Goal: Communication & Community: Answer question/provide support

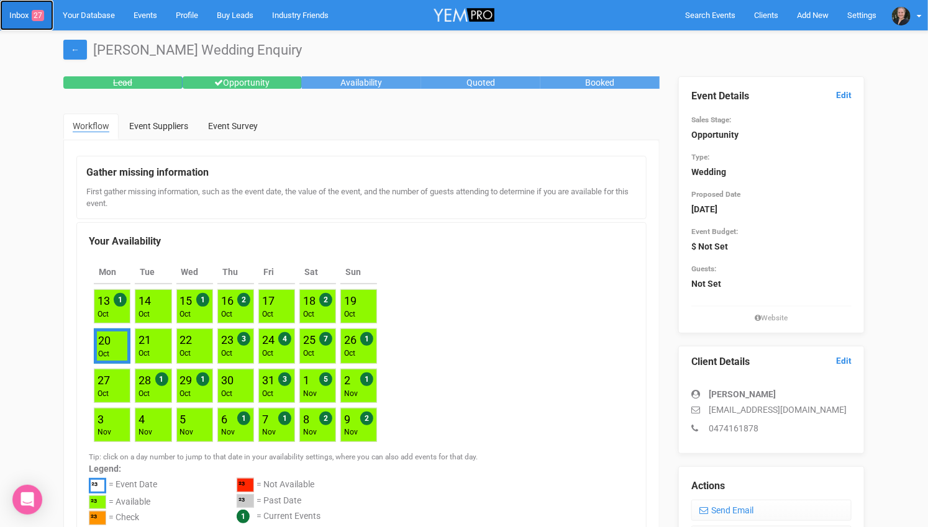
click at [15, 12] on link "Inbox 27" at bounding box center [26, 15] width 53 height 30
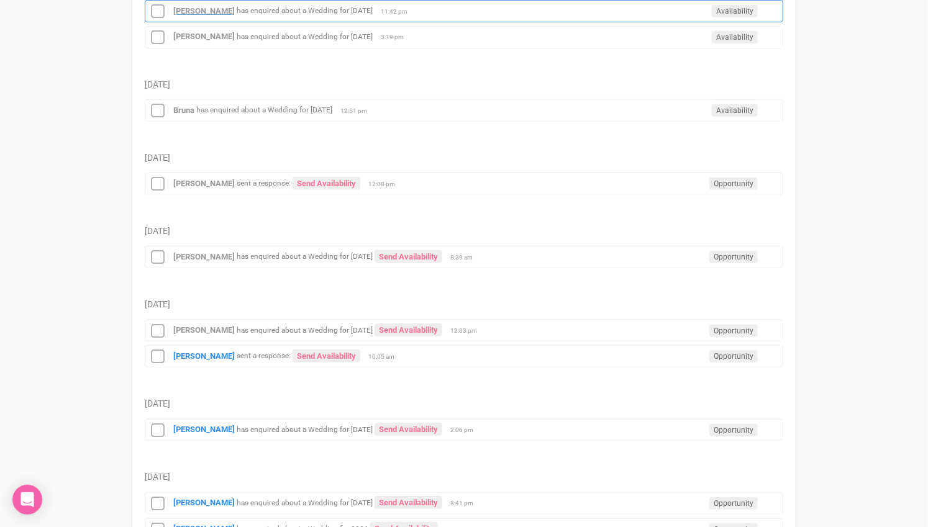
scroll to position [276, 0]
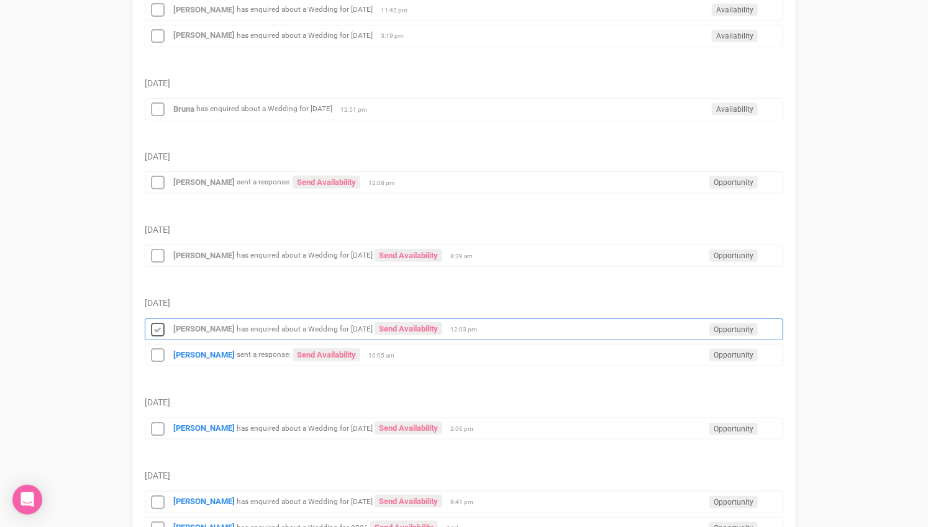
click at [160, 322] on icon at bounding box center [157, 330] width 19 height 16
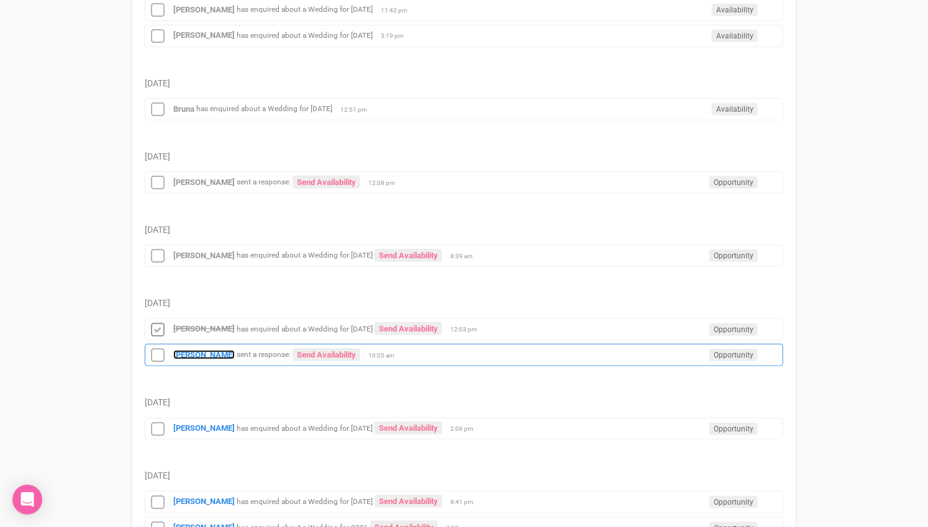
click at [190, 350] on strong "[PERSON_NAME]" at bounding box center [203, 354] width 61 height 9
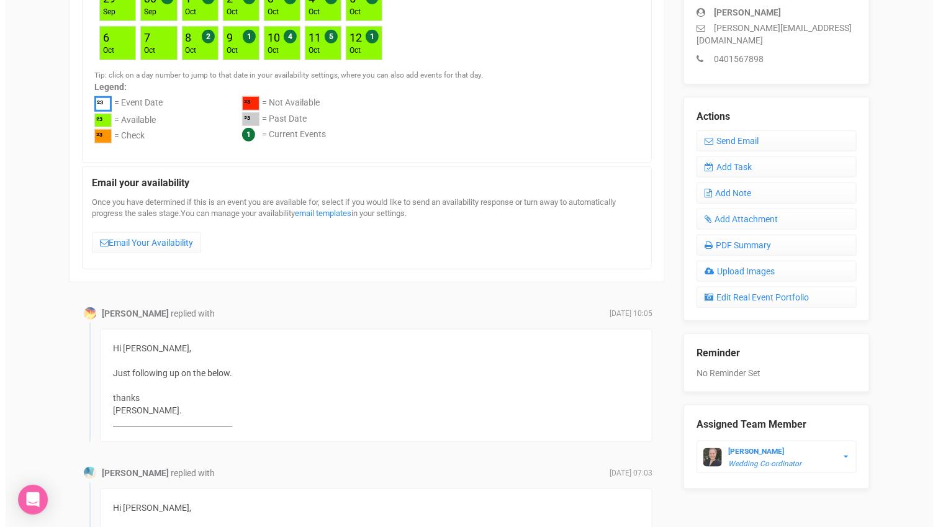
scroll to position [345, 0]
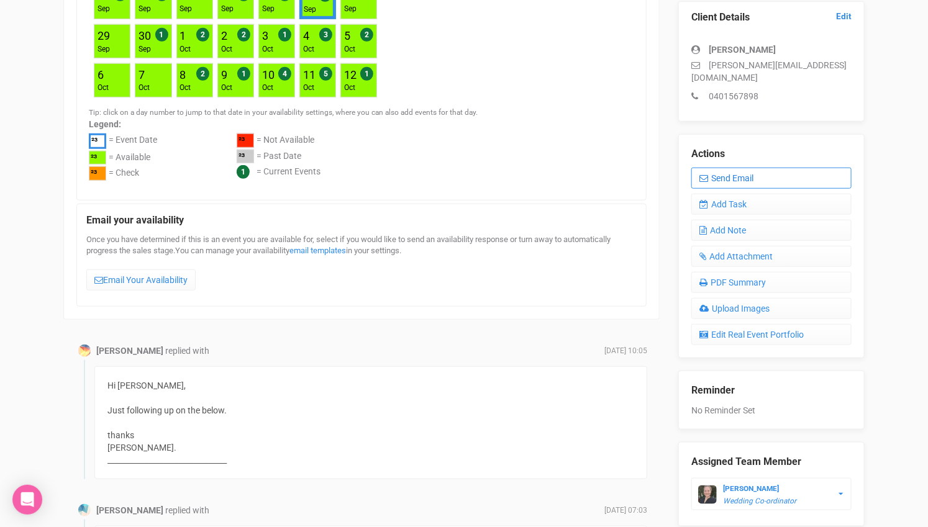
click at [719, 168] on link "Send Email" at bounding box center [771, 178] width 160 height 21
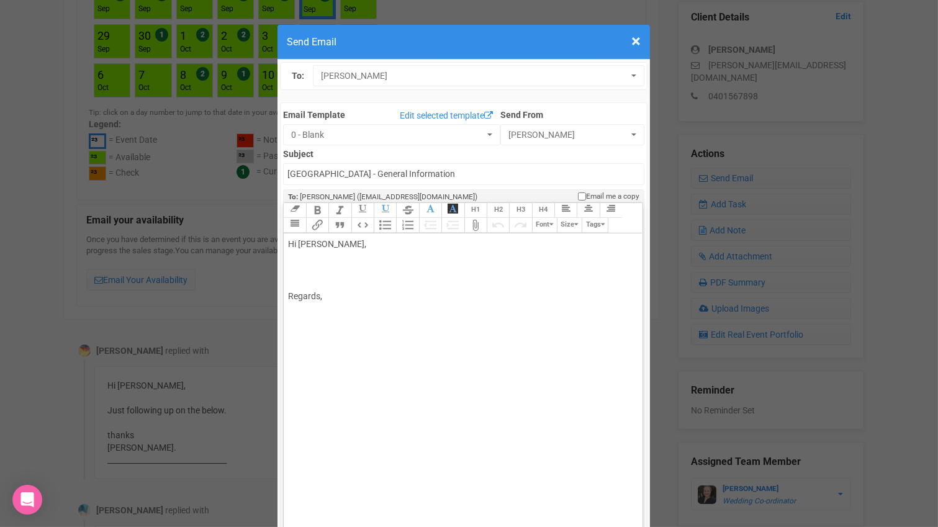
click at [350, 238] on div "Hi Gordon Pereira, Regards," at bounding box center [460, 270] width 345 height 65
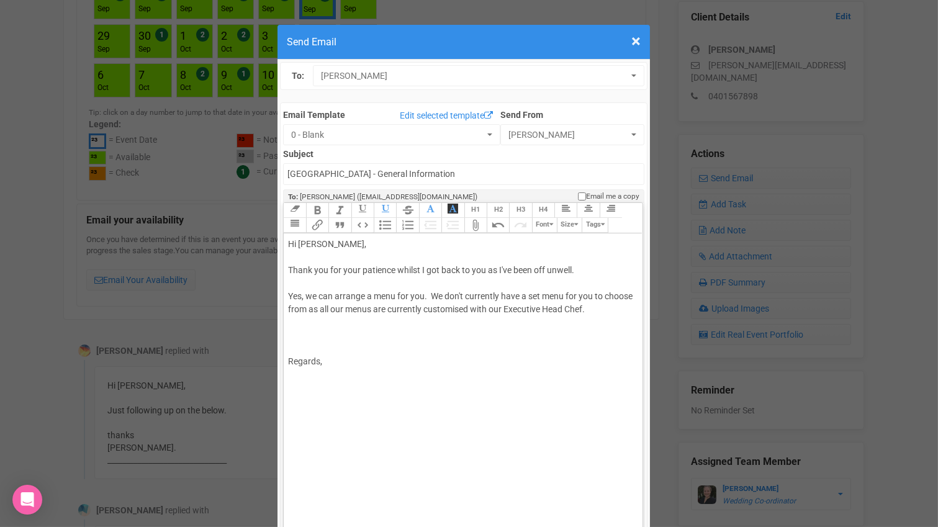
click at [458, 284] on div "Hi Gordon, Thank you for your patience whilst I got back to you as I've been of…" at bounding box center [460, 303] width 345 height 130
click at [463, 295] on div "Hi Gordon, Thank you for your patience whilst I got back to you as I've been of…" at bounding box center [460, 303] width 345 height 130
type trix-editor "<div>Hi Gordon,<br><br>Thank you for your patience whilst I got back to you as …"
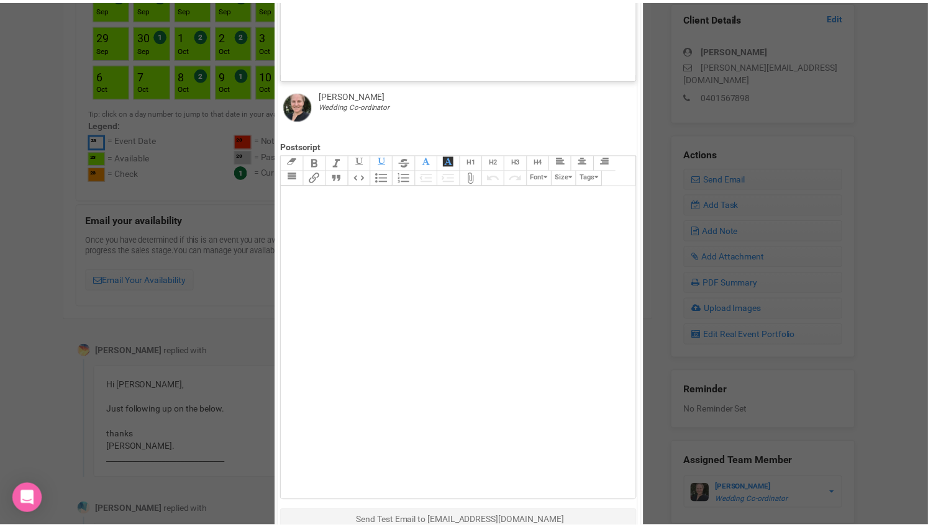
scroll to position [541, 0]
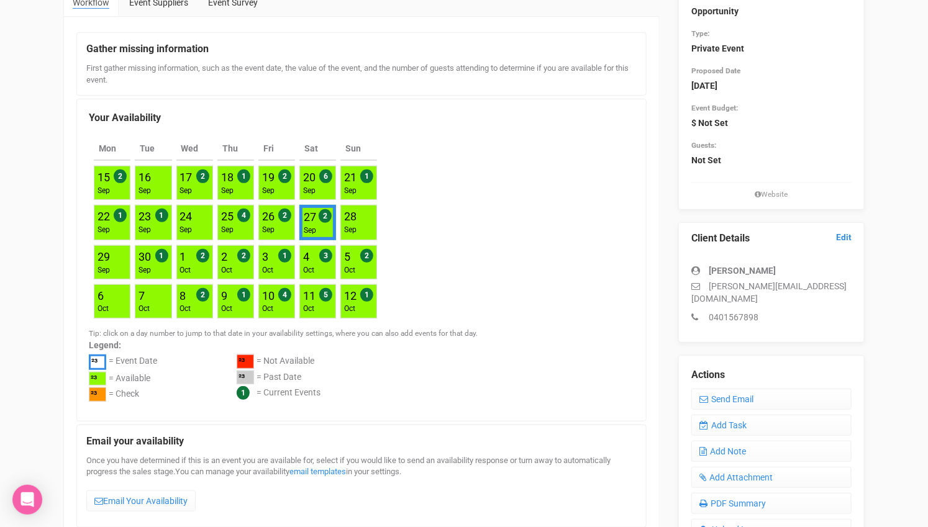
scroll to position [0, 0]
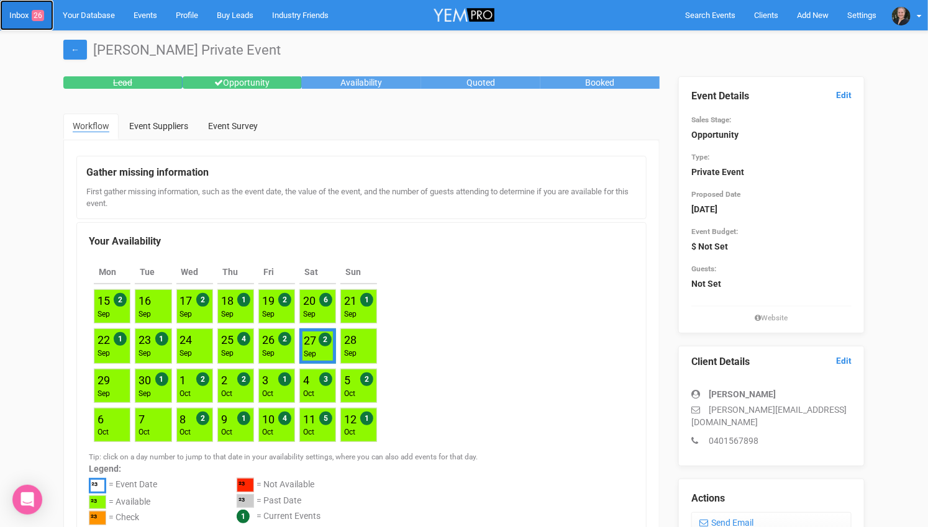
click at [13, 13] on link "Inbox 26" at bounding box center [26, 15] width 53 height 30
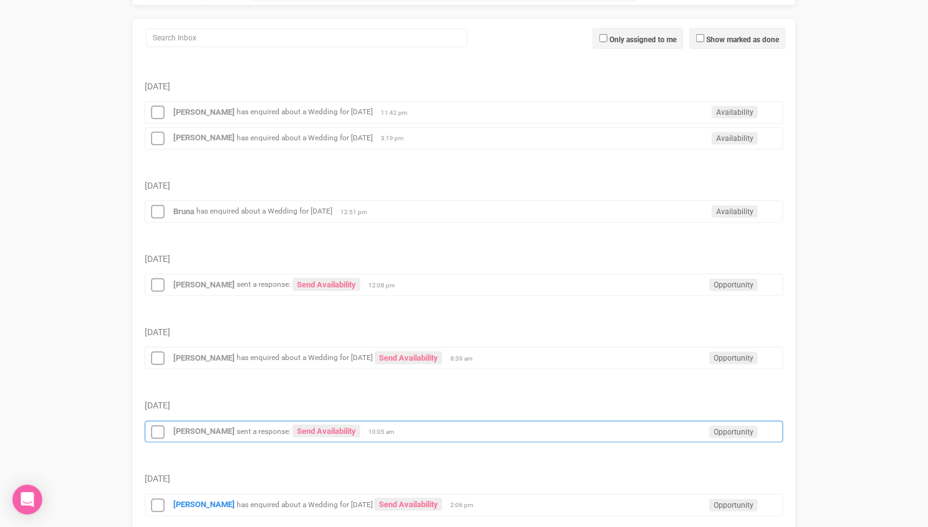
scroll to position [276, 0]
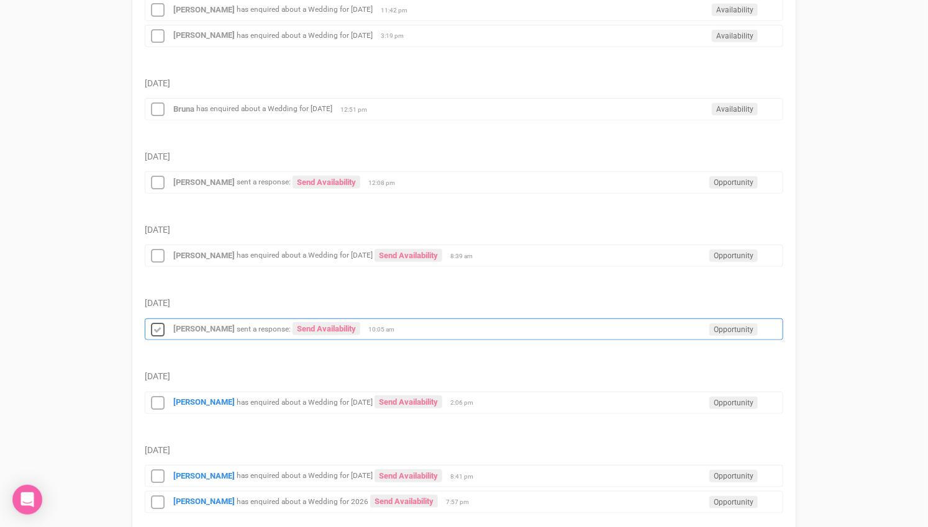
click at [158, 322] on icon at bounding box center [157, 330] width 19 height 16
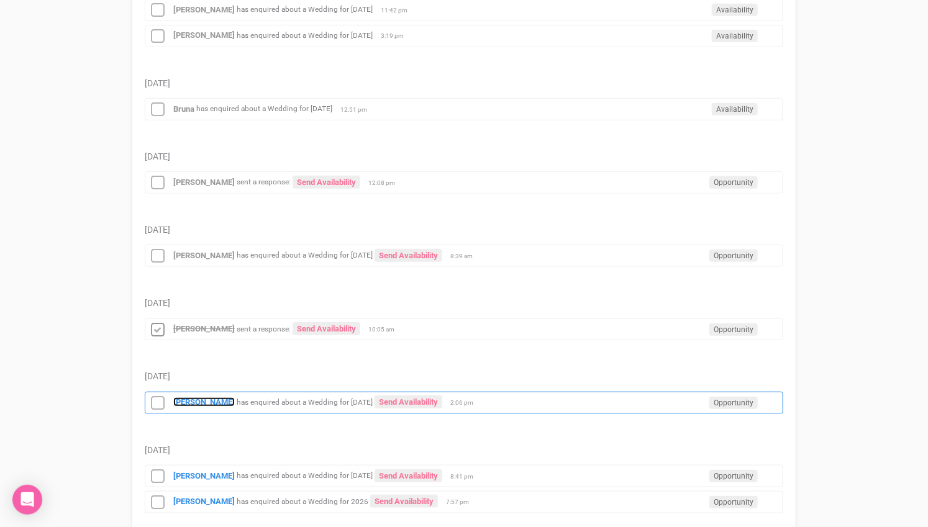
click at [202, 398] on strong "Kelly McMartin" at bounding box center [203, 402] width 61 height 9
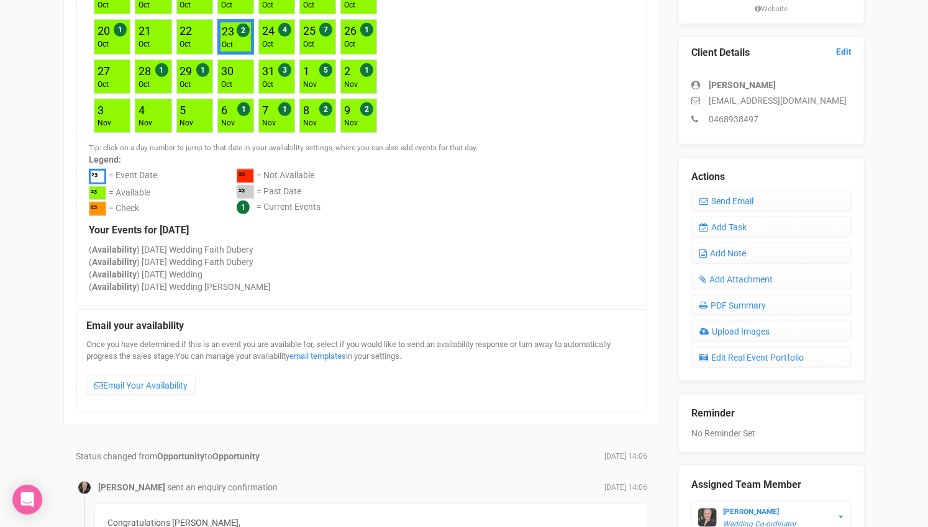
scroll to position [276, 0]
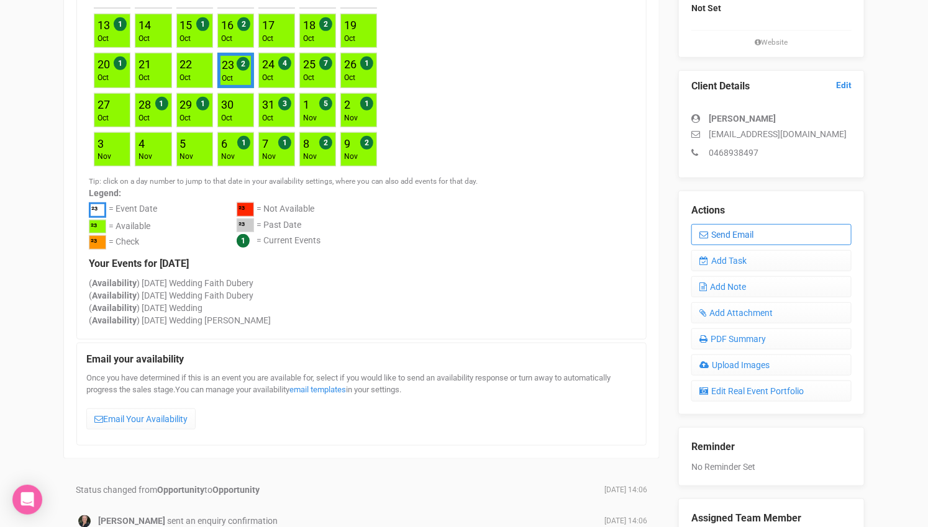
click at [703, 231] on icon at bounding box center [703, 234] width 9 height 9
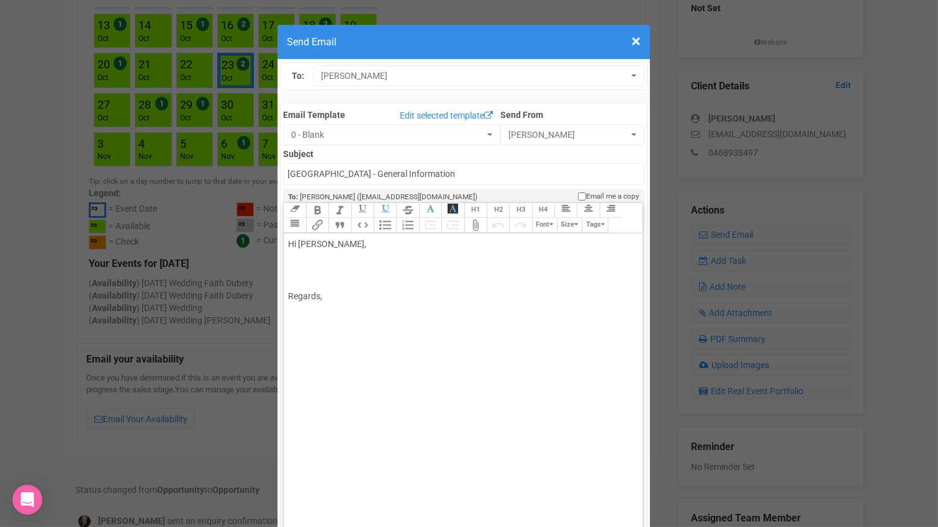
click at [350, 238] on div "Hi Kelly McMartin, Regards," at bounding box center [460, 270] width 345 height 65
type trix-editor "<div>Hi Kelly,<br><br>Congratulations on your engagement! &nbsp;<br><br>We coul…"
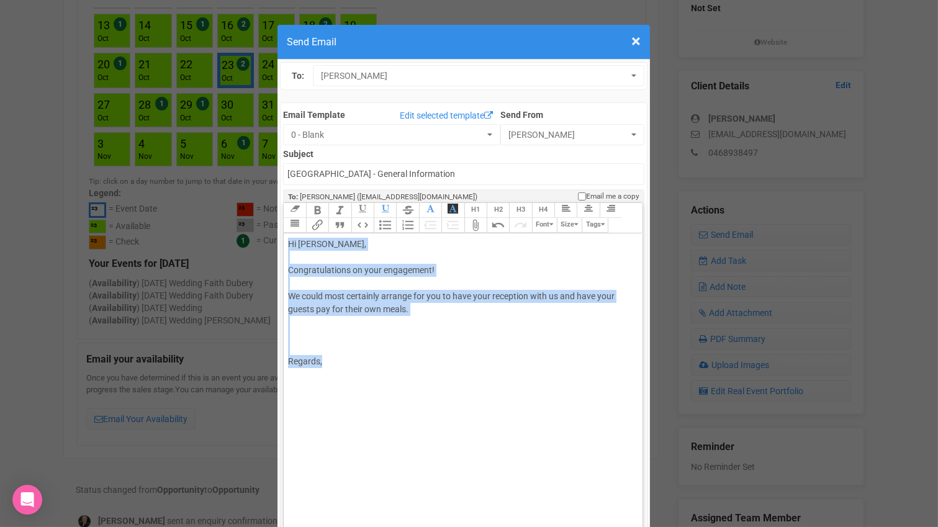
drag, startPoint x: 355, startPoint y: 323, endPoint x: 272, endPoint y: 189, distance: 157.0
copy div "Hi Kelly, Congratulations on your engagement! We could most certainly arrange f…"
click at [632, 44] on span "×" at bounding box center [636, 41] width 9 height 20
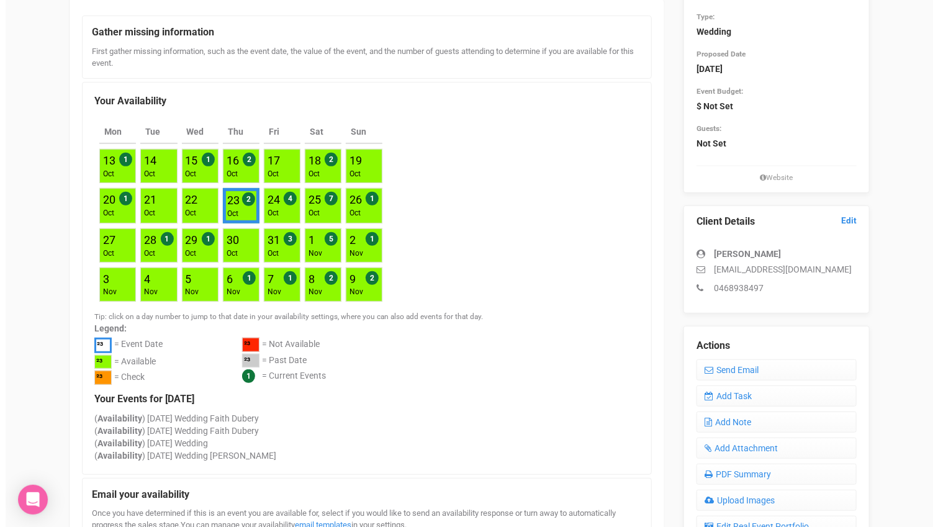
scroll to position [69, 0]
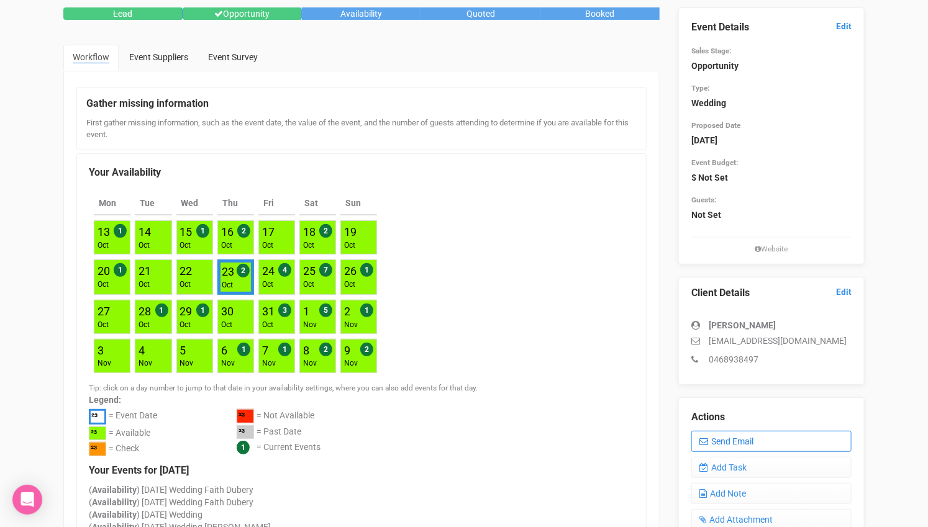
click at [745, 442] on link "Send Email" at bounding box center [771, 441] width 160 height 21
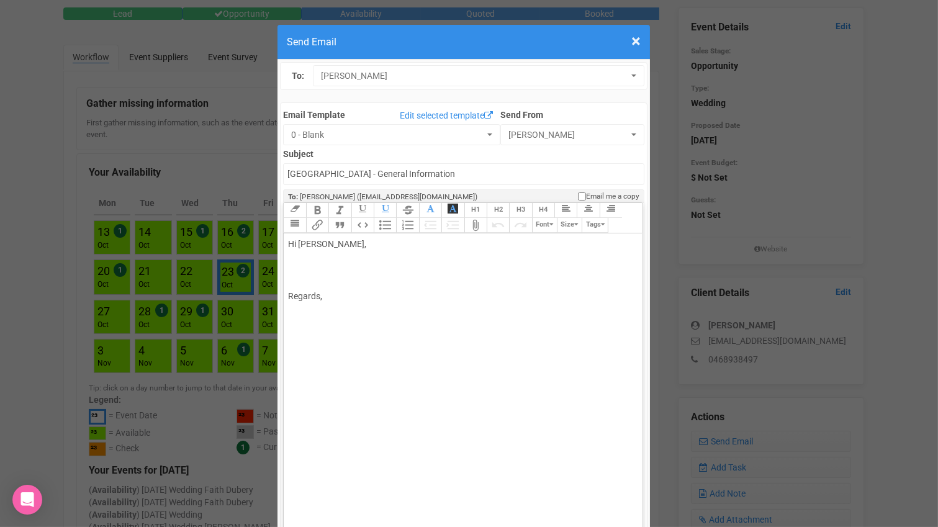
click at [349, 238] on div "Hi [PERSON_NAME], Regards," at bounding box center [460, 270] width 345 height 65
drag, startPoint x: 326, startPoint y: 255, endPoint x: 284, endPoint y: 200, distance: 69.6
click at [288, 238] on div "Hi Kelly, Regards," at bounding box center [460, 270] width 345 height 65
paste trix-editor "<span style="background-color: rgb(255, 255, 255); font-family: Roboto, Helveti…"
click at [388, 285] on div "Hi Kelly, Congratulations on your engagement! We could most certainly arrange f…" at bounding box center [460, 303] width 345 height 130
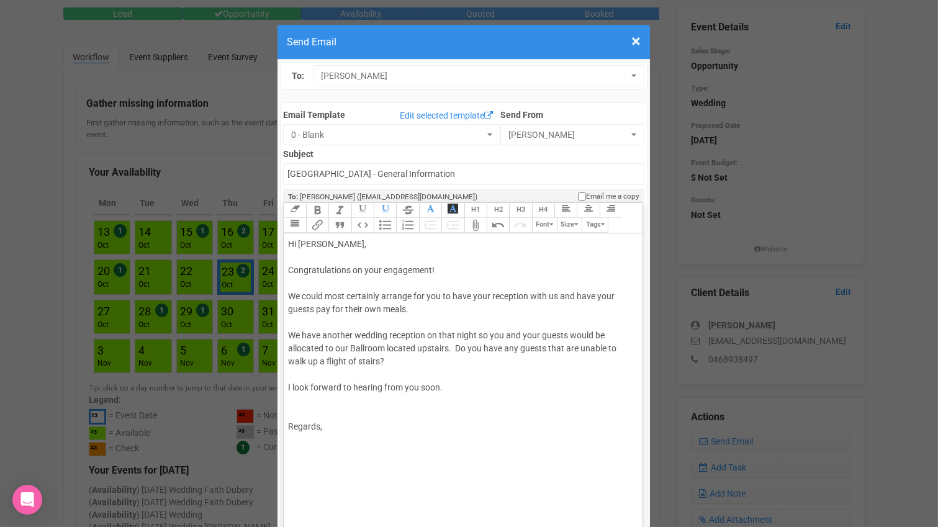
type trix-editor "<div><span style="background-color: rgb(255, 255, 255); font-family: Roboto, He…"
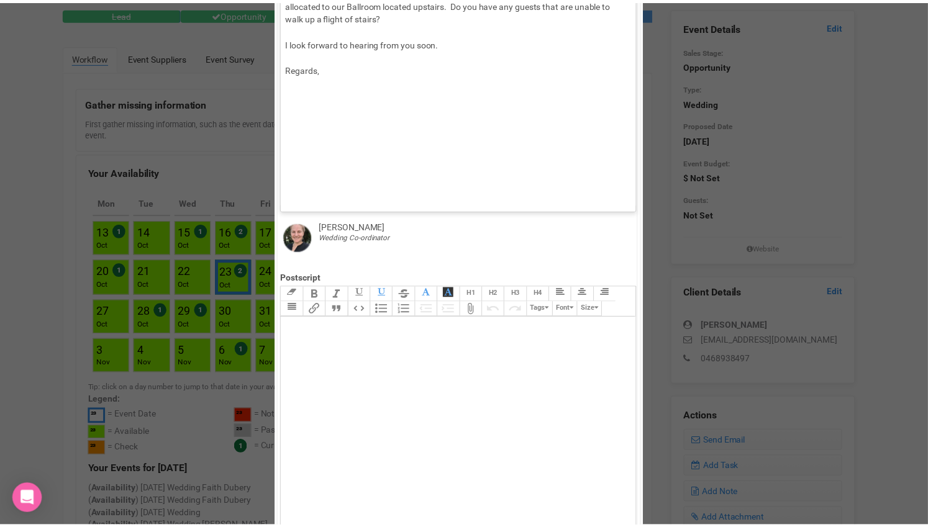
scroll to position [541, 0]
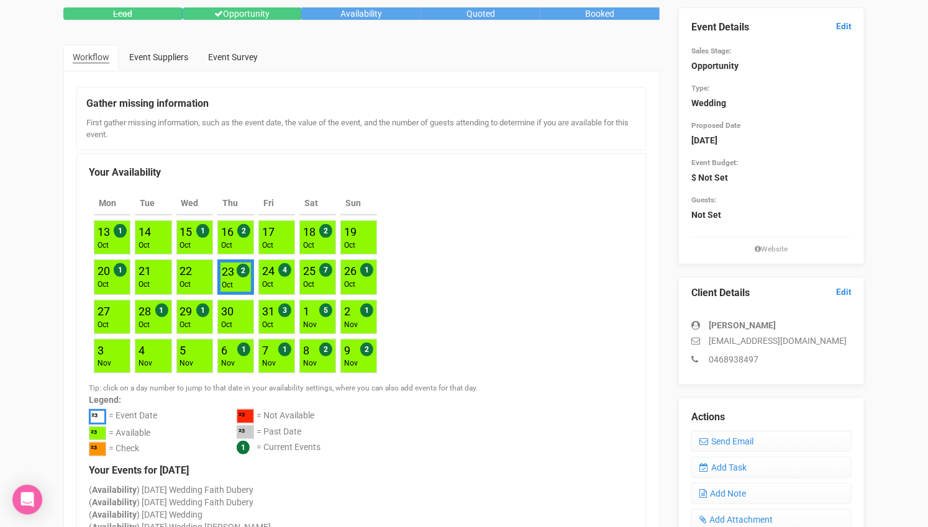
scroll to position [0, 0]
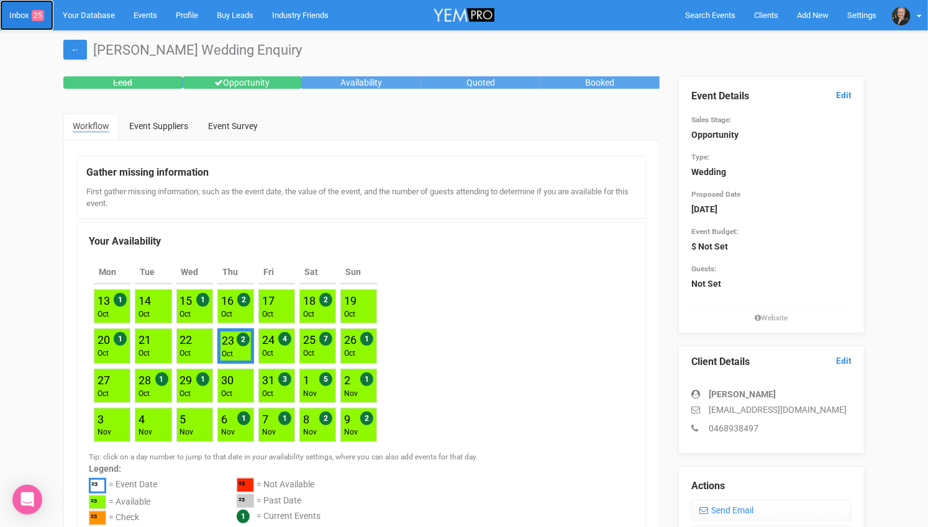
click at [30, 16] on link "Inbox 25" at bounding box center [26, 15] width 53 height 30
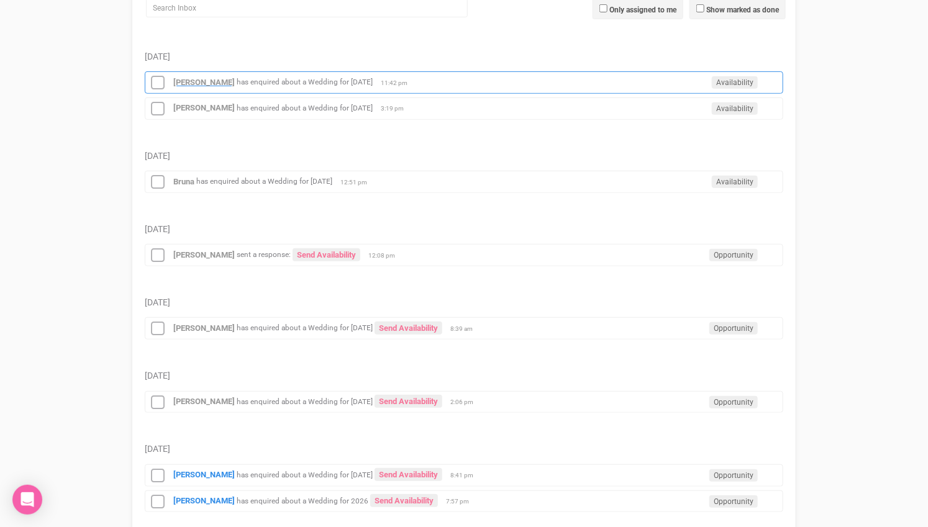
scroll to position [276, 0]
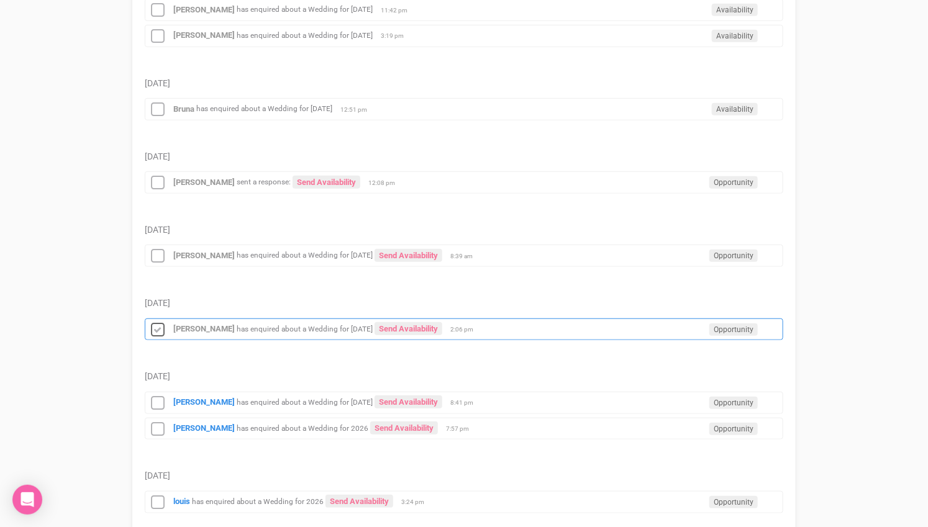
click at [160, 322] on icon at bounding box center [157, 330] width 19 height 16
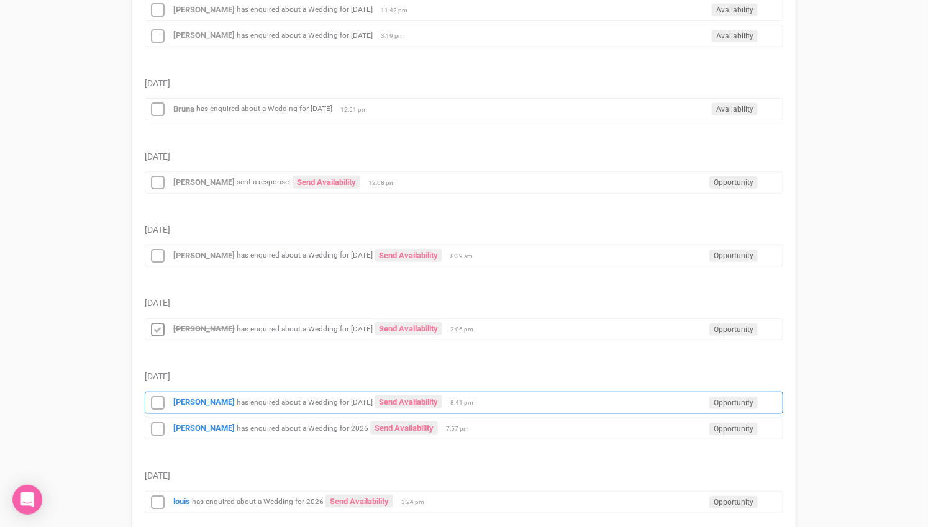
click at [240, 398] on small "has enquired about a Wedding for 7th June 2026" at bounding box center [305, 402] width 136 height 9
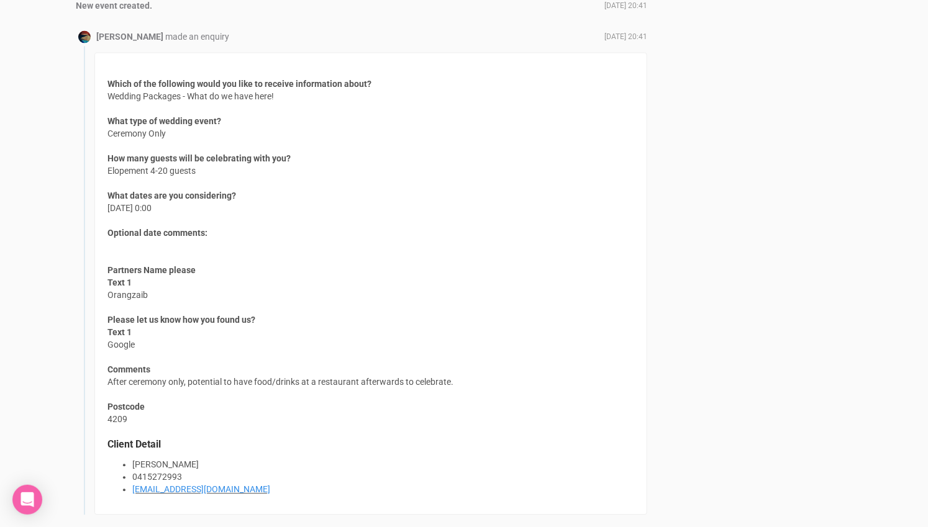
scroll to position [1104, 0]
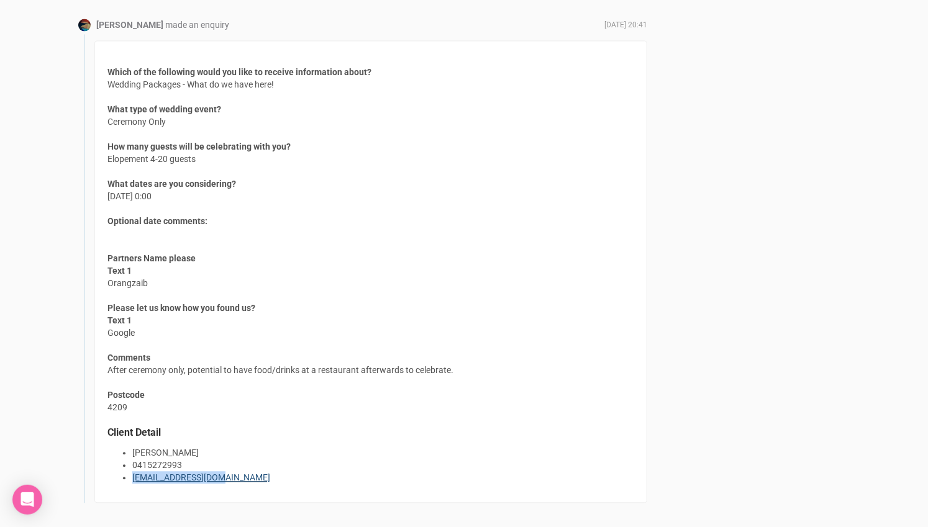
drag, startPoint x: 222, startPoint y: 472, endPoint x: 132, endPoint y: 473, distance: 89.4
click at [132, 473] on li "[EMAIL_ADDRESS][DOMAIN_NAME]" at bounding box center [383, 477] width 502 height 12
copy link "[EMAIL_ADDRESS][DOMAIN_NAME]"
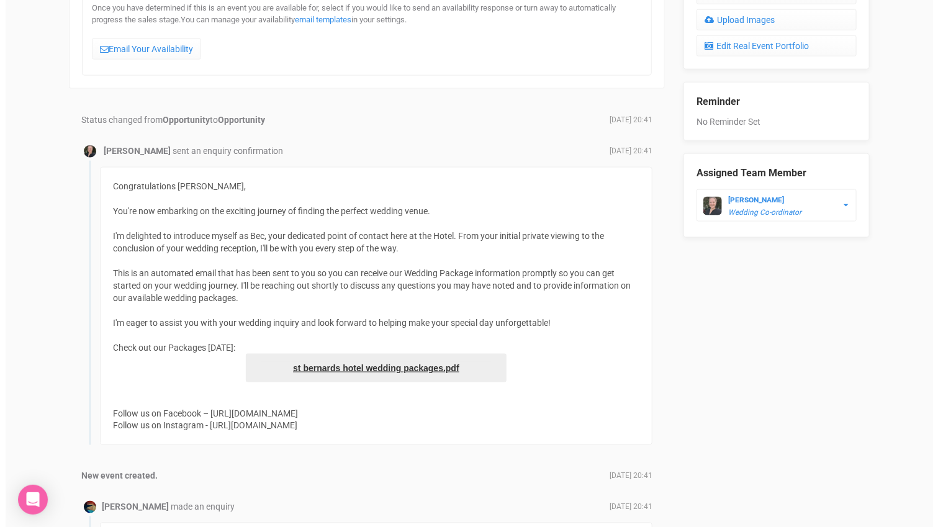
scroll to position [345, 0]
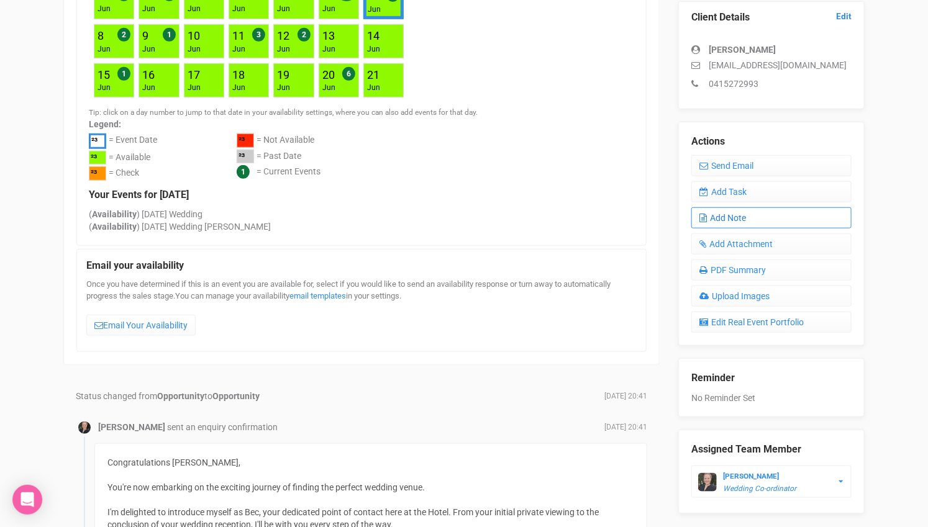
click at [752, 213] on link "Add Note" at bounding box center [771, 217] width 160 height 21
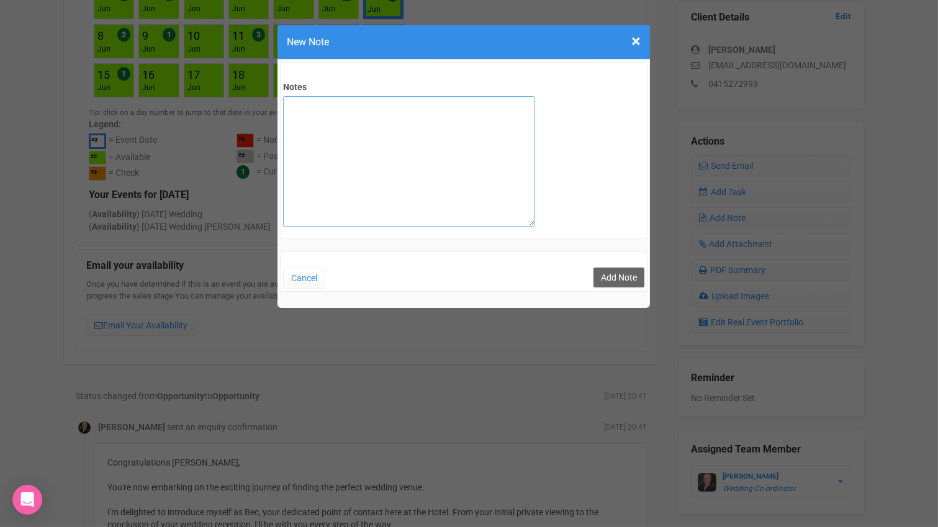
click at [358, 153] on textarea "Notes" at bounding box center [409, 161] width 252 height 130
type textarea "private email sent"
click at [616, 273] on button "Add Note" at bounding box center [619, 278] width 51 height 20
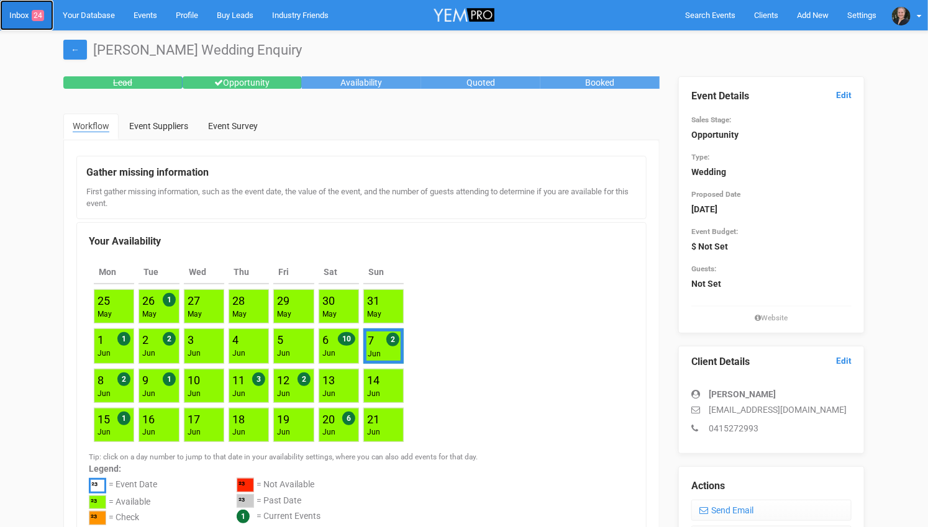
click at [27, 20] on link "Inbox 24" at bounding box center [26, 15] width 53 height 30
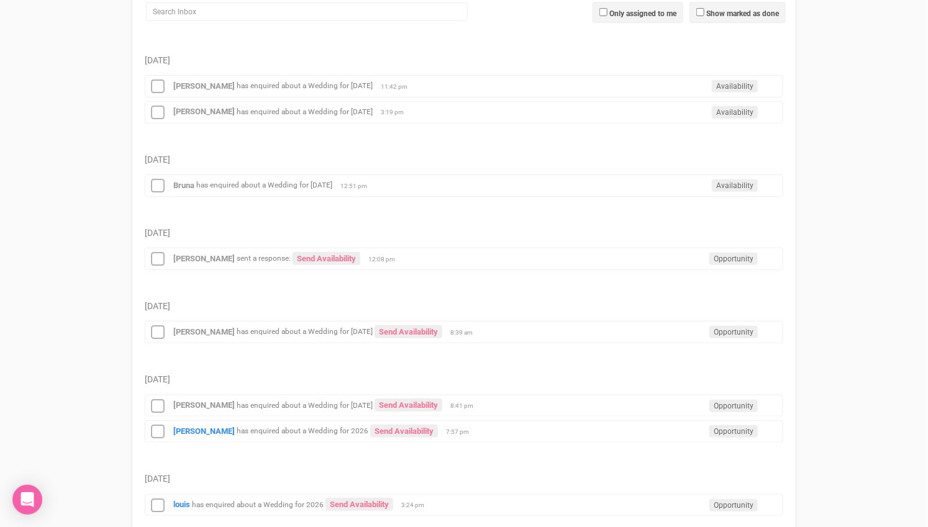
scroll to position [276, 0]
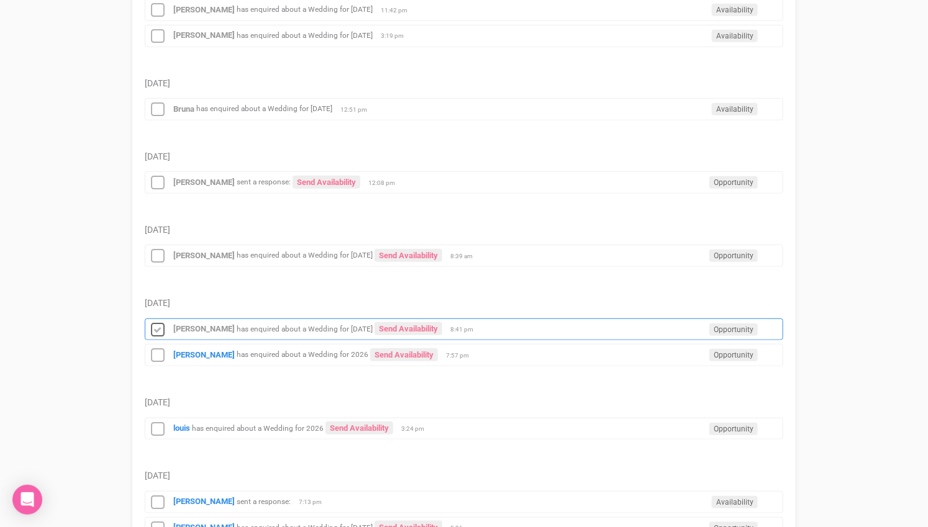
click at [155, 322] on icon at bounding box center [157, 330] width 19 height 16
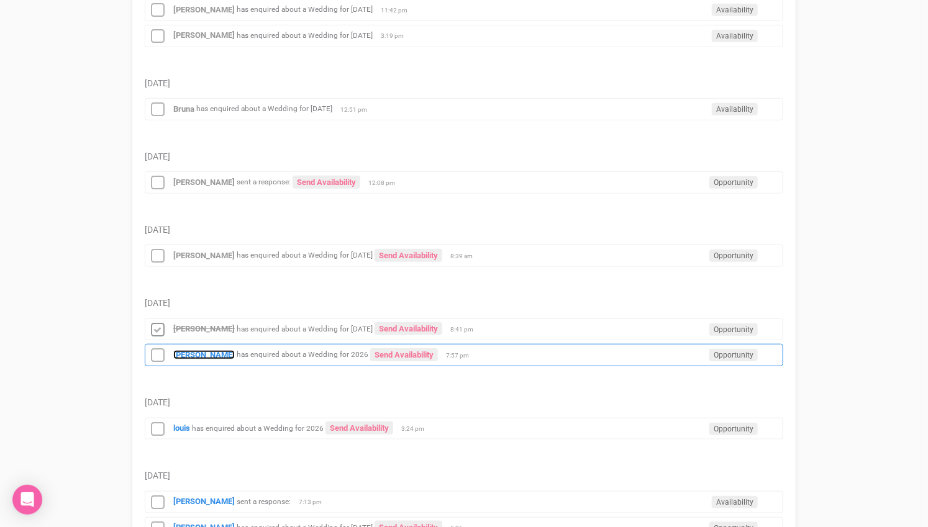
click at [210, 350] on strong "[PERSON_NAME]" at bounding box center [203, 354] width 61 height 9
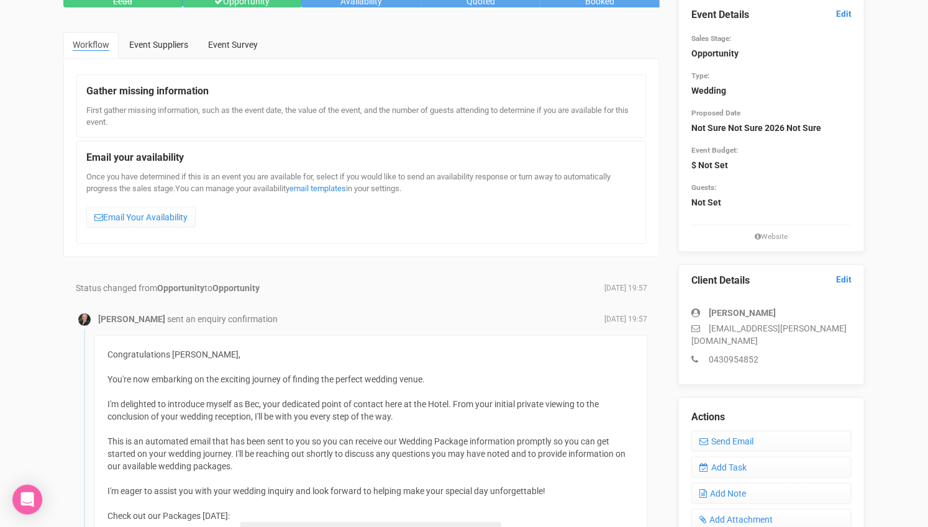
scroll to position [69, 0]
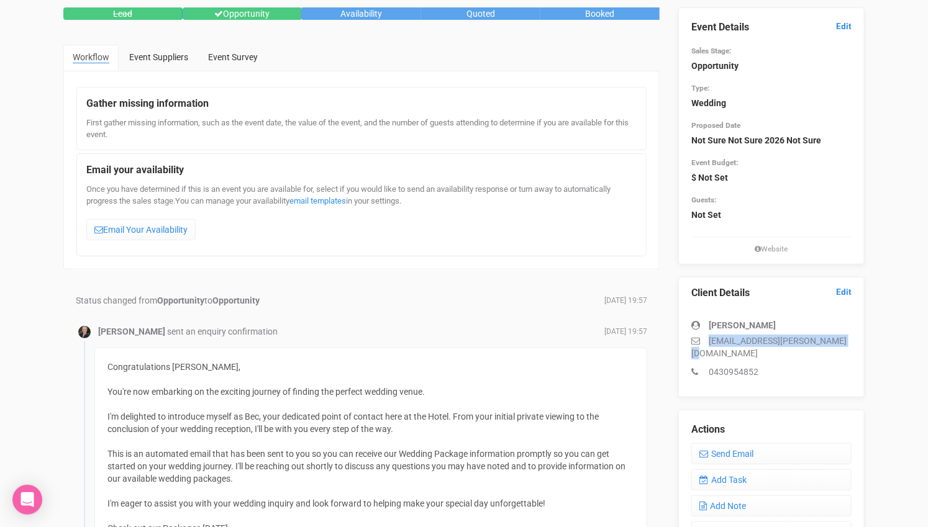
drag, startPoint x: 845, startPoint y: 340, endPoint x: 709, endPoint y: 339, distance: 135.4
click at [709, 339] on p "ashleigh.maree.lucas@gmail.com" at bounding box center [771, 347] width 160 height 25
copy p "ashleigh.maree.lucas@gmail.com"
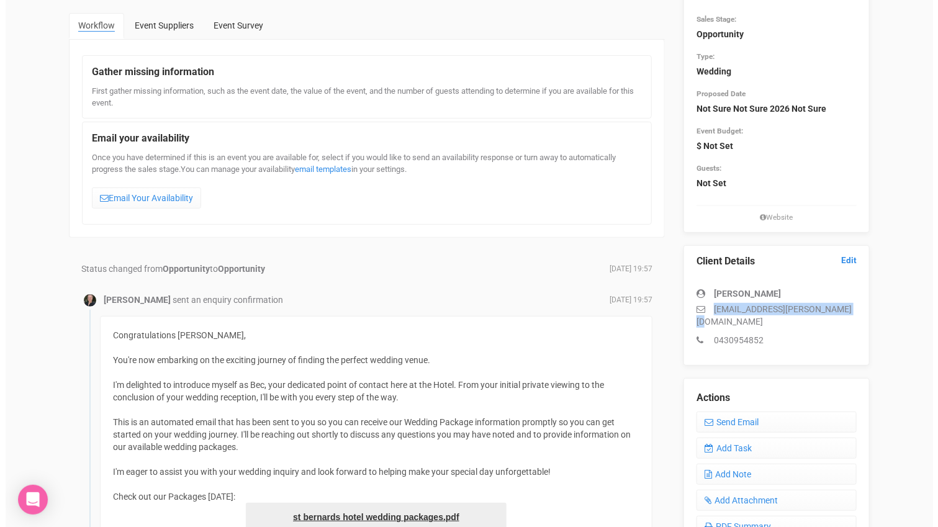
scroll to position [138, 0]
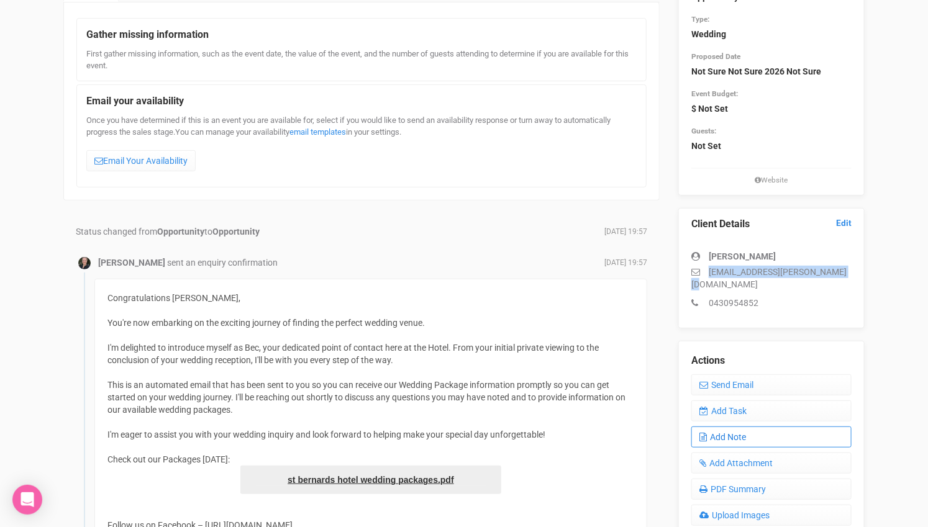
click at [756, 427] on link "Add Note" at bounding box center [771, 437] width 160 height 21
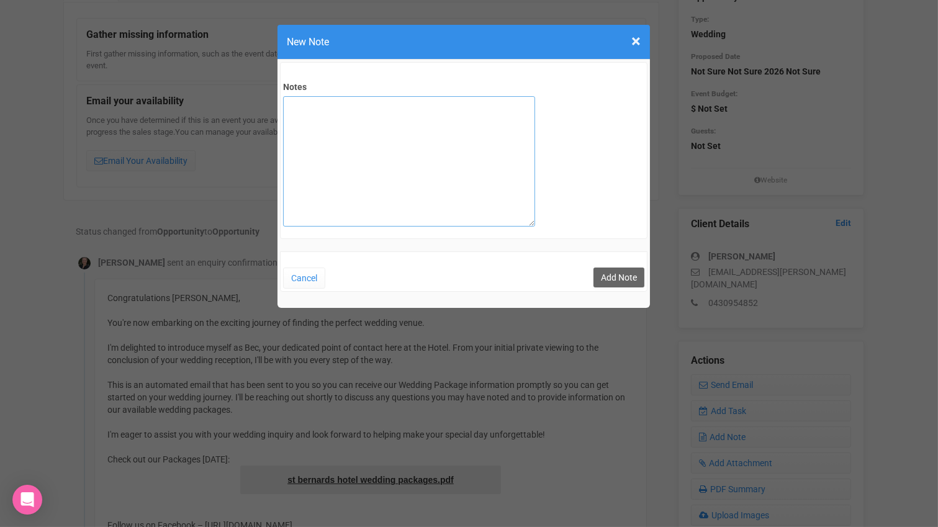
click at [391, 148] on textarea "Notes" at bounding box center [409, 161] width 252 height 130
type textarea "private email sent"
click at [626, 278] on button "Add Note" at bounding box center [619, 278] width 51 height 20
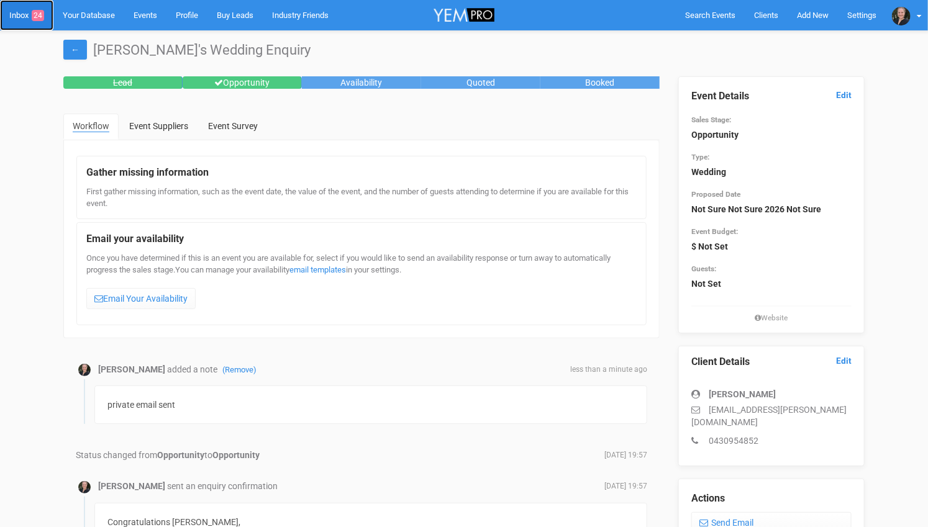
click at [17, 9] on link "Inbox 24" at bounding box center [26, 15] width 53 height 30
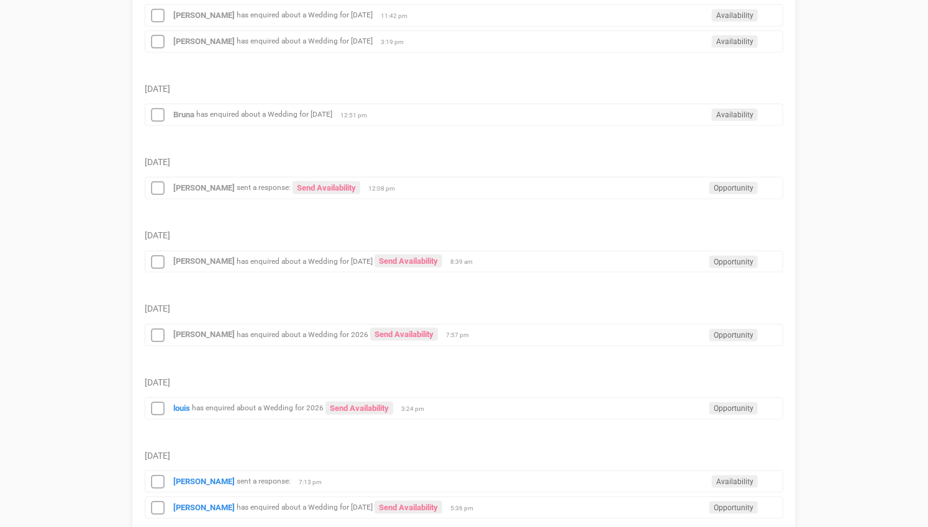
scroll to position [345, 0]
click at [159, 327] on icon at bounding box center [157, 335] width 19 height 16
click at [182, 402] on strong "louis" at bounding box center [181, 406] width 17 height 9
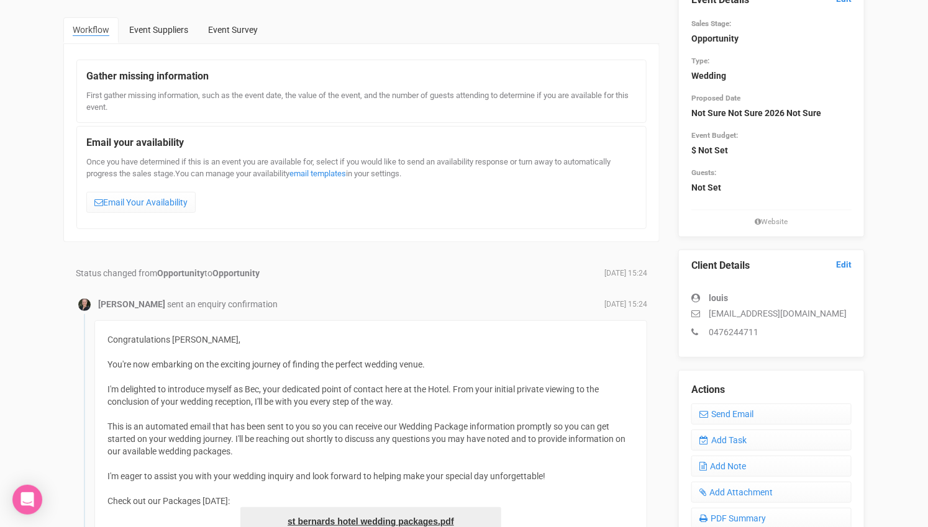
scroll to position [69, 0]
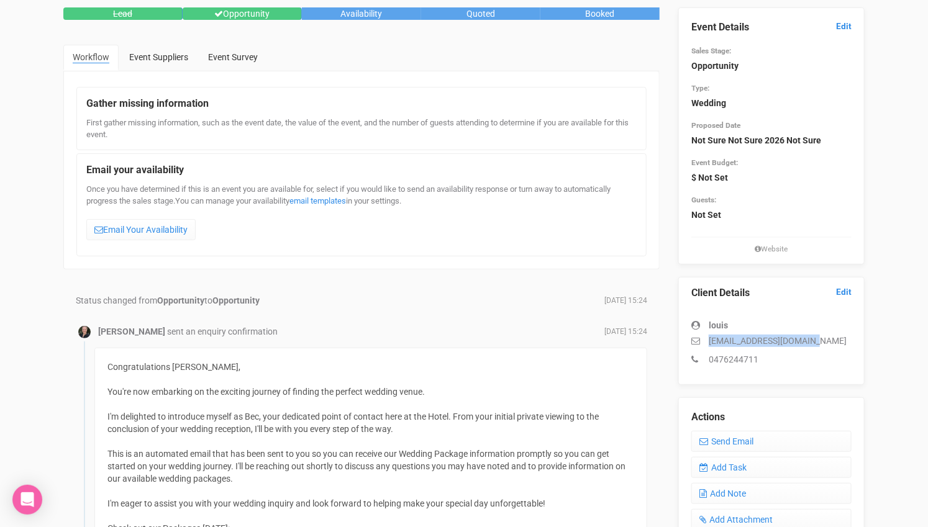
drag, startPoint x: 812, startPoint y: 345, endPoint x: 708, endPoint y: 340, distance: 104.4
click at [708, 340] on p "louisscott258@gmail.com" at bounding box center [771, 341] width 160 height 12
copy p "louisscott258@gmail.com"
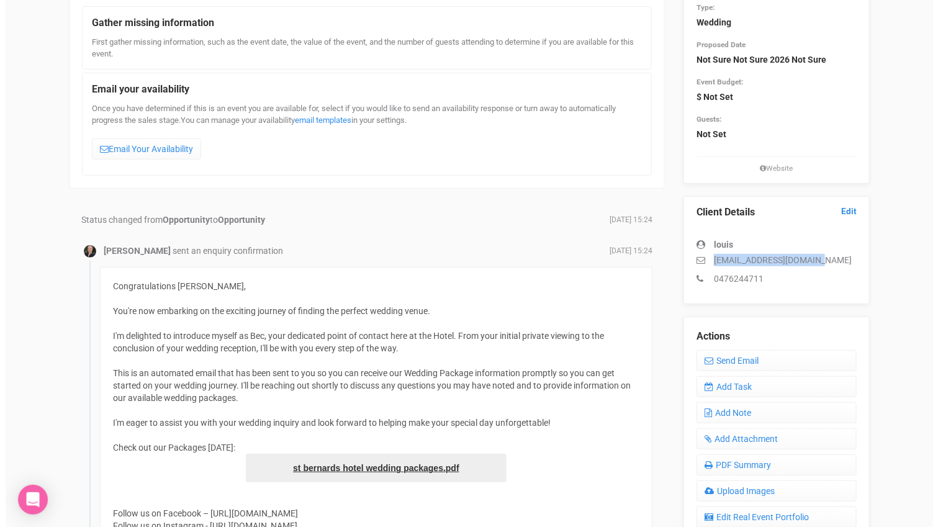
scroll to position [207, 0]
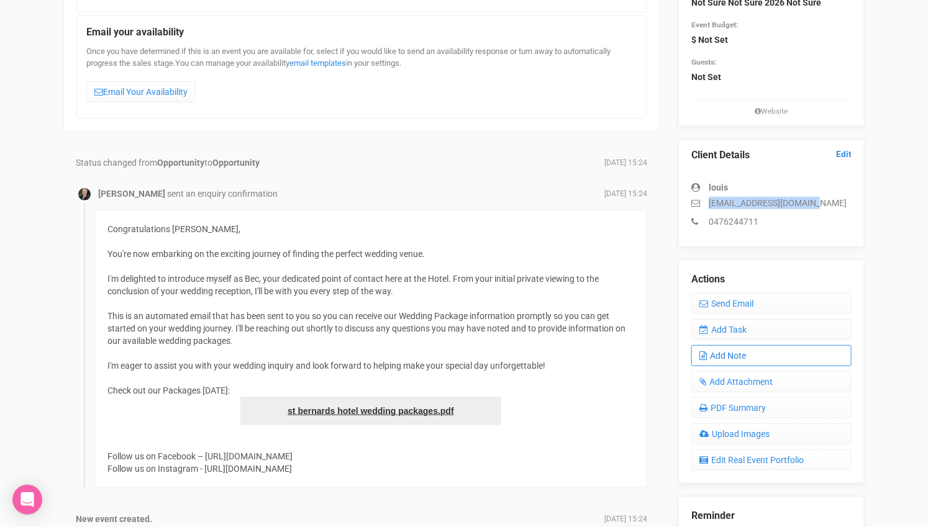
click at [727, 353] on link "Add Note" at bounding box center [771, 355] width 160 height 21
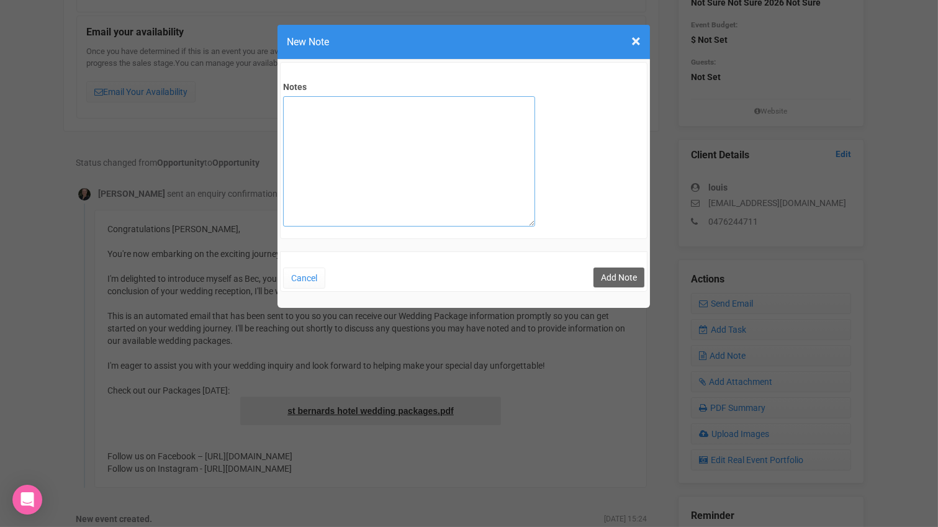
click at [397, 167] on textarea "Notes" at bounding box center [409, 161] width 252 height 130
type textarea "private email sent"
click at [614, 278] on button "Add Note" at bounding box center [619, 278] width 51 height 20
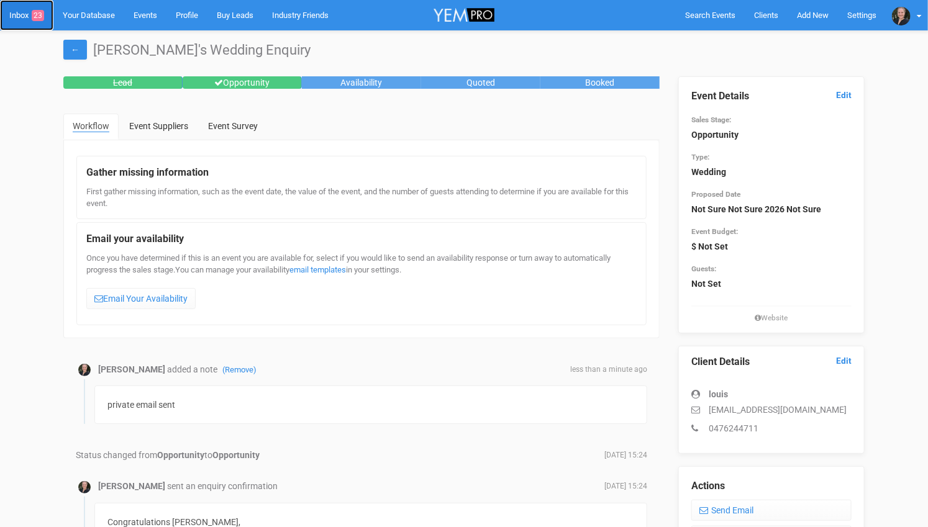
click at [23, 17] on link "Inbox 23" at bounding box center [26, 15] width 53 height 30
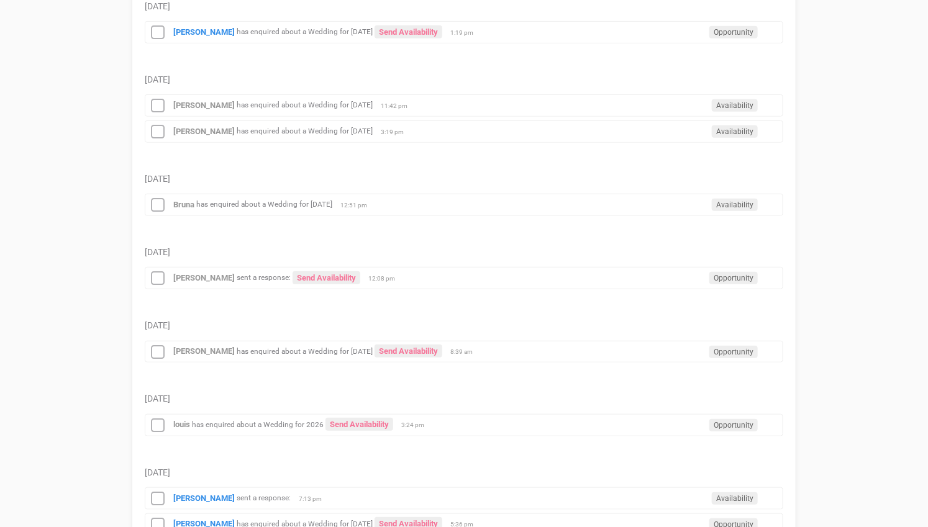
scroll to position [345, 0]
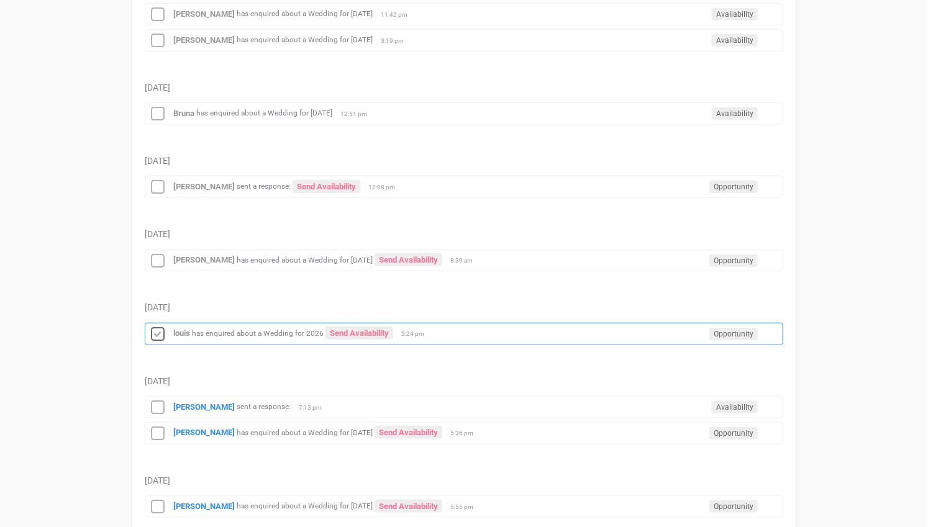
click at [154, 327] on icon at bounding box center [157, 335] width 19 height 16
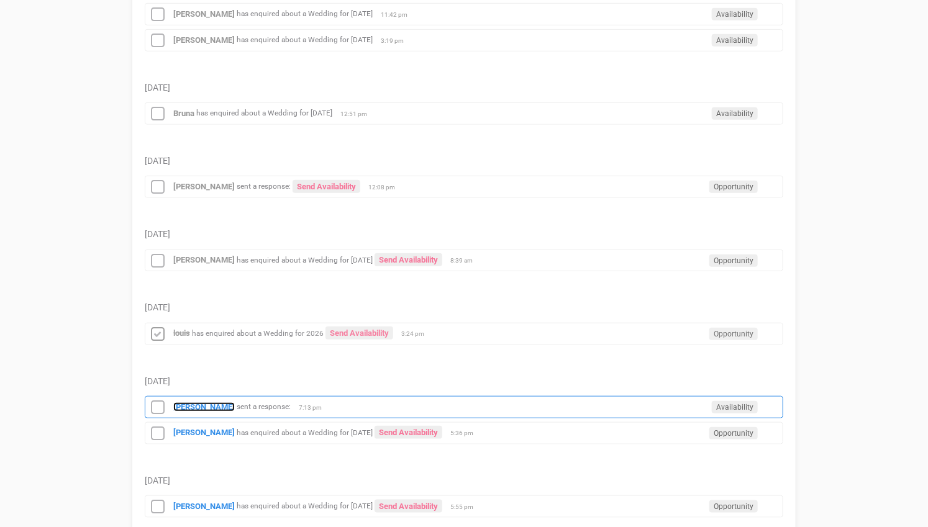
click at [203, 402] on strong "[PERSON_NAME]" at bounding box center [203, 406] width 61 height 9
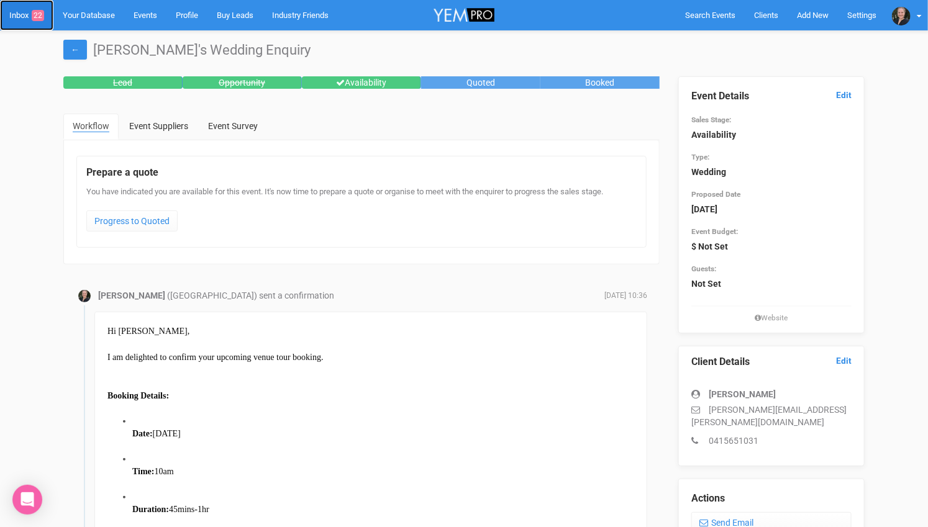
click at [27, 12] on link "Inbox 22" at bounding box center [26, 15] width 53 height 30
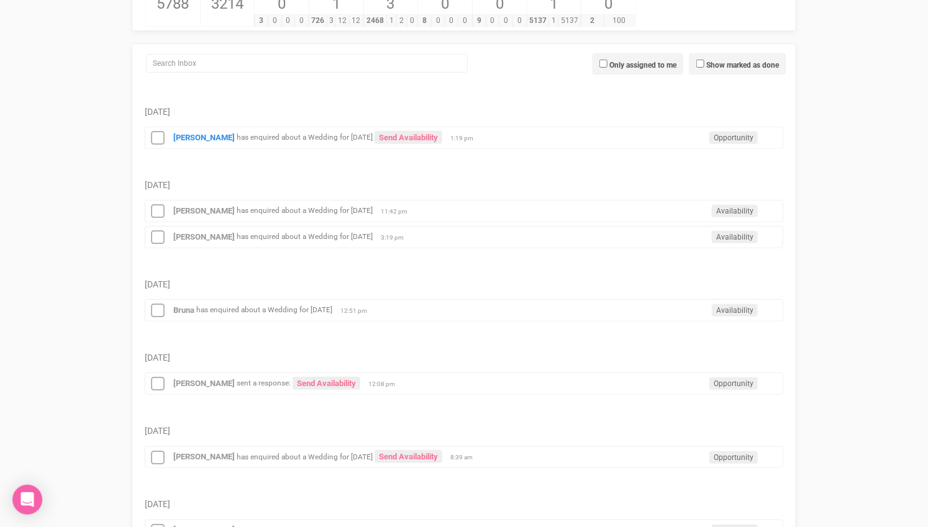
scroll to position [276, 0]
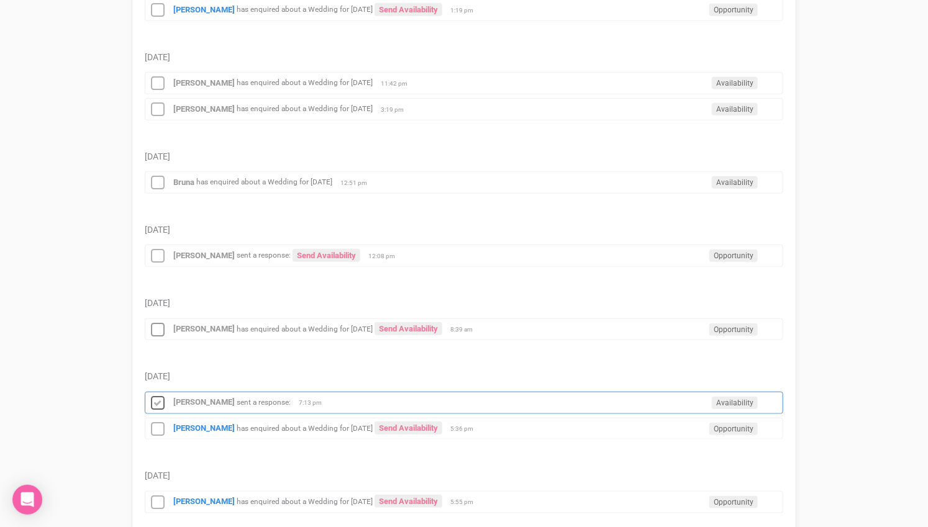
click at [162, 396] on icon at bounding box center [157, 404] width 19 height 16
click at [203, 424] on strong "[PERSON_NAME]" at bounding box center [203, 428] width 61 height 9
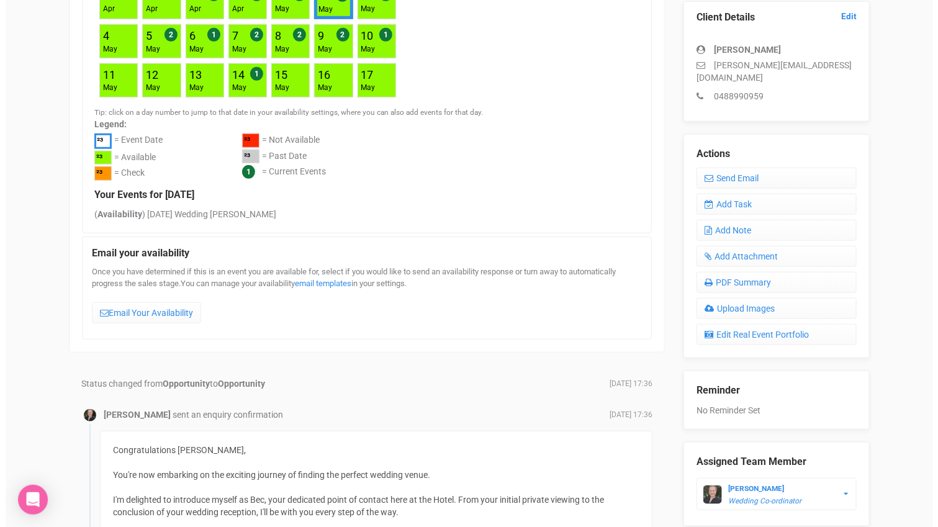
scroll to position [207, 0]
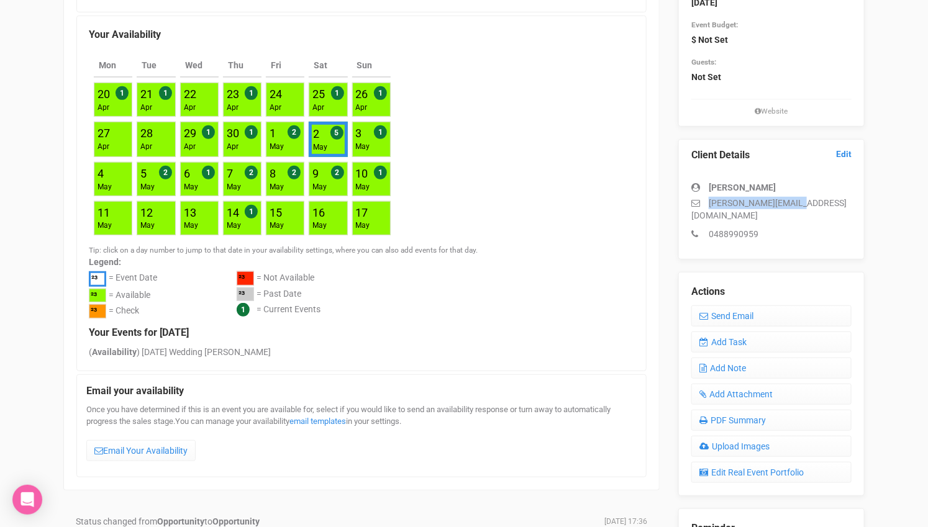
drag, startPoint x: 817, startPoint y: 202, endPoint x: 702, endPoint y: 205, distance: 114.3
click at [702, 205] on p "logan@provoke.com.au" at bounding box center [771, 209] width 160 height 25
copy p "logan@provoke.com.au"
click at [724, 358] on link "Add Note" at bounding box center [771, 368] width 160 height 21
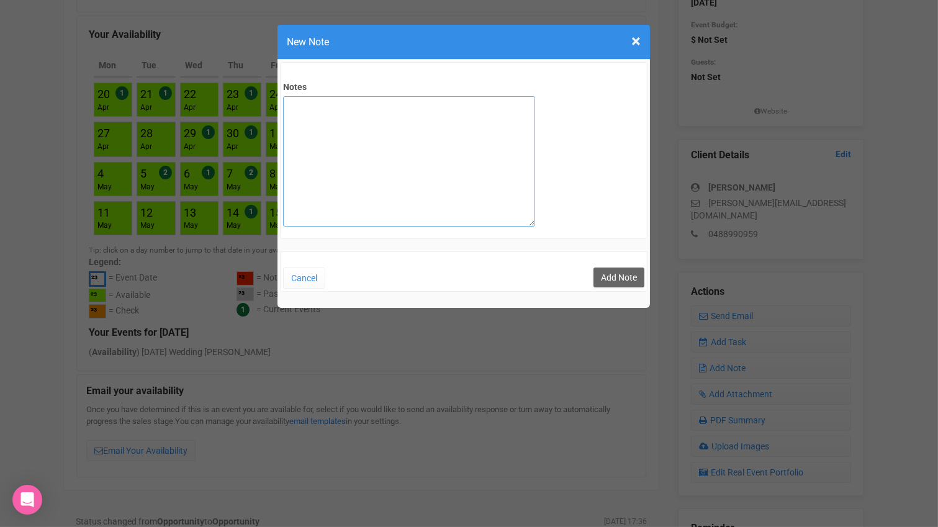
click at [501, 157] on textarea "Notes" at bounding box center [409, 161] width 252 height 130
type textarea "private email sent"
click at [616, 268] on button "Add Note" at bounding box center [619, 278] width 51 height 20
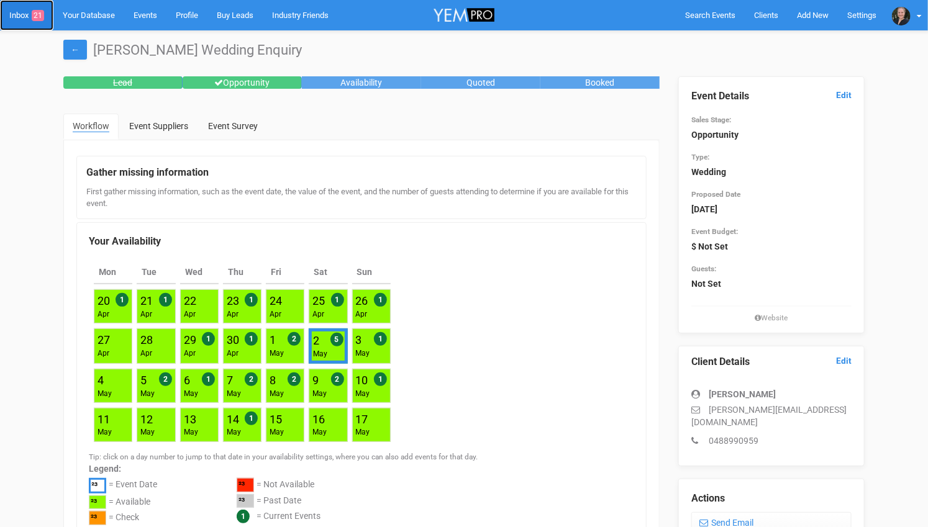
click at [35, 20] on span "21" at bounding box center [38, 15] width 12 height 11
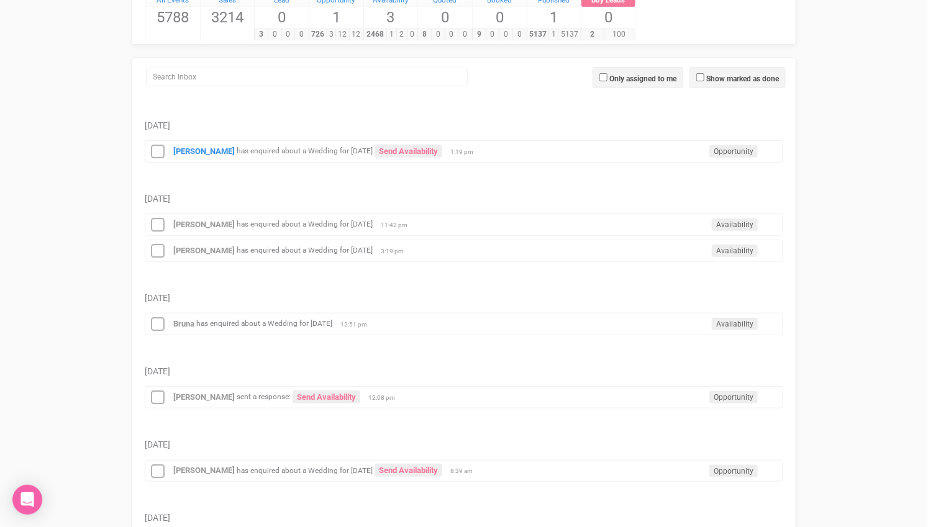
scroll to position [345, 0]
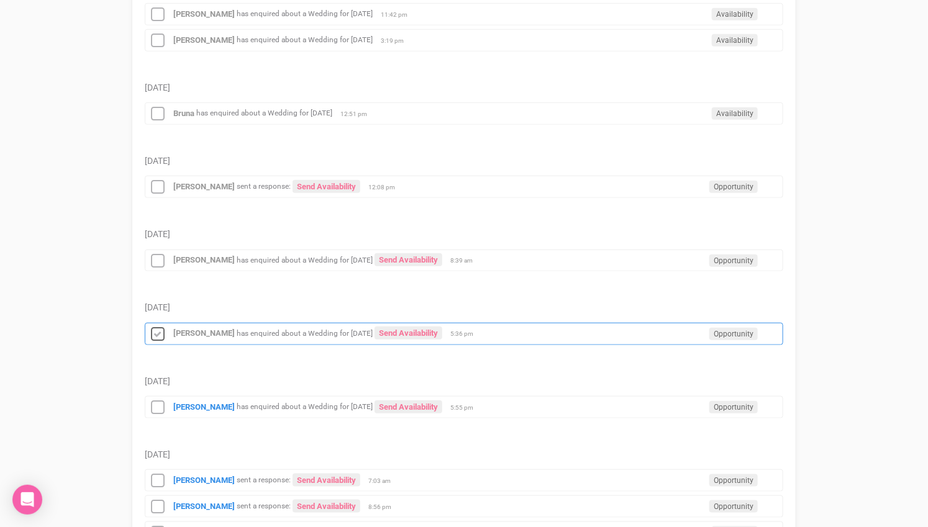
click at [157, 327] on icon at bounding box center [157, 335] width 19 height 16
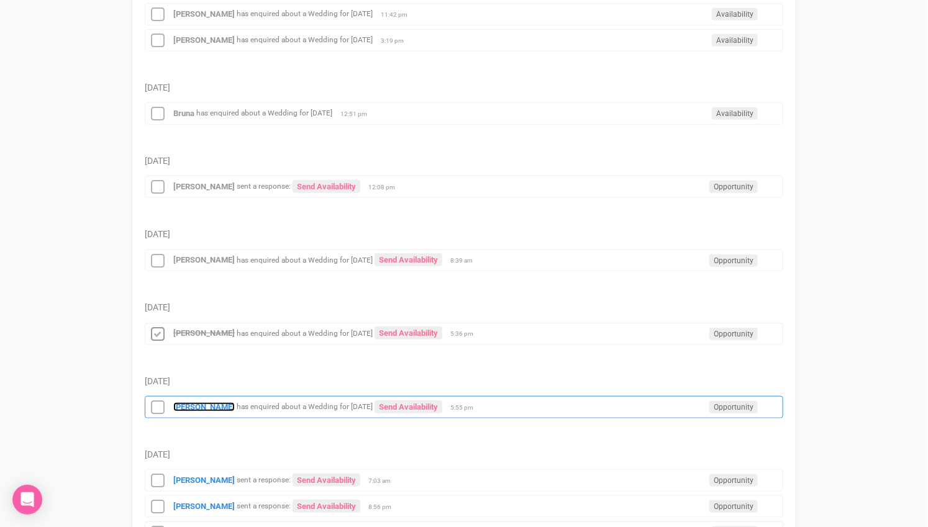
click at [198, 402] on strong "Marianna Balaa" at bounding box center [203, 406] width 61 height 9
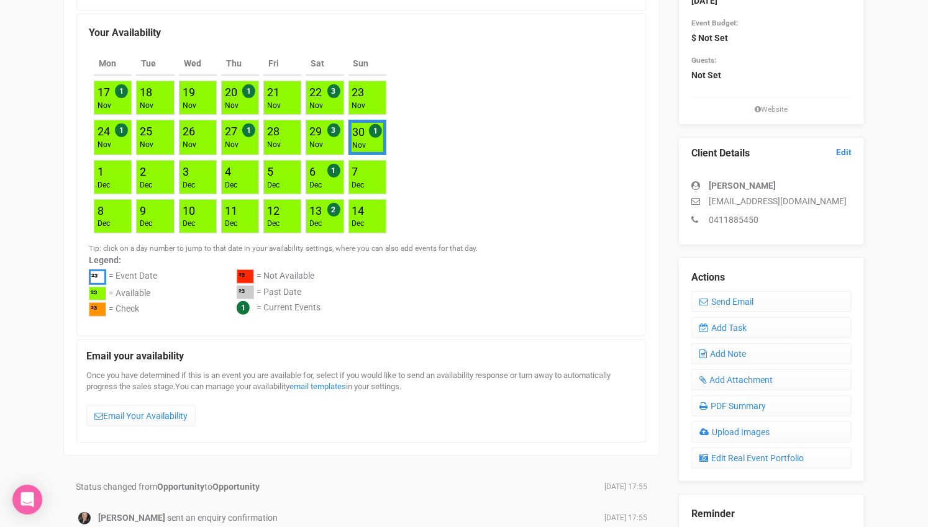
scroll to position [207, 0]
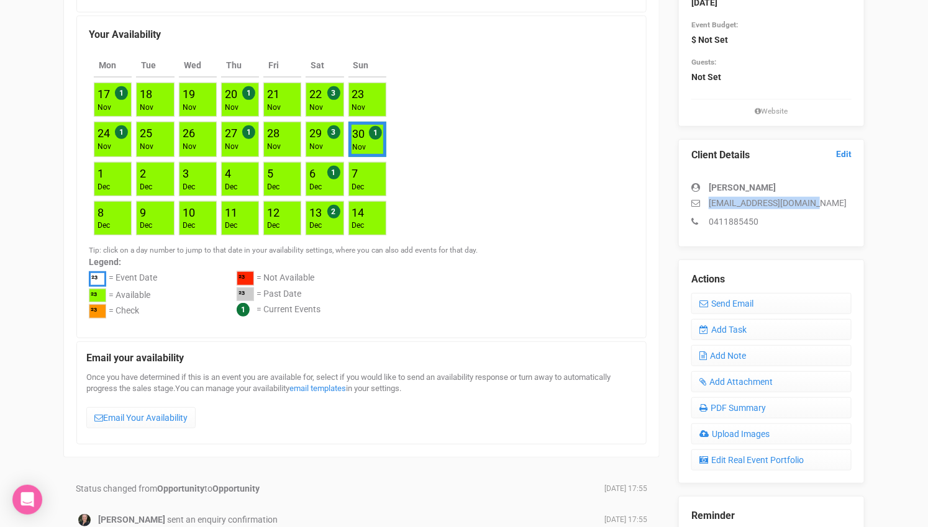
drag, startPoint x: 817, startPoint y: 199, endPoint x: 712, endPoint y: 199, distance: 105.6
click at [712, 199] on p "mariannabalaa@gmail.com" at bounding box center [771, 203] width 160 height 12
copy p "mariannabalaa@gmail.com"
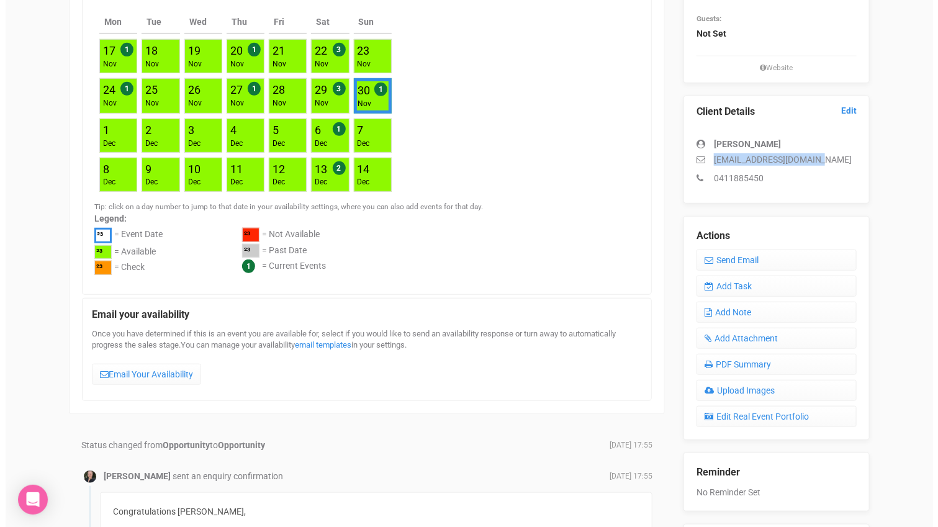
scroll to position [292, 0]
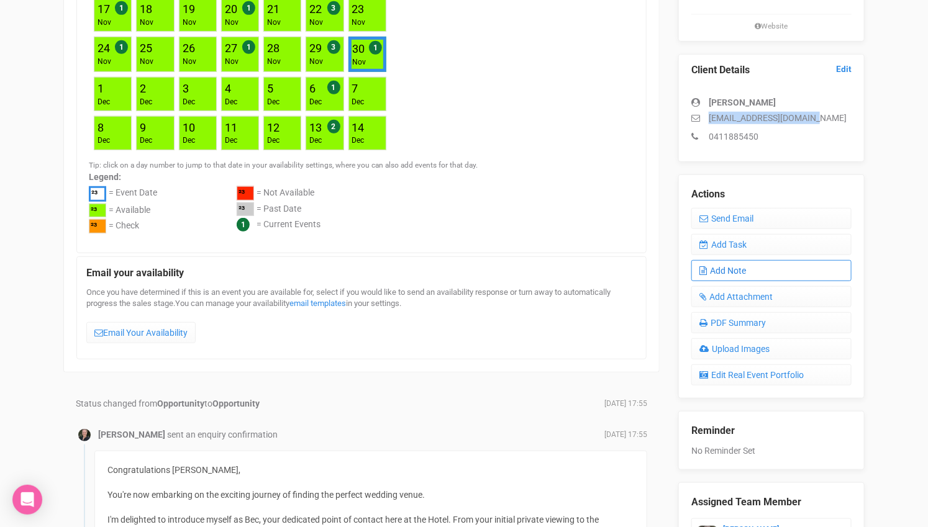
click at [734, 267] on link "Add Note" at bounding box center [771, 270] width 160 height 21
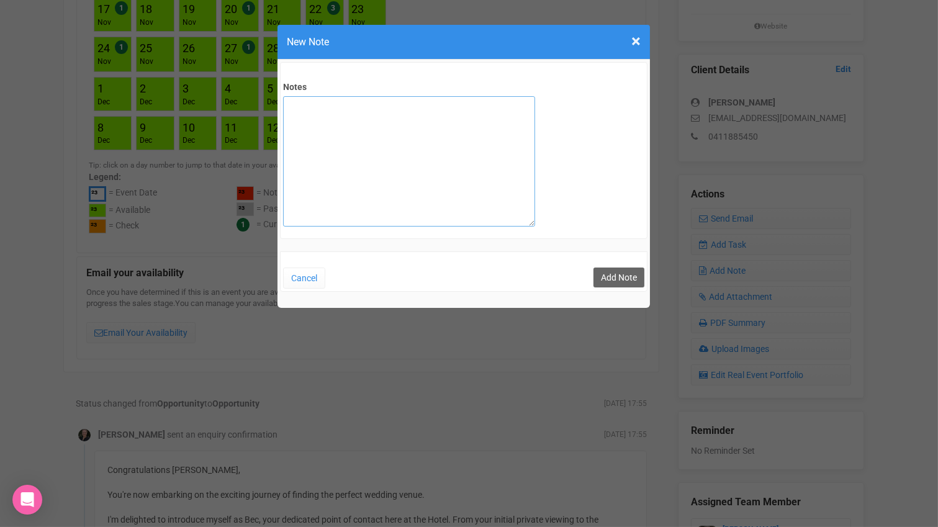
click at [371, 135] on textarea "Notes" at bounding box center [409, 161] width 252 height 130
type textarea "private email sent"
click at [614, 274] on button "Add Note" at bounding box center [619, 278] width 51 height 20
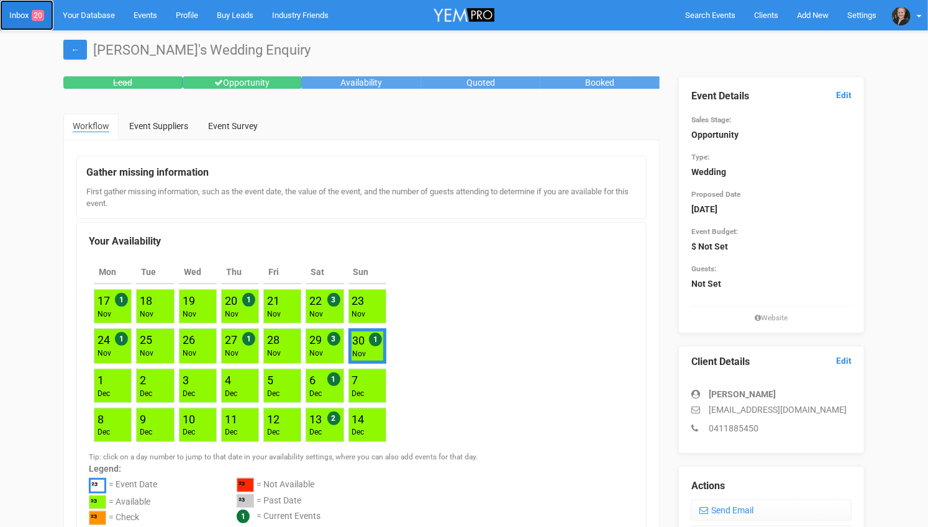
click at [26, 20] on link "Inbox 20" at bounding box center [26, 15] width 53 height 30
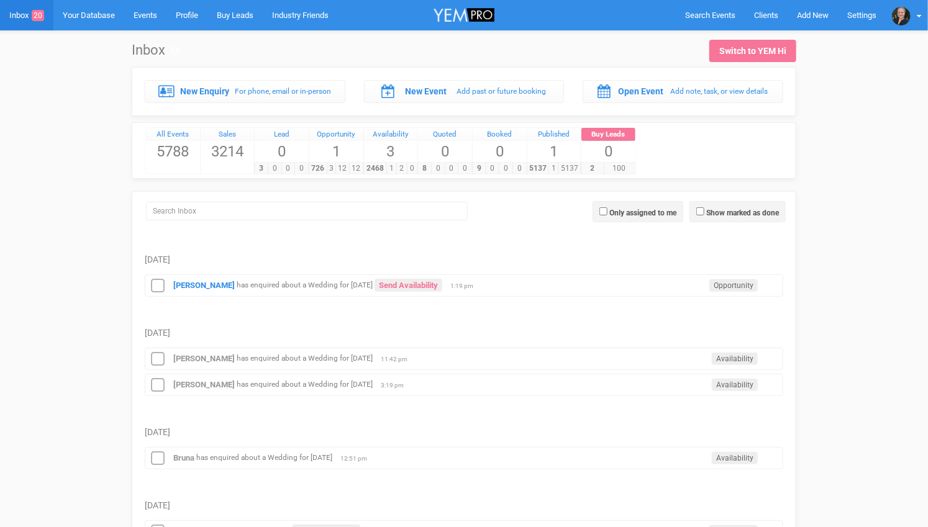
scroll to position [345, 0]
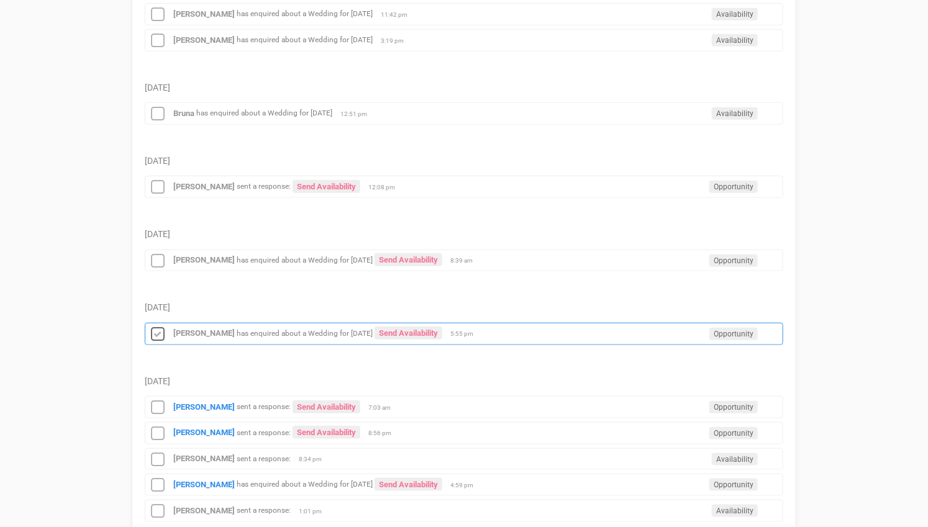
click at [155, 327] on icon at bounding box center [157, 335] width 19 height 16
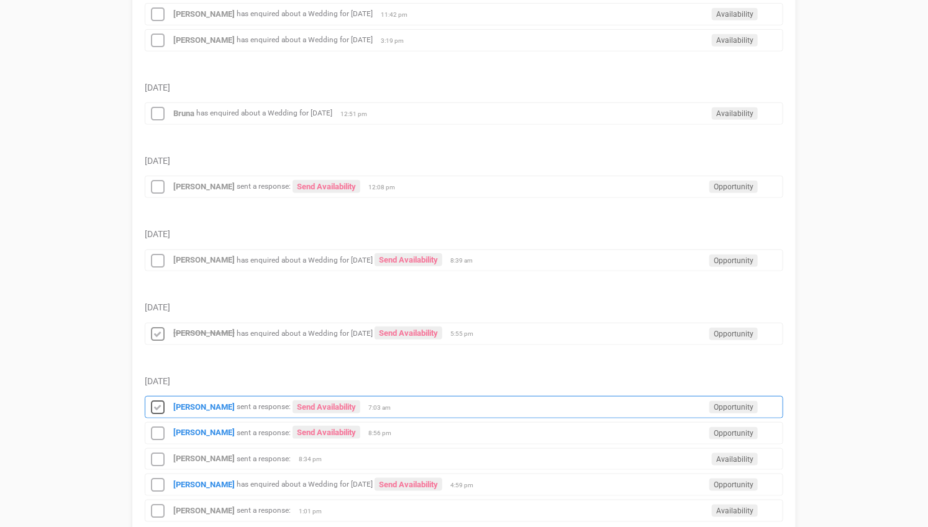
click at [155, 400] on icon at bounding box center [157, 408] width 19 height 16
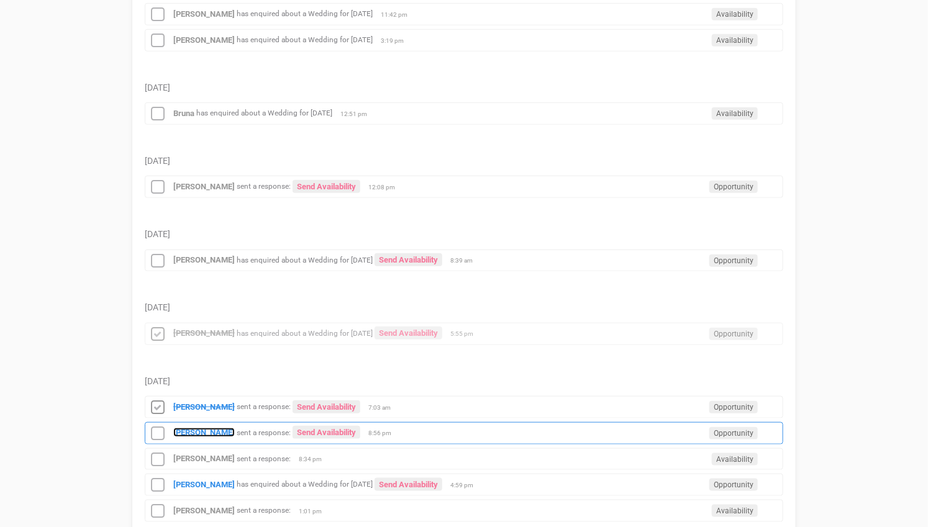
click at [191, 428] on strong "[PERSON_NAME]" at bounding box center [203, 432] width 61 height 9
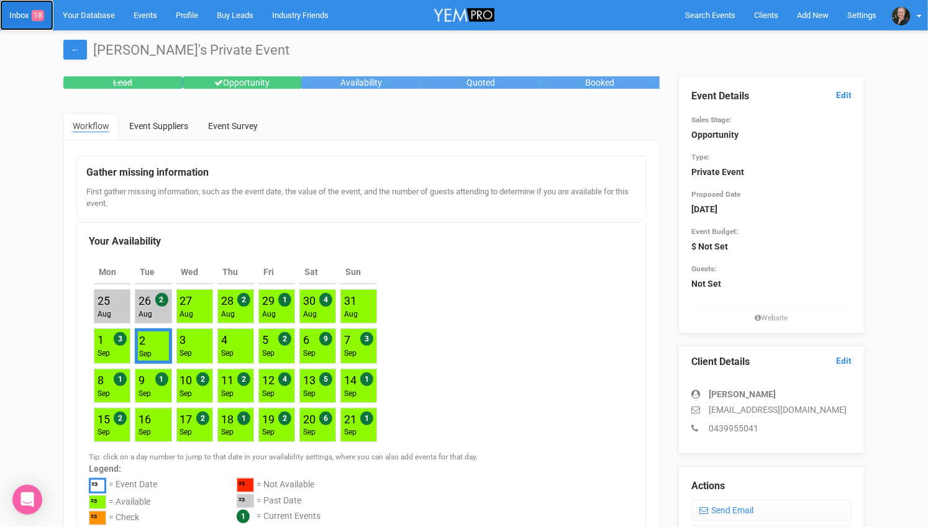
click at [19, 7] on link "Inbox 18" at bounding box center [26, 15] width 53 height 30
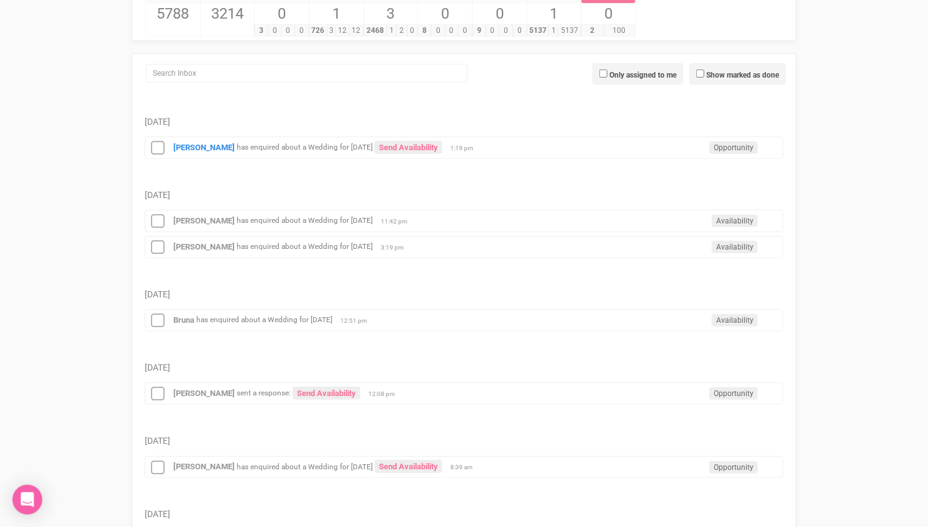
scroll to position [276, 0]
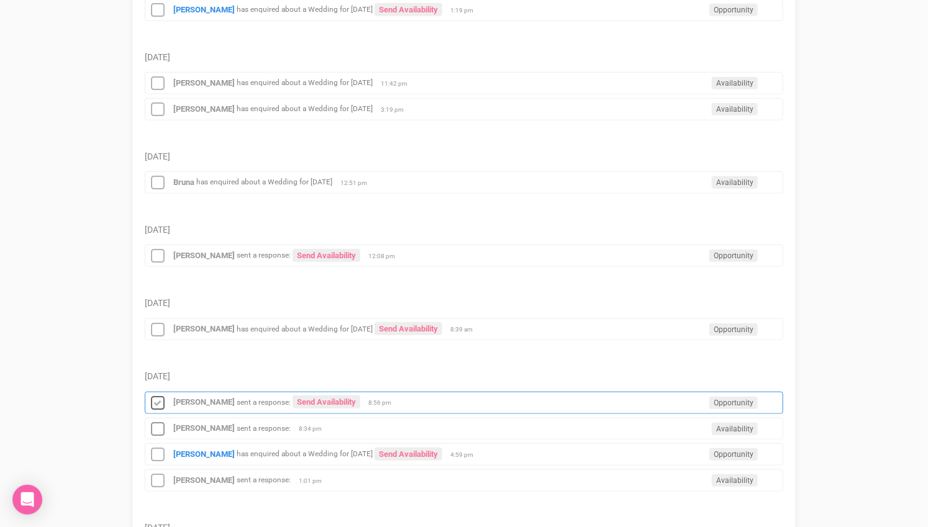
click at [158, 396] on icon at bounding box center [157, 404] width 19 height 16
click at [157, 422] on icon at bounding box center [157, 430] width 19 height 16
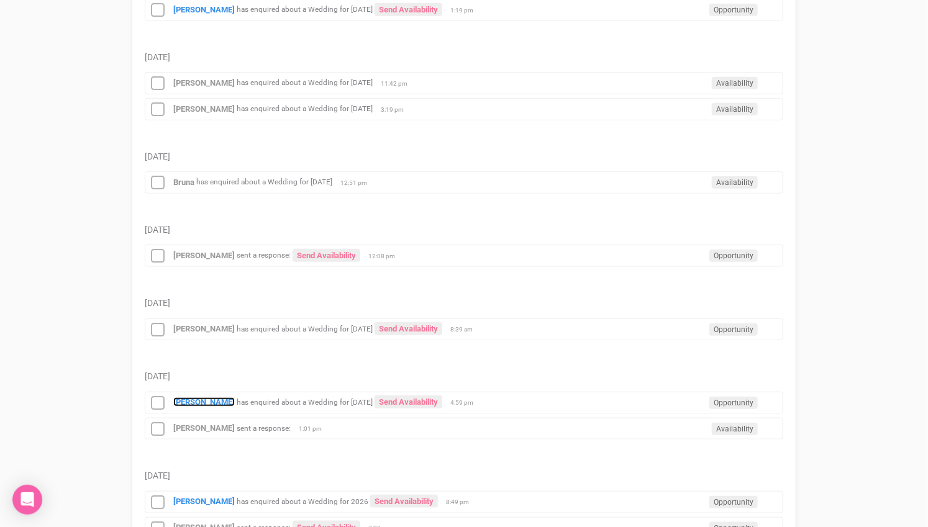
click at [198, 398] on strong "Jessica Moy" at bounding box center [203, 402] width 61 height 9
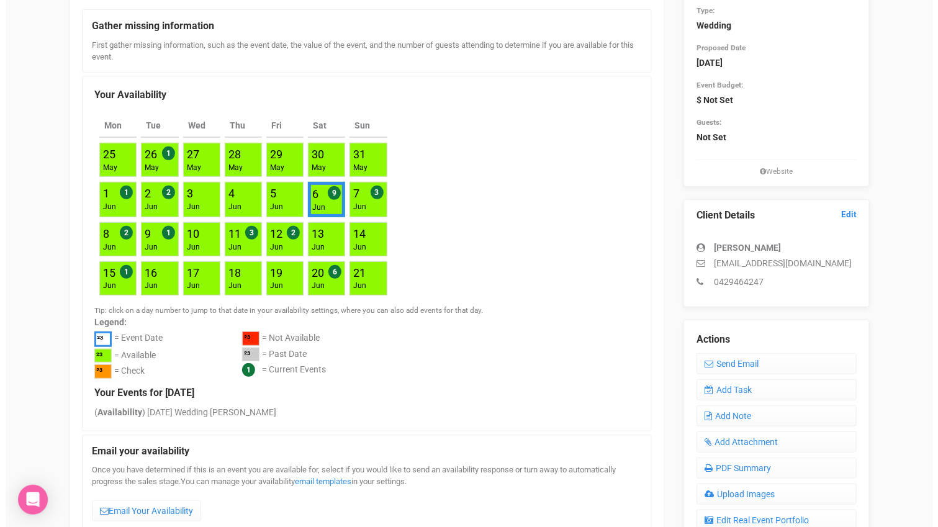
scroll to position [138, 0]
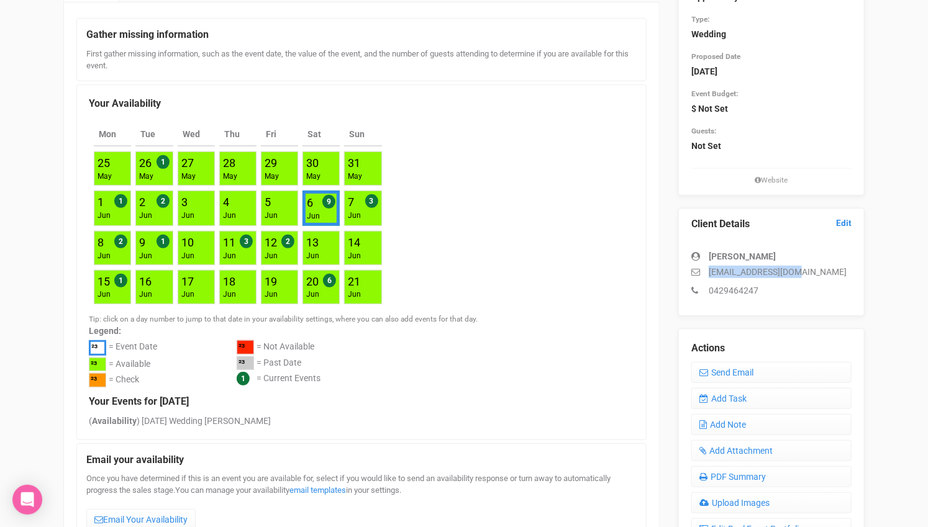
drag, startPoint x: 812, startPoint y: 274, endPoint x: 707, endPoint y: 270, distance: 105.7
click at [707, 270] on p "jm.maymoy@gmail.com" at bounding box center [771, 272] width 160 height 12
copy p "jm.maymoy@gmail.com"
click at [740, 425] on link "Add Note" at bounding box center [771, 424] width 160 height 21
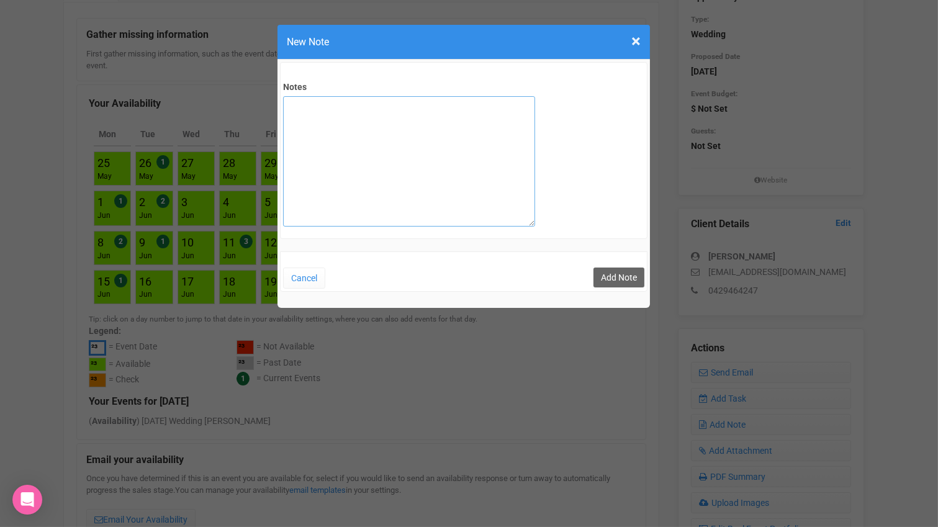
click at [434, 125] on textarea "Notes" at bounding box center [409, 161] width 252 height 130
type textarea "private email sent"
click at [617, 275] on button "Add Note" at bounding box center [619, 278] width 51 height 20
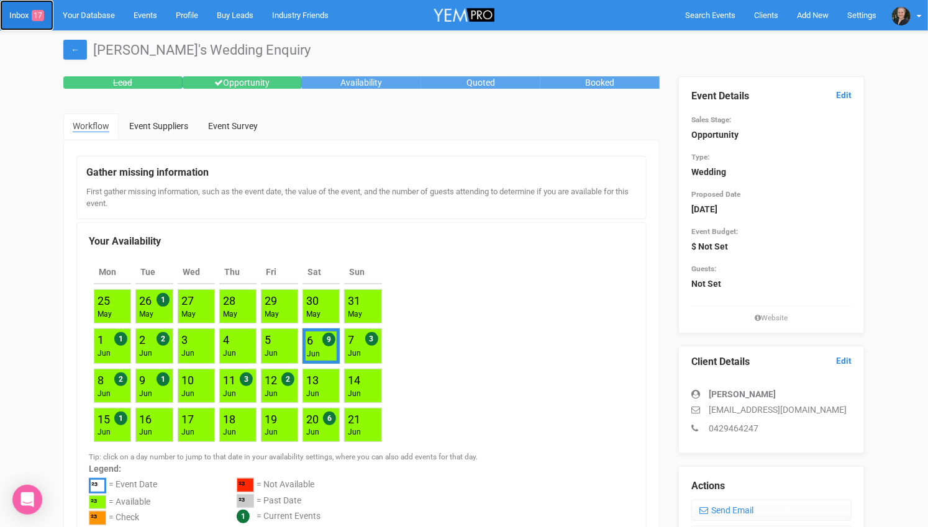
click at [27, 11] on link "Inbox 17" at bounding box center [26, 15] width 53 height 30
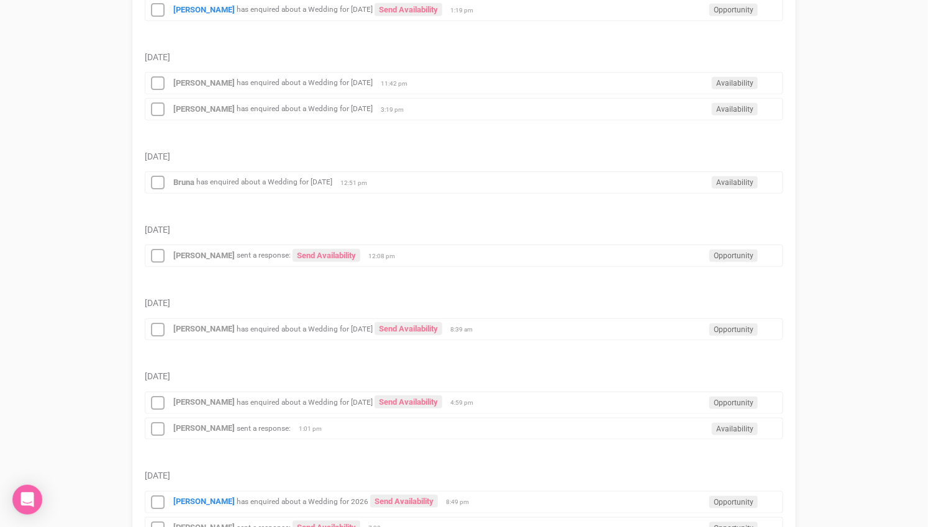
scroll to position [345, 0]
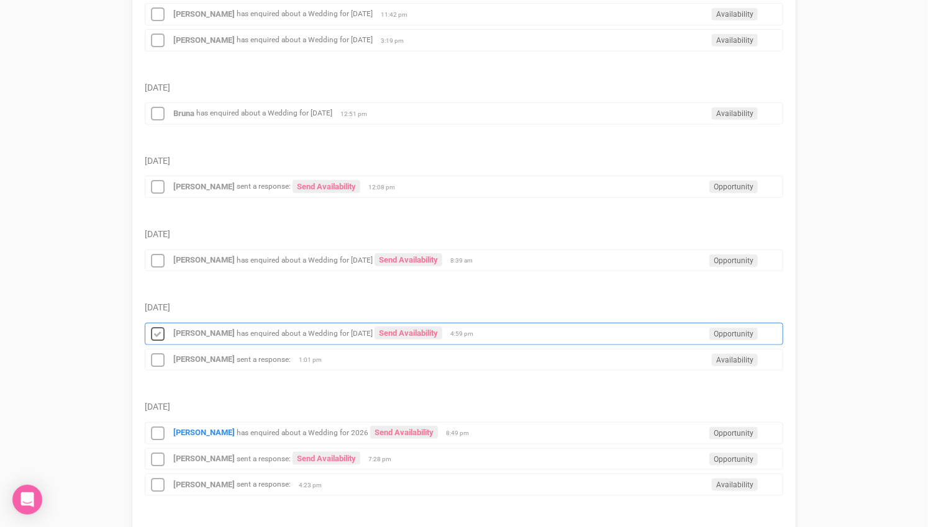
click at [159, 327] on icon at bounding box center [157, 335] width 19 height 16
click at [202, 355] on strong "[PERSON_NAME]" at bounding box center [203, 359] width 61 height 9
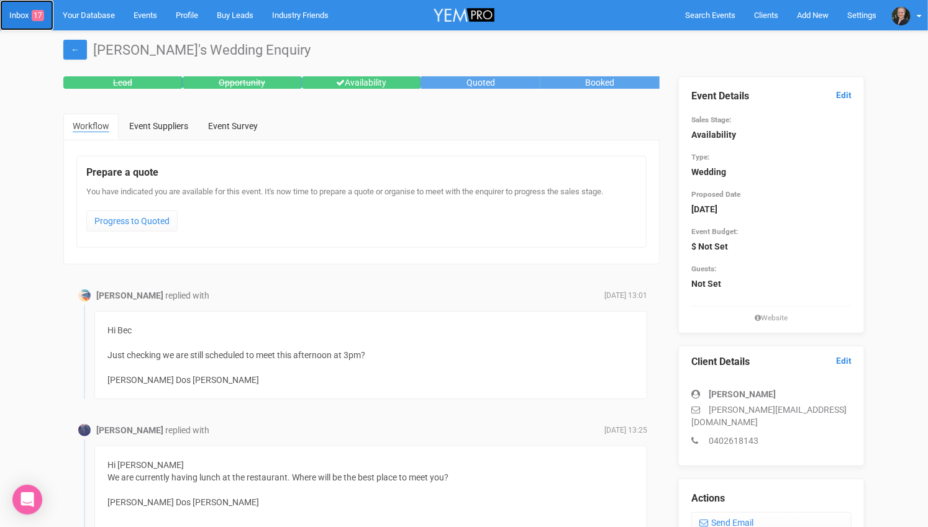
click at [26, 7] on link "Inbox 17" at bounding box center [26, 15] width 53 height 30
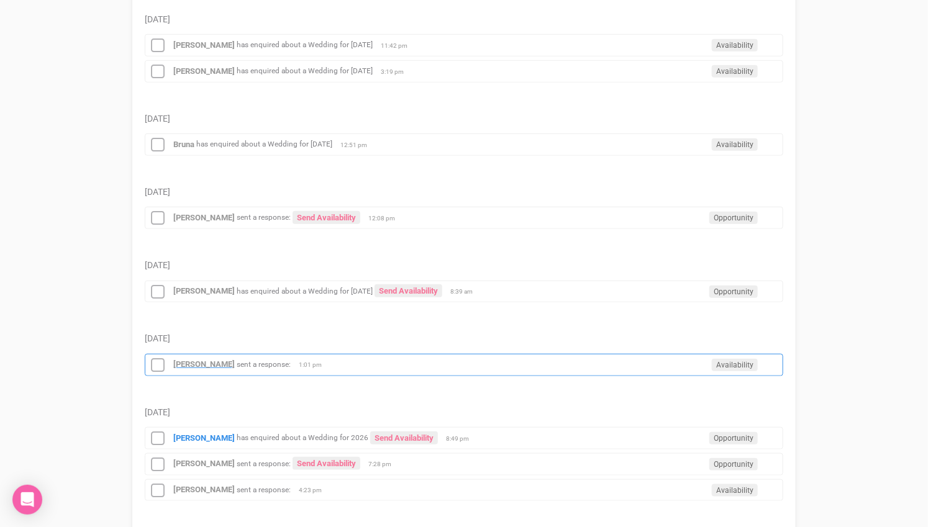
scroll to position [345, 0]
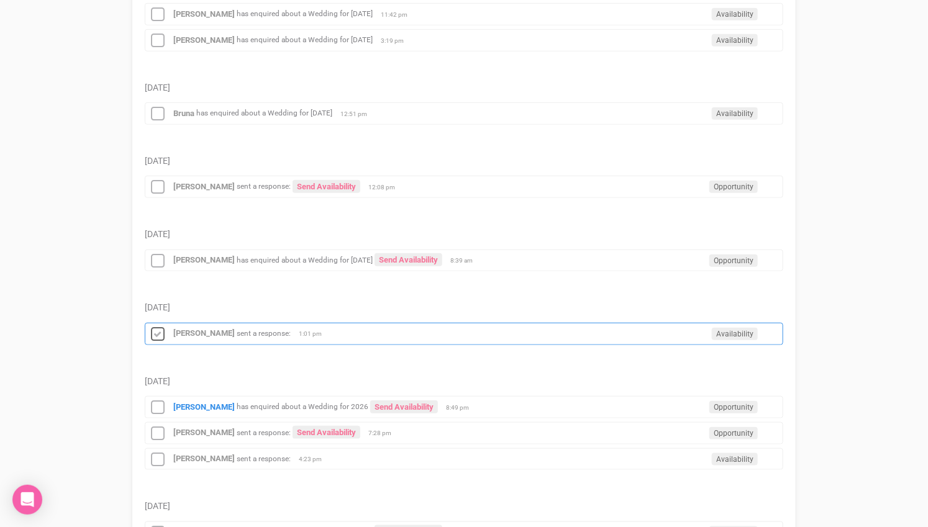
click at [158, 327] on icon at bounding box center [157, 335] width 19 height 16
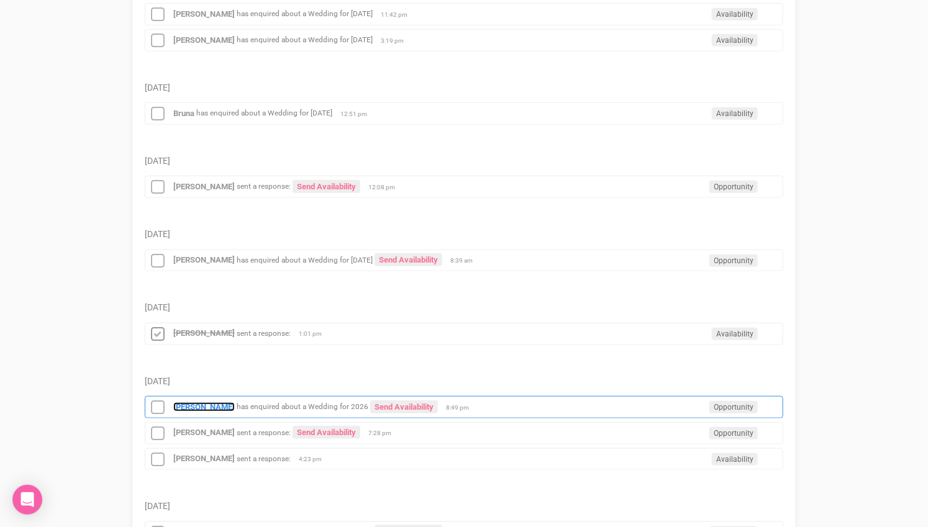
click at [207, 402] on strong "[PERSON_NAME]" at bounding box center [203, 406] width 61 height 9
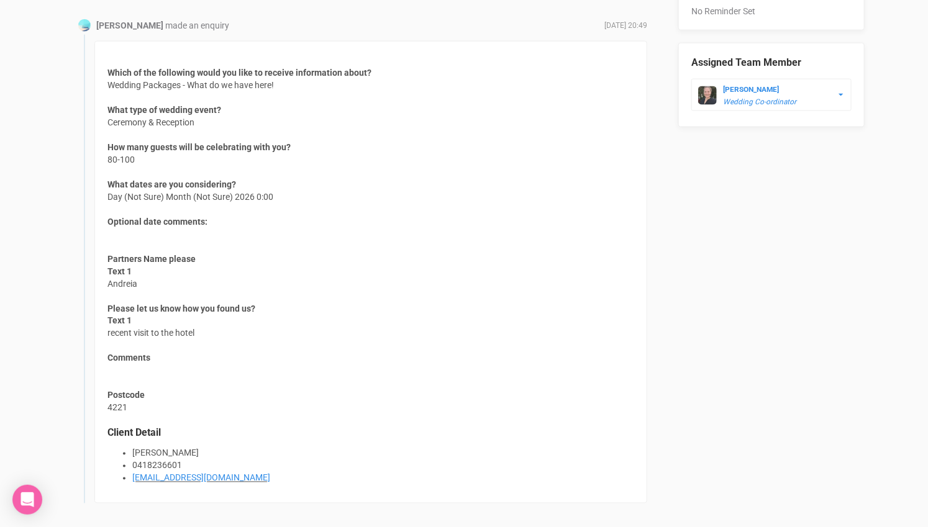
scroll to position [784, 0]
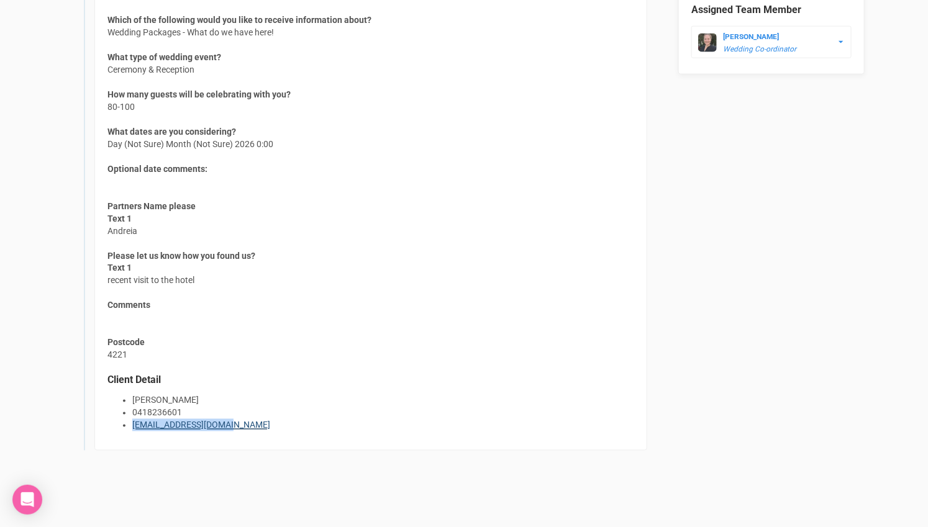
drag, startPoint x: 244, startPoint y: 417, endPoint x: 134, endPoint y: 424, distance: 110.8
click at [134, 424] on li "[EMAIL_ADDRESS][DOMAIN_NAME]" at bounding box center [383, 425] width 502 height 12
copy link "[EMAIL_ADDRESS][DOMAIN_NAME]"
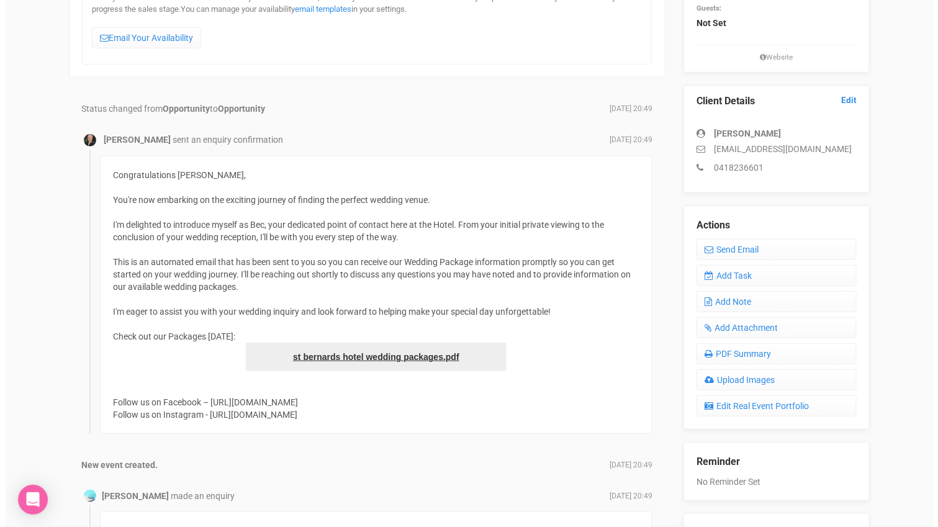
scroll to position [233, 0]
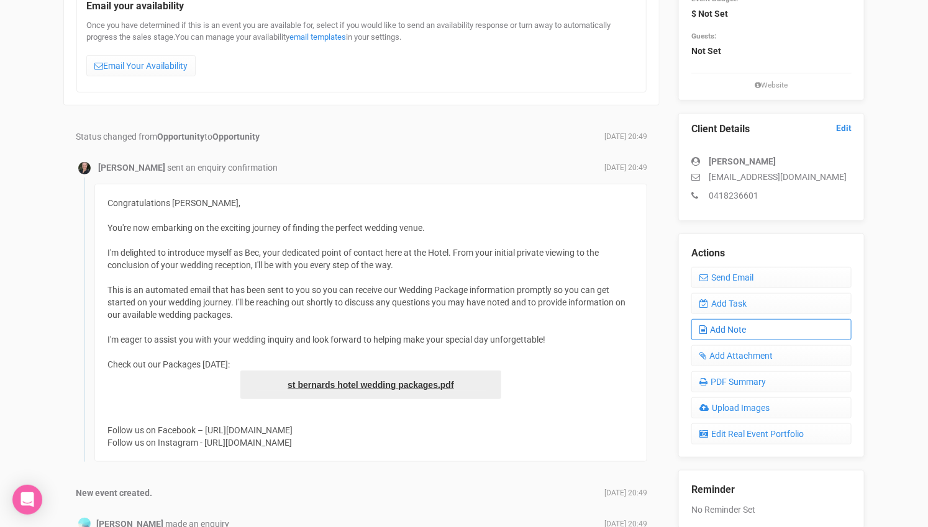
click at [747, 326] on link "Add Note" at bounding box center [771, 329] width 160 height 21
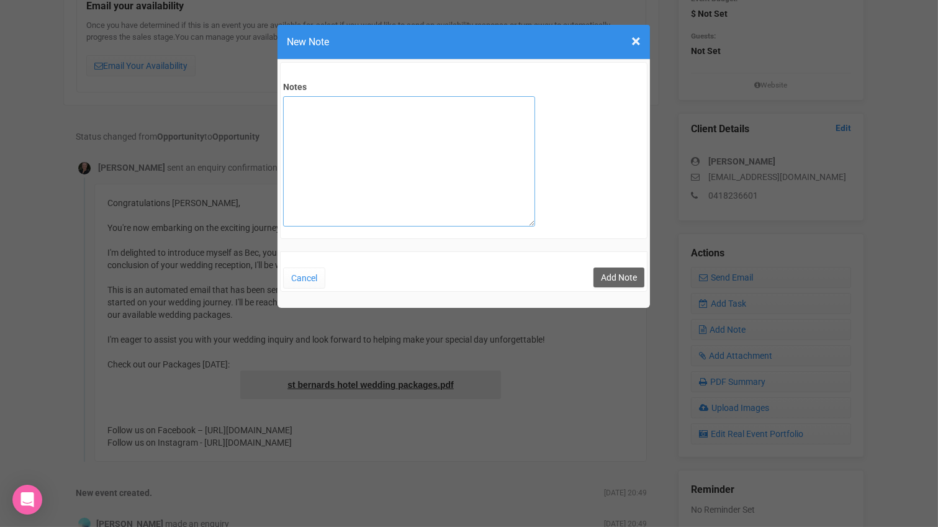
click at [445, 135] on textarea "Notes" at bounding box center [409, 161] width 252 height 130
type textarea "private email sent"
click at [608, 274] on button "Add Note" at bounding box center [619, 278] width 51 height 20
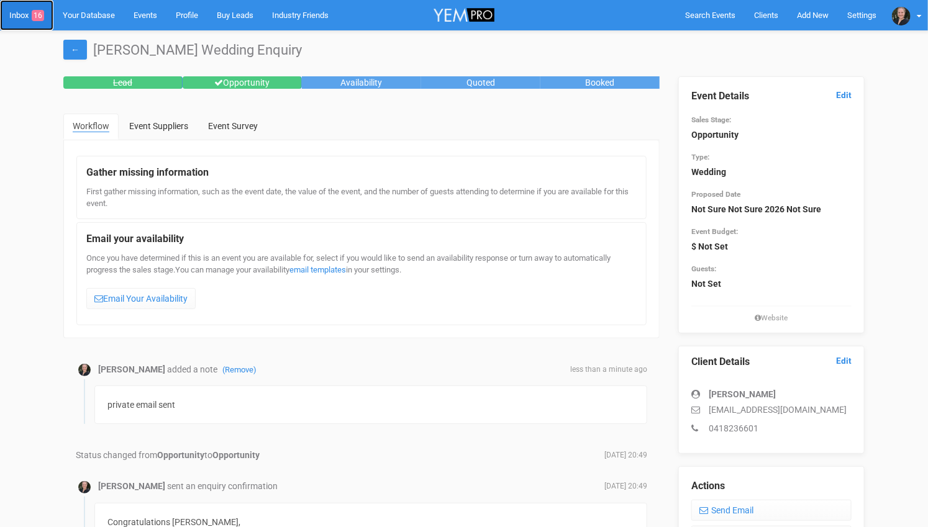
click at [30, 13] on link "Inbox 16" at bounding box center [26, 15] width 53 height 30
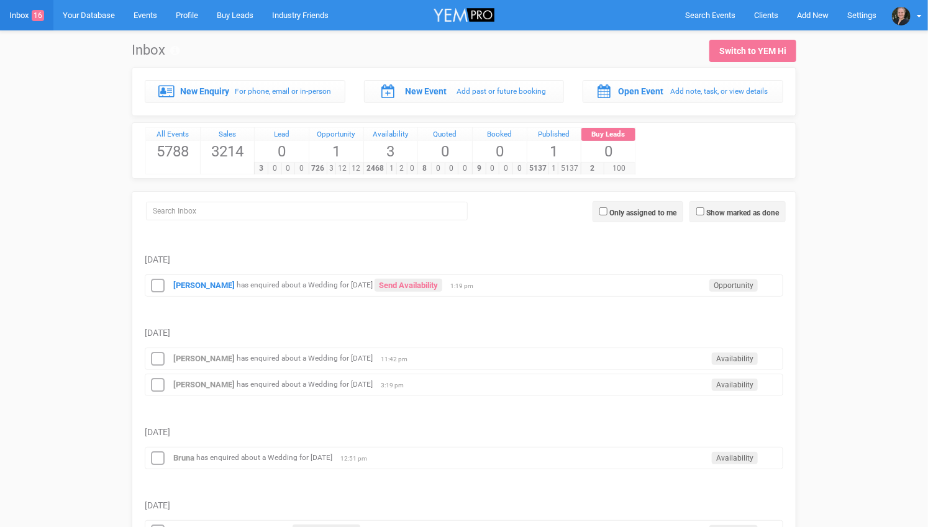
scroll to position [276, 0]
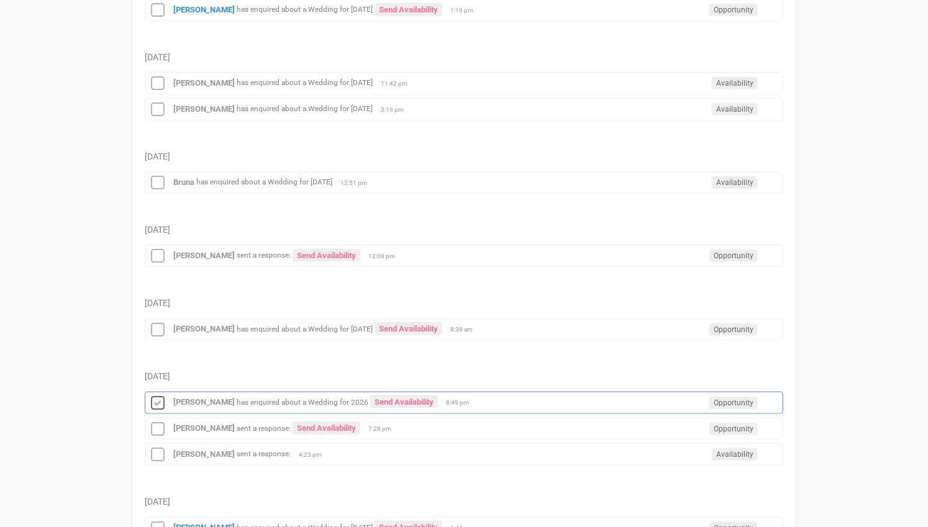
click at [160, 396] on icon at bounding box center [157, 404] width 19 height 16
click at [164, 422] on icon at bounding box center [157, 430] width 19 height 16
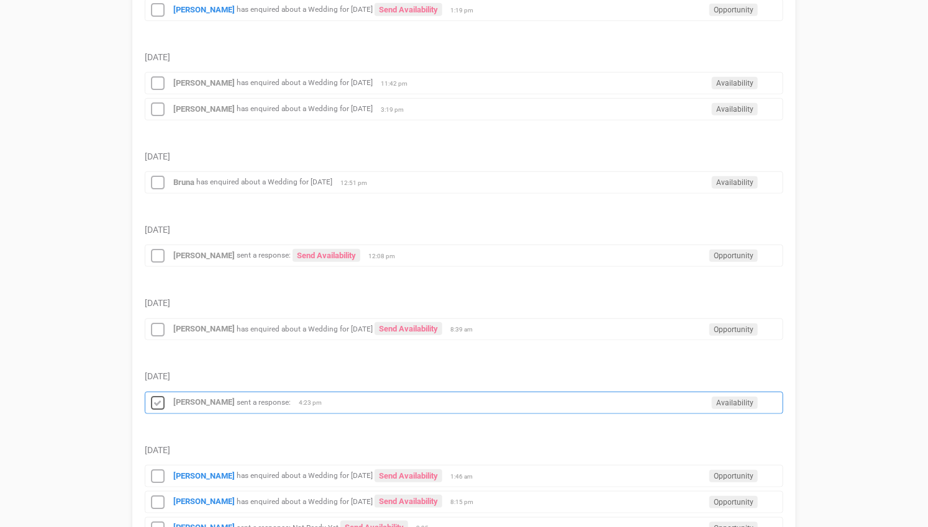
click at [160, 396] on icon at bounding box center [157, 404] width 19 height 16
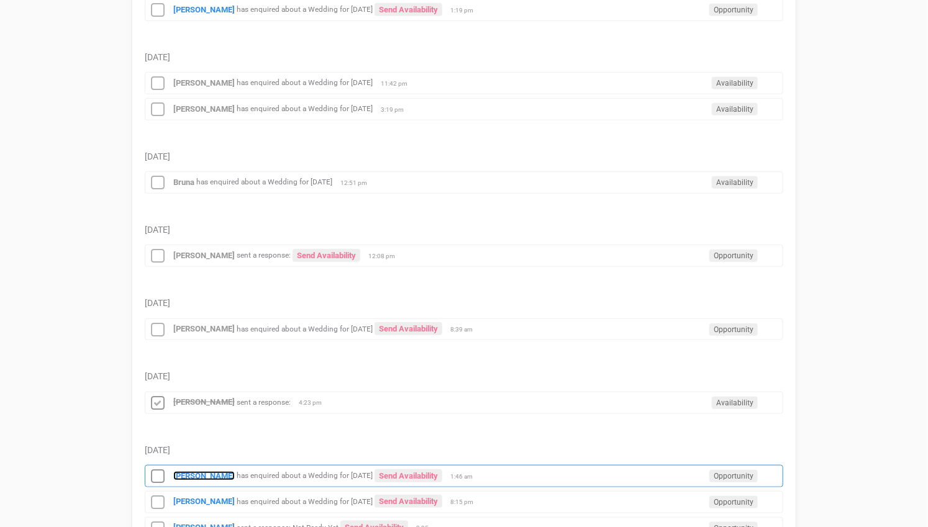
click at [194, 471] on strong "[PERSON_NAME]" at bounding box center [203, 475] width 61 height 9
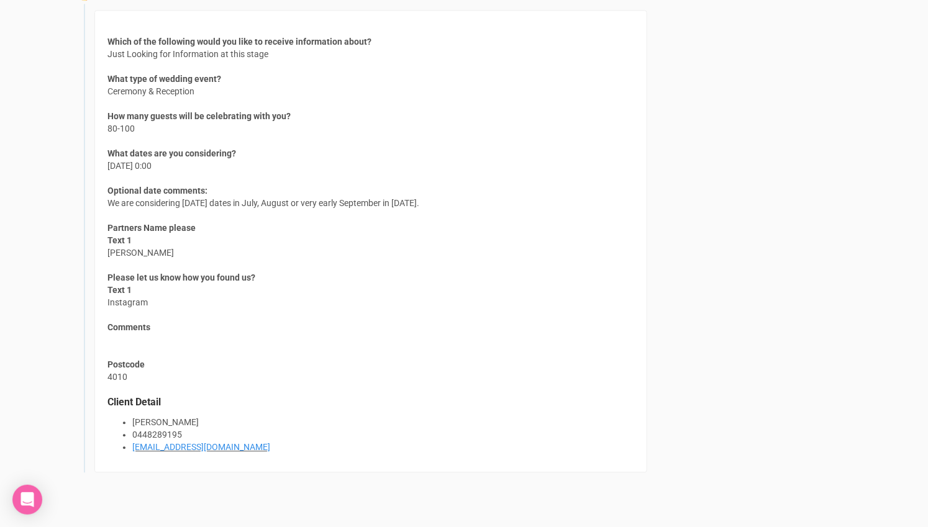
scroll to position [1104, 0]
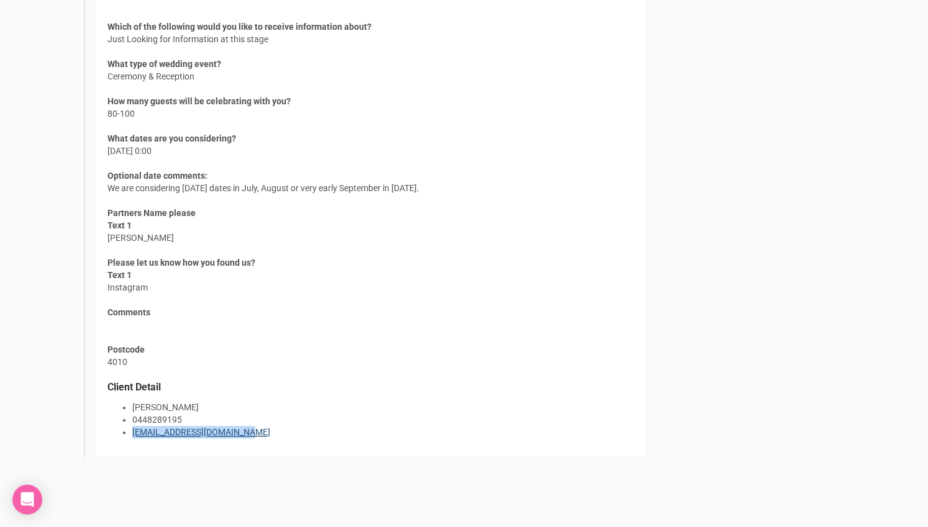
drag, startPoint x: 236, startPoint y: 426, endPoint x: 133, endPoint y: 422, distance: 103.2
click at [133, 426] on li "[EMAIL_ADDRESS][DOMAIN_NAME]" at bounding box center [383, 432] width 502 height 12
copy link "[EMAIL_ADDRESS][DOMAIN_NAME]"
click at [248, 365] on div "Which of the following would you like to receive information about? Just Lookin…" at bounding box center [370, 226] width 553 height 463
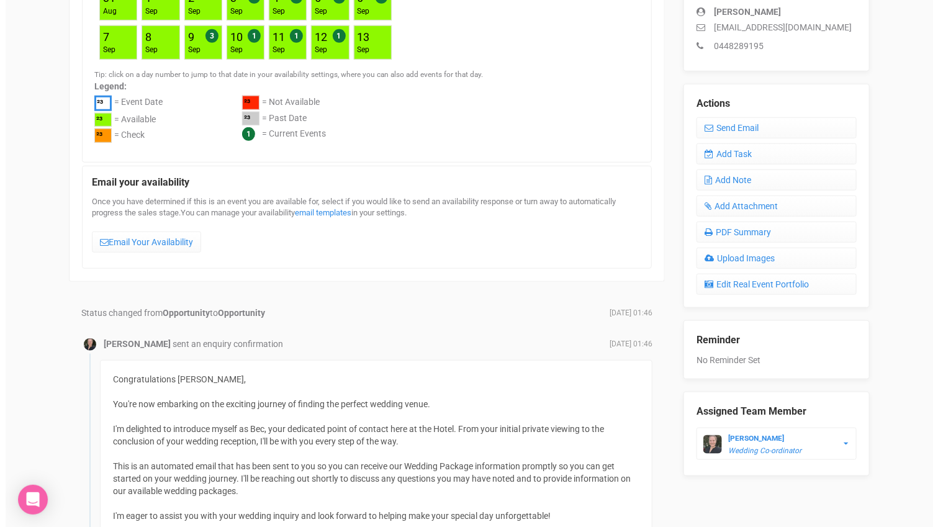
scroll to position [276, 0]
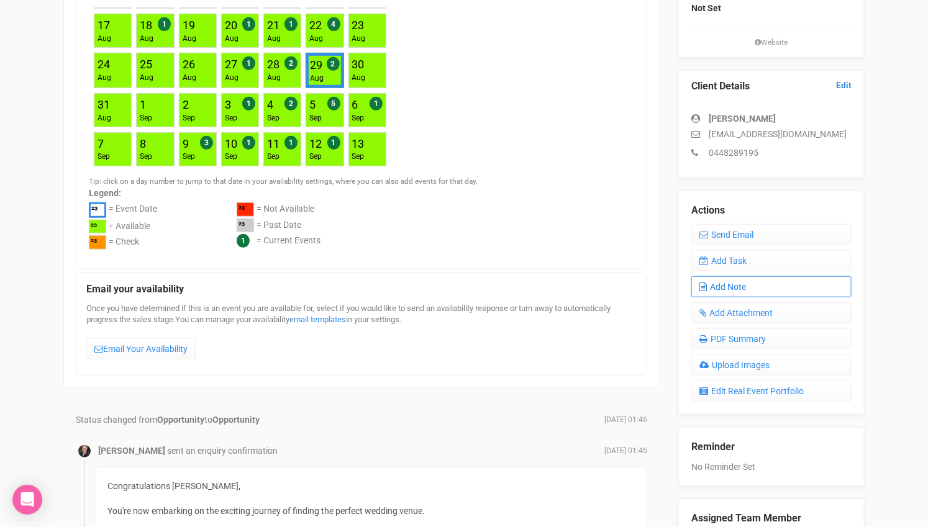
click at [736, 276] on link "Add Note" at bounding box center [771, 286] width 160 height 21
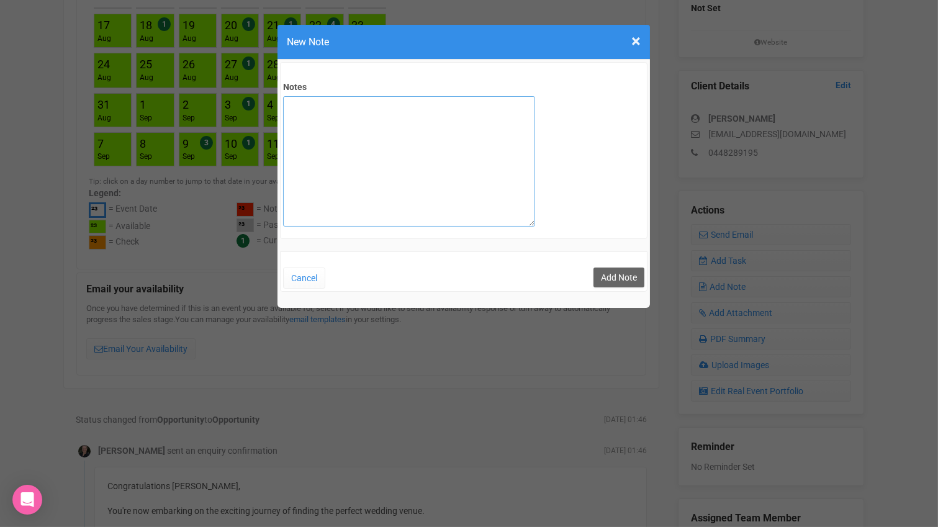
click at [402, 130] on textarea "Notes" at bounding box center [409, 161] width 252 height 130
type textarea "private email sent"
click at [611, 275] on button "Add Note" at bounding box center [619, 278] width 51 height 20
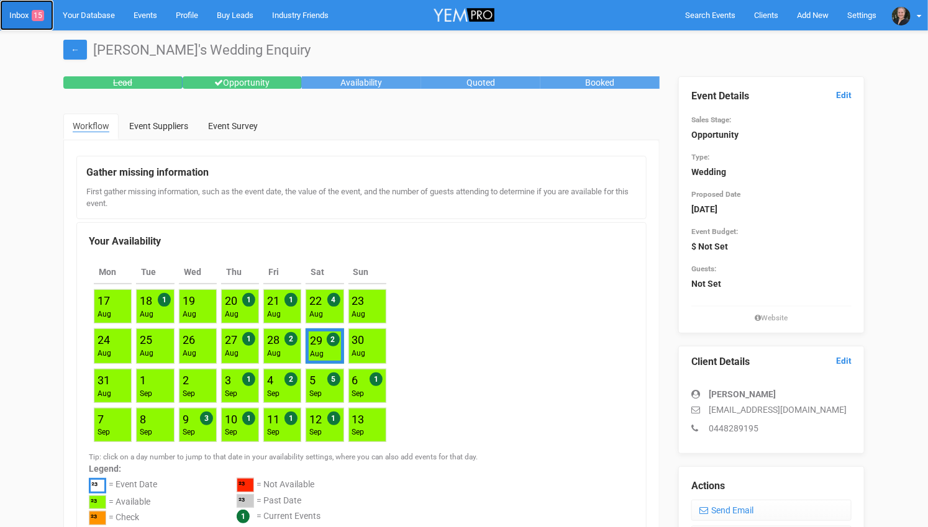
click at [22, 15] on link "Inbox 15" at bounding box center [26, 15] width 53 height 30
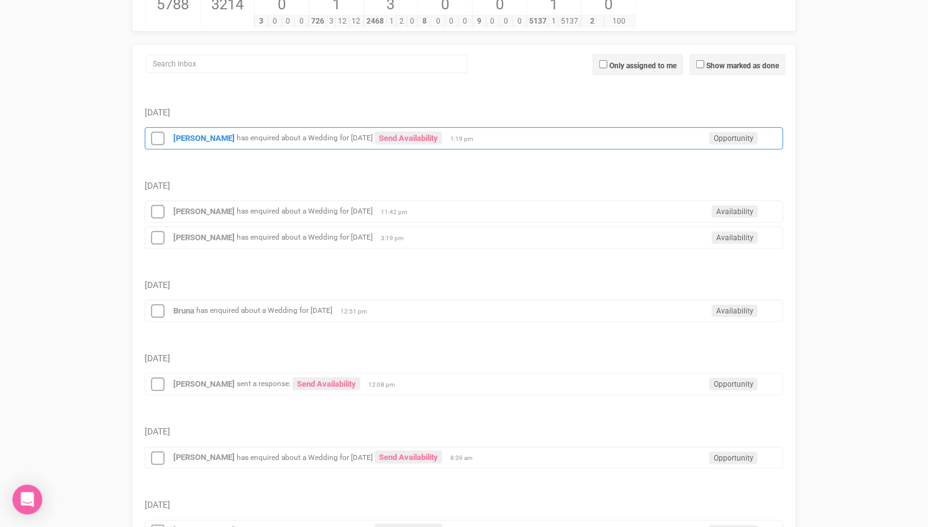
scroll to position [276, 0]
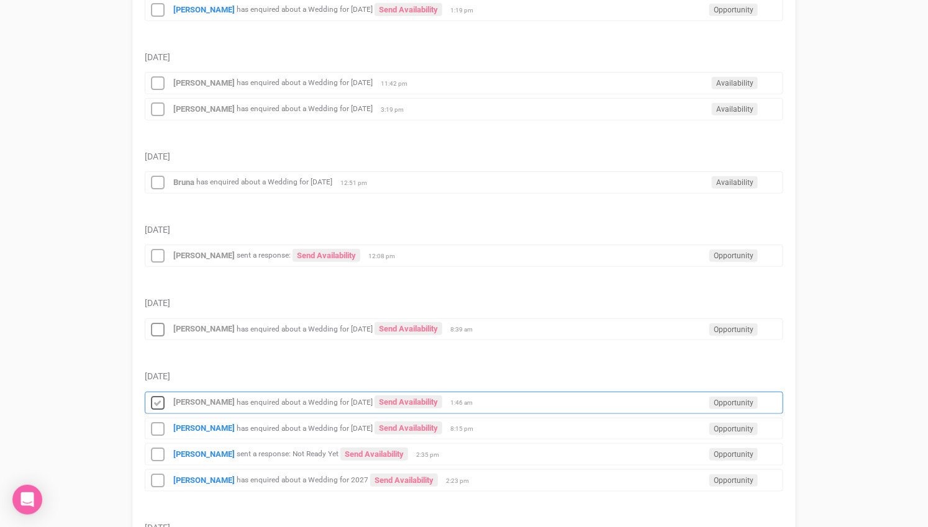
click at [161, 396] on icon at bounding box center [157, 404] width 19 height 16
click at [202, 424] on strong "[PERSON_NAME]" at bounding box center [203, 428] width 61 height 9
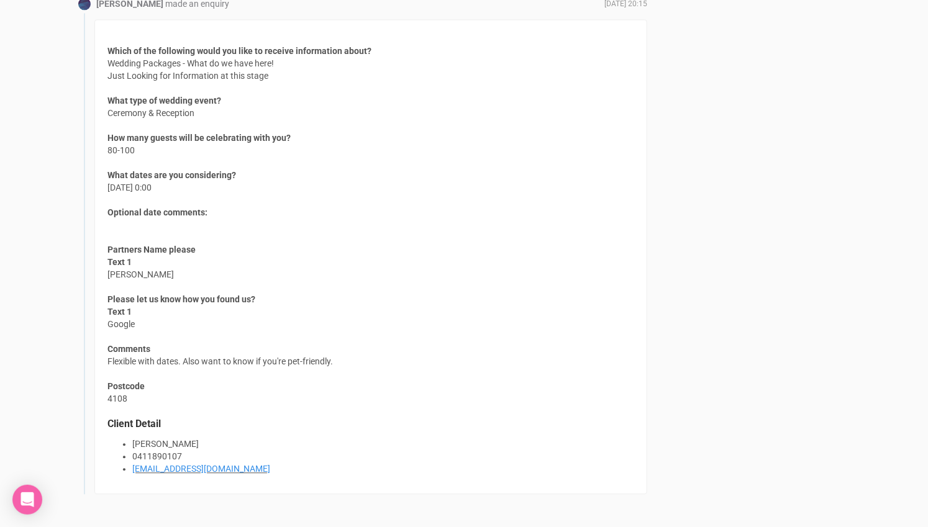
scroll to position [1104, 0]
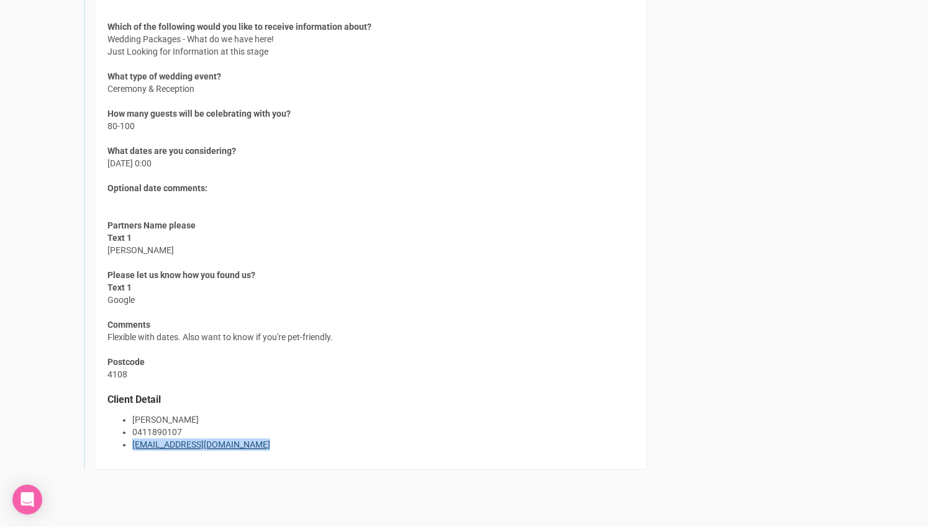
drag, startPoint x: 263, startPoint y: 441, endPoint x: 134, endPoint y: 441, distance: 129.2
click at [134, 441] on li "[EMAIL_ADDRESS][DOMAIN_NAME]" at bounding box center [383, 444] width 502 height 12
copy link "[EMAIL_ADDRESS][DOMAIN_NAME]"
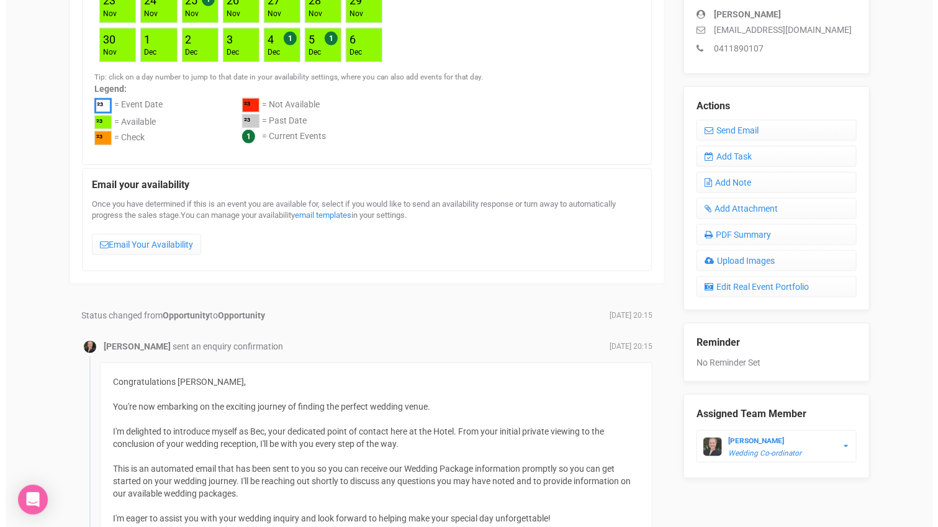
scroll to position [276, 0]
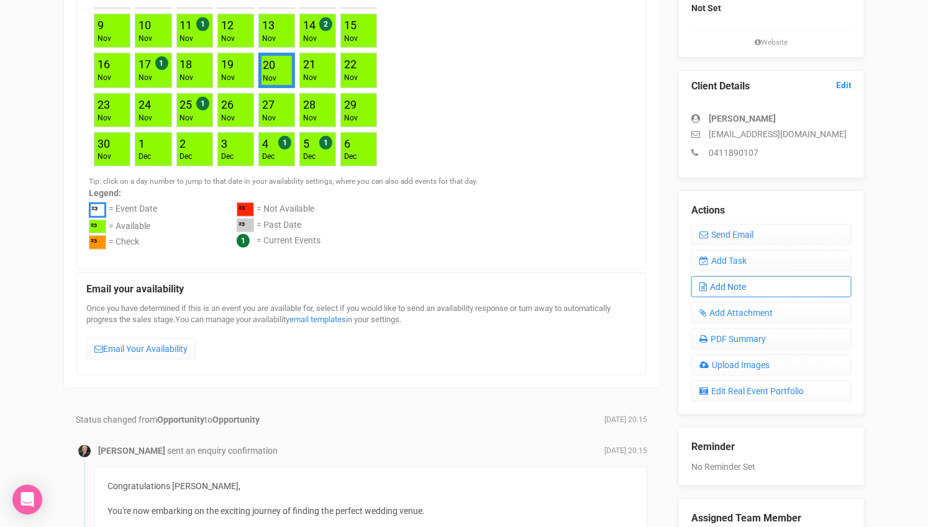
click at [743, 289] on link "Add Note" at bounding box center [771, 286] width 160 height 21
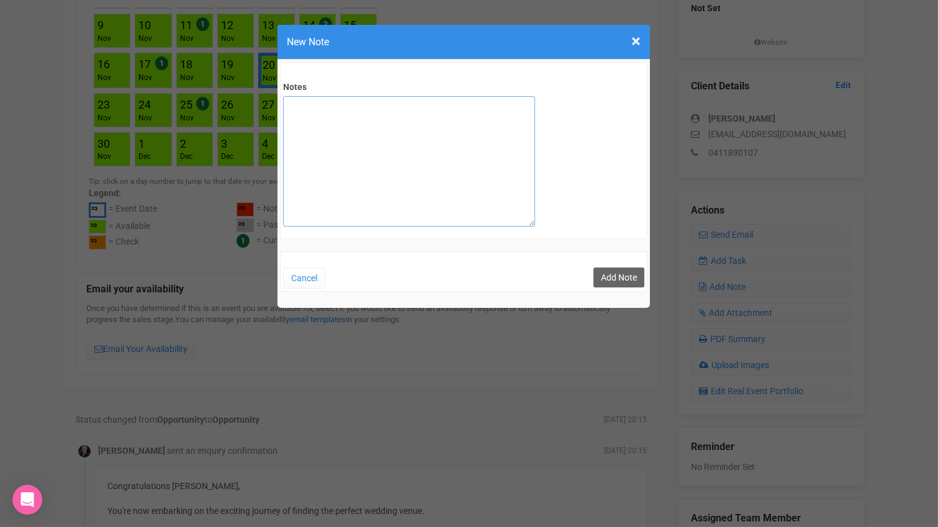
click at [417, 143] on textarea "Notes" at bounding box center [409, 161] width 252 height 130
type textarea "private email sent"
click at [616, 274] on button "Add Note" at bounding box center [619, 278] width 51 height 20
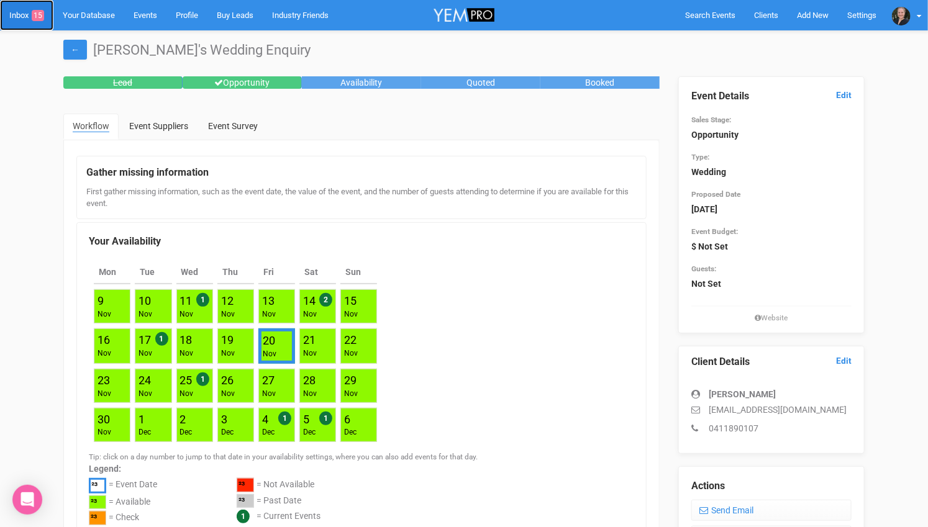
click at [27, 11] on link "Inbox 15" at bounding box center [26, 15] width 53 height 30
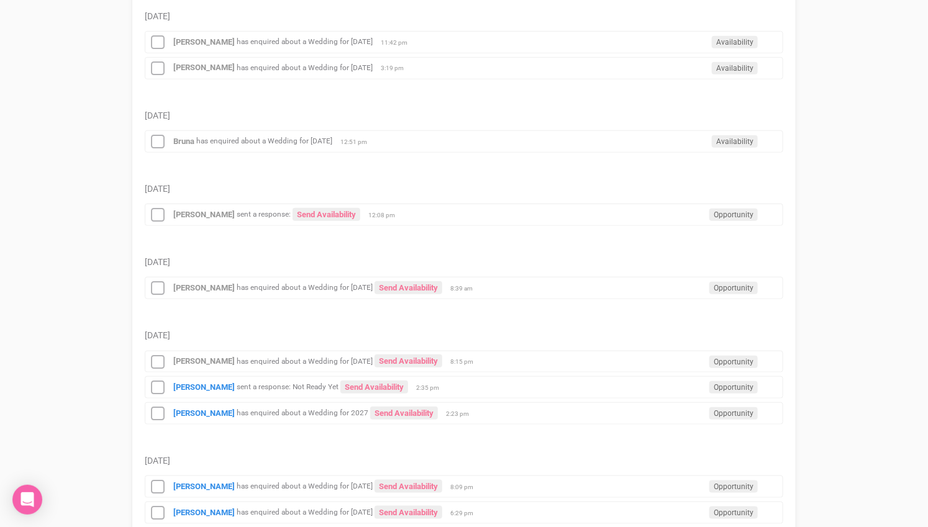
scroll to position [345, 0]
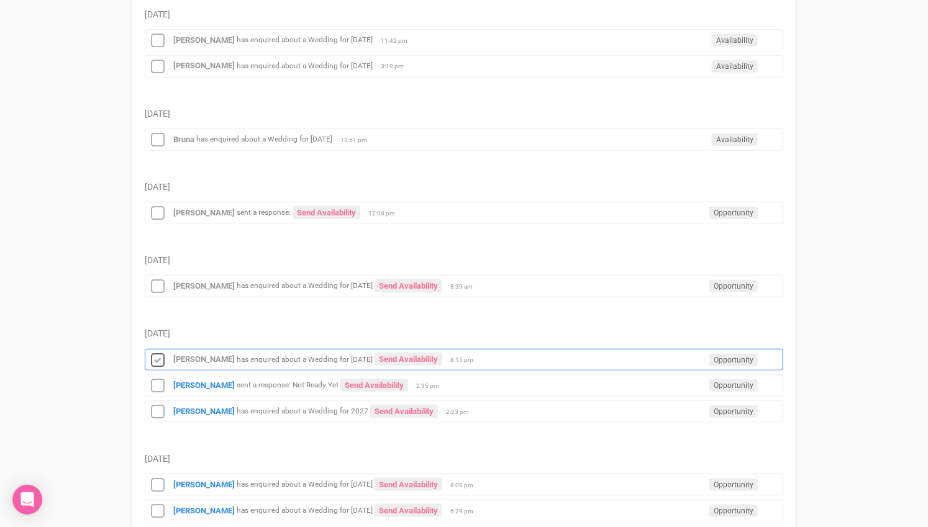
click at [160, 353] on icon at bounding box center [157, 361] width 19 height 16
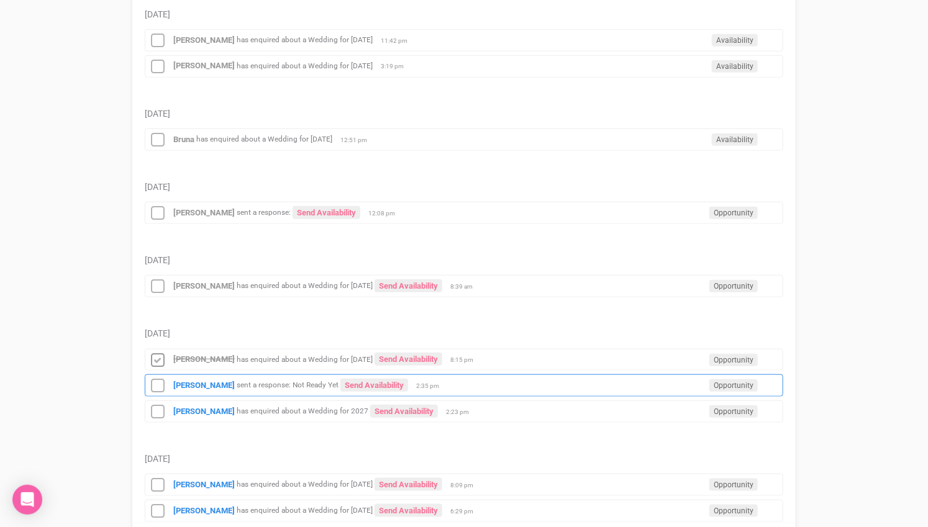
click at [199, 375] on div "[PERSON_NAME] sent a response: Not Ready Yet Send Availability Opportunity 2:35…" at bounding box center [464, 386] width 638 height 22
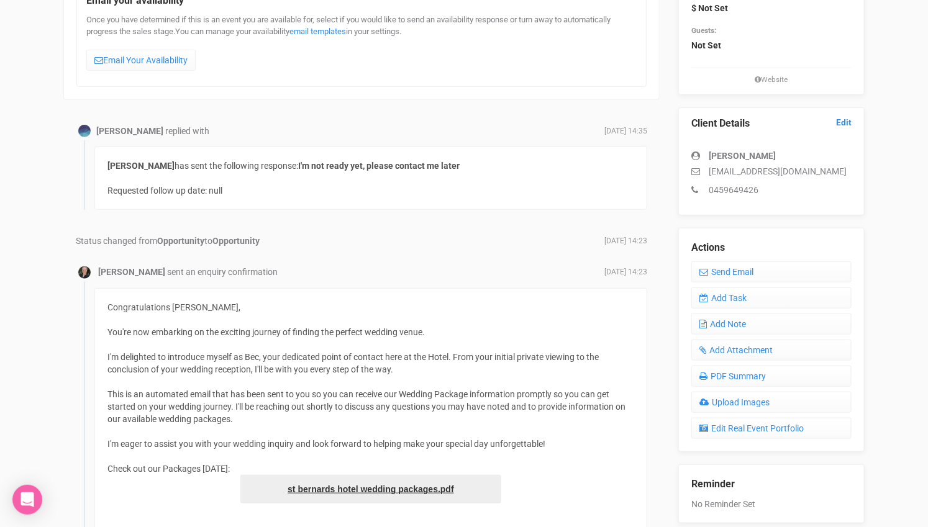
scroll to position [207, 0]
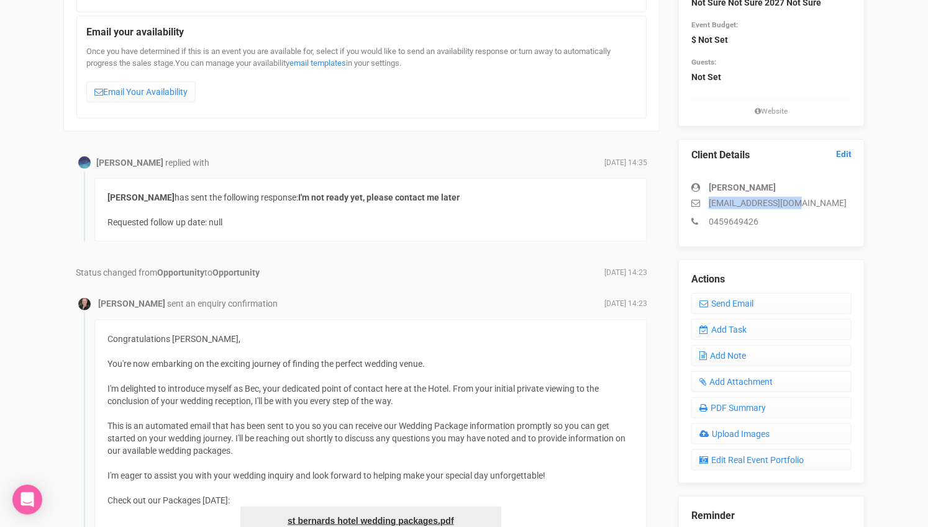
drag, startPoint x: 797, startPoint y: 201, endPoint x: 710, endPoint y: 199, distance: 87.0
click at [710, 199] on p "[EMAIL_ADDRESS][DOMAIN_NAME]" at bounding box center [771, 203] width 160 height 12
copy p "[EMAIL_ADDRESS][DOMAIN_NAME]"
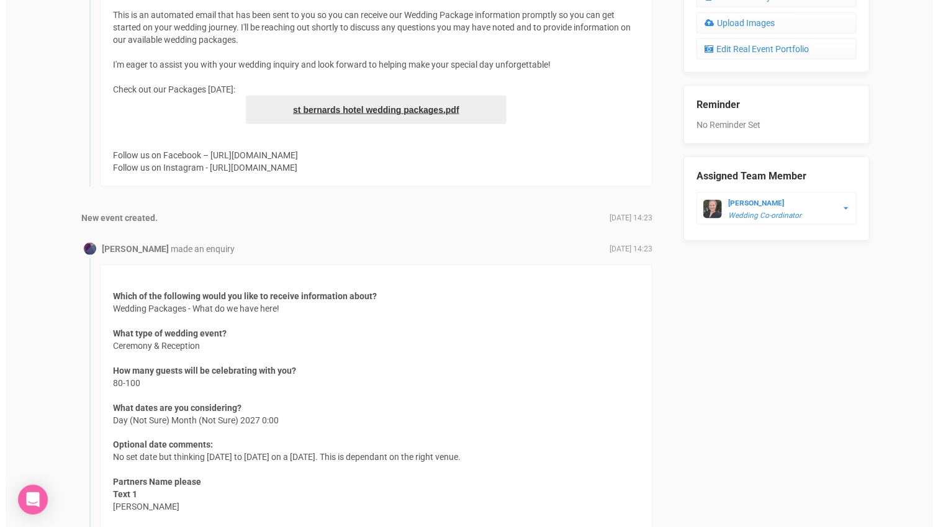
scroll to position [135, 0]
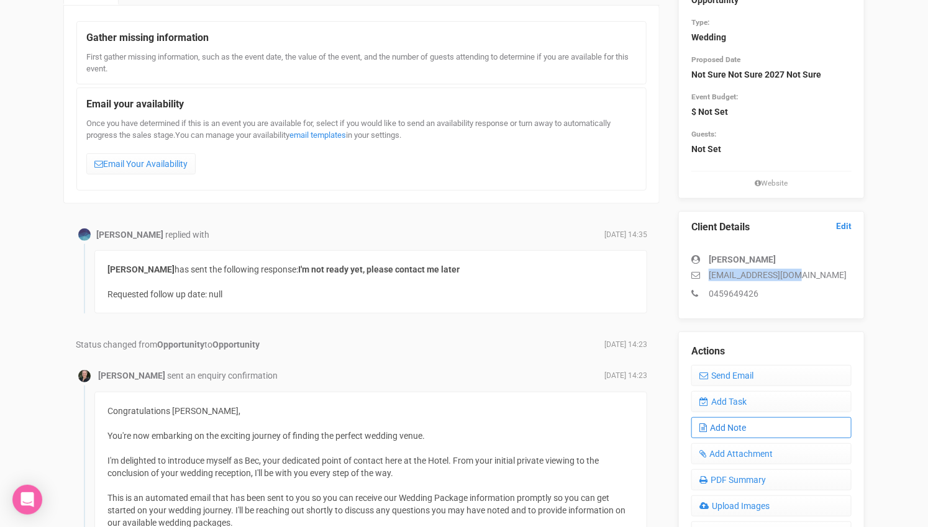
click at [747, 426] on link "Add Note" at bounding box center [771, 427] width 160 height 21
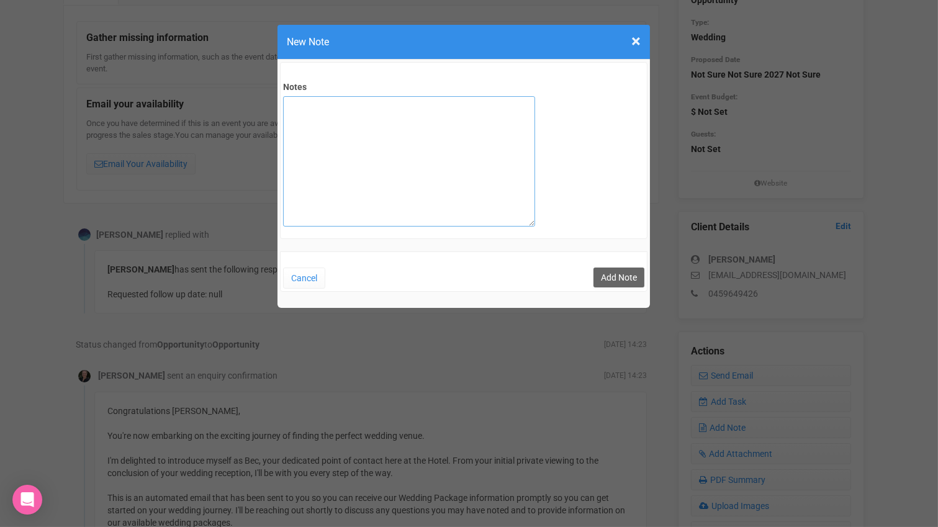
click at [409, 144] on textarea "Notes" at bounding box center [409, 161] width 252 height 130
type textarea "private email sent"
click at [616, 275] on button "Add Note" at bounding box center [619, 278] width 51 height 20
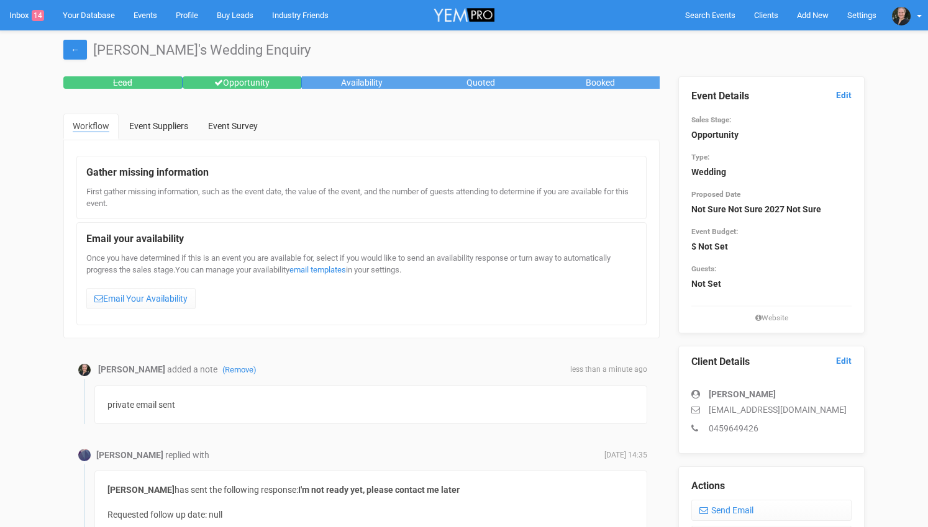
click at [22, 12] on link "Inbox 14" at bounding box center [26, 15] width 53 height 30
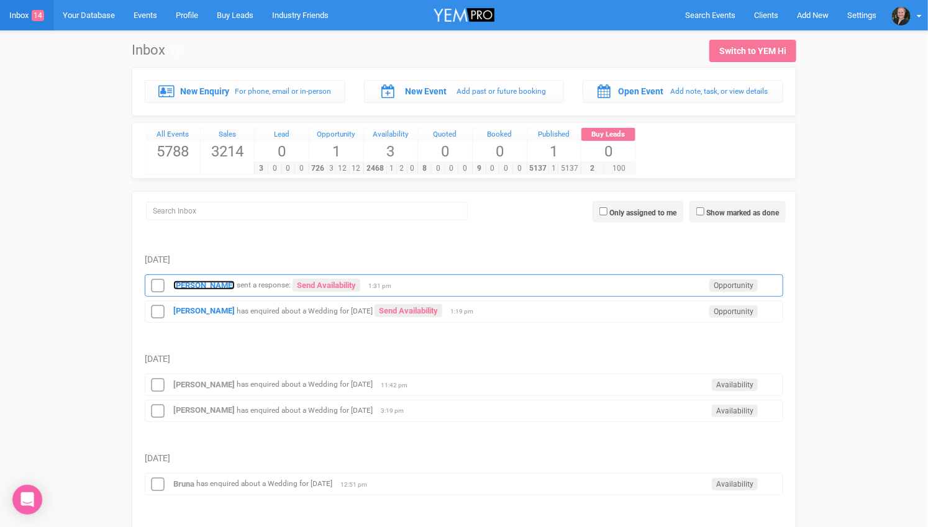
click at [193, 281] on strong "[PERSON_NAME]" at bounding box center [203, 285] width 61 height 9
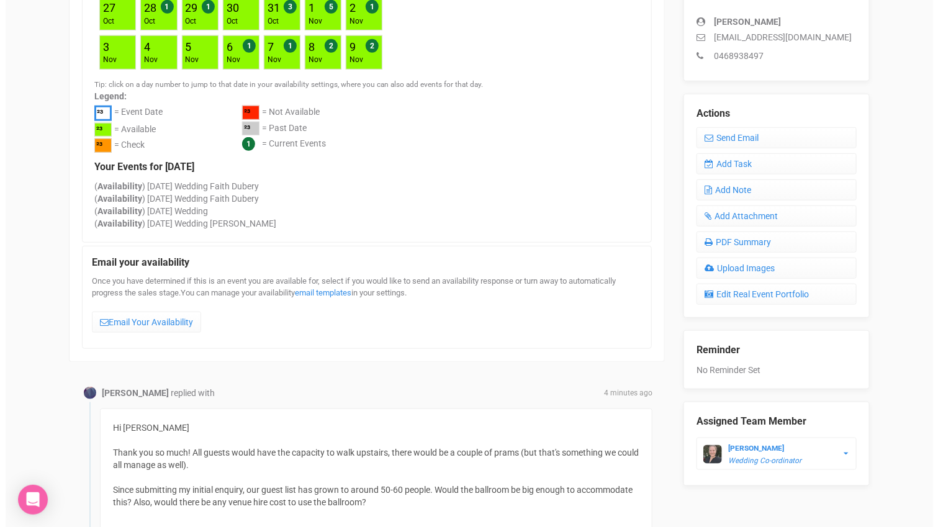
scroll to position [345, 0]
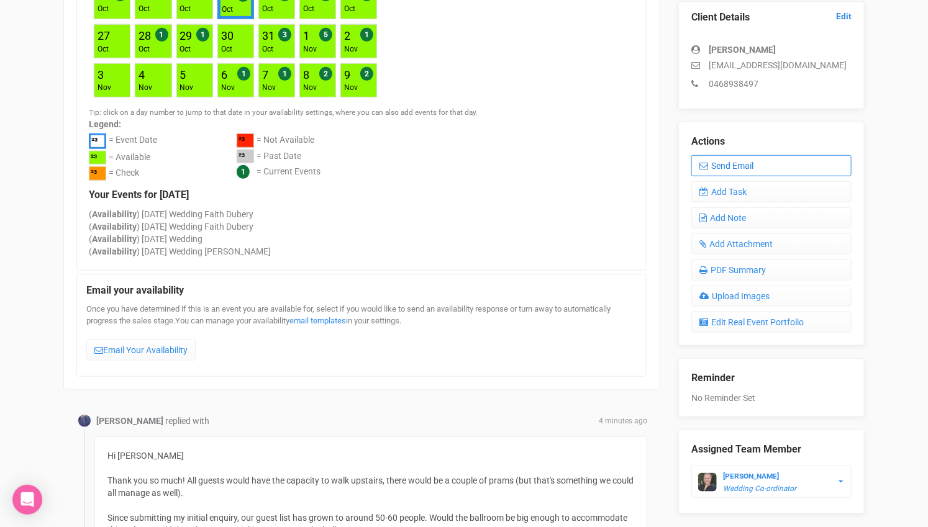
click at [765, 160] on link "Send Email" at bounding box center [771, 165] width 160 height 21
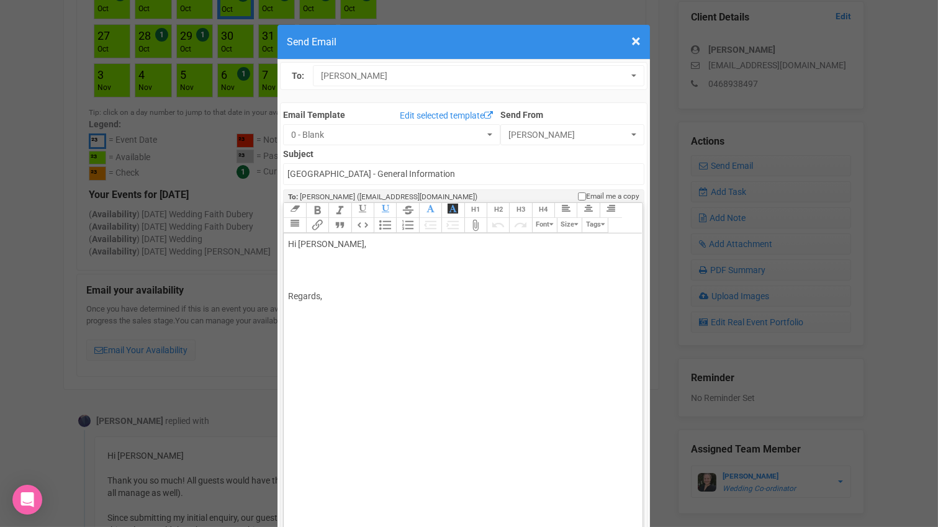
click at [350, 238] on div "Hi [PERSON_NAME], Regards," at bounding box center [460, 270] width 345 height 65
click at [573, 238] on div "Hi Kelly, Yes, absolutely. We can accommodate for up to 100 guests in the ballr…" at bounding box center [460, 270] width 345 height 65
click at [588, 238] on div "Hi Kelly, Yes, absolutely. We can accommodate for up to 100 guests in the ballr…" at bounding box center [460, 270] width 345 height 65
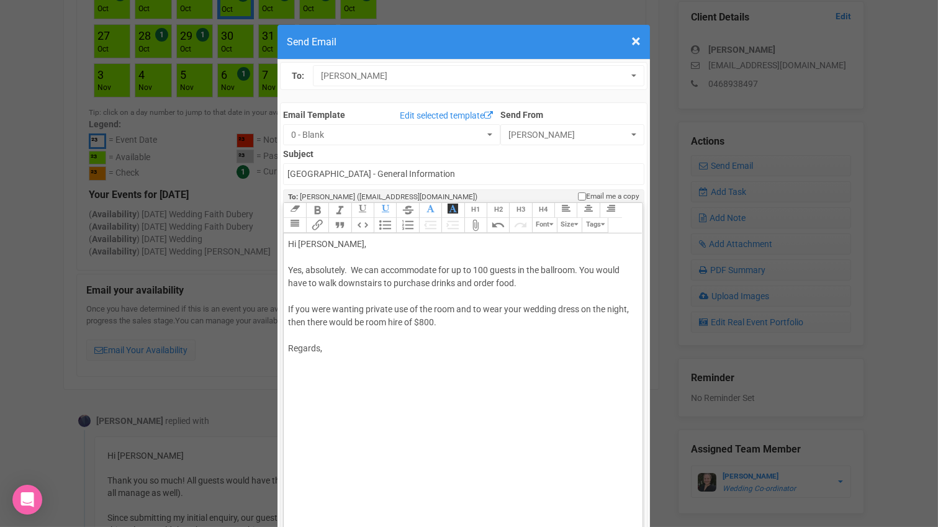
click at [495, 282] on div "Hi Kelly, Yes, absolutely. We can accommodate for up to 100 guests in the ballr…" at bounding box center [460, 296] width 345 height 117
type trix-editor "<div>Hi Kelly,<br><br>Yes, absolutely.&nbsp; We can accommodate for up to 100 g…"
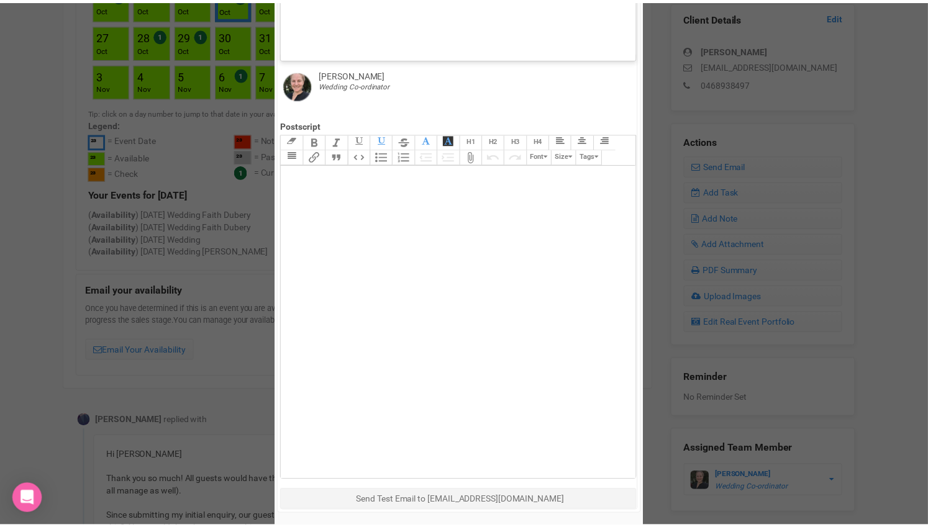
scroll to position [541, 0]
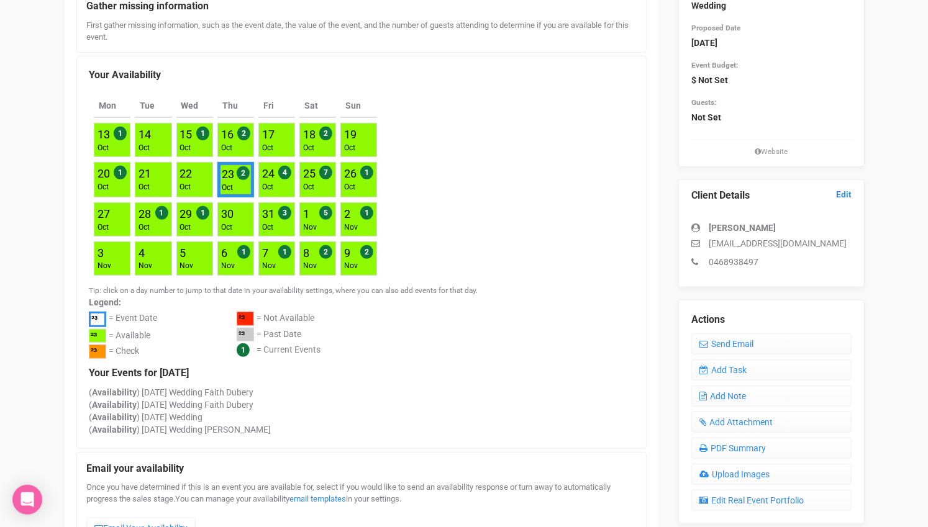
scroll to position [0, 0]
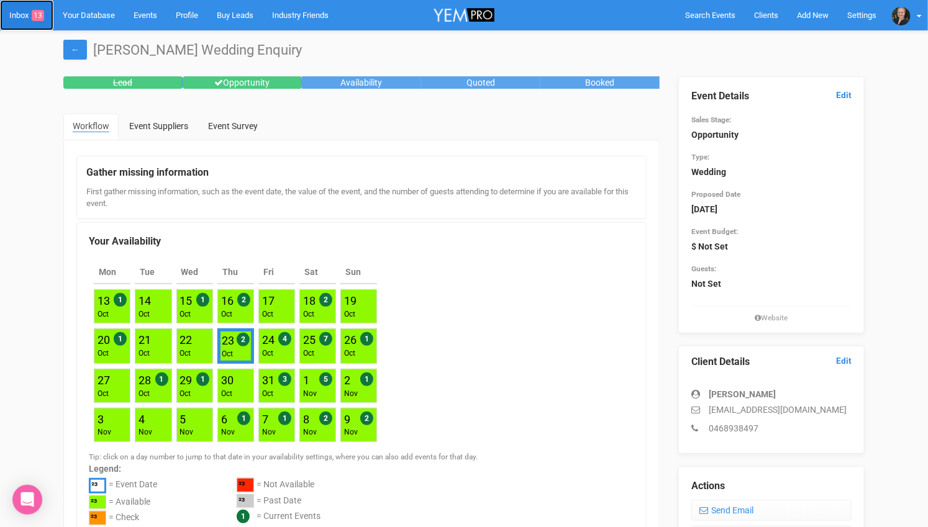
click at [24, 12] on link "Inbox 13" at bounding box center [26, 15] width 53 height 30
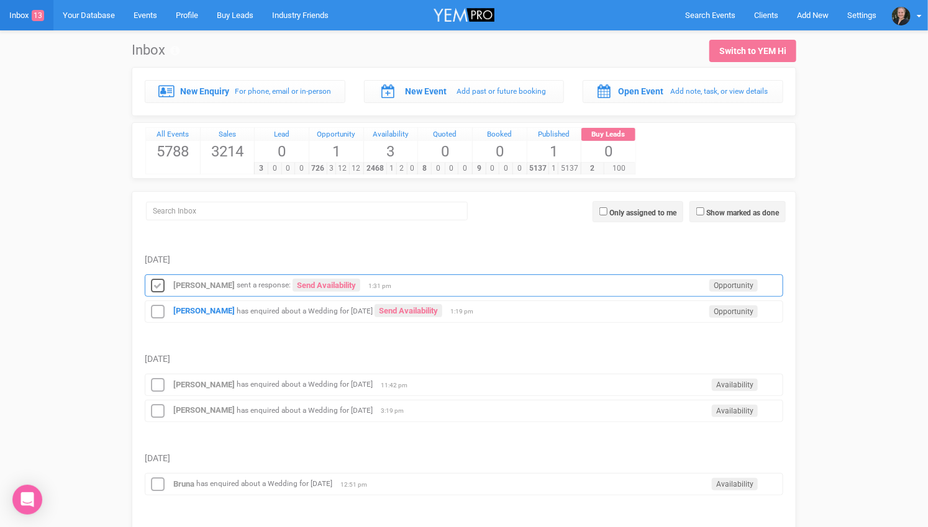
click at [153, 278] on icon at bounding box center [157, 286] width 19 height 16
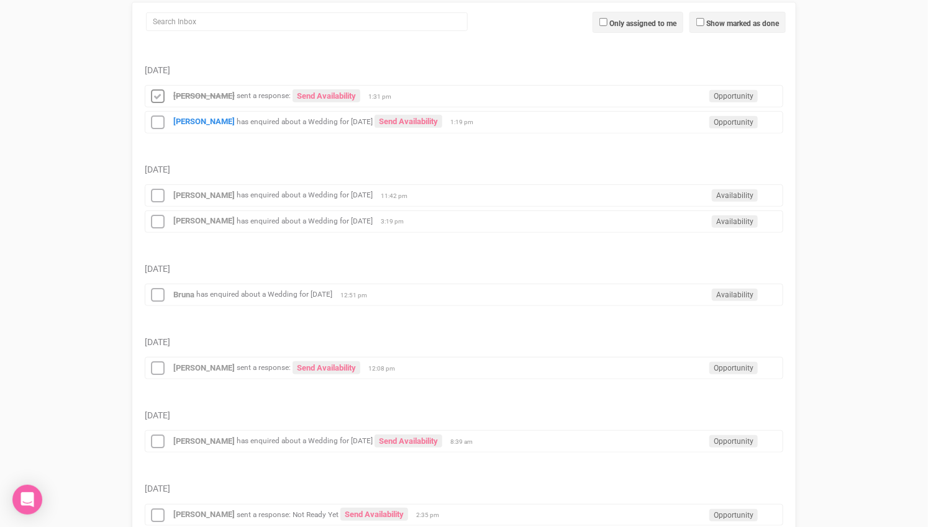
scroll to position [414, 0]
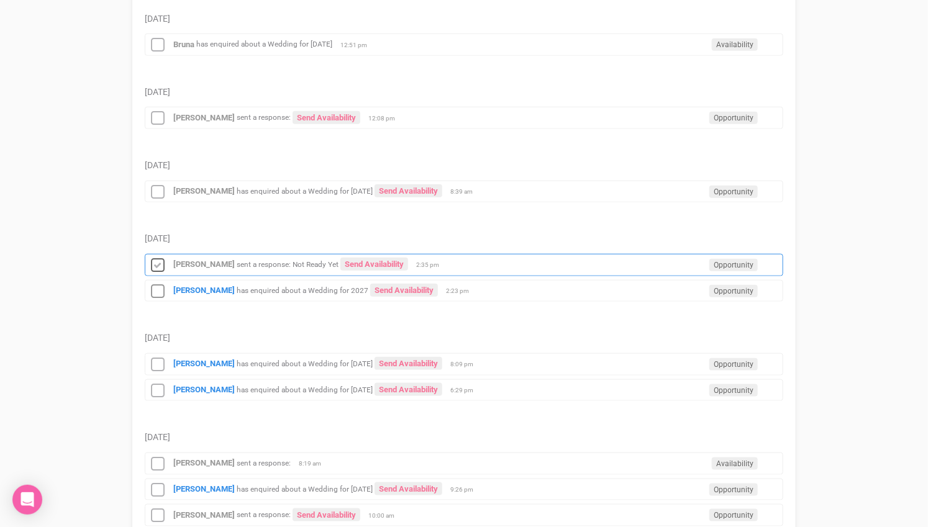
click at [157, 258] on icon at bounding box center [157, 266] width 19 height 16
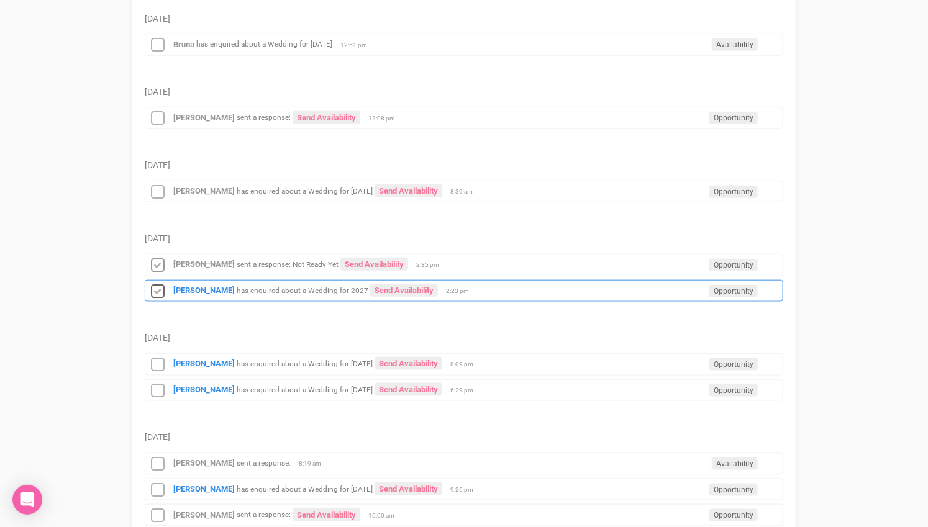
click at [155, 284] on icon at bounding box center [157, 292] width 19 height 16
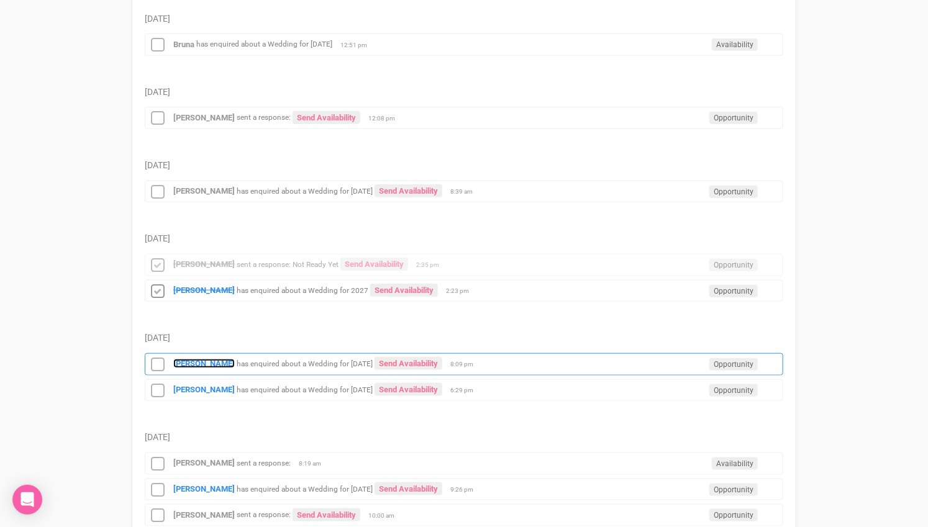
click at [197, 359] on strong "[PERSON_NAME]" at bounding box center [203, 363] width 61 height 9
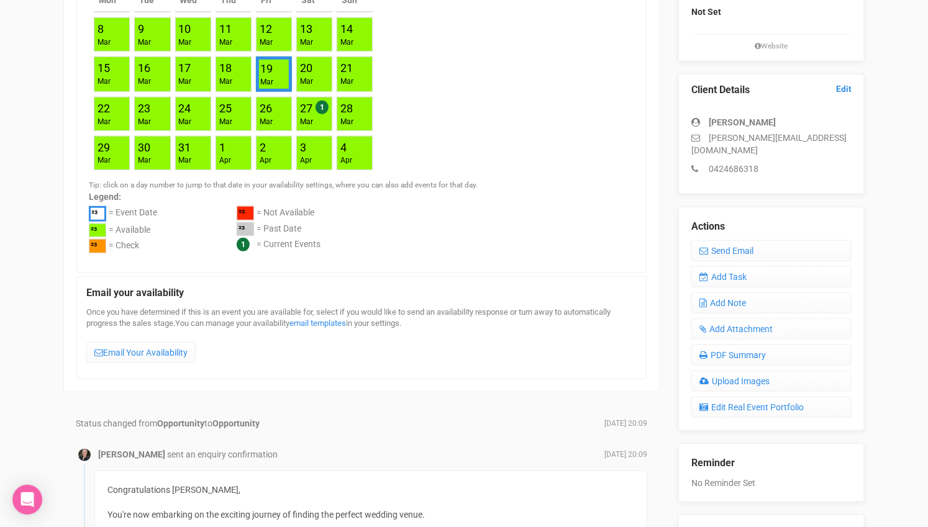
scroll to position [276, 0]
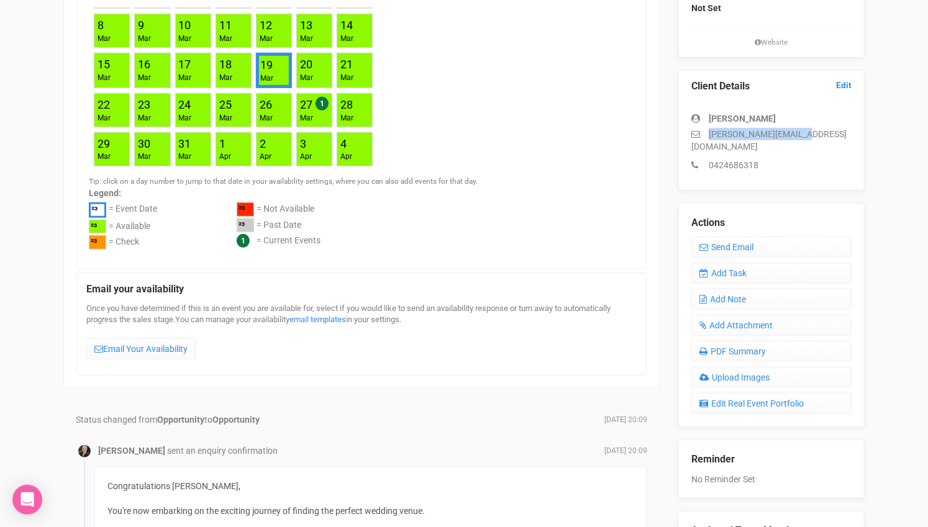
drag, startPoint x: 814, startPoint y: 135, endPoint x: 709, endPoint y: 134, distance: 105.6
click at [709, 134] on p "[PERSON_NAME][EMAIL_ADDRESS][DOMAIN_NAME]" at bounding box center [771, 140] width 160 height 25
copy p "[PERSON_NAME][EMAIL_ADDRESS][DOMAIN_NAME]"
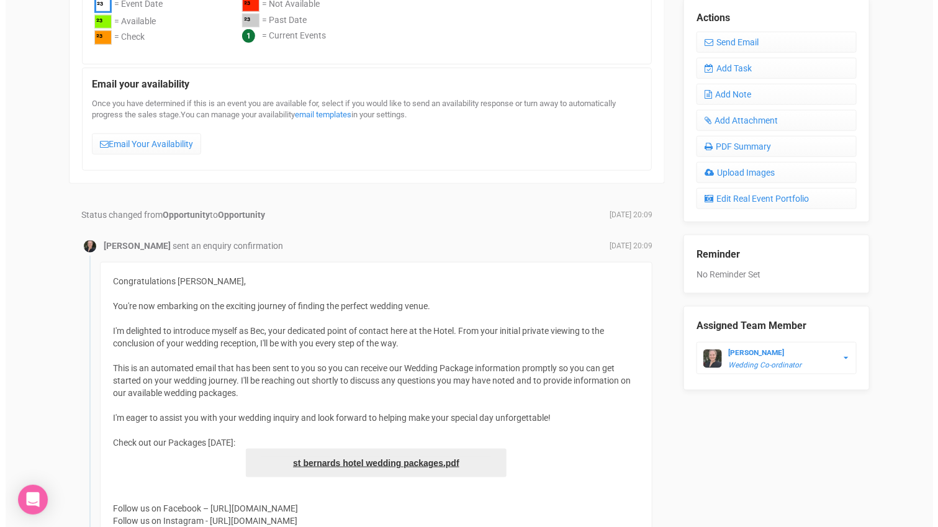
scroll to position [414, 0]
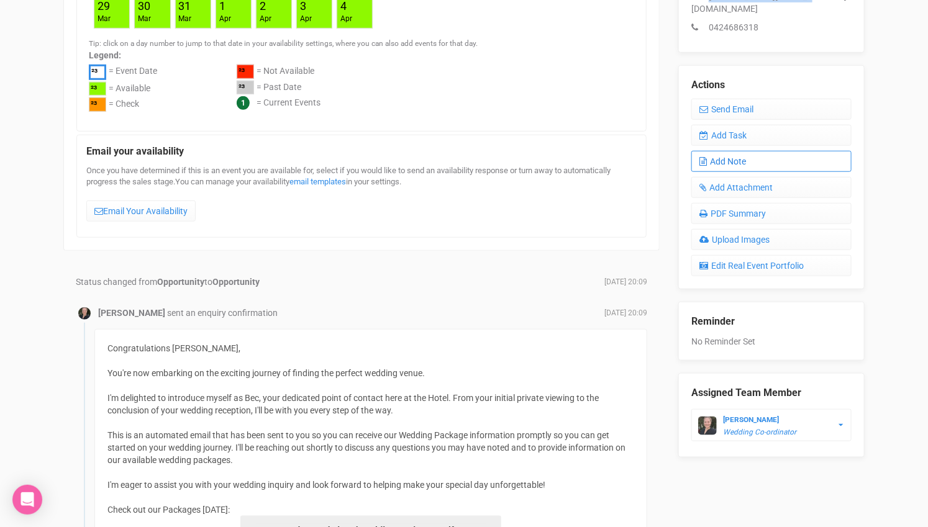
click at [727, 151] on link "Add Note" at bounding box center [771, 161] width 160 height 21
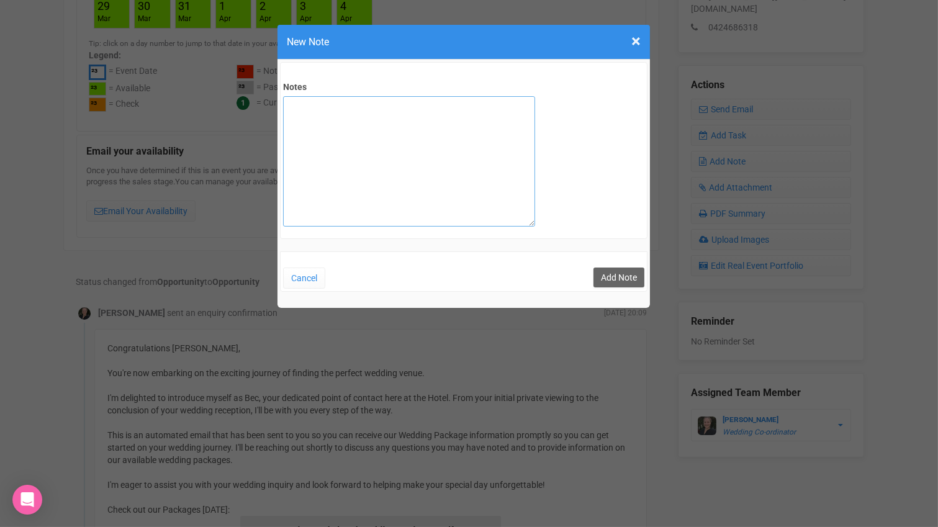
click at [403, 163] on textarea "Notes" at bounding box center [409, 161] width 252 height 130
type textarea "private email sent"
click at [614, 273] on button "Add Note" at bounding box center [619, 278] width 51 height 20
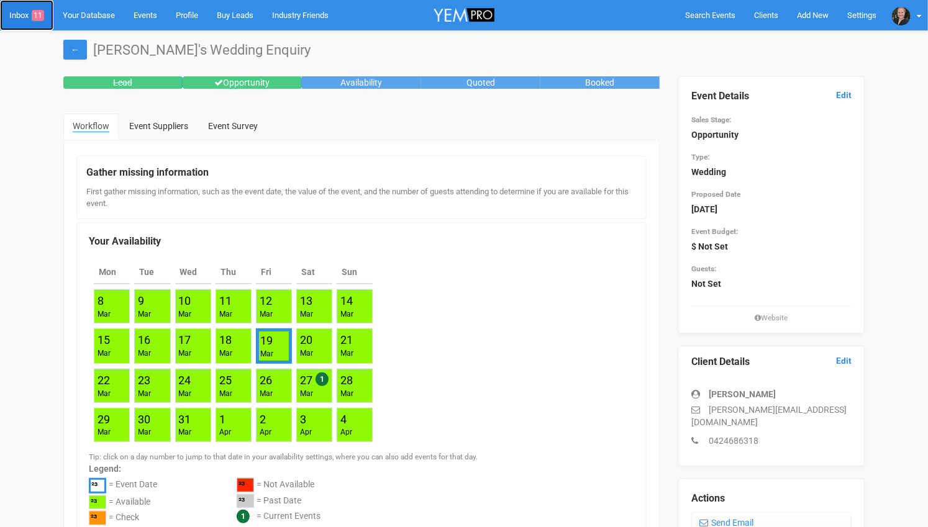
click at [19, 11] on link "Inbox 11" at bounding box center [26, 15] width 53 height 30
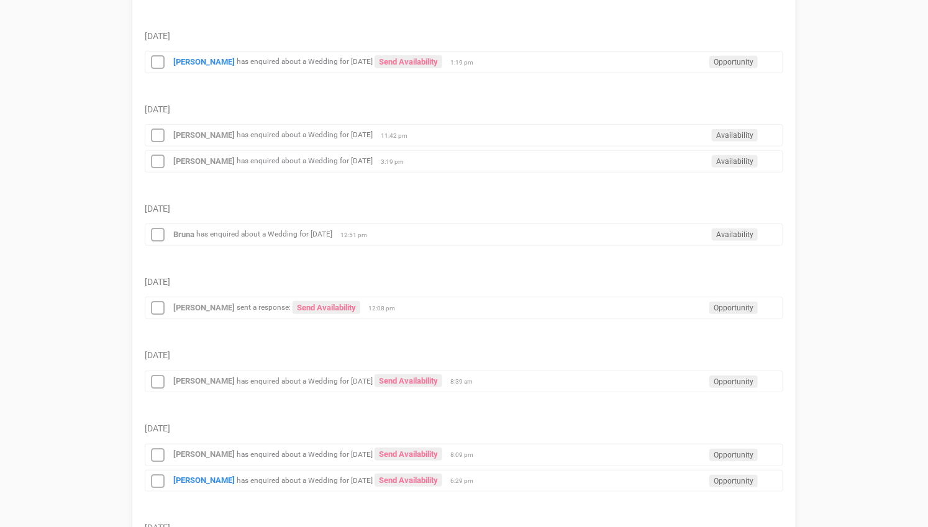
scroll to position [345, 0]
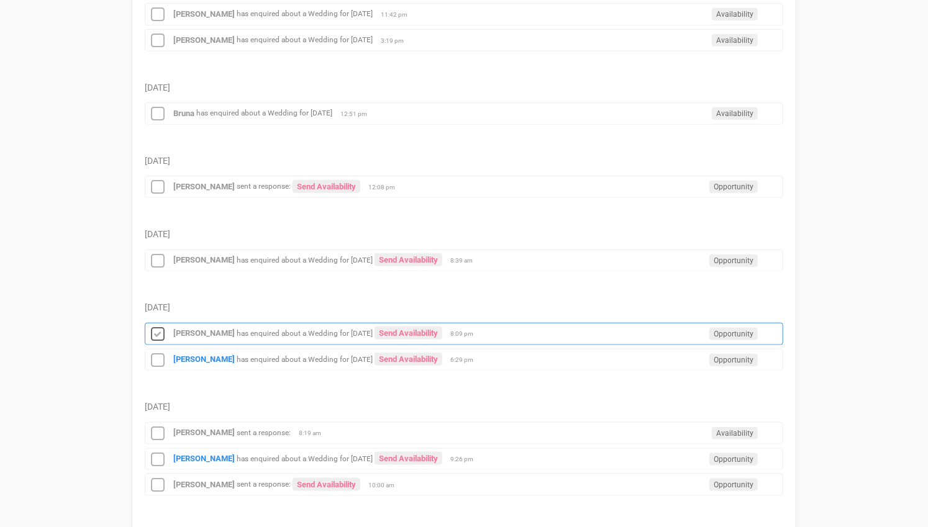
click at [160, 327] on icon at bounding box center [157, 335] width 19 height 16
click at [191, 349] on div "[PERSON_NAME] has enquired about a Wedding for [DATE] Send Availability Opportu…" at bounding box center [464, 360] width 638 height 22
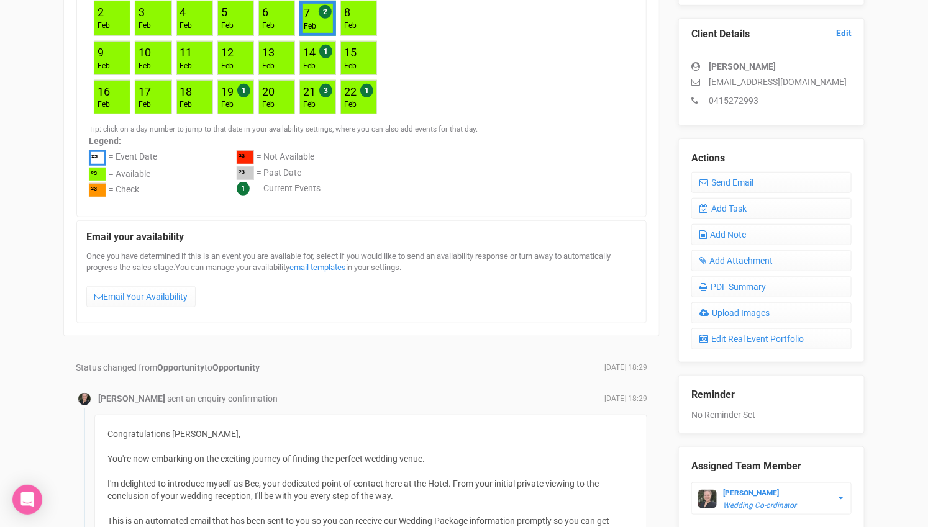
scroll to position [207, 0]
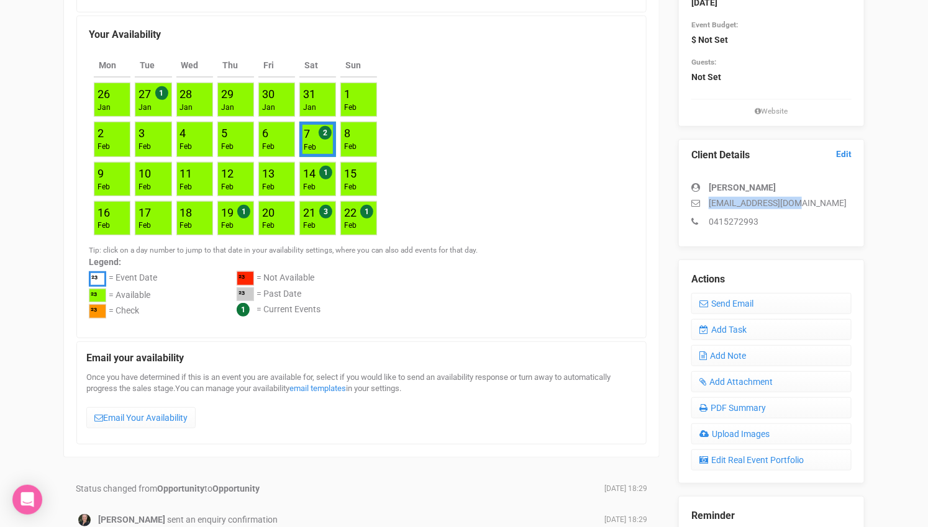
drag, startPoint x: 801, startPoint y: 197, endPoint x: 707, endPoint y: 198, distance: 94.4
click at [707, 198] on p "[EMAIL_ADDRESS][DOMAIN_NAME]" at bounding box center [771, 203] width 160 height 12
copy p "[EMAIL_ADDRESS][DOMAIN_NAME]"
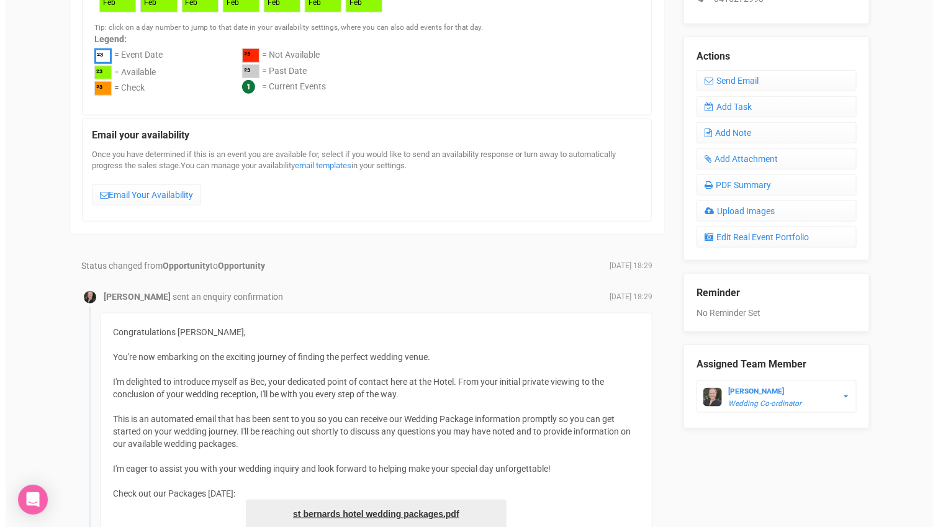
scroll to position [292, 0]
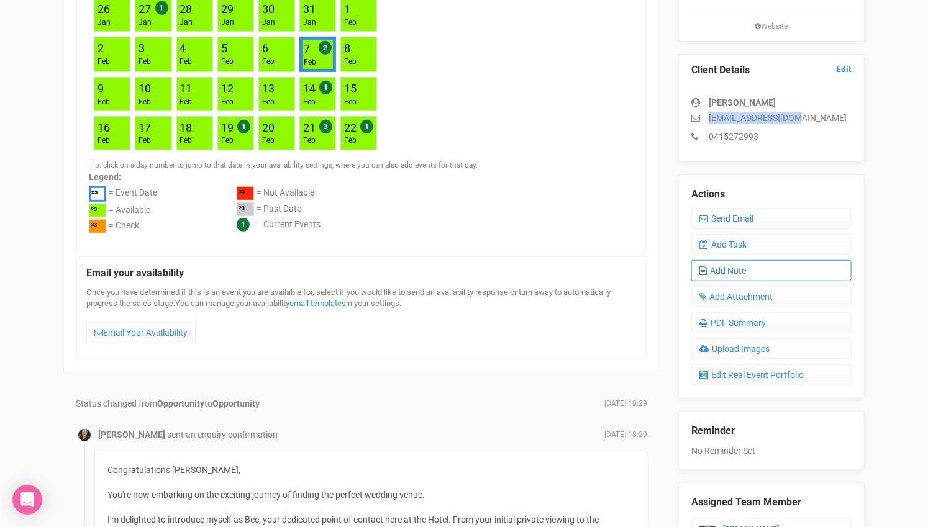
click at [732, 268] on link "Add Note" at bounding box center [771, 270] width 160 height 21
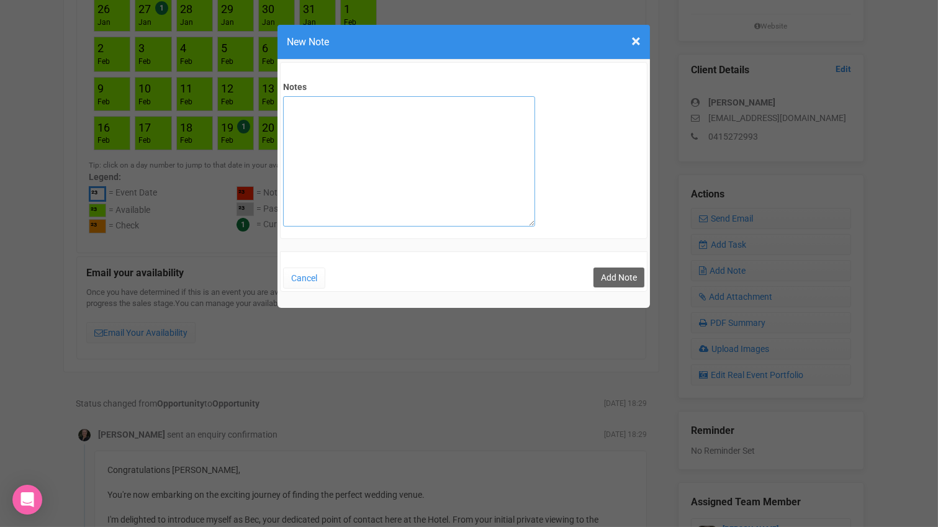
click at [423, 142] on textarea "Notes" at bounding box center [409, 161] width 252 height 130
type textarea "private email sent"
click at [617, 275] on button "Add Note" at bounding box center [619, 278] width 51 height 20
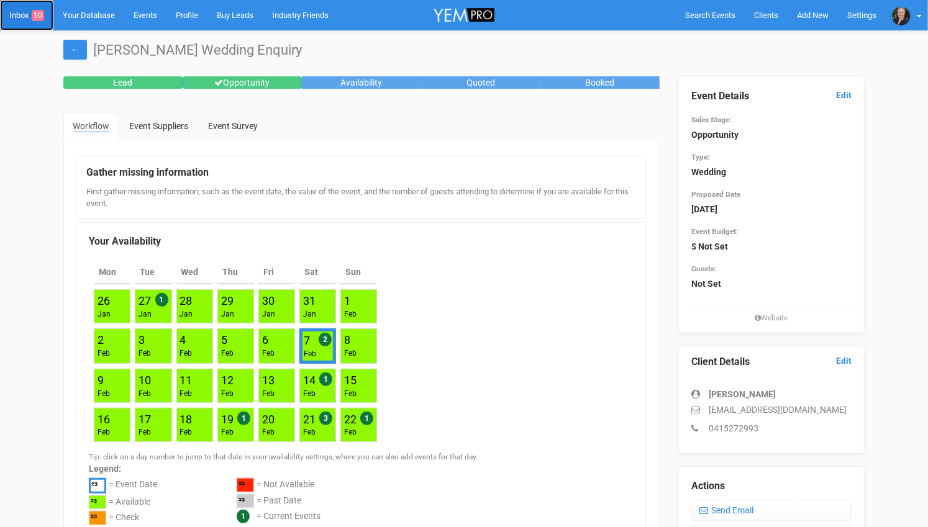
click at [20, 11] on link "Inbox 10" at bounding box center [26, 15] width 53 height 30
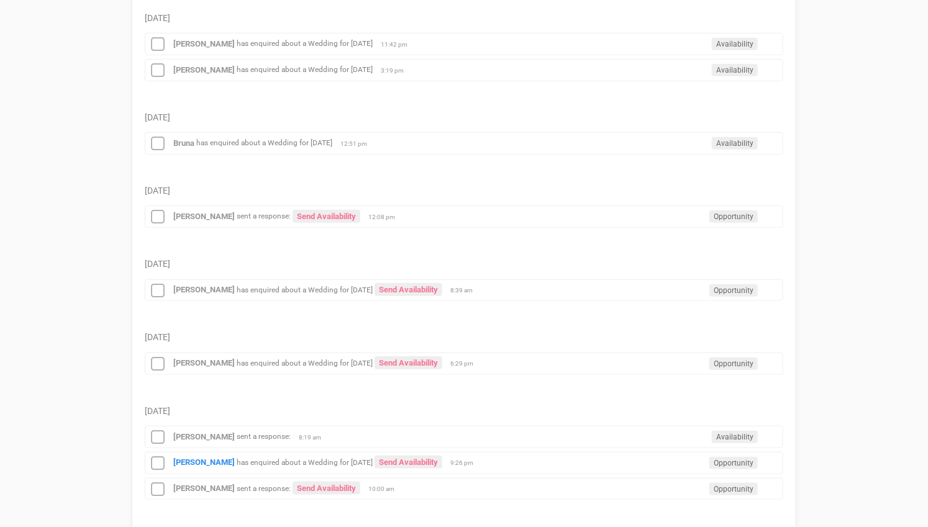
scroll to position [345, 0]
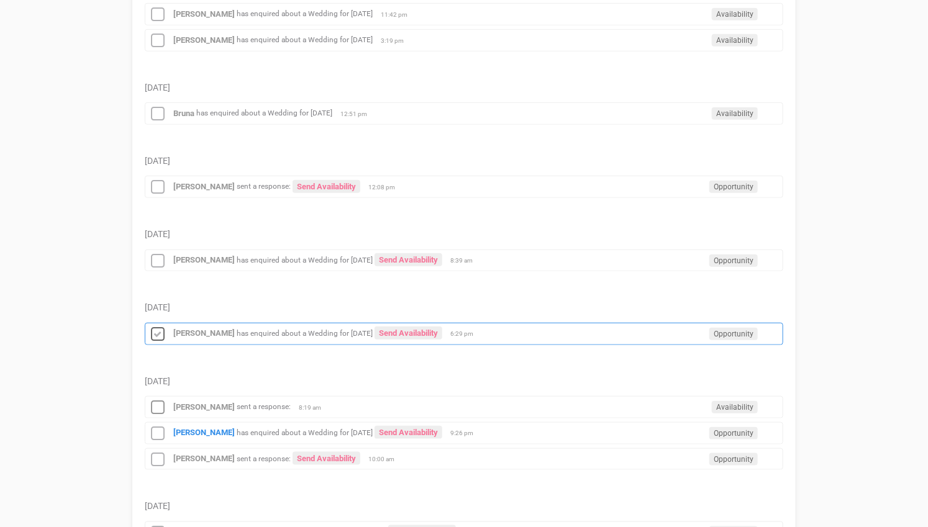
click at [160, 327] on icon at bounding box center [157, 335] width 19 height 16
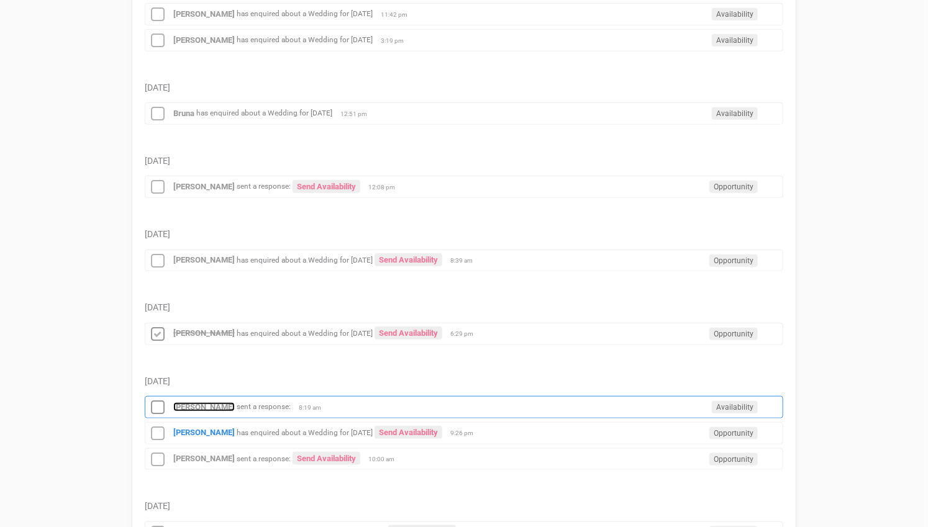
click at [184, 402] on strong "[PERSON_NAME]" at bounding box center [203, 406] width 61 height 9
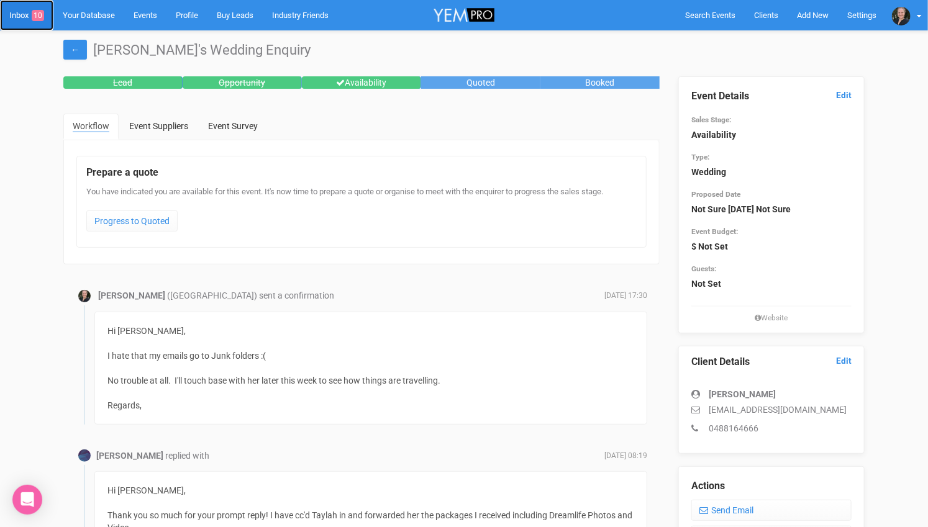
click at [22, 14] on link "Inbox 10" at bounding box center [26, 15] width 53 height 30
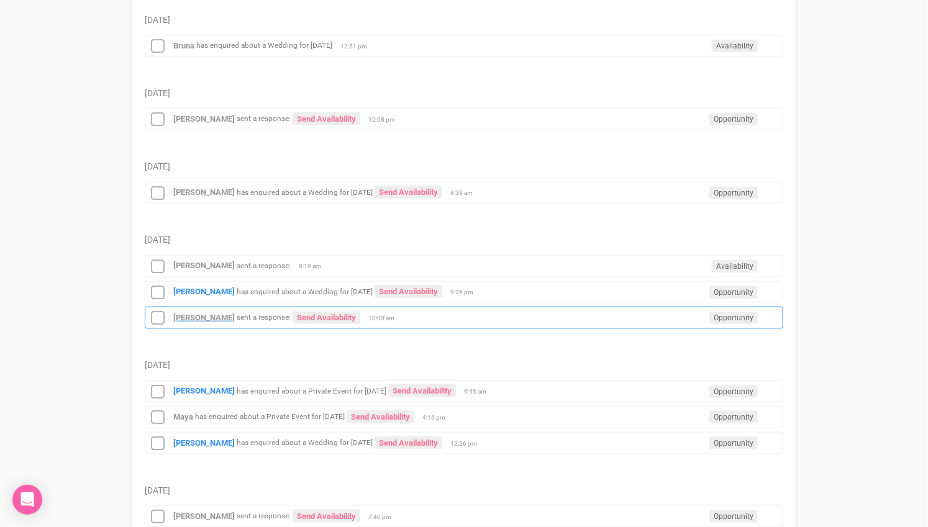
scroll to position [414, 0]
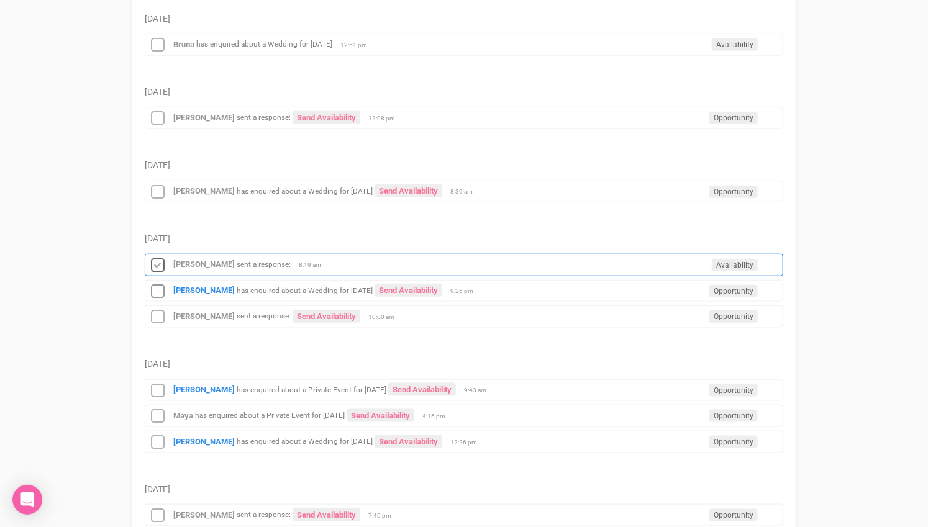
click at [158, 258] on icon at bounding box center [157, 266] width 19 height 16
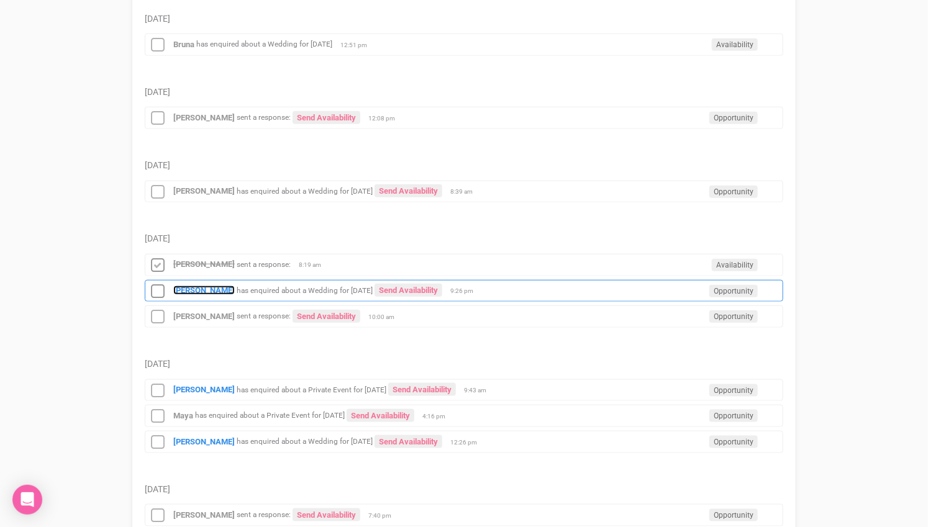
click at [198, 286] on strong "[PERSON_NAME]" at bounding box center [203, 290] width 61 height 9
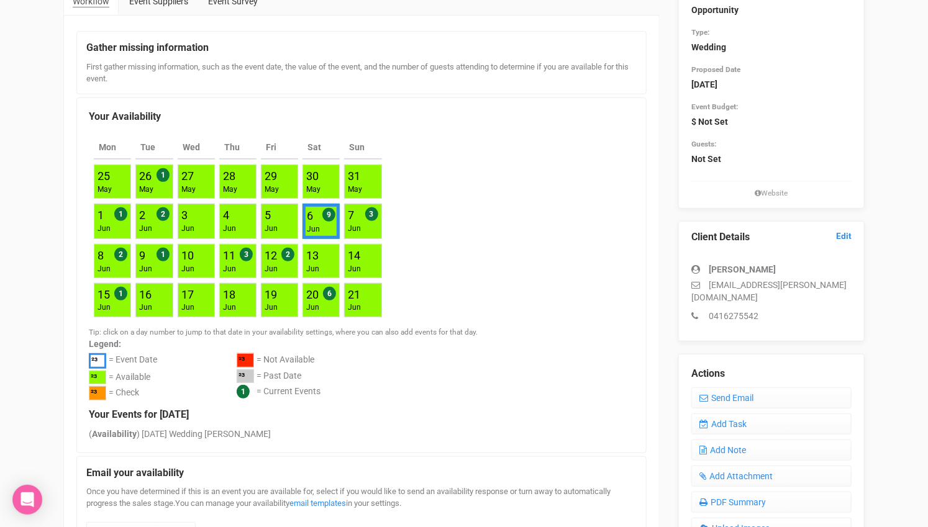
scroll to position [138, 0]
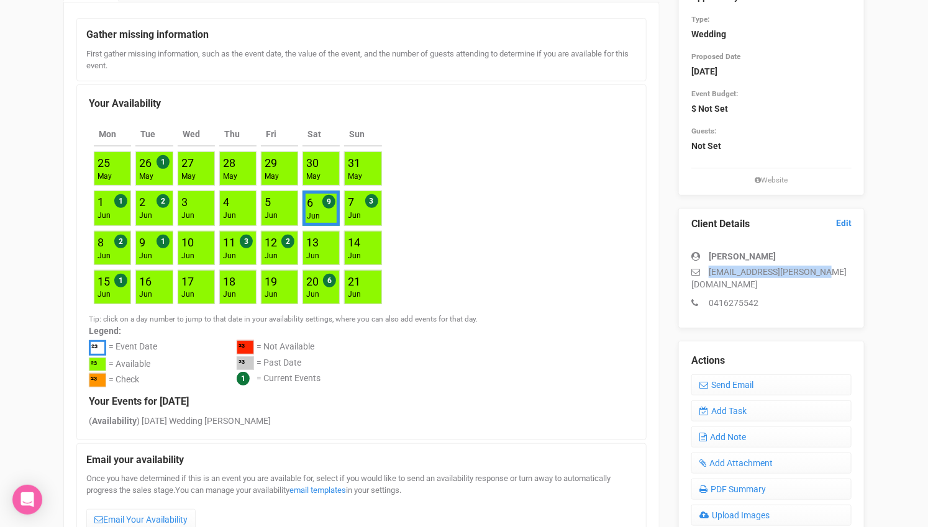
drag, startPoint x: 820, startPoint y: 270, endPoint x: 706, endPoint y: 271, distance: 114.3
click at [706, 271] on p "sherridan.cluff@gmail.com" at bounding box center [771, 278] width 160 height 25
copy p "sherridan.cluff@gmail.com"
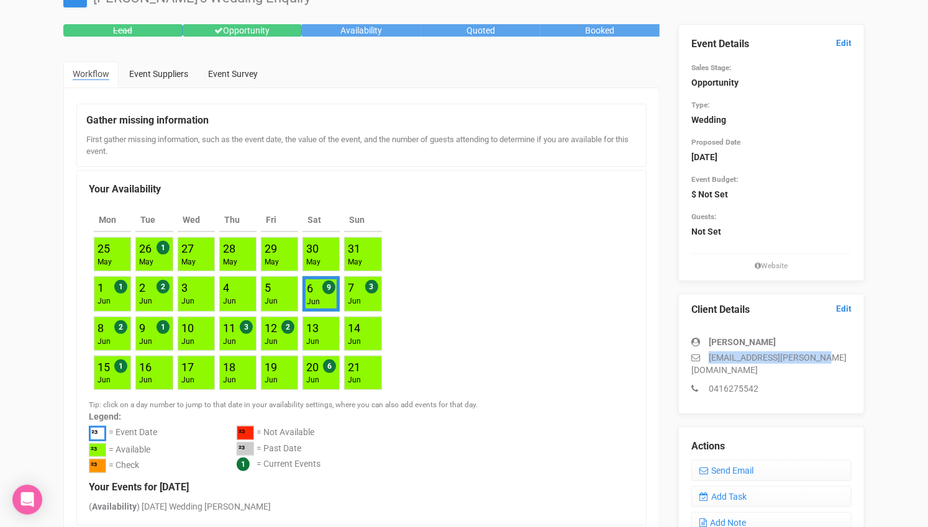
scroll to position [0, 0]
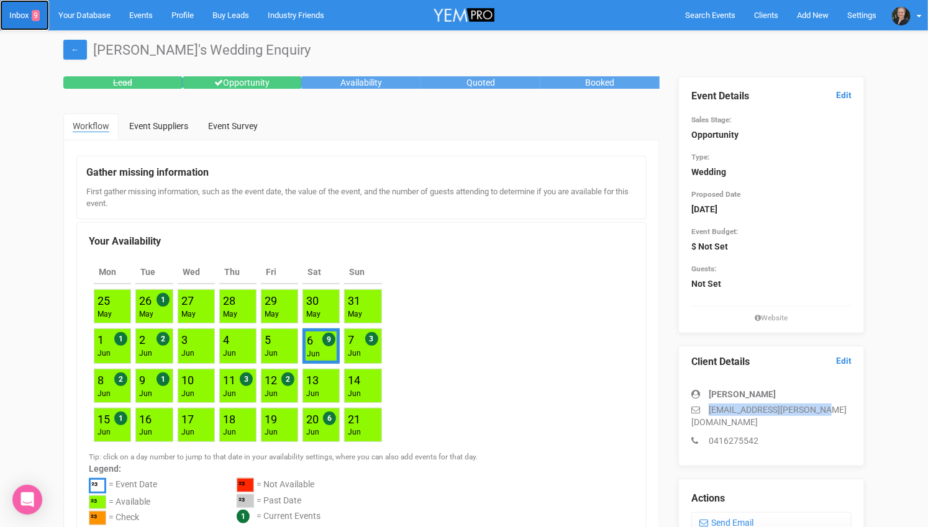
click at [17, 14] on link "Inbox 9" at bounding box center [24, 15] width 49 height 30
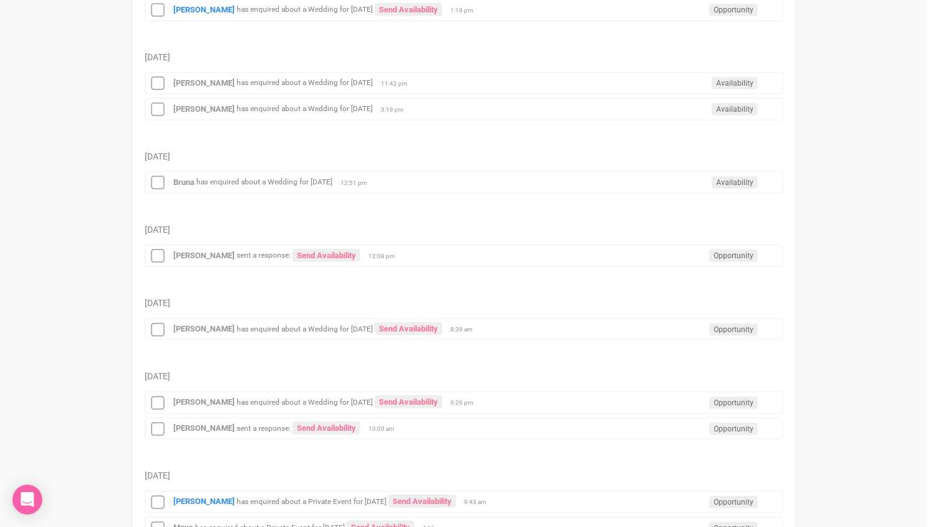
scroll to position [345, 0]
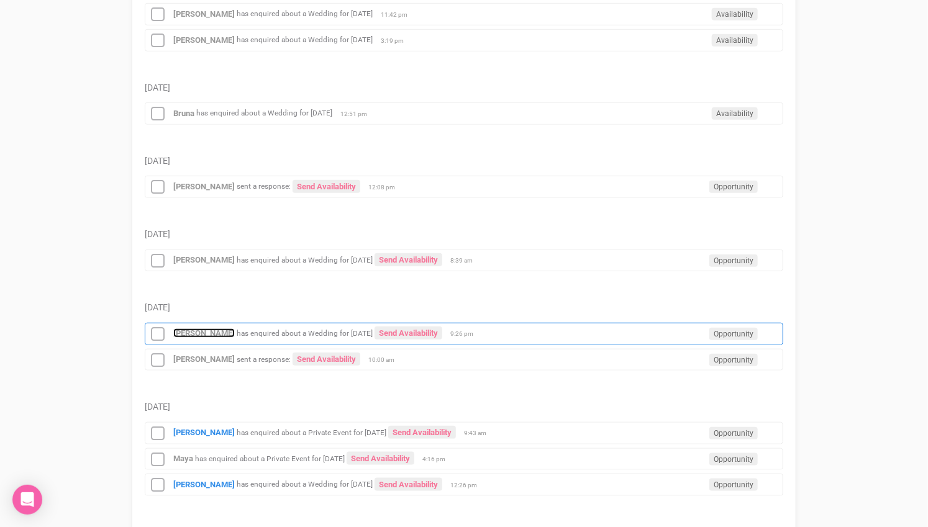
click at [200, 329] on strong "[PERSON_NAME]" at bounding box center [203, 333] width 61 height 9
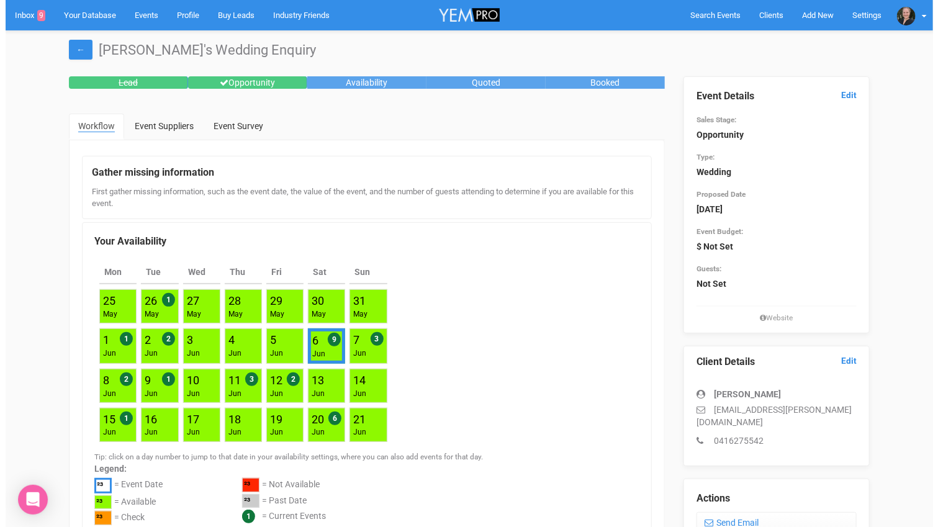
scroll to position [138, 0]
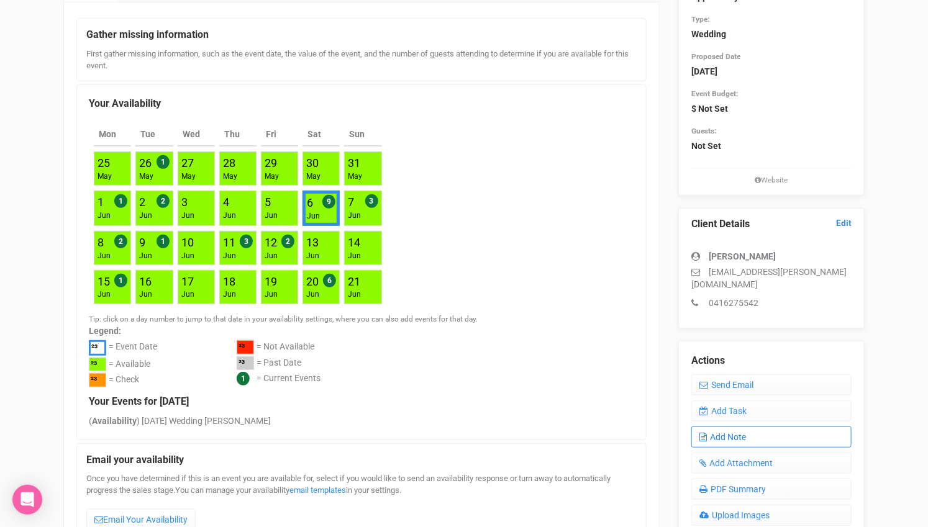
click at [733, 427] on link "Add Note" at bounding box center [771, 437] width 160 height 21
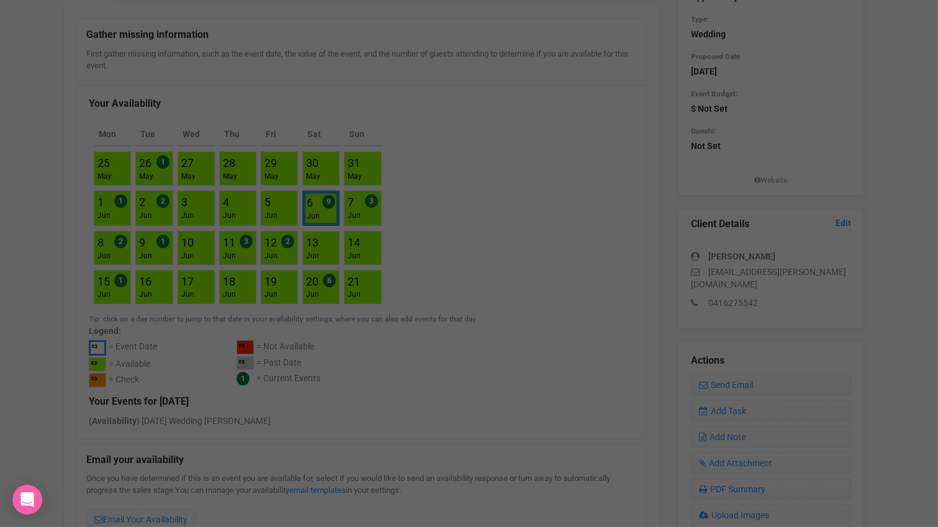
click at [457, 154] on div at bounding box center [464, 149] width 373 height 248
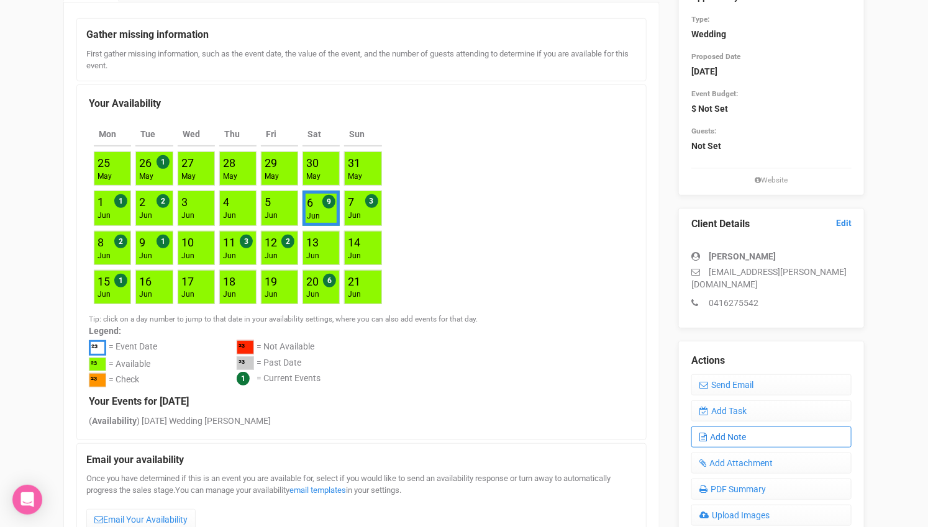
click at [743, 427] on link "Add Note" at bounding box center [771, 437] width 160 height 21
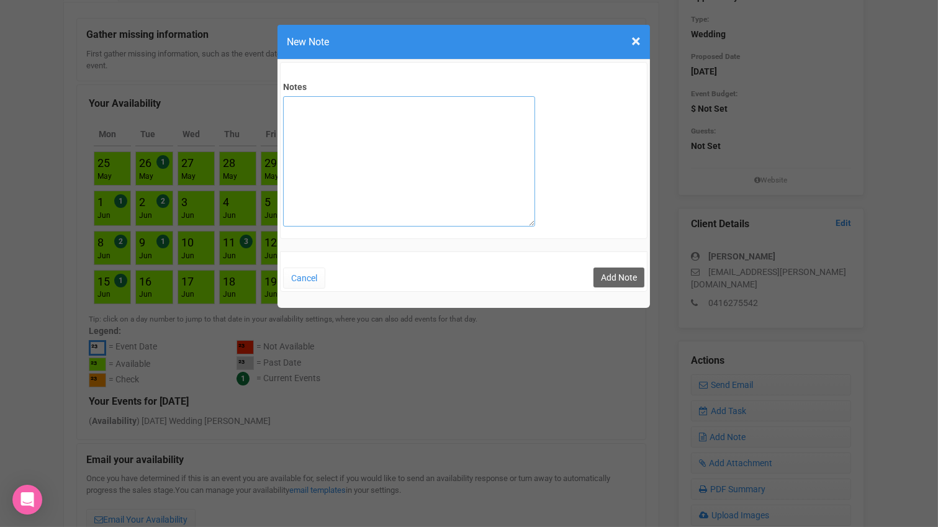
click at [445, 138] on textarea "Notes" at bounding box center [409, 161] width 252 height 130
type textarea "private email sent"
click at [616, 275] on button "Add Note" at bounding box center [619, 278] width 51 height 20
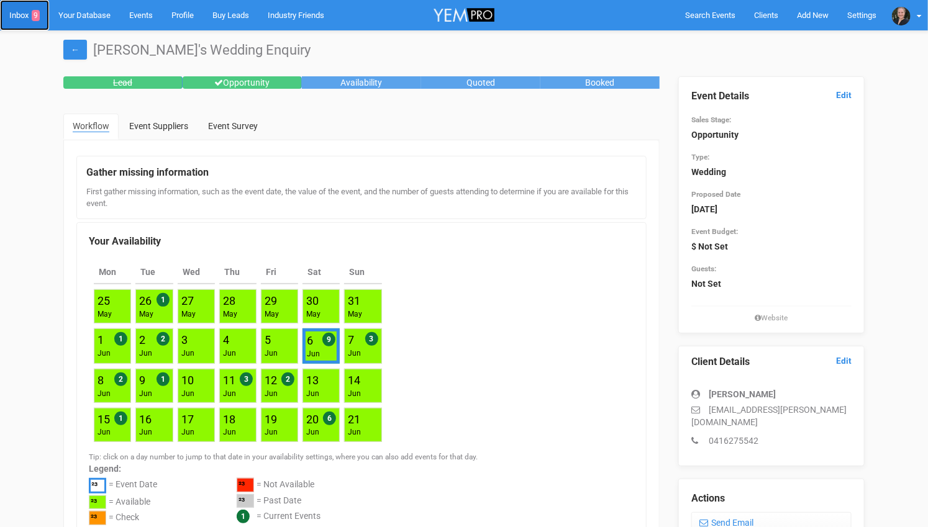
click at [25, 12] on link "Inbox 9" at bounding box center [24, 15] width 49 height 30
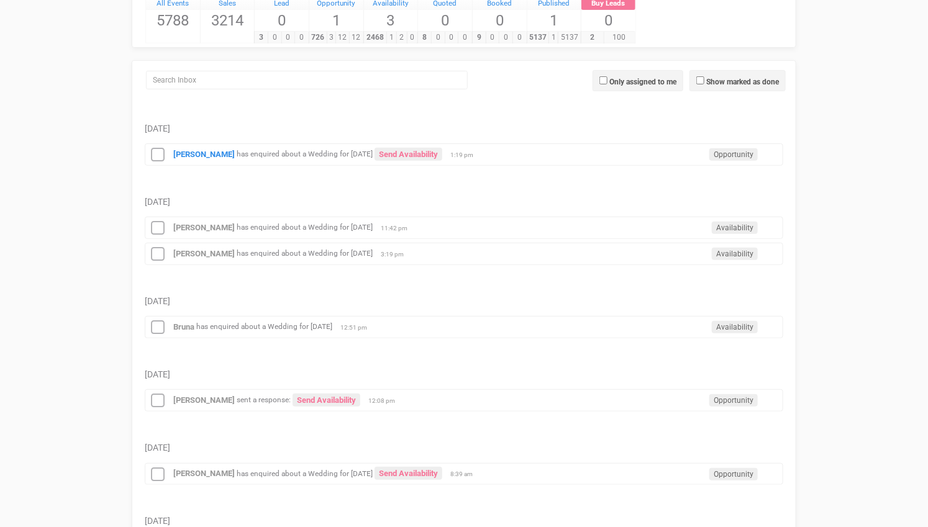
scroll to position [345, 0]
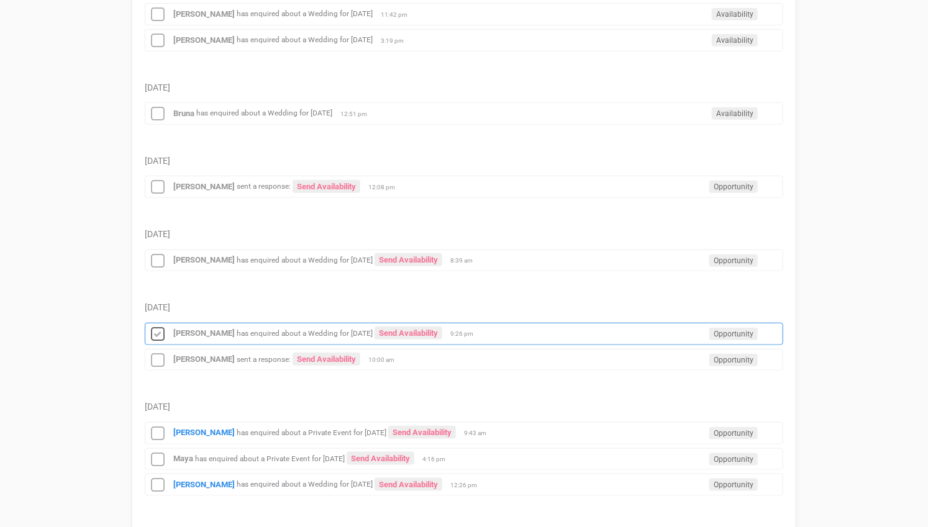
click at [162, 327] on icon at bounding box center [157, 335] width 19 height 16
click at [159, 353] on icon at bounding box center [157, 361] width 19 height 16
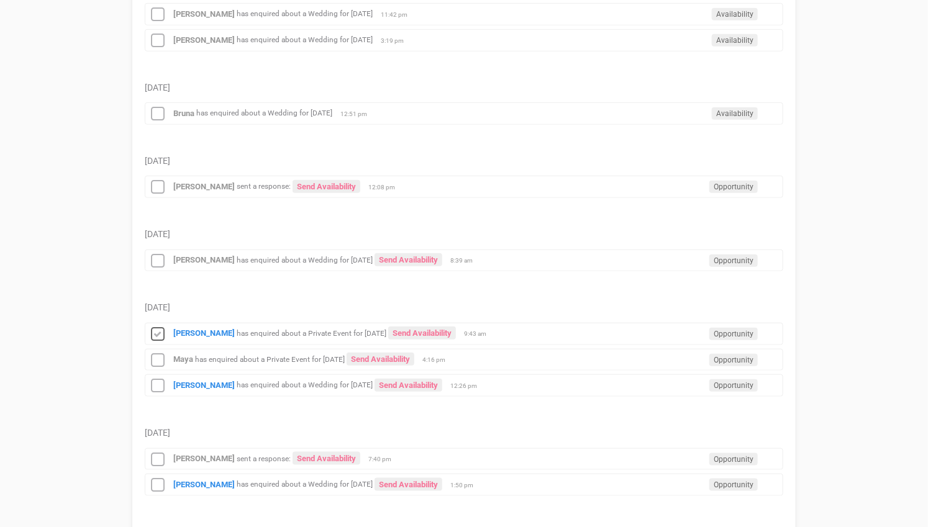
click at [157, 327] on icon at bounding box center [157, 335] width 19 height 16
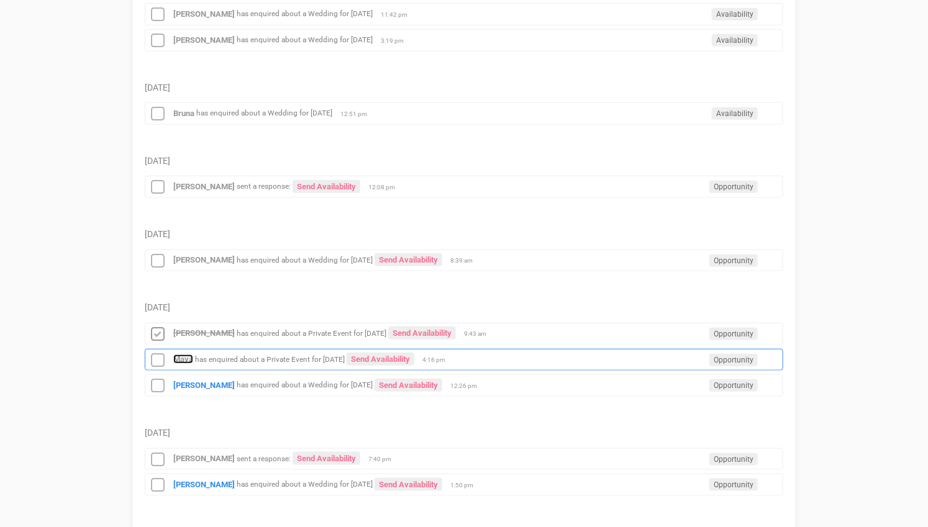
click at [182, 355] on strong "Maya" at bounding box center [183, 359] width 20 height 9
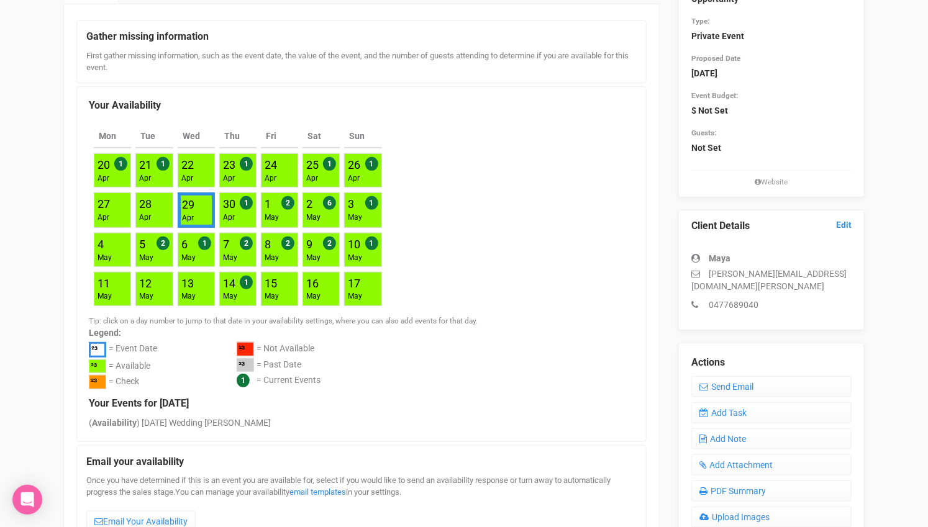
scroll to position [138, 0]
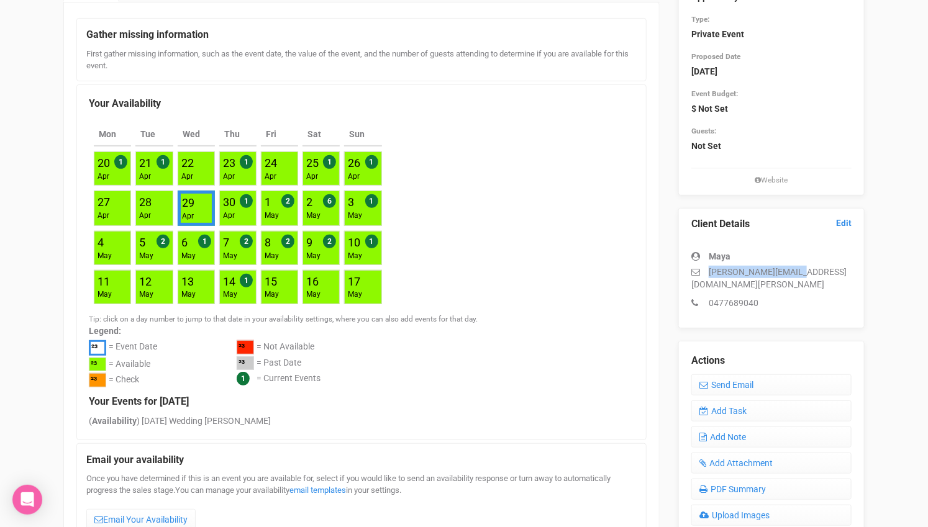
drag, startPoint x: 816, startPoint y: 273, endPoint x: 702, endPoint y: 271, distance: 113.7
click at [702, 271] on p "maya@till-rogers.com" at bounding box center [771, 278] width 160 height 25
copy p "maya@till-rogers.com"
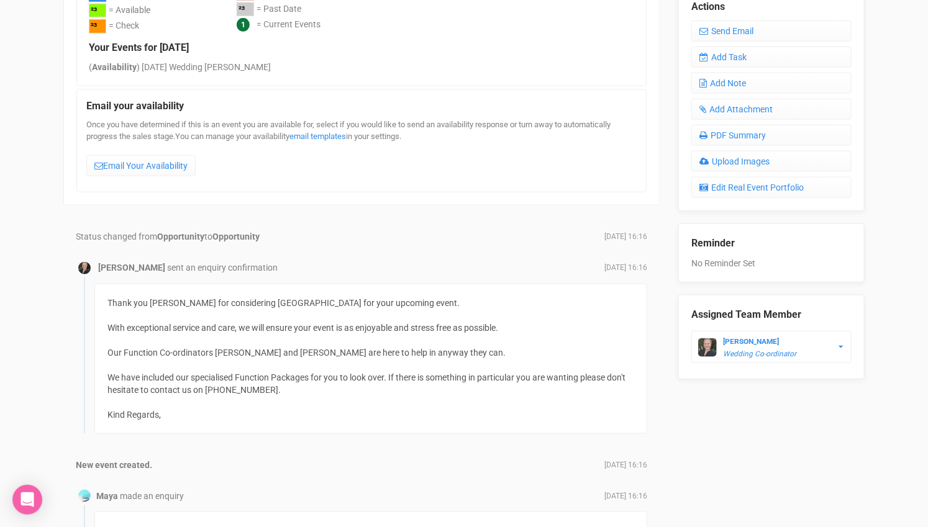
scroll to position [354, 0]
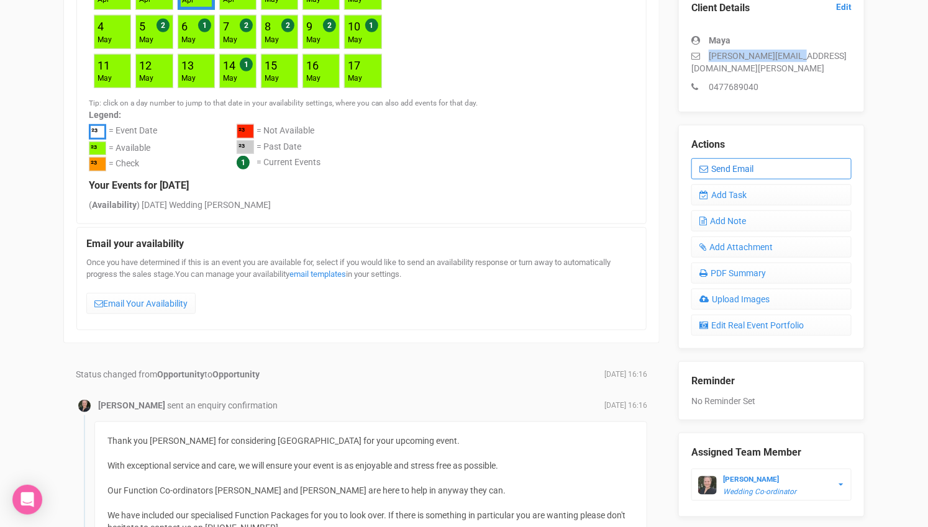
click at [747, 158] on link "Send Email" at bounding box center [771, 168] width 160 height 21
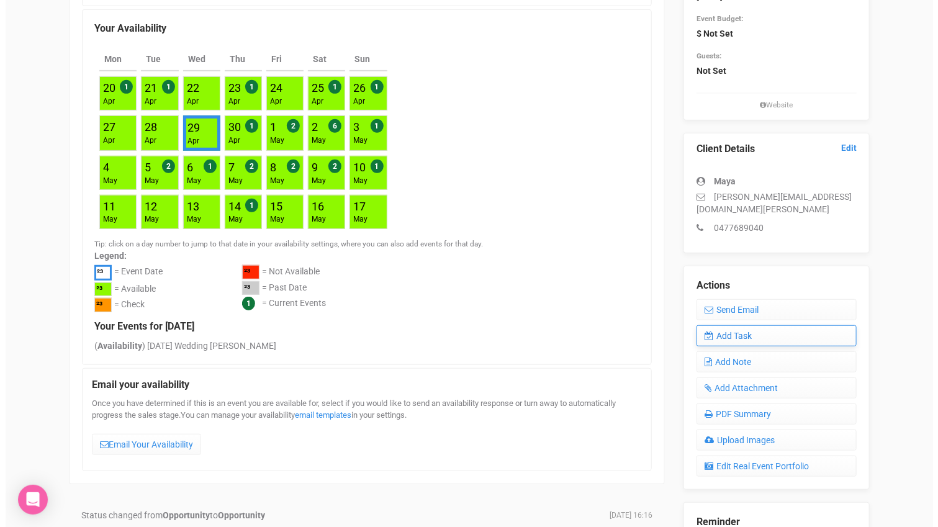
scroll to position [216, 0]
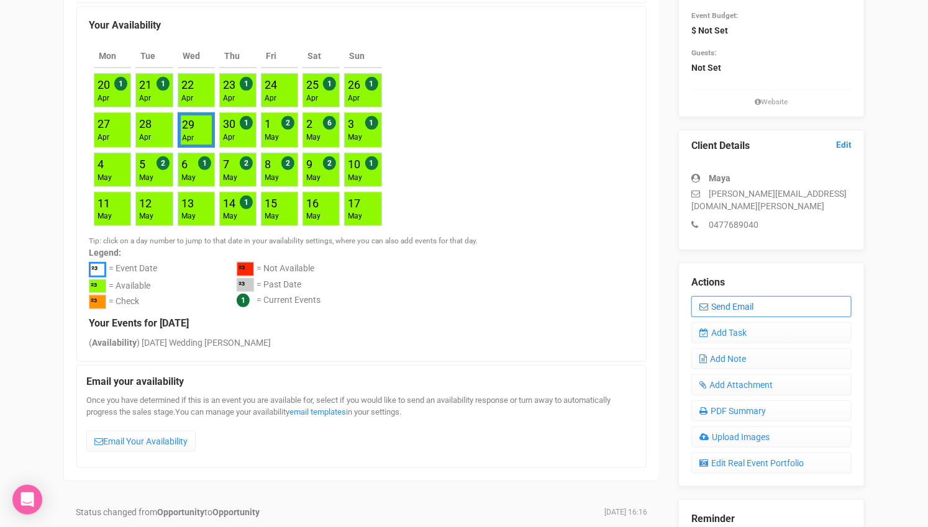
click at [759, 296] on link "Send Email" at bounding box center [771, 306] width 160 height 21
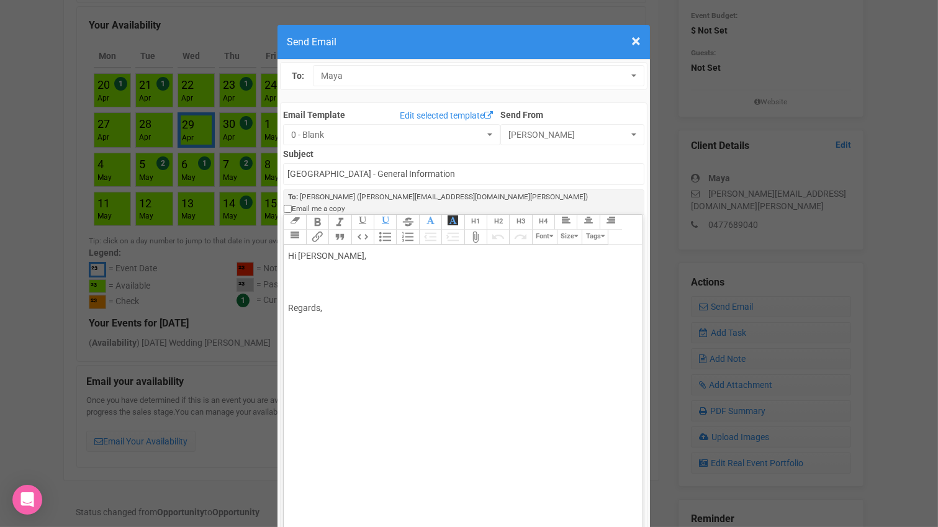
click at [311, 250] on div "Hi Maya, Regards," at bounding box center [460, 282] width 345 height 65
type trix-editor "<div>Hi Maya,<br><br>We could most certainly arrange a pre-wedding dinner for y…"
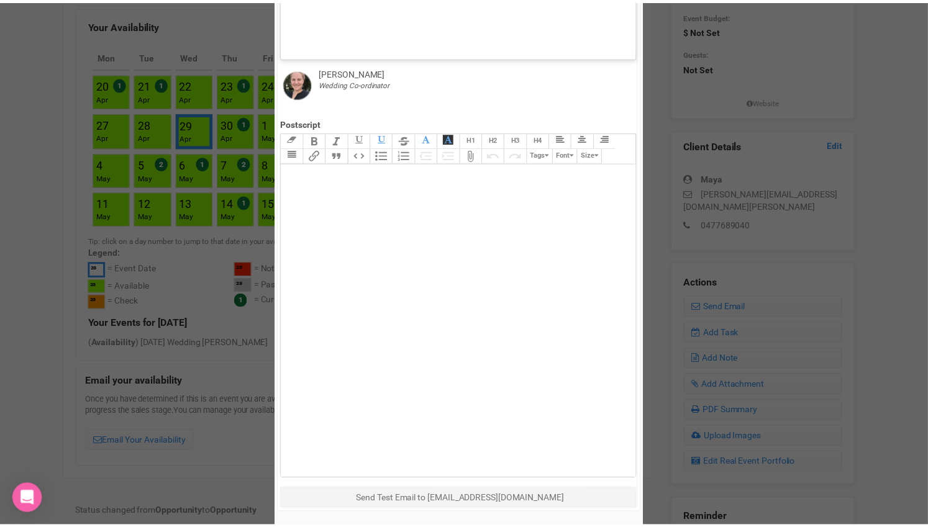
scroll to position [541, 0]
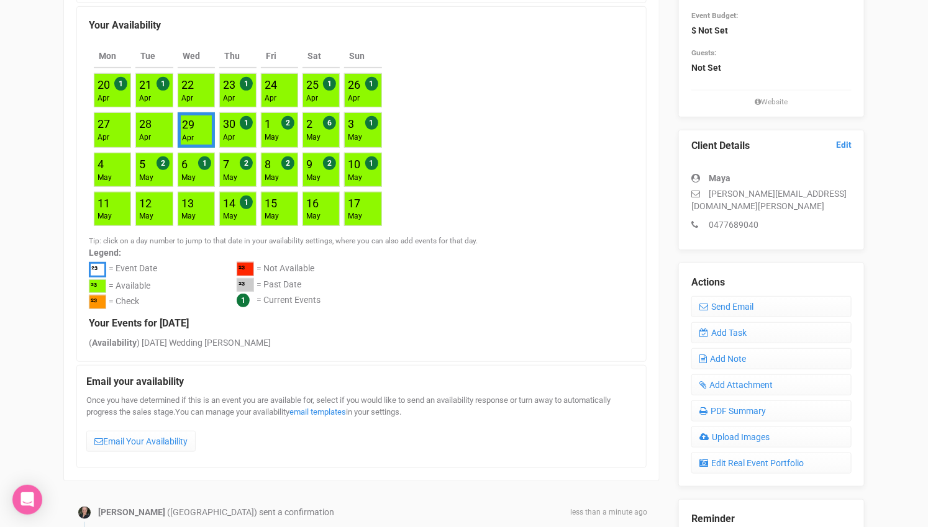
scroll to position [0, 0]
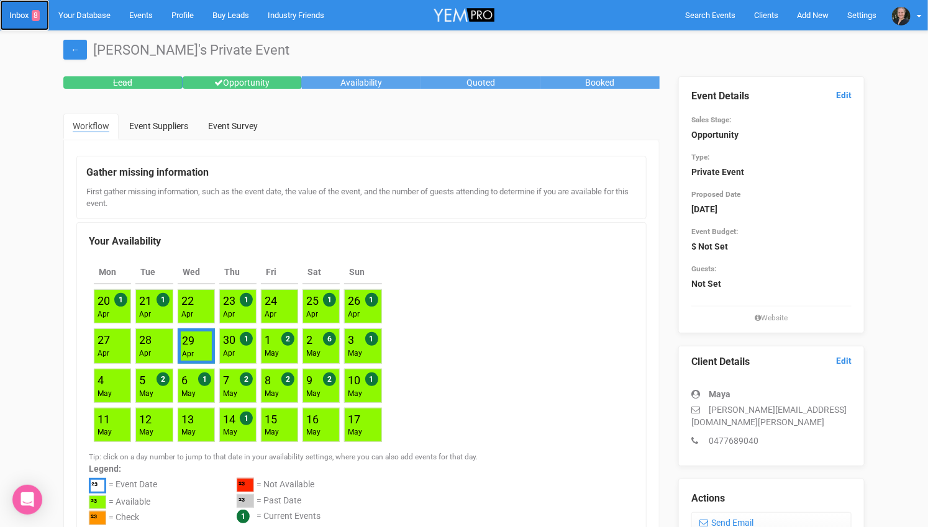
click at [11, 20] on link "Inbox 8" at bounding box center [24, 15] width 49 height 30
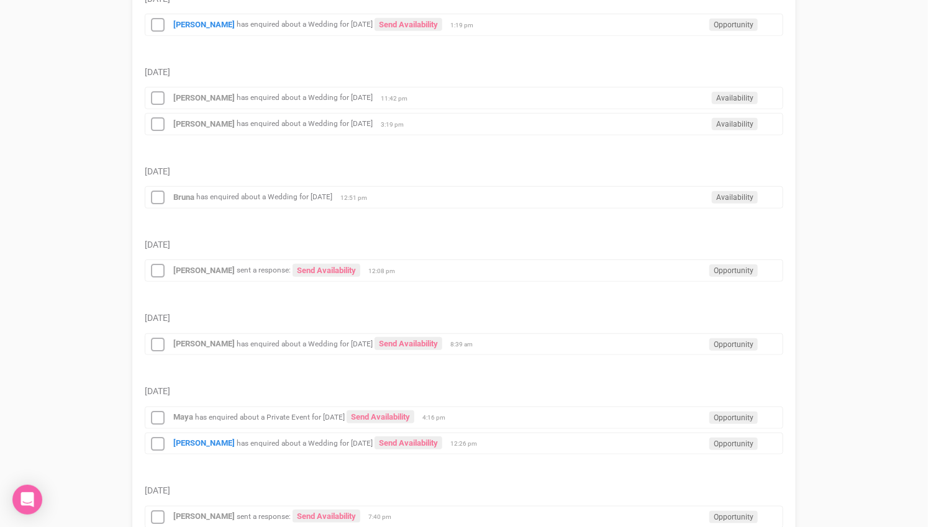
scroll to position [276, 0]
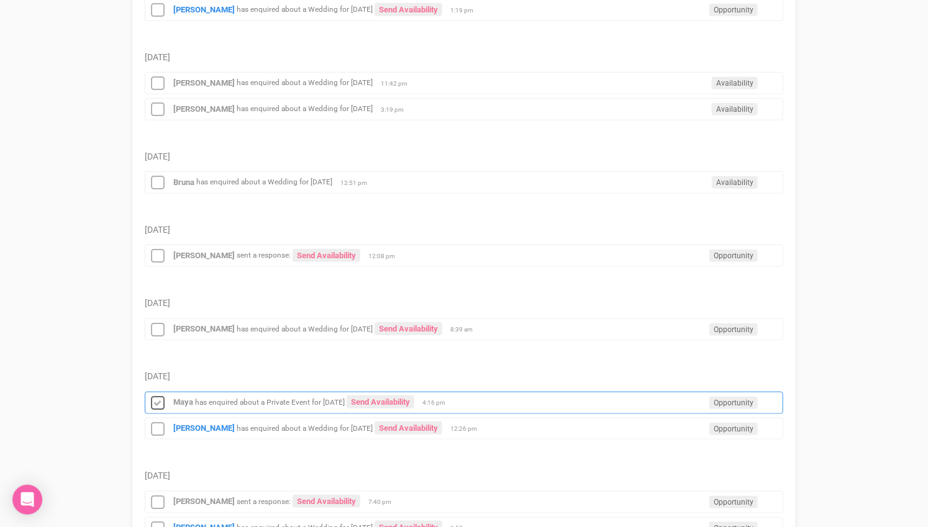
click at [156, 396] on icon at bounding box center [157, 404] width 19 height 16
click at [195, 424] on strong "Emily Woods" at bounding box center [203, 428] width 61 height 9
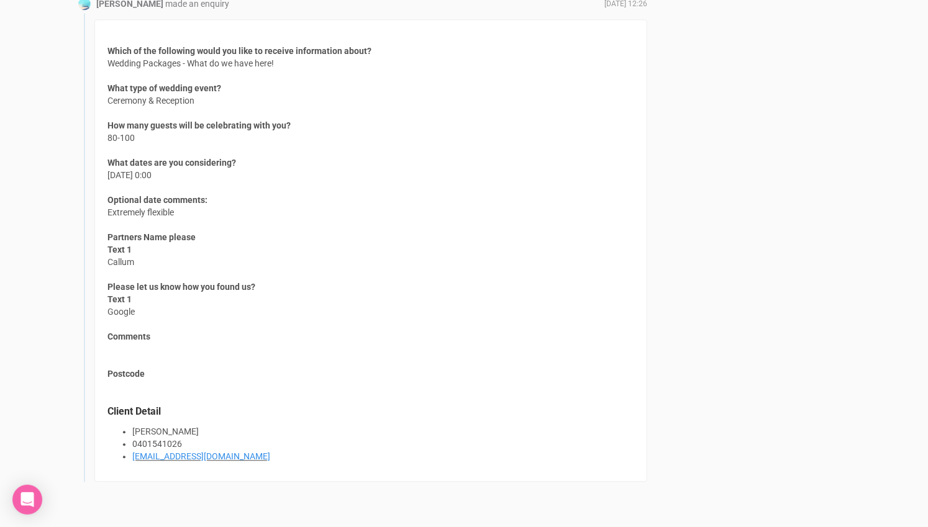
scroll to position [1104, 0]
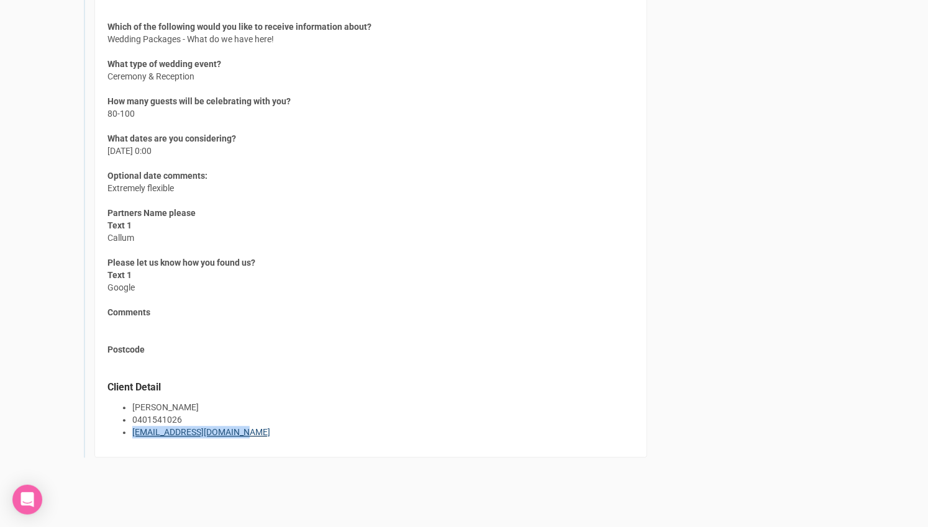
drag, startPoint x: 253, startPoint y: 428, endPoint x: 132, endPoint y: 422, distance: 121.3
click at [132, 426] on li "emilywoods18@hotmail.com" at bounding box center [383, 432] width 502 height 12
copy link "emilywoods18@hotmail.com"
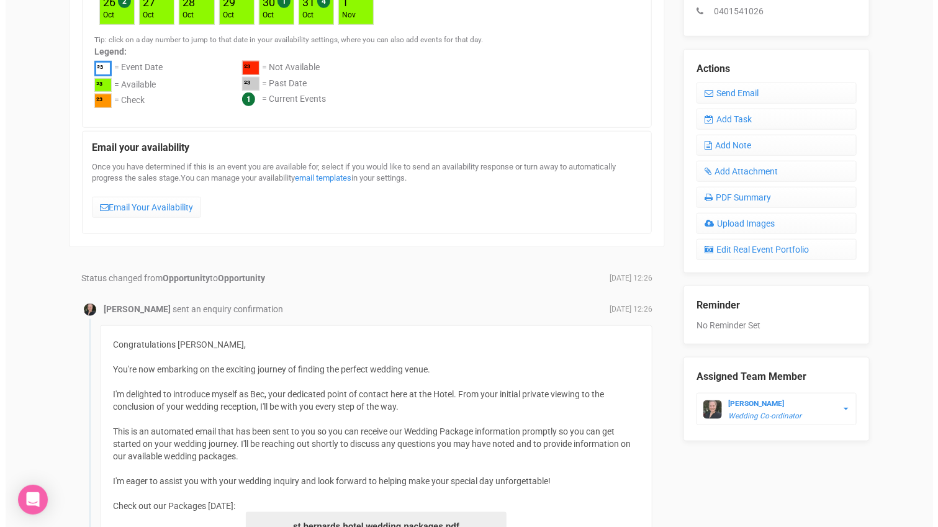
scroll to position [276, 0]
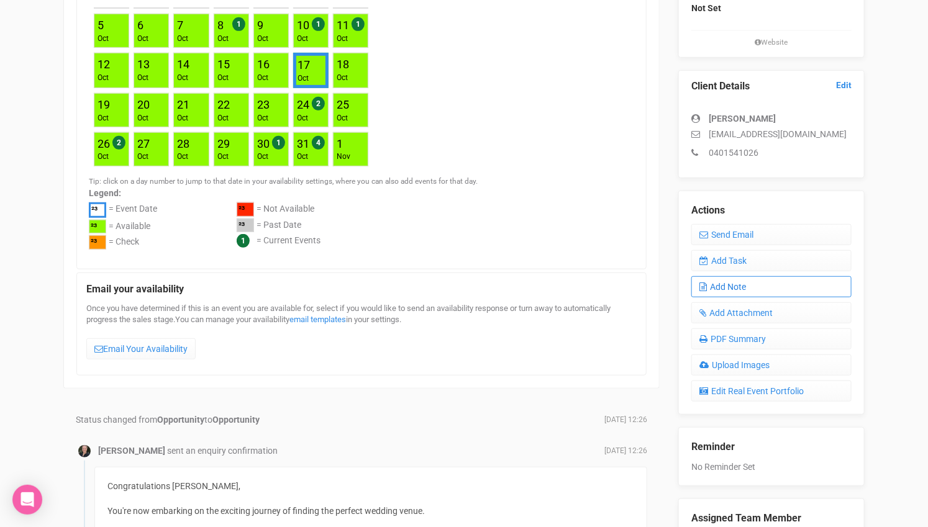
click at [747, 279] on link "Add Note" at bounding box center [771, 286] width 160 height 21
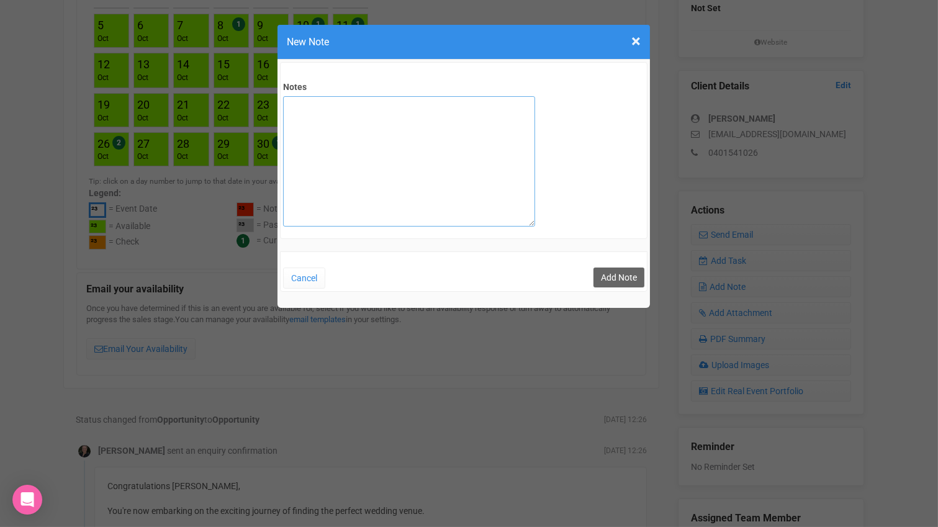
click at [391, 132] on textarea "Notes" at bounding box center [409, 161] width 252 height 130
type textarea "private email sent"
click at [628, 273] on button "Add Note" at bounding box center [619, 278] width 51 height 20
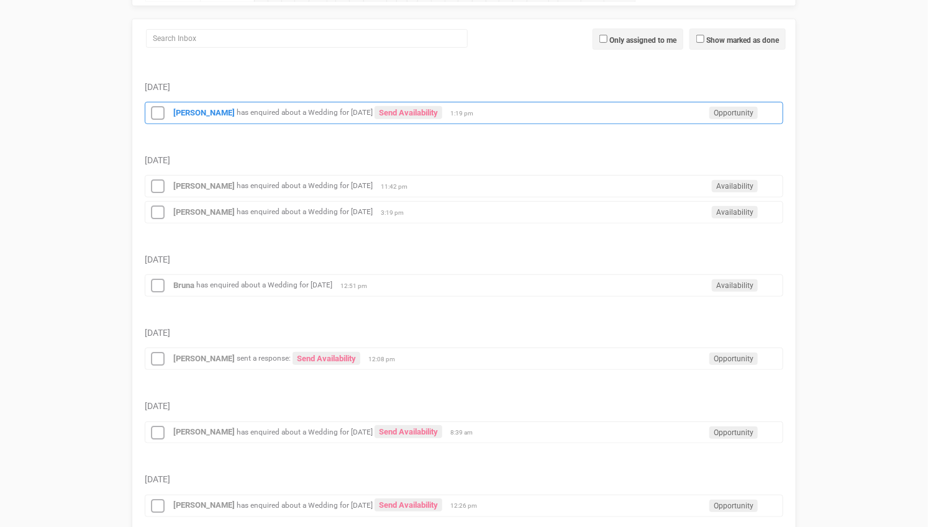
scroll to position [207, 0]
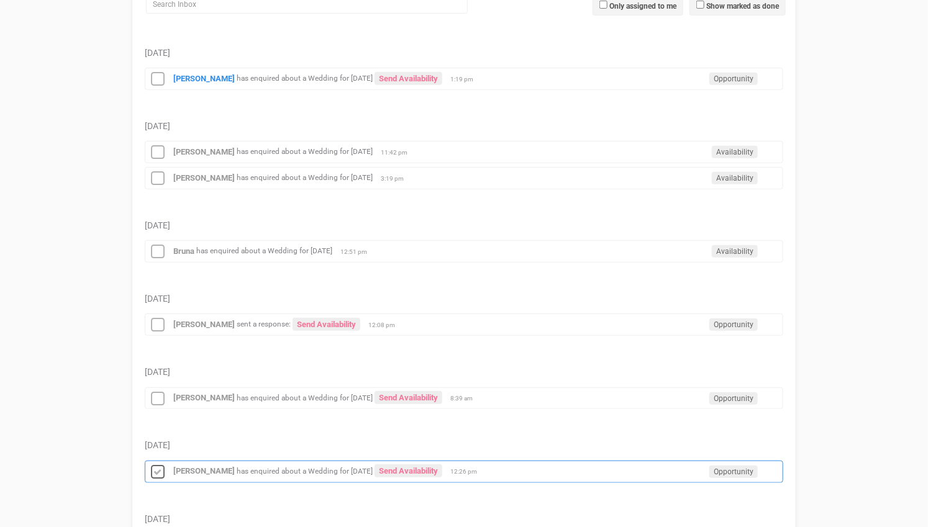
click at [157, 465] on icon at bounding box center [157, 473] width 19 height 16
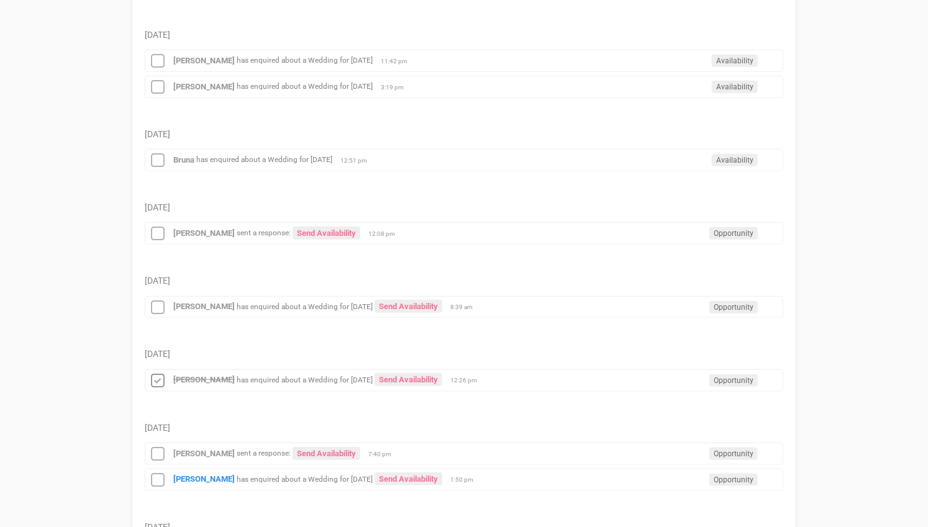
scroll to position [345, 0]
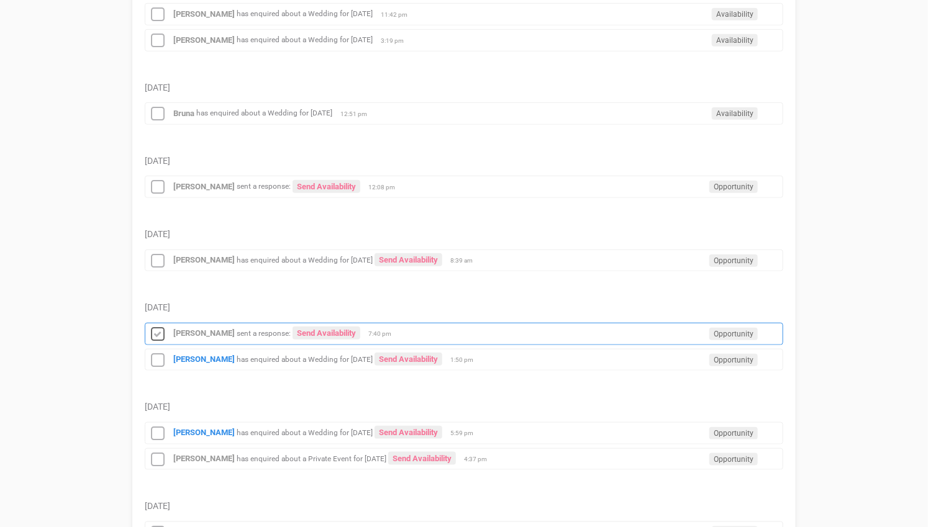
click at [156, 327] on icon at bounding box center [157, 335] width 19 height 16
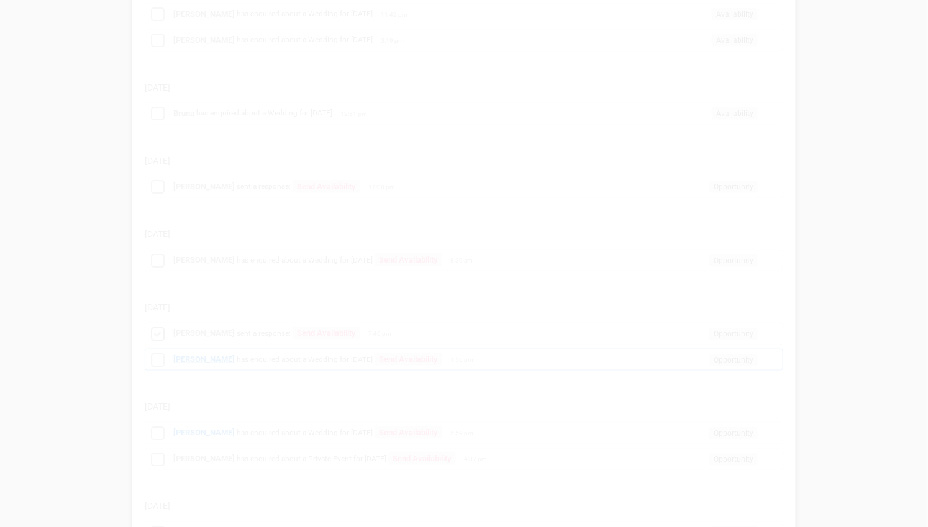
click at [193, 346] on div "Processing..." at bounding box center [463, 369] width 657 height 981
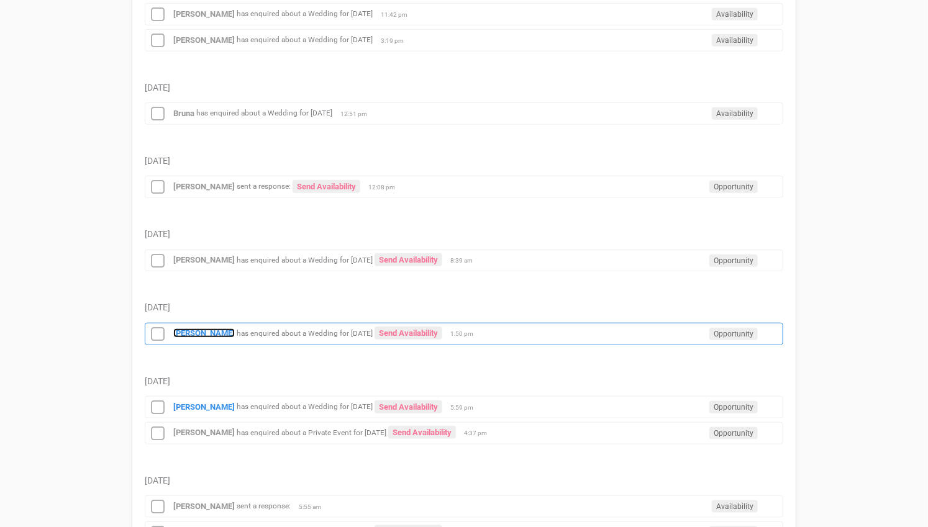
click at [193, 329] on strong "[PERSON_NAME]" at bounding box center [203, 333] width 61 height 9
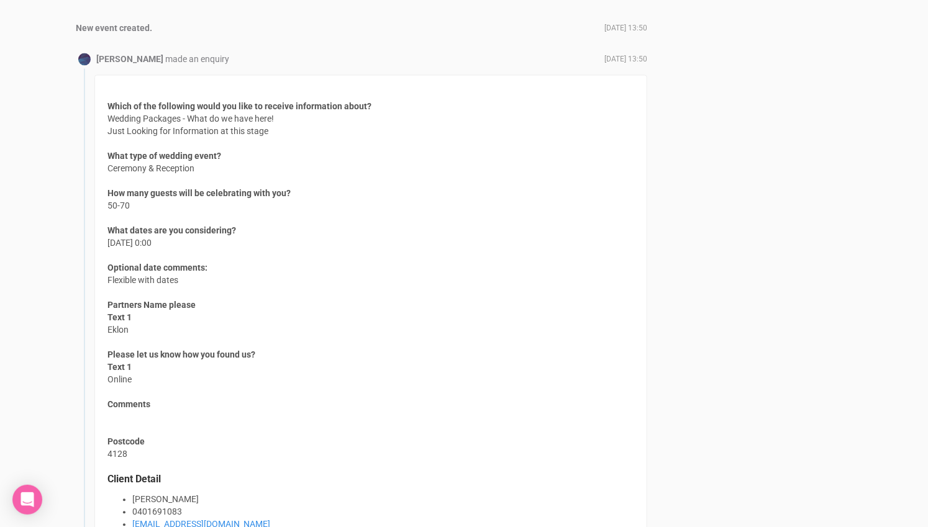
scroll to position [1035, 0]
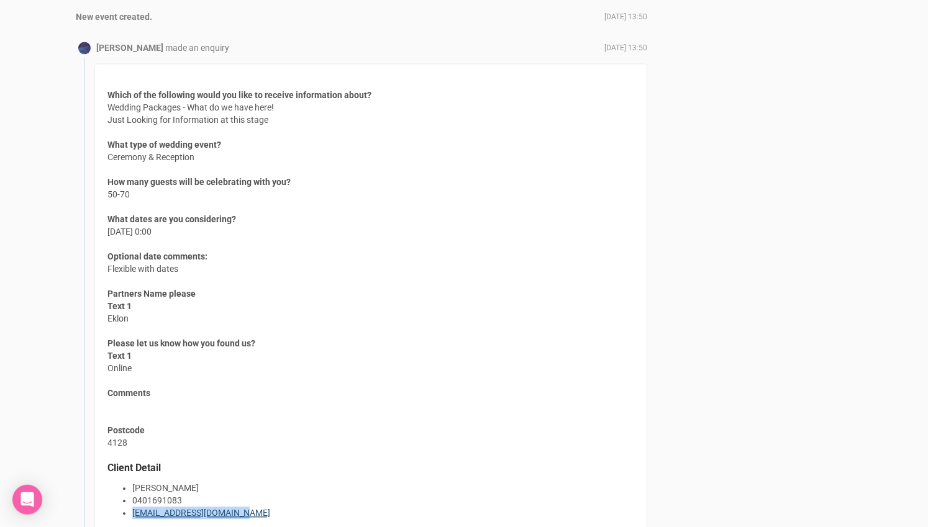
drag, startPoint x: 253, startPoint y: 502, endPoint x: 133, endPoint y: 508, distance: 120.0
click at [133, 508] on li "[EMAIL_ADDRESS][DOMAIN_NAME]" at bounding box center [383, 513] width 502 height 12
copy link "[EMAIL_ADDRESS][DOMAIN_NAME]"
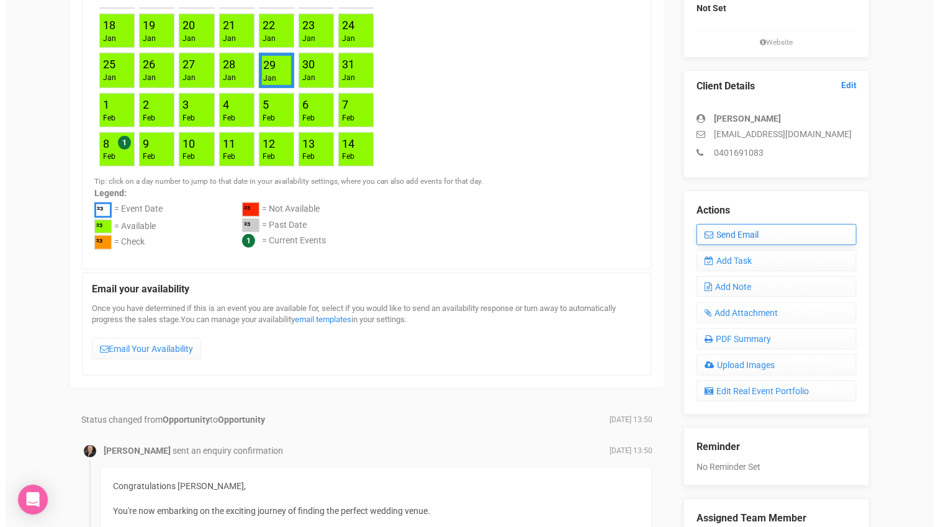
scroll to position [207, 0]
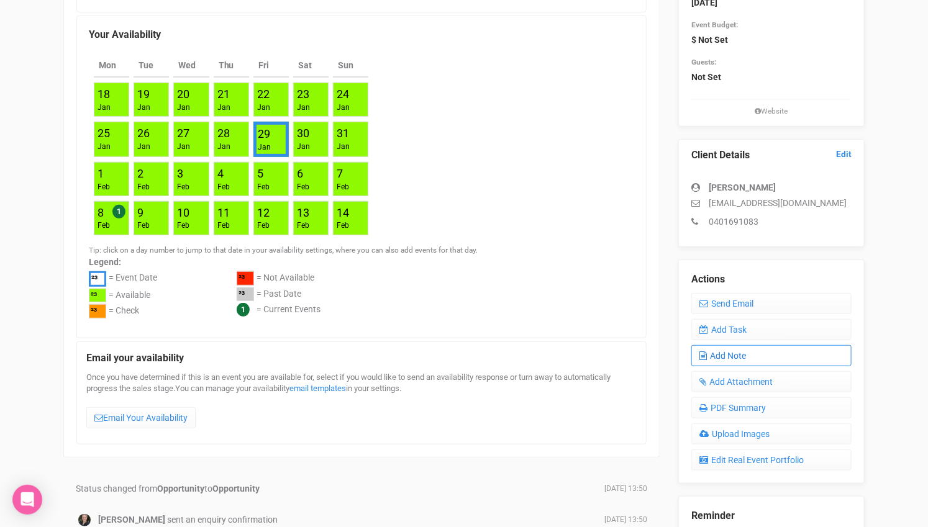
click at [748, 352] on link "Add Note" at bounding box center [771, 355] width 160 height 21
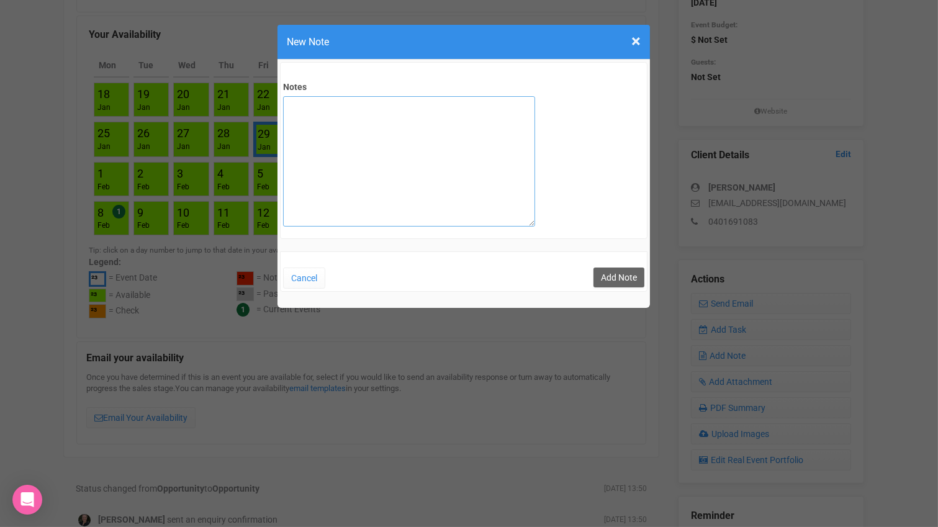
click at [424, 137] on textarea "Notes" at bounding box center [409, 161] width 252 height 130
type textarea "private email sent"
click at [616, 271] on button "Add Note" at bounding box center [619, 278] width 51 height 20
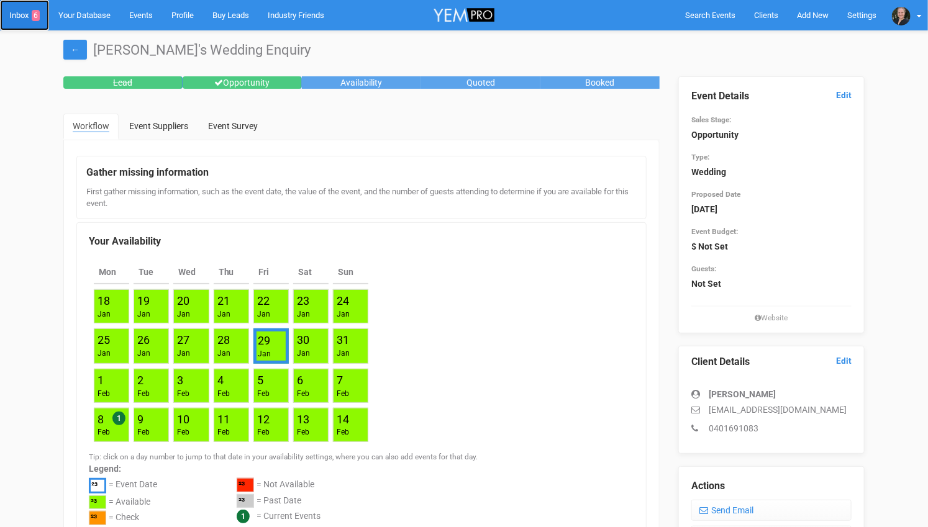
click at [24, 16] on link "Inbox 6" at bounding box center [24, 15] width 49 height 30
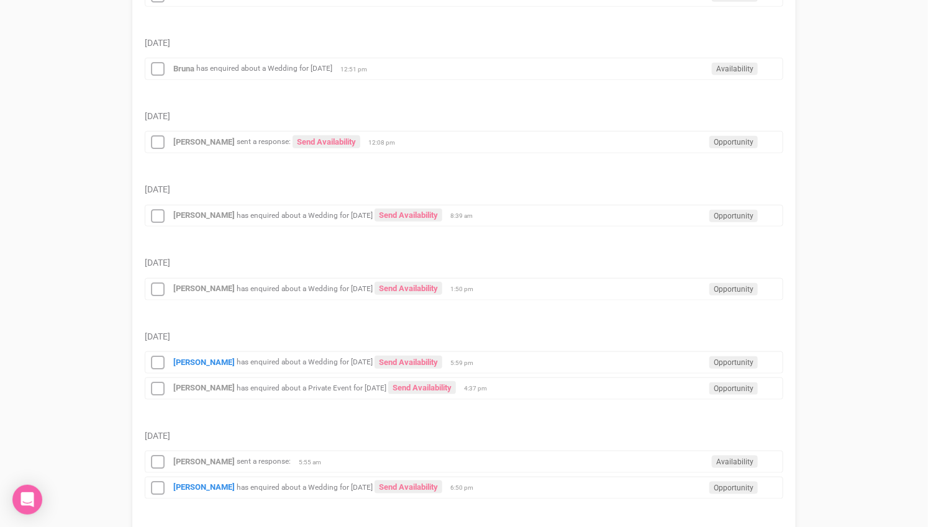
scroll to position [414, 0]
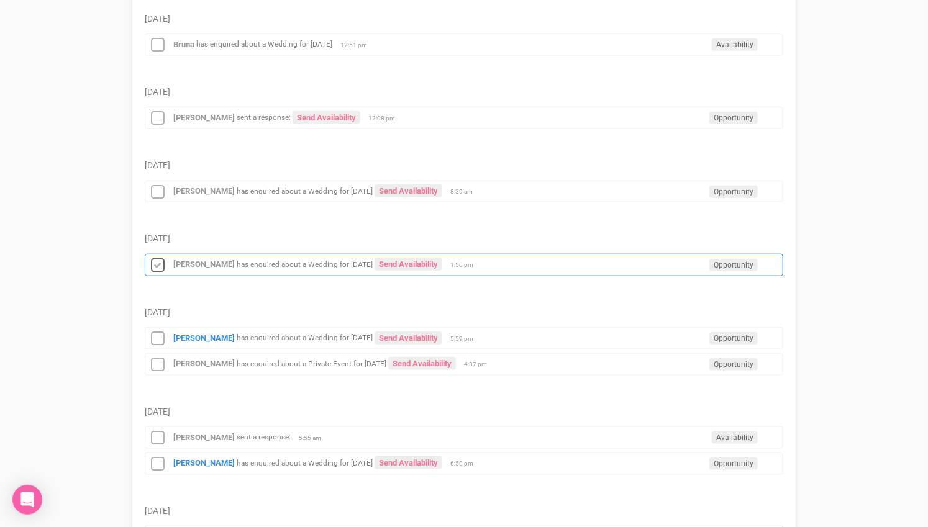
click at [162, 258] on icon at bounding box center [157, 266] width 19 height 16
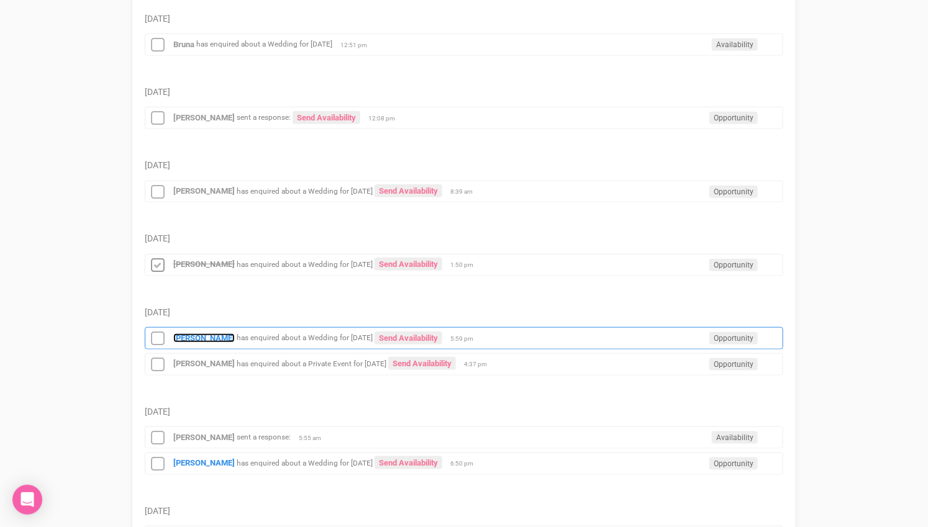
click at [216, 334] on strong "[PERSON_NAME]" at bounding box center [203, 338] width 61 height 9
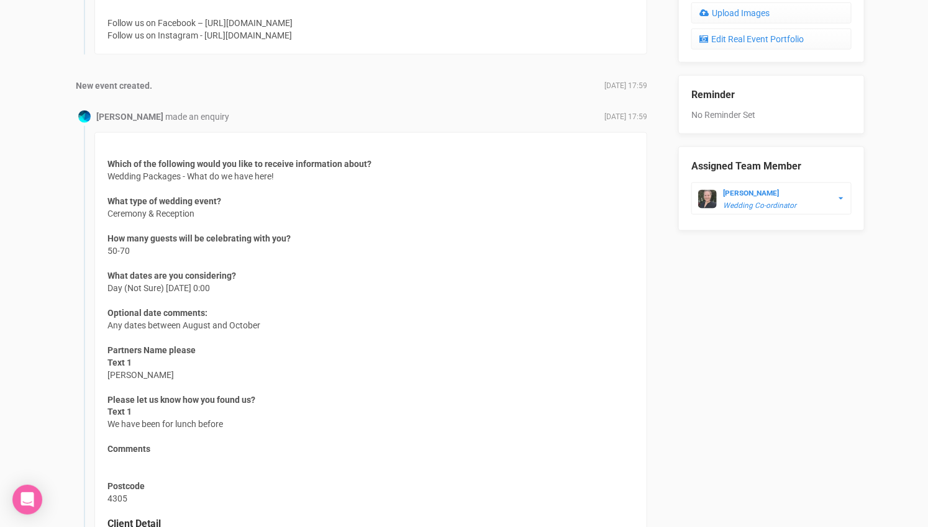
scroll to position [784, 0]
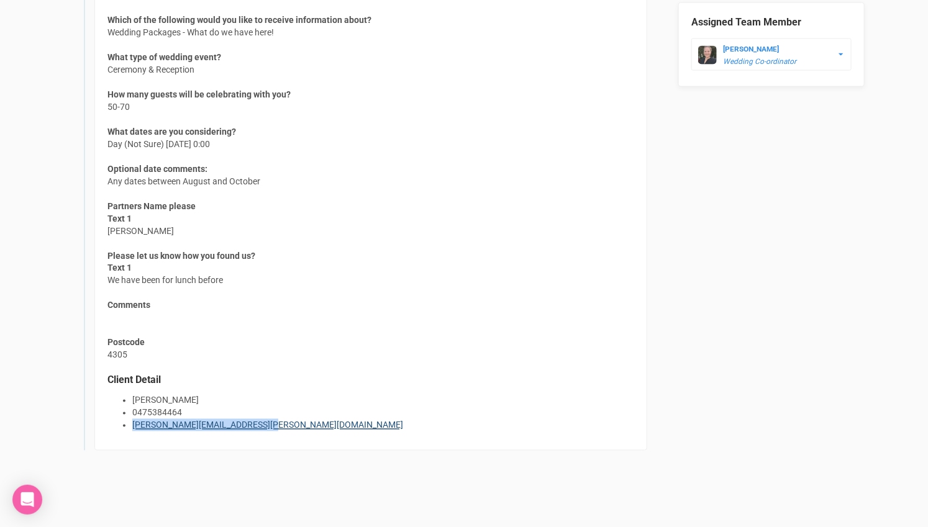
drag, startPoint x: 272, startPoint y: 419, endPoint x: 134, endPoint y: 423, distance: 138.6
click at [134, 423] on li "[PERSON_NAME][EMAIL_ADDRESS][PERSON_NAME][DOMAIN_NAME]" at bounding box center [383, 425] width 502 height 12
copy link "[PERSON_NAME][EMAIL_ADDRESS][PERSON_NAME][DOMAIN_NAME]"
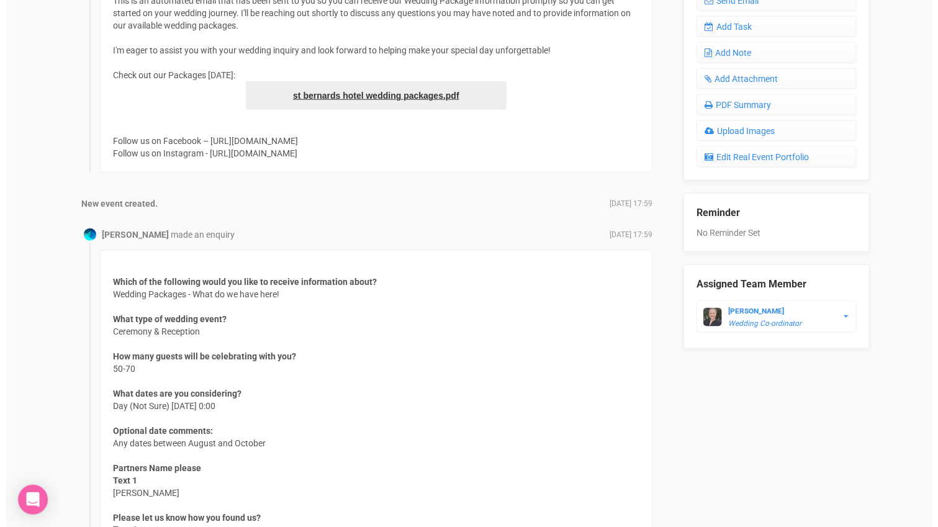
scroll to position [440, 0]
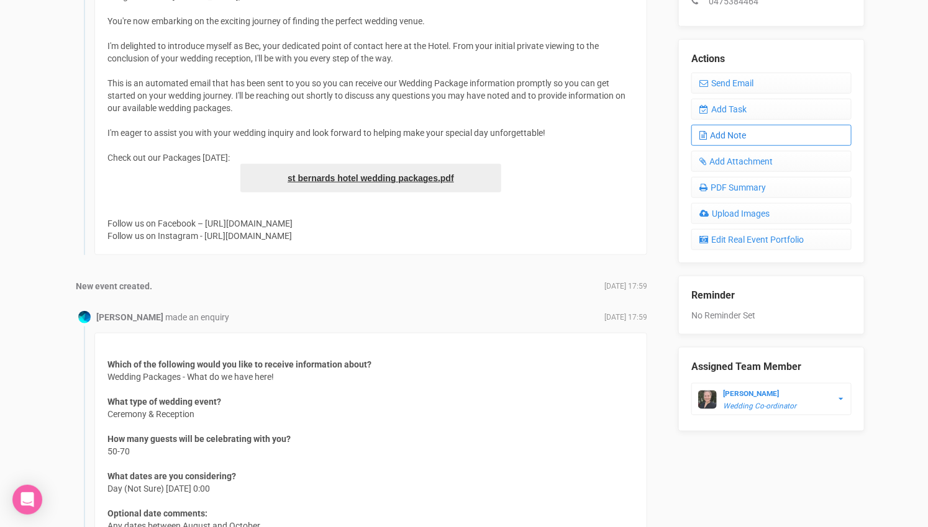
click at [714, 125] on link "Add Note" at bounding box center [771, 135] width 160 height 21
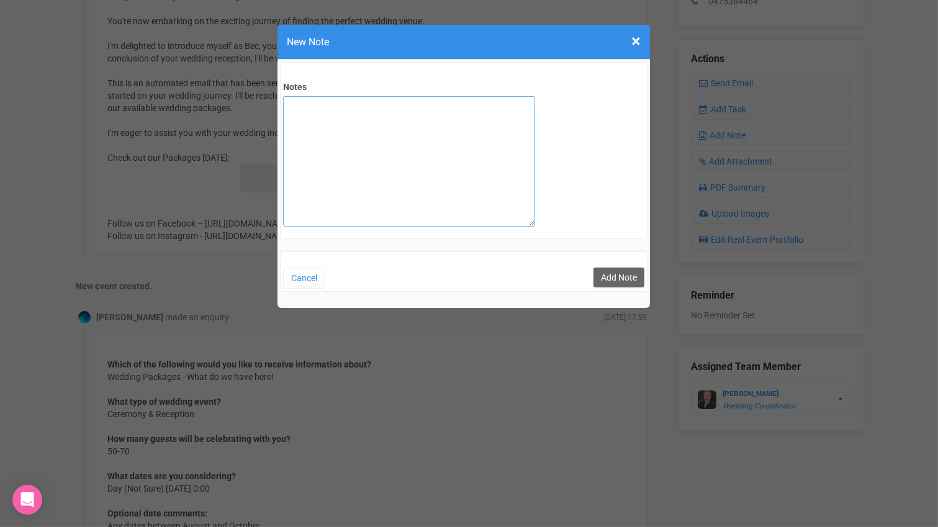
click at [435, 116] on textarea "Notes" at bounding box center [409, 161] width 252 height 130
type textarea "private email sent"
click at [617, 275] on button "Add Note" at bounding box center [619, 278] width 51 height 20
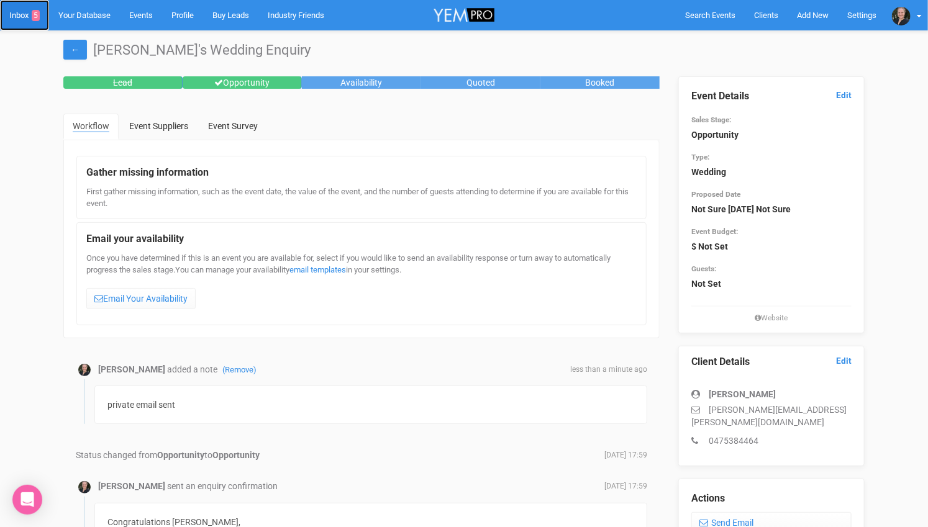
click at [25, 12] on link "Inbox 5" at bounding box center [24, 15] width 49 height 30
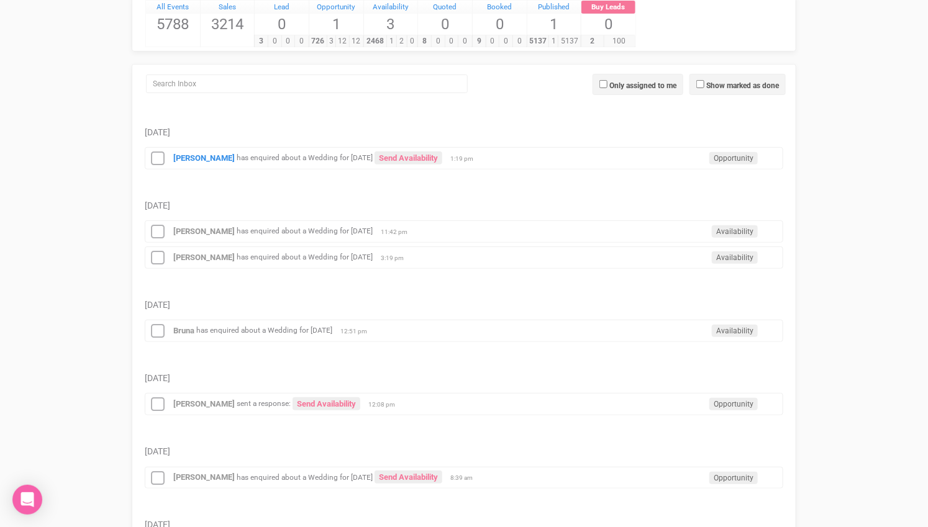
scroll to position [276, 0]
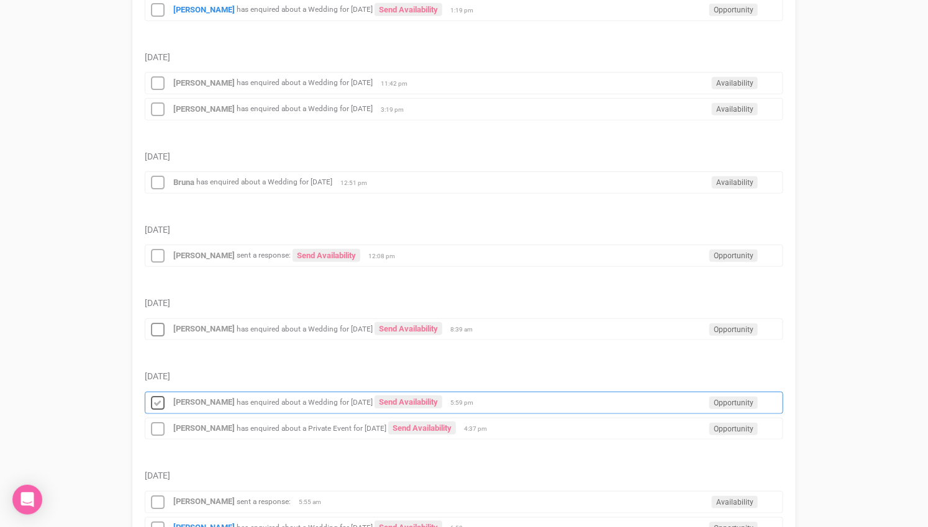
click at [157, 396] on icon at bounding box center [157, 404] width 19 height 16
click at [205, 424] on strong "Elizabeth Kerr" at bounding box center [203, 428] width 61 height 9
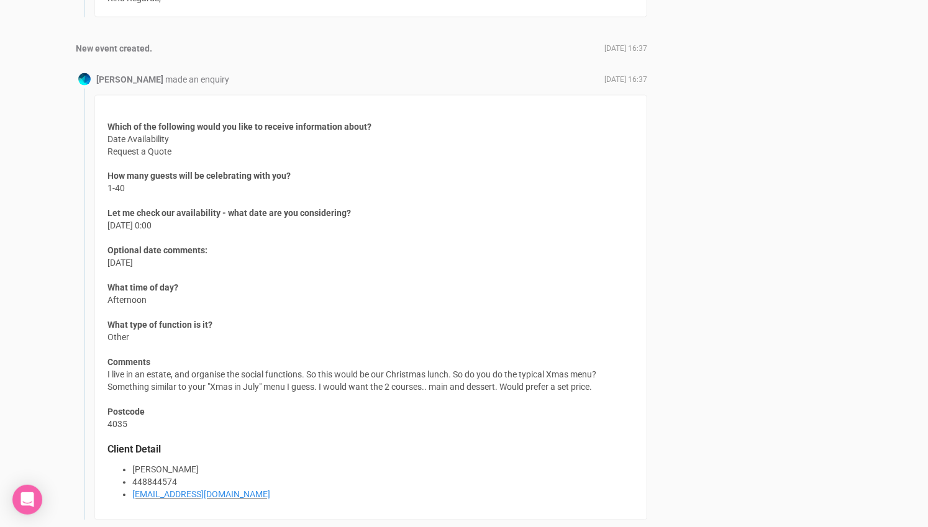
scroll to position [897, 0]
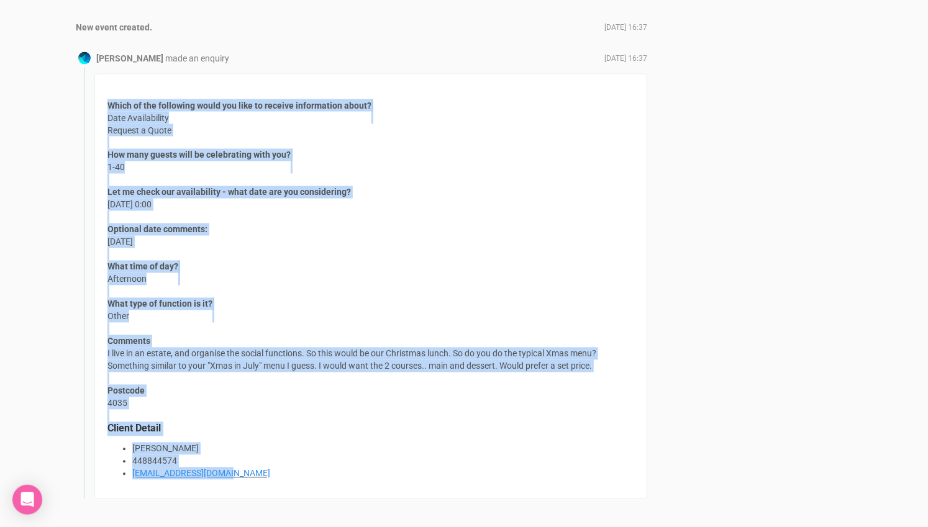
drag, startPoint x: 108, startPoint y: 94, endPoint x: 240, endPoint y: 461, distance: 390.0
click at [240, 461] on div "Which of the following would you like to receive information about? Date Availa…" at bounding box center [370, 286] width 553 height 425
copy div "Which of the following would you like to receive information about? Date Availa…"
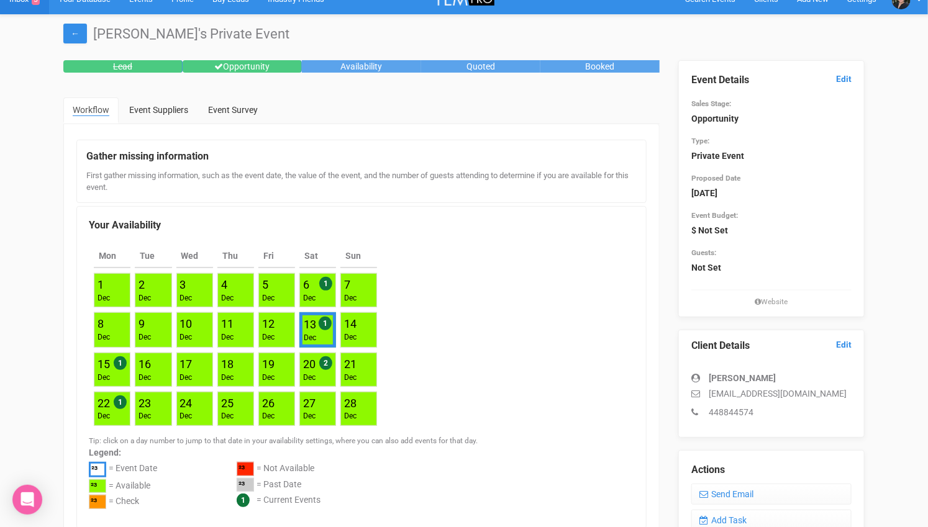
scroll to position [0, 0]
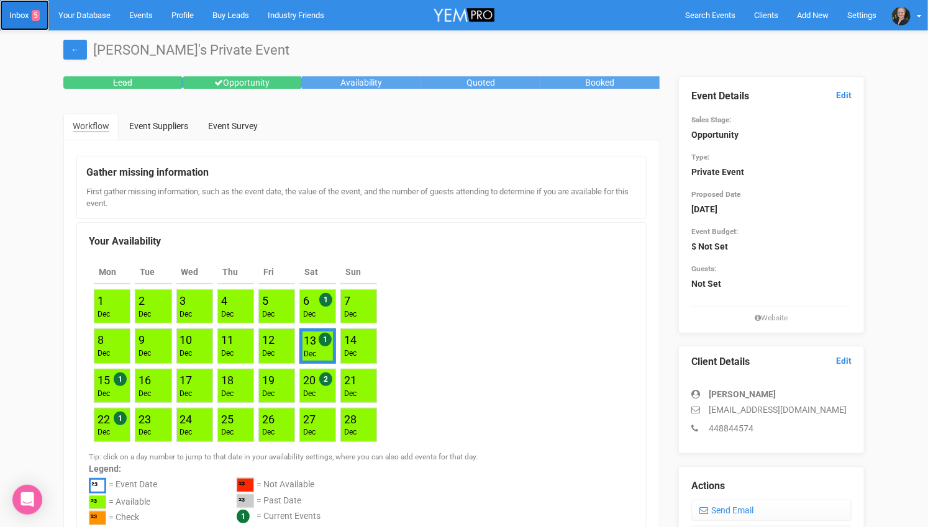
click at [16, 4] on link "Inbox 5" at bounding box center [24, 15] width 49 height 30
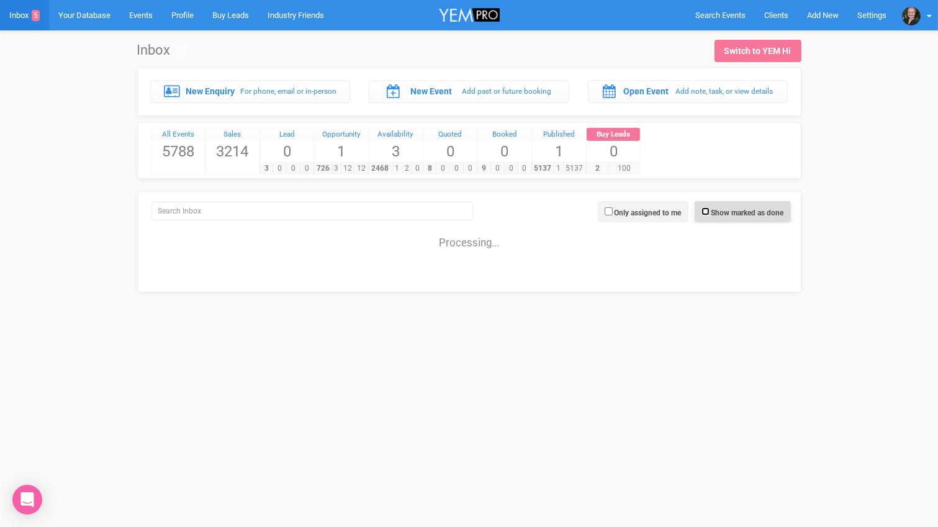
click at [702, 207] on input "Show marked as done" at bounding box center [706, 211] width 8 height 8
checkbox input "true"
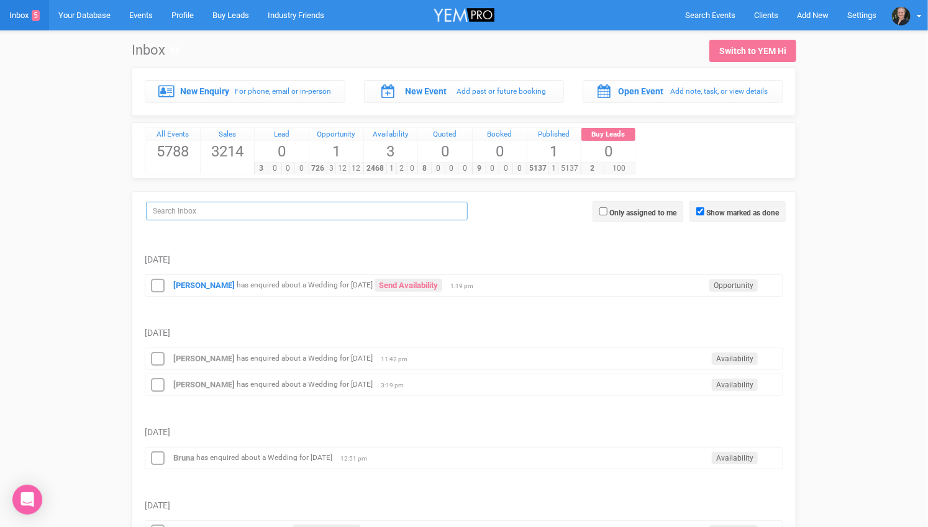
click at [373, 207] on input "search" at bounding box center [307, 211] width 322 height 19
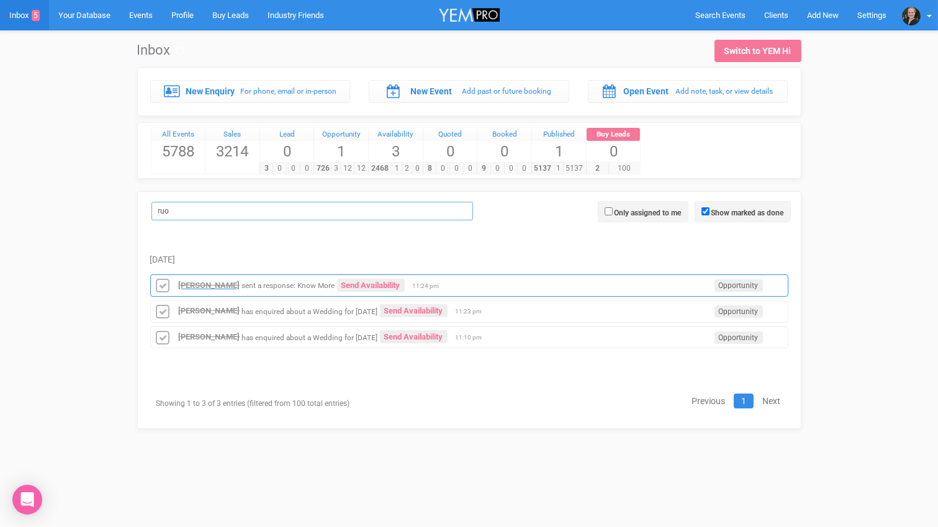
type input "ruo"
click at [196, 281] on strong "Ruolan Yu" at bounding box center [209, 285] width 61 height 9
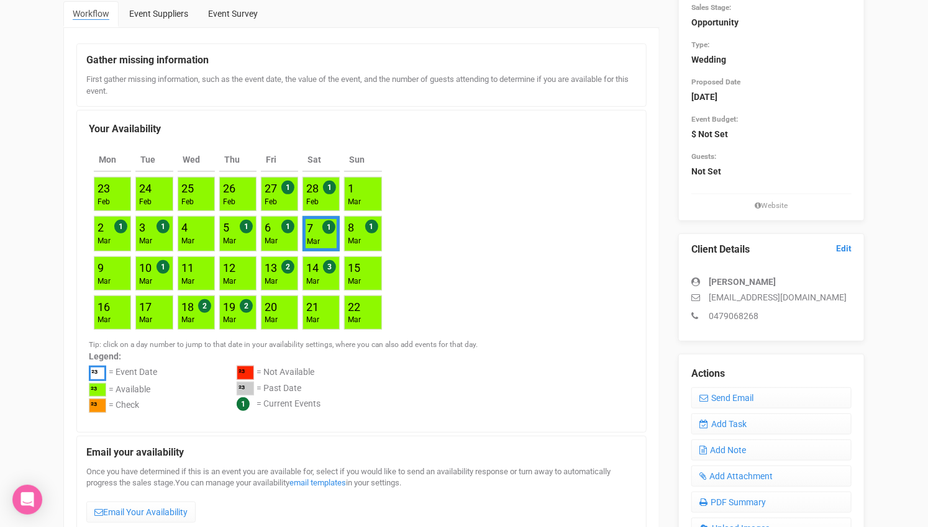
scroll to position [138, 0]
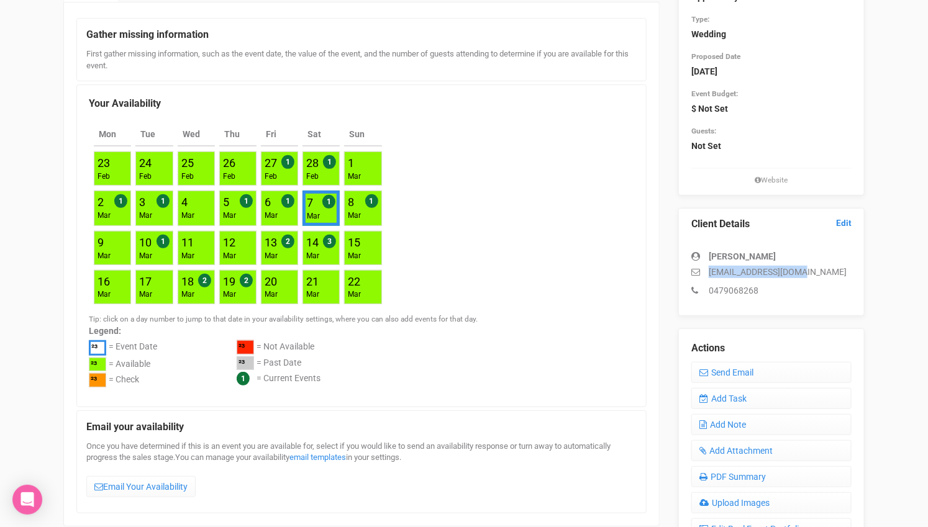
drag, startPoint x: 804, startPoint y: 273, endPoint x: 709, endPoint y: 275, distance: 95.0
click at [709, 275] on p "yuruolan33@gmail.com" at bounding box center [771, 272] width 160 height 12
copy p "yuruolan33@gmail.com"
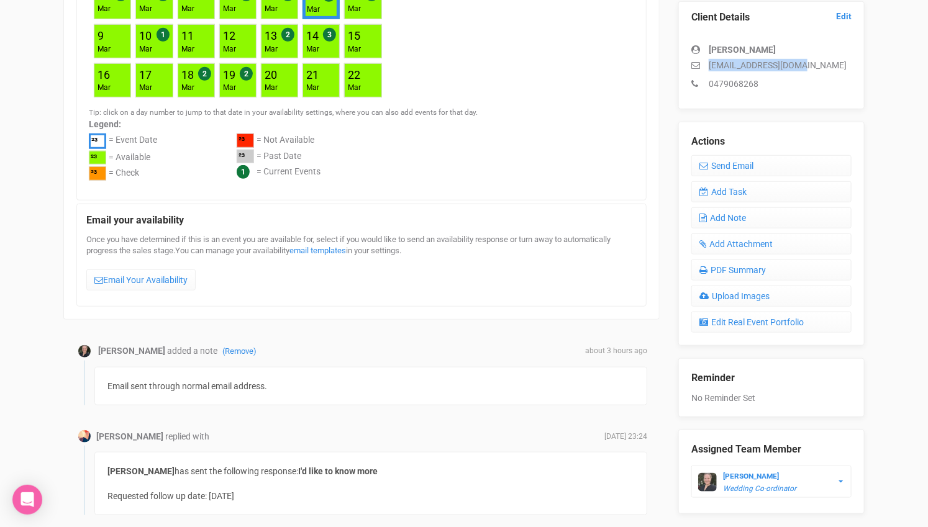
scroll to position [267, 0]
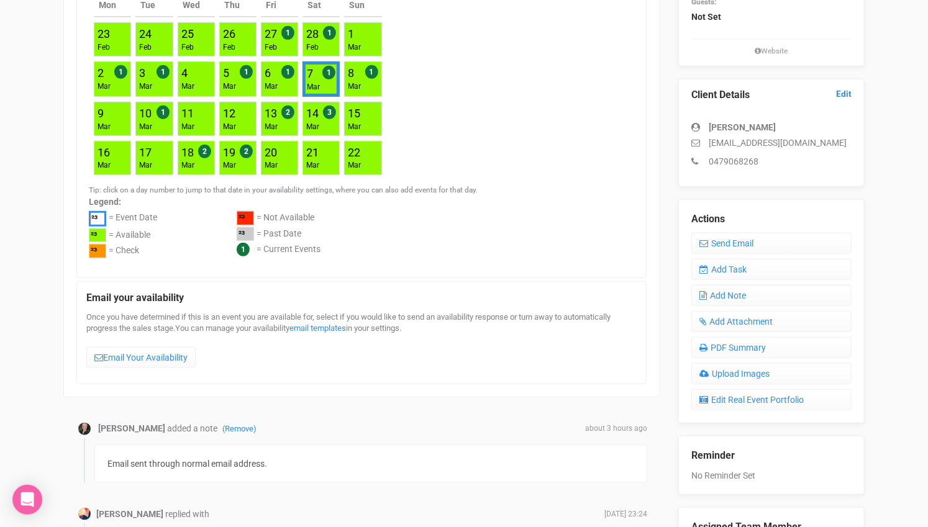
drag, startPoint x: 794, startPoint y: 168, endPoint x: 780, endPoint y: 160, distance: 15.6
click at [781, 161] on div "Client Details Edit Ruolan Yu yuruolan33@gmail.com 0479068268" at bounding box center [771, 133] width 186 height 108
drag, startPoint x: 763, startPoint y: 161, endPoint x: 709, endPoint y: 140, distance: 58.2
click at [709, 140] on div "Ruolan Yu yuruolan33@gmail.com 0479068268" at bounding box center [771, 138] width 160 height 59
copy div "yuruolan33@gmail.com 0479068268"
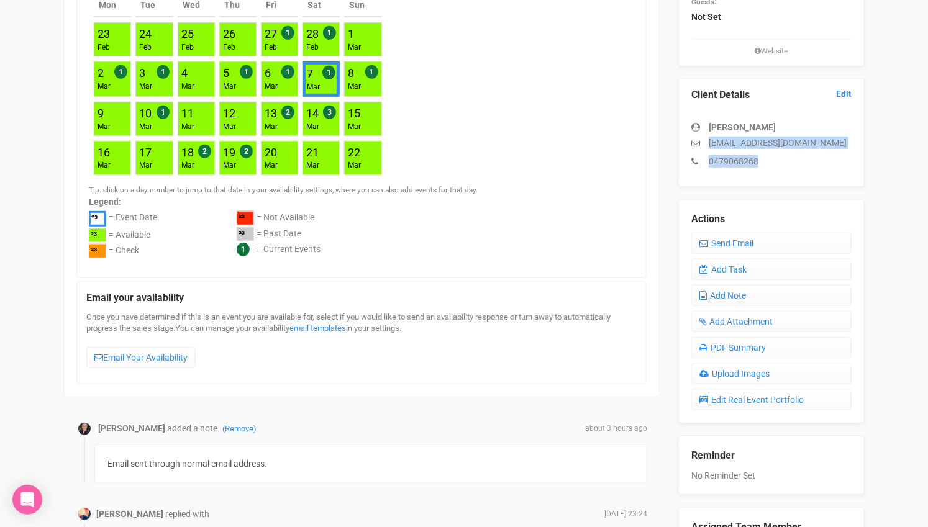
scroll to position [0, 0]
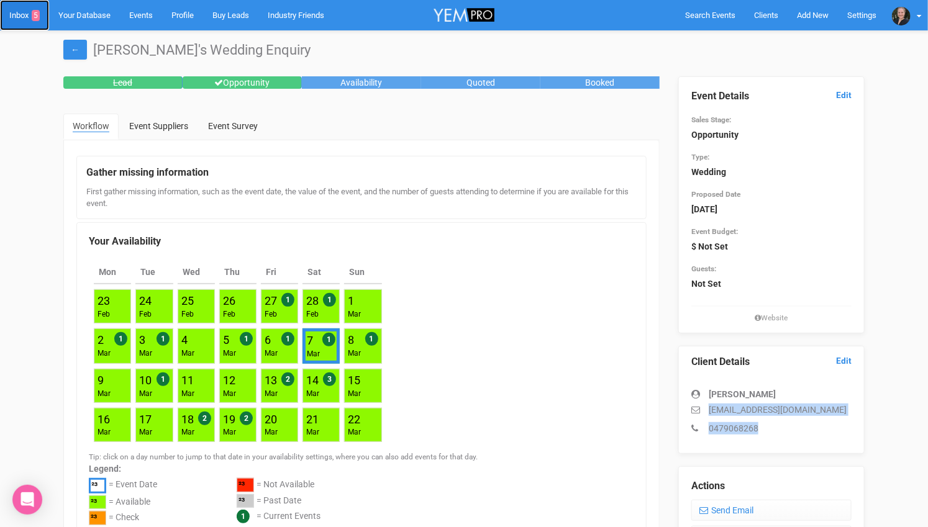
click at [25, 16] on link "Inbox 5" at bounding box center [24, 15] width 49 height 30
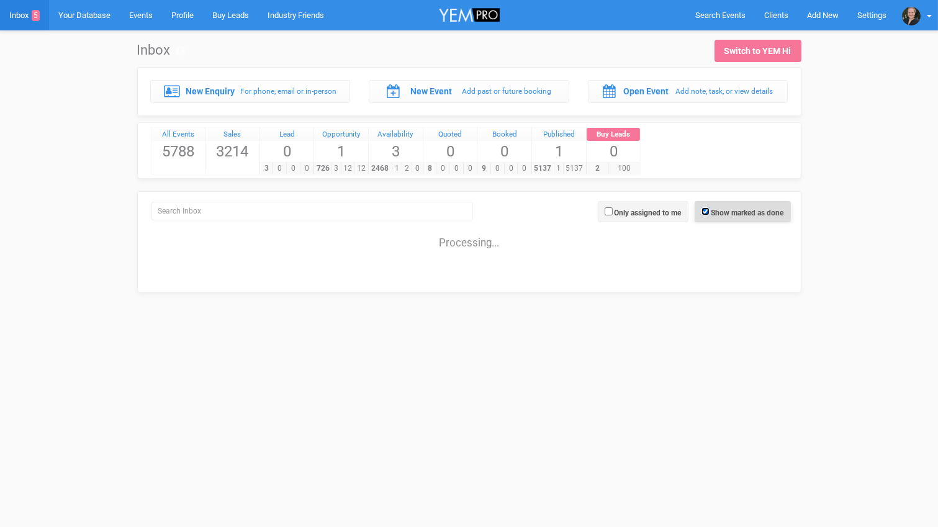
click at [703, 207] on input "Show marked as done" at bounding box center [706, 211] width 8 height 8
checkbox input "false"
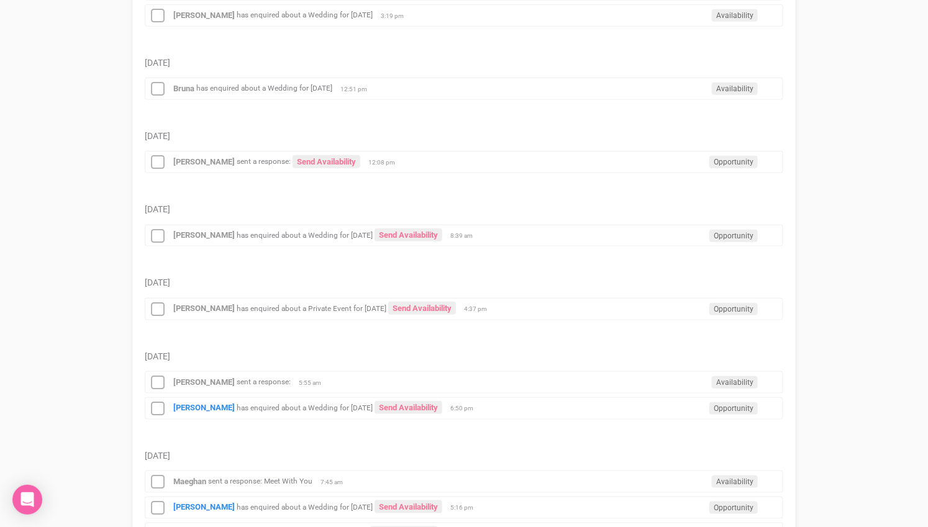
scroll to position [483, 0]
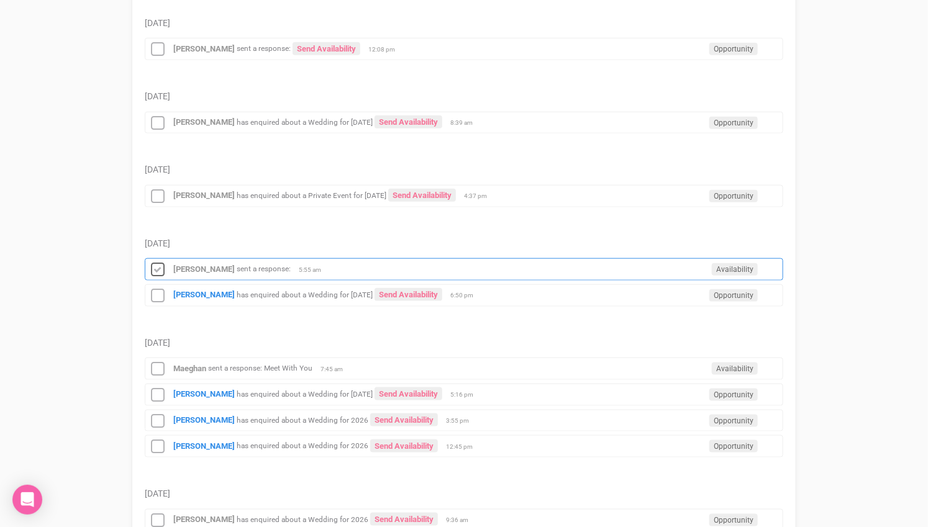
click at [155, 262] on icon at bounding box center [157, 270] width 19 height 16
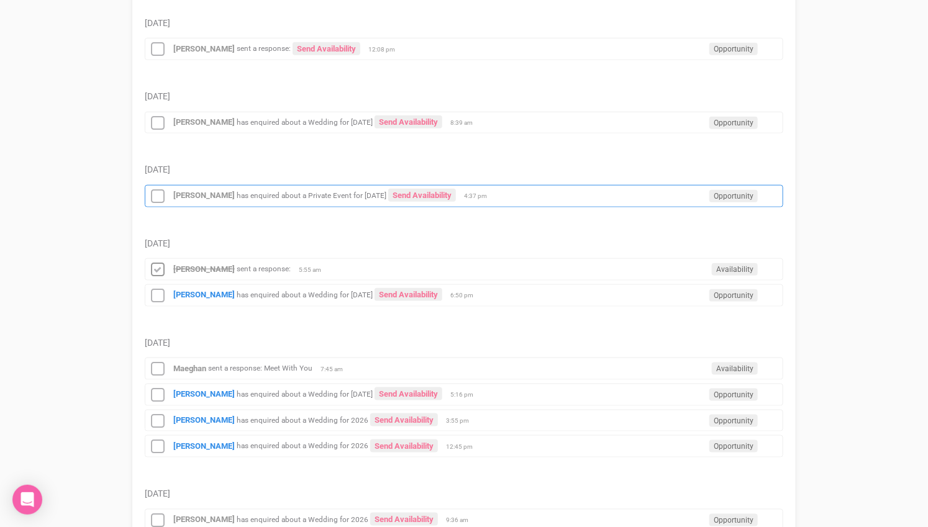
click at [188, 190] on div "Elizabeth Kerr has enquired about a Private Event for 13th December 2025 Send A…" at bounding box center [464, 196] width 638 height 22
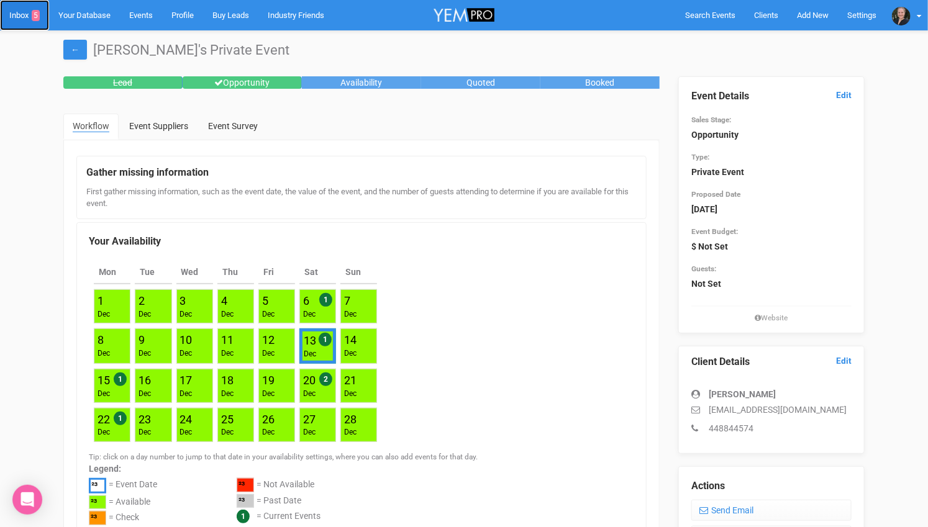
click at [22, 17] on link "Inbox 5" at bounding box center [24, 15] width 49 height 30
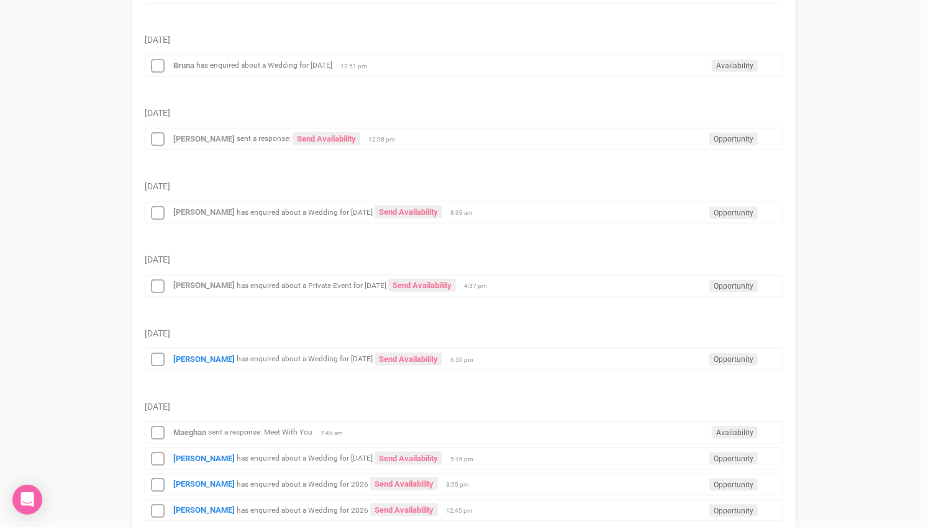
scroll to position [414, 0]
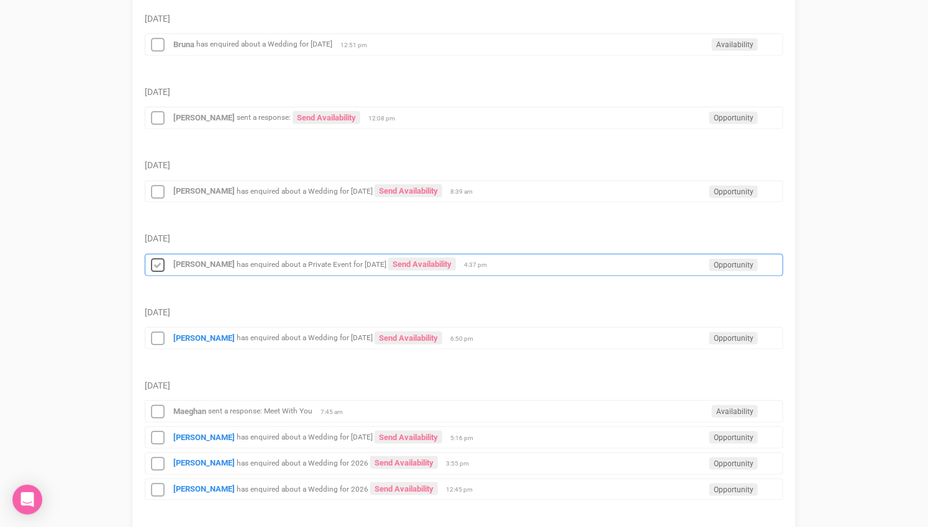
click at [160, 258] on icon at bounding box center [157, 266] width 19 height 16
click at [154, 258] on icon at bounding box center [157, 266] width 19 height 16
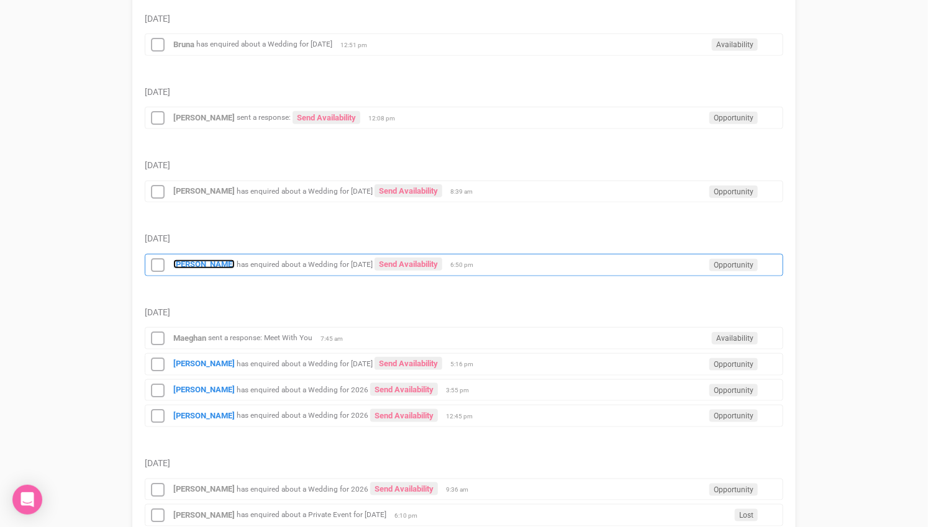
click at [196, 260] on strong "Mikaela Stroebel" at bounding box center [203, 264] width 61 height 9
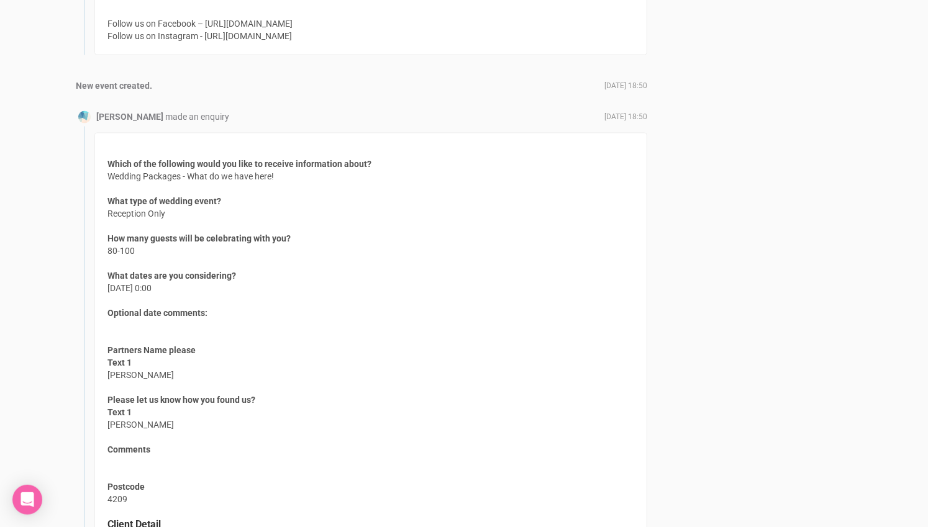
scroll to position [1035, 0]
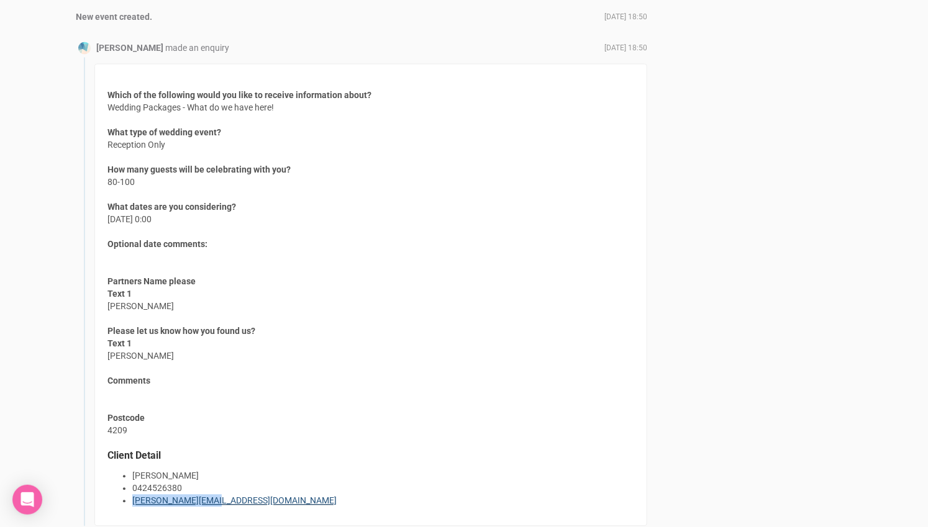
drag, startPoint x: 211, startPoint y: 492, endPoint x: 132, endPoint y: 495, distance: 78.3
click at [132, 495] on li "mikaela@live.co.za" at bounding box center [383, 501] width 502 height 12
copy link "mikaela@live.co.za"
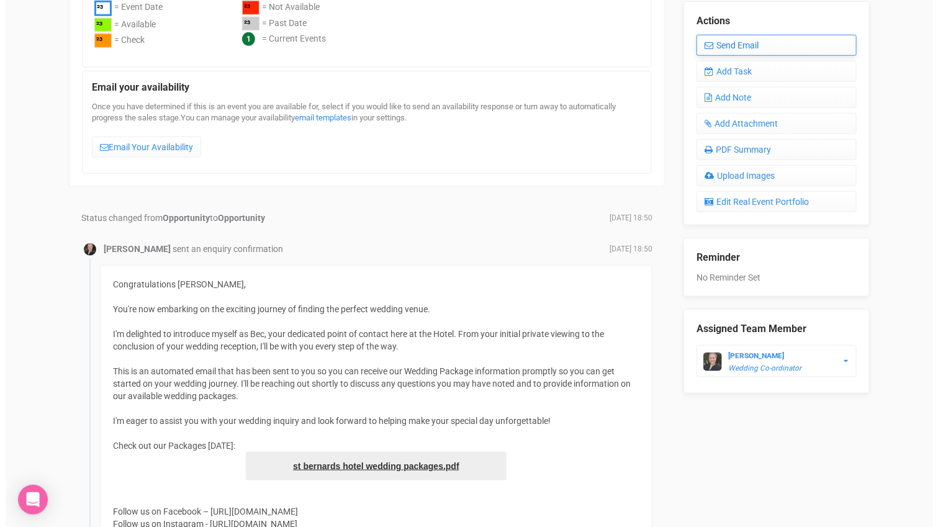
scroll to position [345, 0]
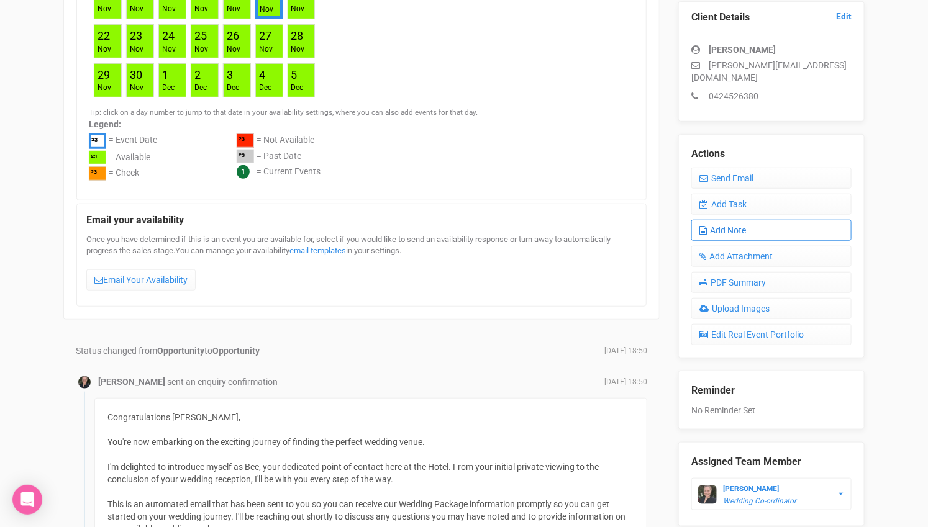
click at [735, 220] on link "Add Note" at bounding box center [771, 230] width 160 height 21
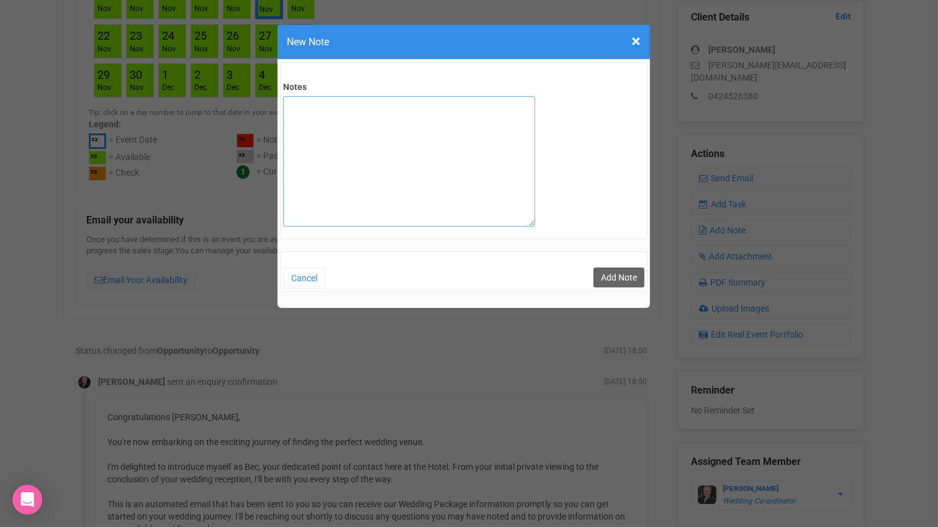
click at [392, 111] on textarea "Notes" at bounding box center [409, 161] width 252 height 130
type textarea "private email sent"
click at [614, 276] on button "Add Note" at bounding box center [619, 278] width 51 height 20
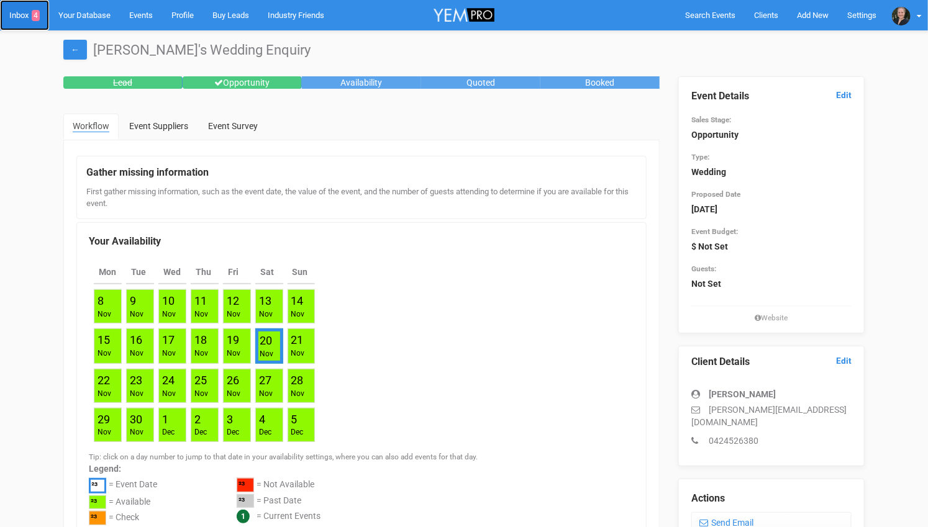
click at [19, 10] on link "Inbox 4" at bounding box center [24, 15] width 49 height 30
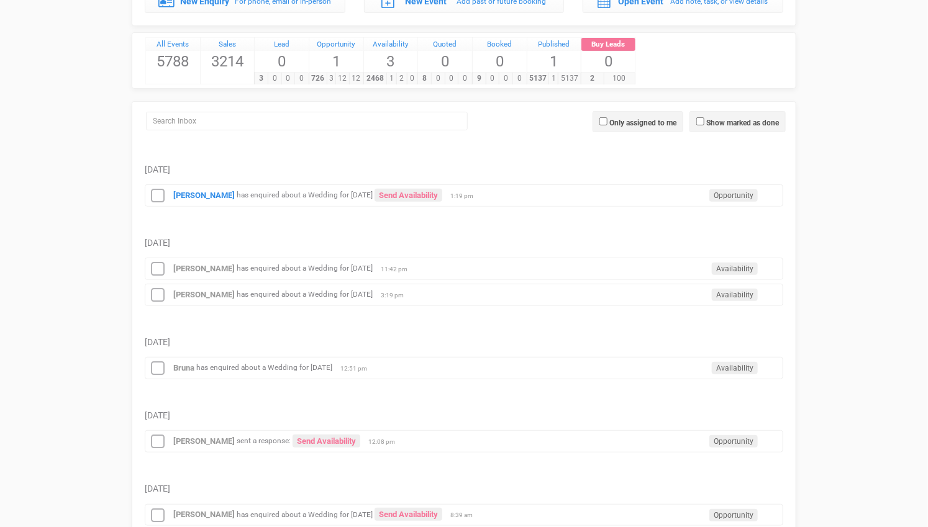
scroll to position [207, 0]
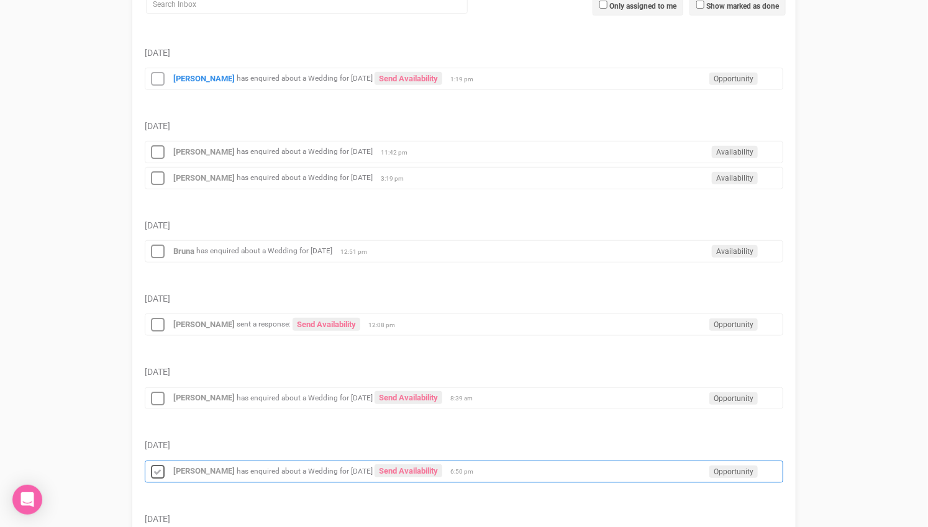
click at [161, 465] on icon at bounding box center [157, 473] width 19 height 16
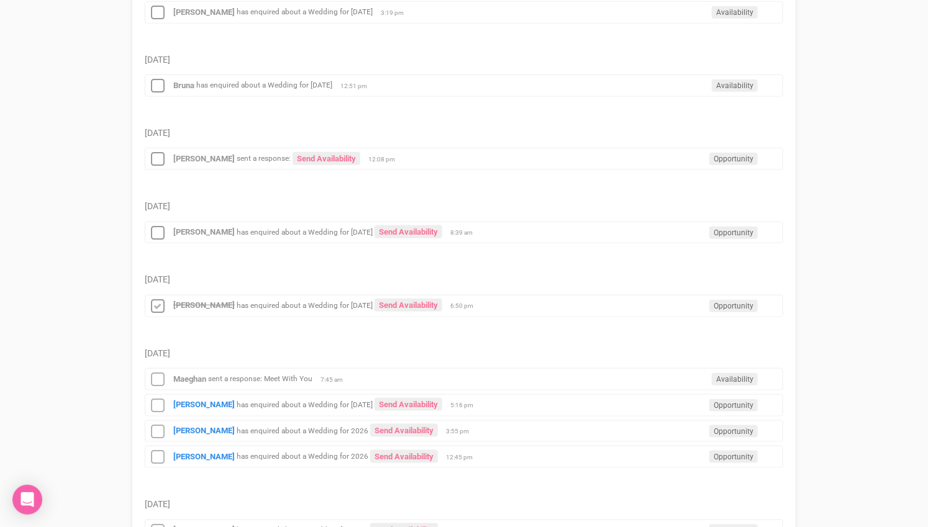
scroll to position [414, 0]
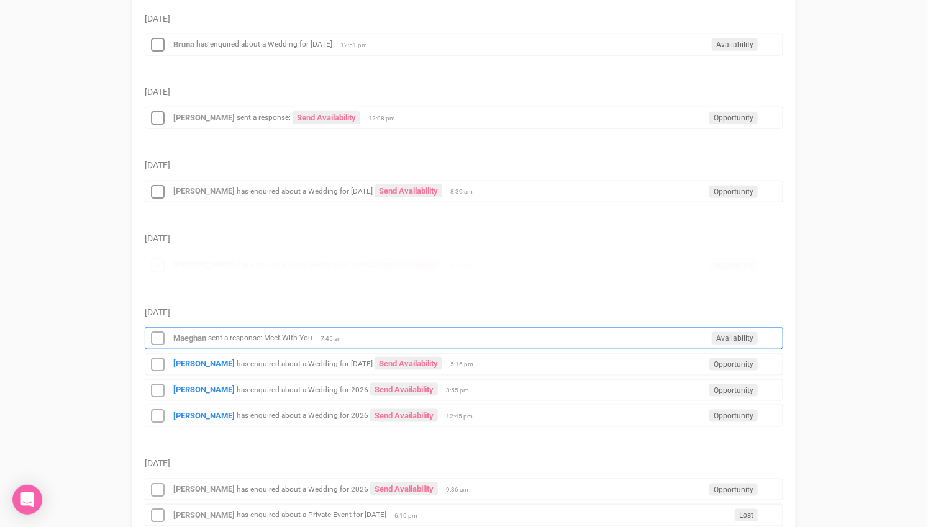
click at [0, 0] on div "Processing..." at bounding box center [0, 0] width 0 height 0
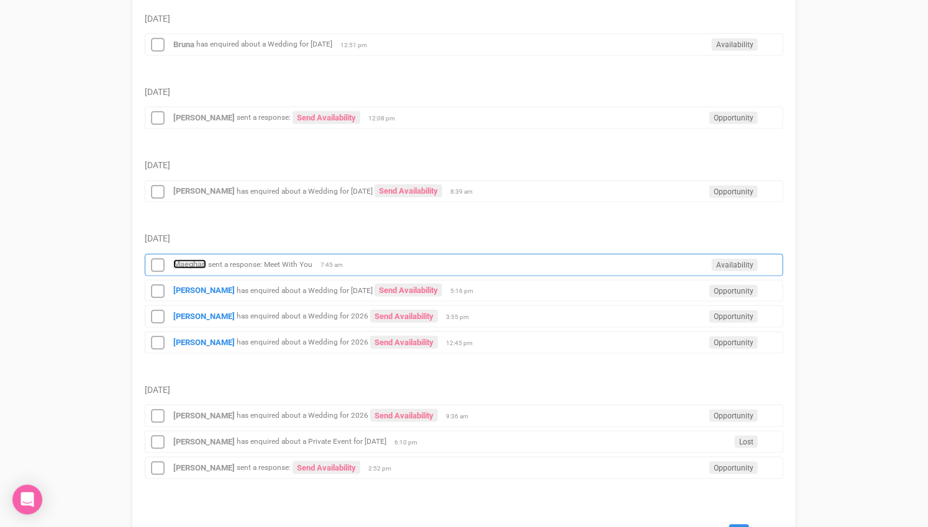
click at [194, 260] on strong "Maeghan" at bounding box center [189, 264] width 33 height 9
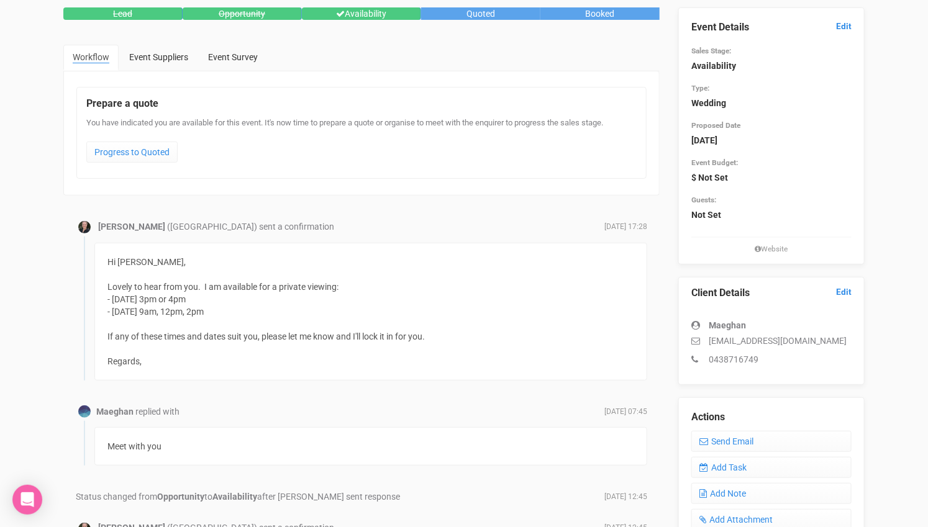
scroll to position [138, 0]
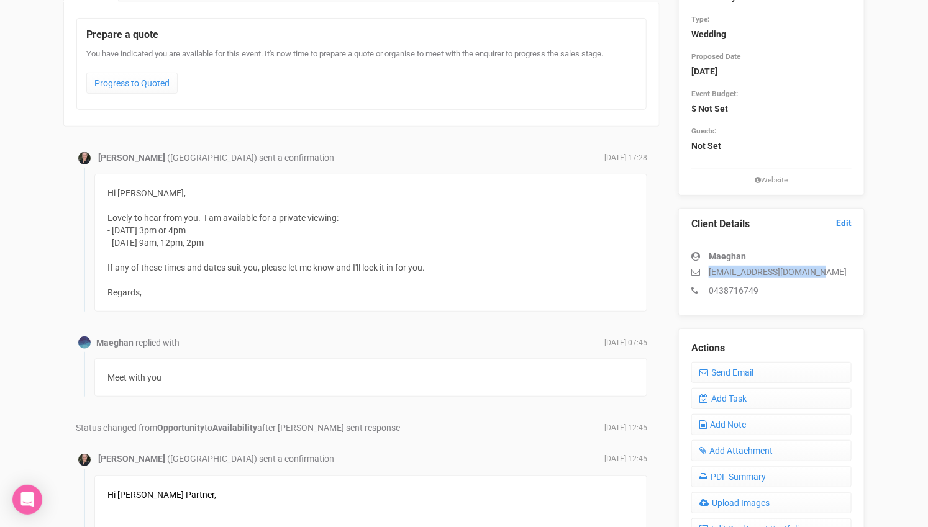
drag, startPoint x: 823, startPoint y: 267, endPoint x: 711, endPoint y: 273, distance: 111.9
click at [711, 273] on p "[EMAIL_ADDRESS][DOMAIN_NAME]" at bounding box center [771, 272] width 160 height 12
copy p "[EMAIL_ADDRESS][DOMAIN_NAME]"
click at [738, 419] on link "Add Note" at bounding box center [771, 424] width 160 height 21
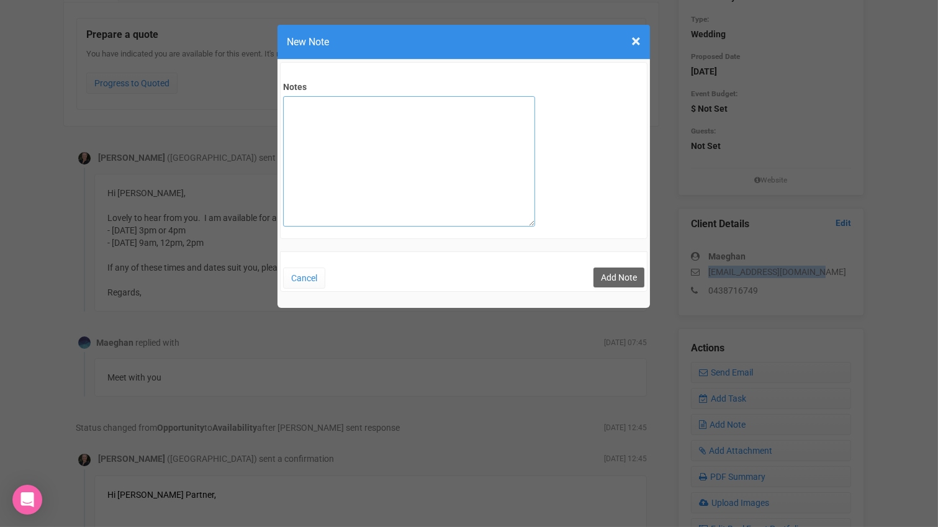
click at [440, 163] on textarea "Notes" at bounding box center [409, 161] width 252 height 130
type textarea "private email sent"
click at [604, 280] on button "Add Note" at bounding box center [619, 278] width 51 height 20
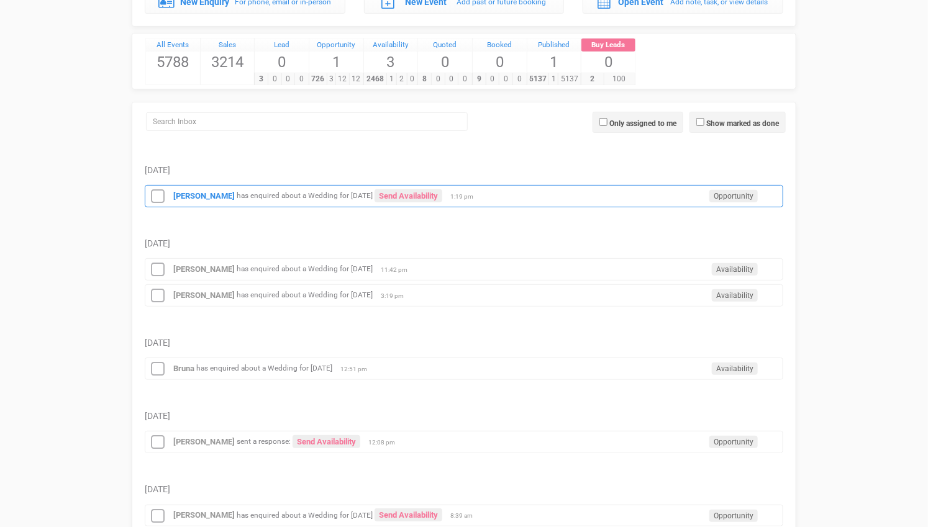
scroll to position [276, 0]
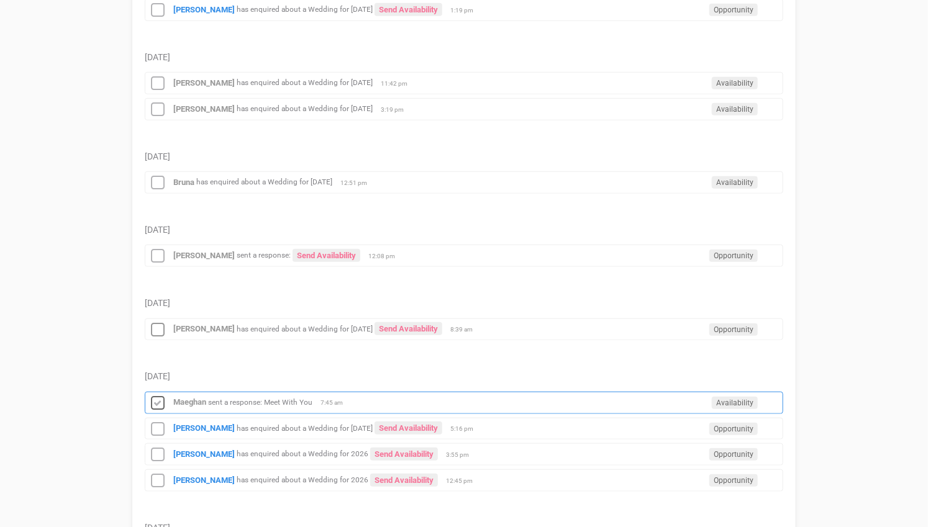
click at [158, 396] on icon at bounding box center [157, 404] width 19 height 16
click at [198, 424] on strong "[PERSON_NAME]" at bounding box center [203, 428] width 61 height 9
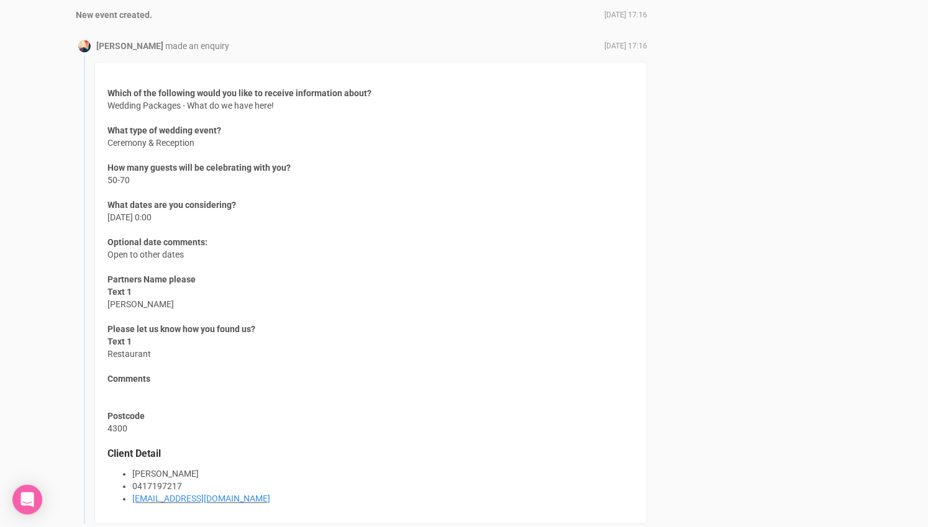
scroll to position [1104, 0]
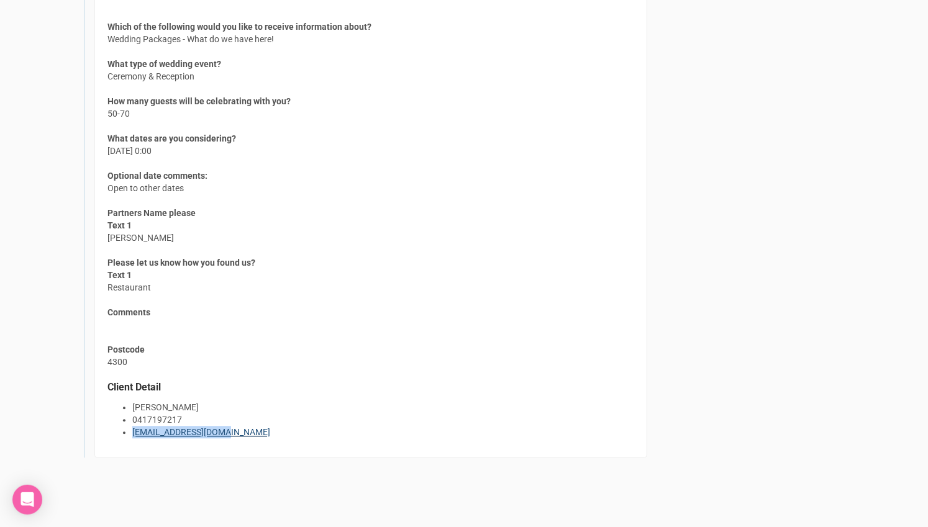
drag, startPoint x: 219, startPoint y: 425, endPoint x: 132, endPoint y: 425, distance: 87.6
click at [132, 426] on li "[EMAIL_ADDRESS][DOMAIN_NAME]" at bounding box center [383, 432] width 502 height 12
copy link "[EMAIL_ADDRESS][DOMAIN_NAME]"
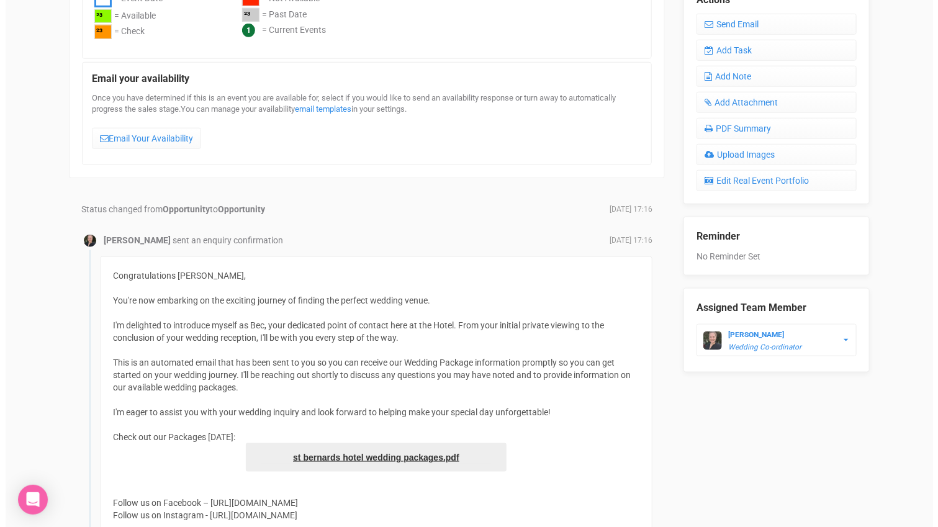
scroll to position [345, 0]
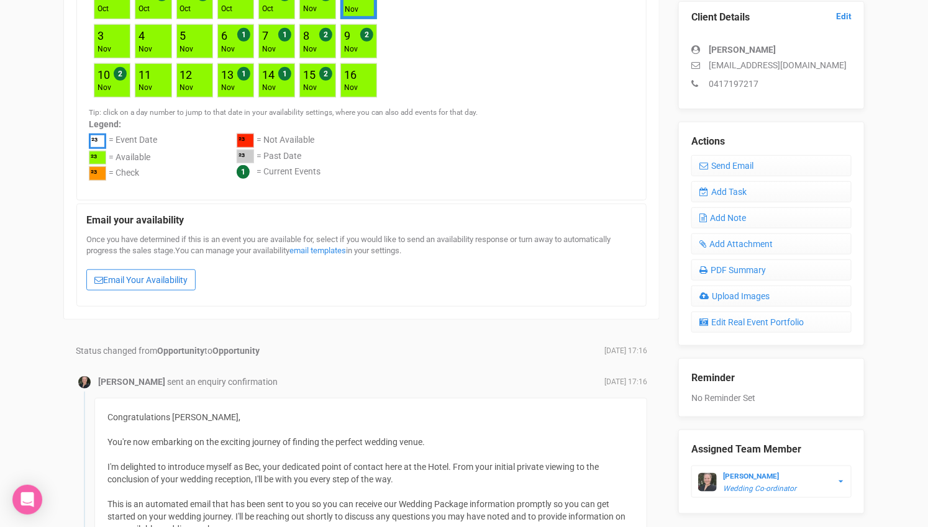
click at [139, 270] on link "Email Your Availability" at bounding box center [140, 280] width 109 height 21
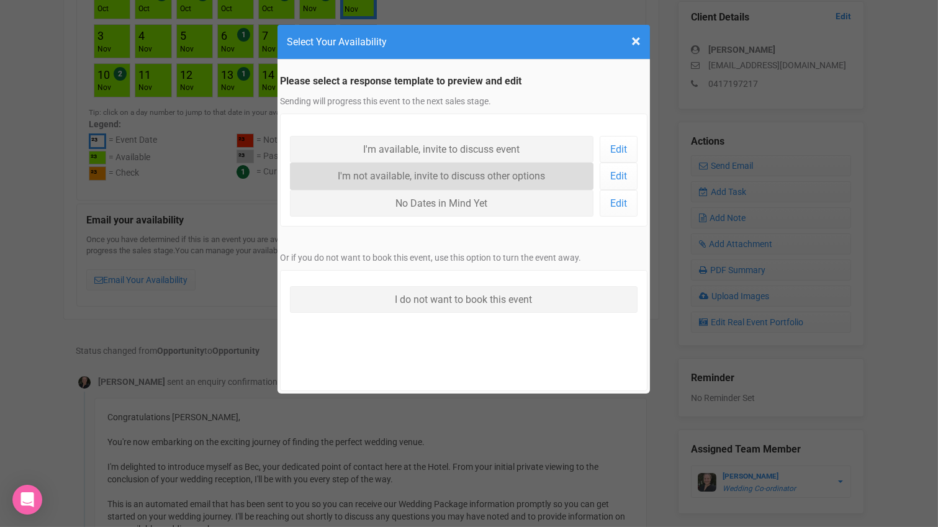
click at [429, 175] on link "I'm not available, invite to discuss other options" at bounding box center [442, 176] width 304 height 27
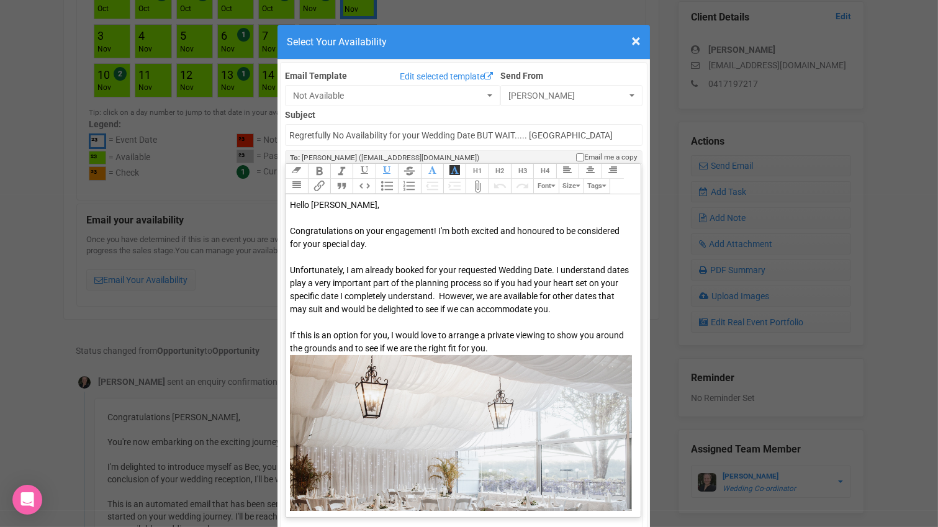
drag, startPoint x: 286, startPoint y: 266, endPoint x: 559, endPoint y: 341, distance: 282.8
click at [559, 341] on div "Congratulations on your engagement! I'm both excited and honoured to be conside…" at bounding box center [461, 450] width 342 height 450
type trix-editor "<div><span style="color: rgb(8, 8, 8);">Hello Kristine,&nbsp;</span></div><div>…"
copy div "Unfortunately, I am already booked for your requested Wedding Date. I understan…"
click at [635, 41] on span "×" at bounding box center [636, 41] width 9 height 20
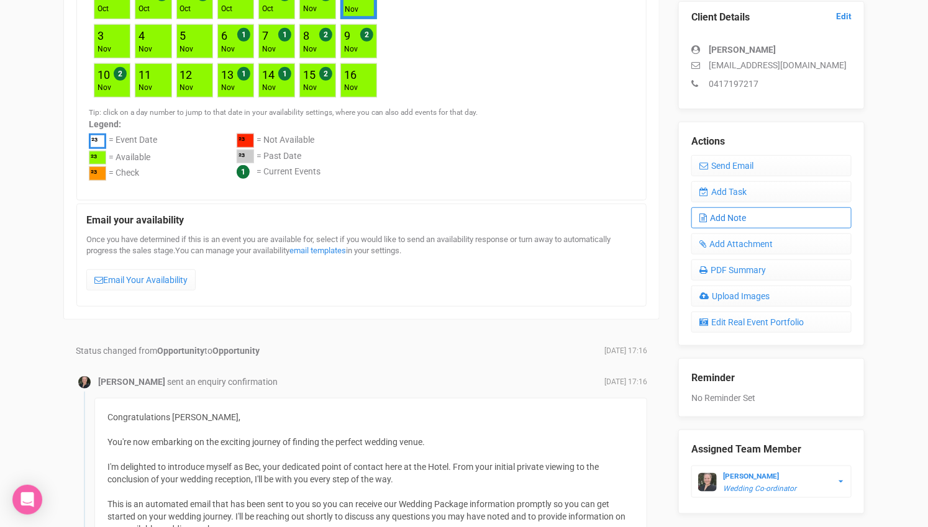
click at [741, 216] on link "Add Note" at bounding box center [771, 217] width 160 height 21
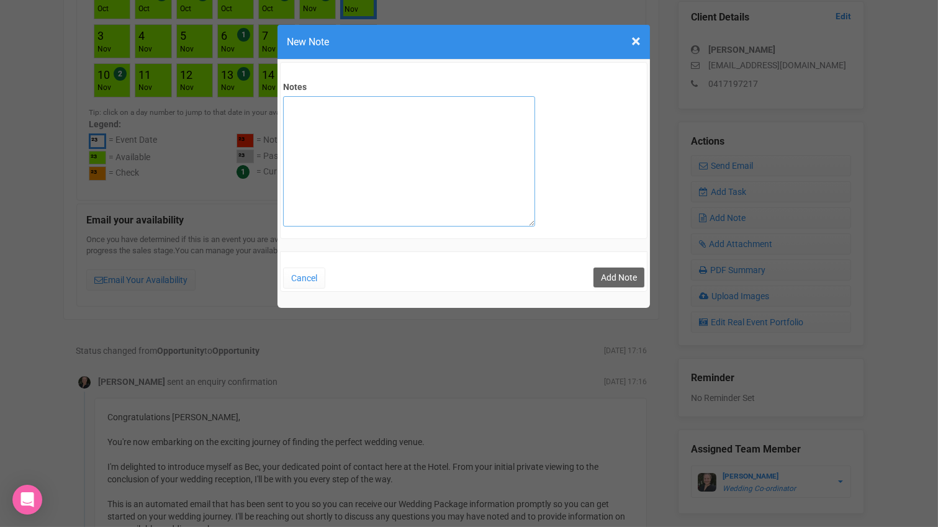
click at [463, 186] on textarea "Notes" at bounding box center [409, 161] width 252 height 130
type textarea "private email sent"
click at [619, 276] on button "Add Note" at bounding box center [619, 278] width 51 height 20
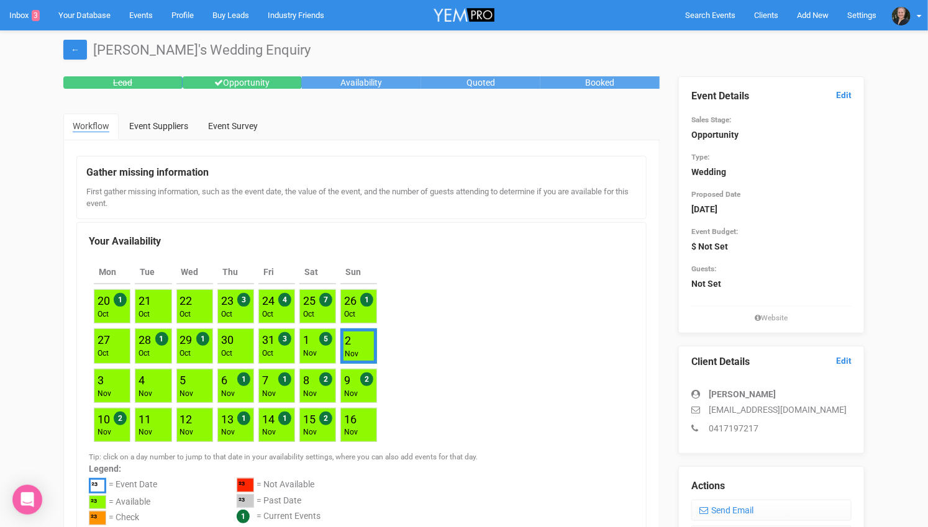
click at [411, 394] on div "Mon Tue Wed Thu Fri Sat [DATE] 1 [DATE] Oct [DATE] 3 [DATE] 4 [DATE] 7 [DATE] 1…" at bounding box center [361, 351] width 545 height 192
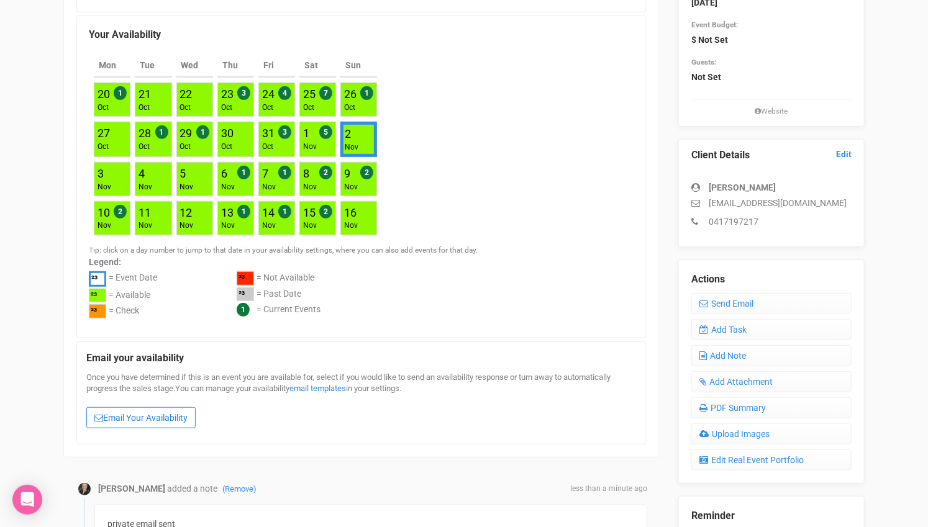
click at [159, 416] on link "Email Your Availability" at bounding box center [140, 417] width 109 height 21
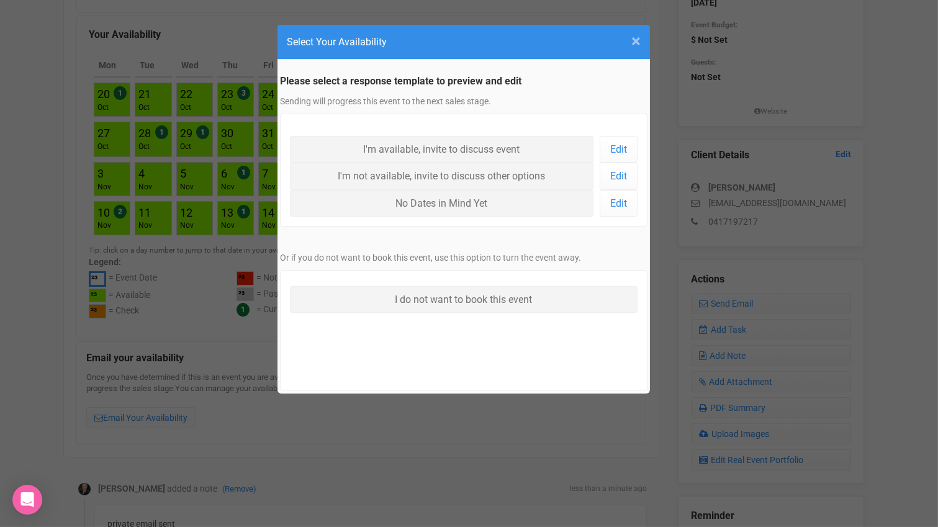
click at [634, 42] on span "×" at bounding box center [636, 41] width 9 height 20
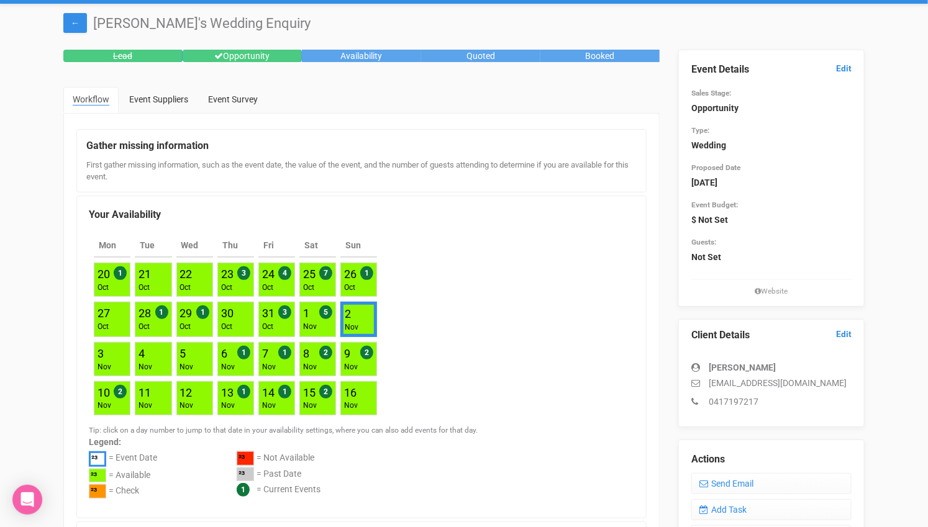
scroll to position [0, 0]
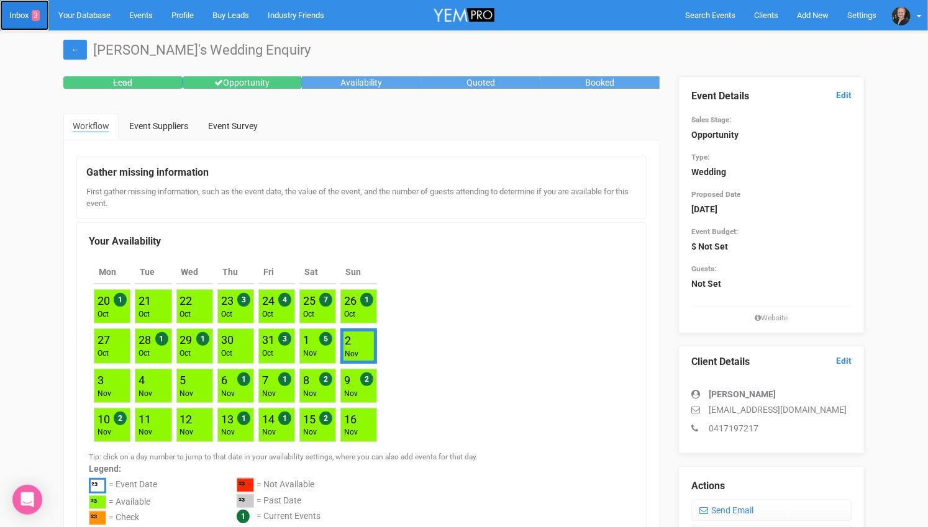
click at [20, 11] on link "Inbox 3" at bounding box center [24, 15] width 49 height 30
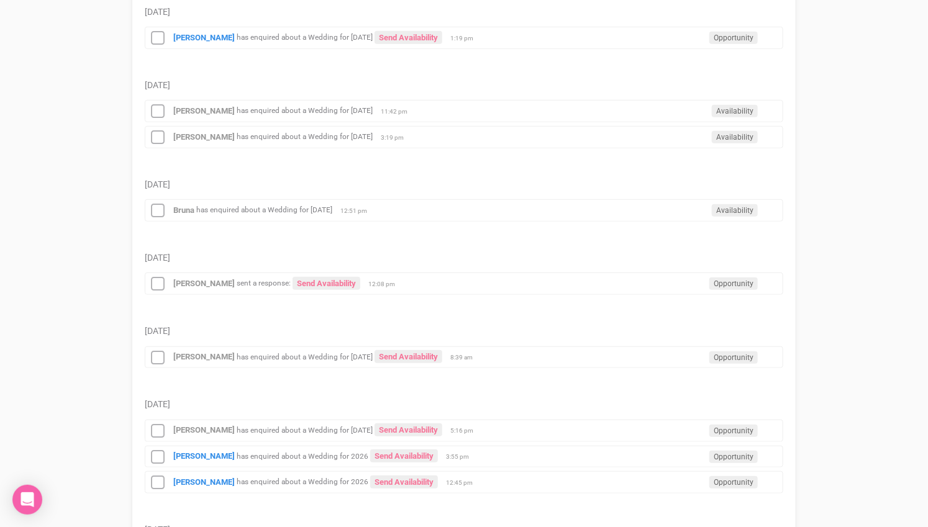
scroll to position [276, 0]
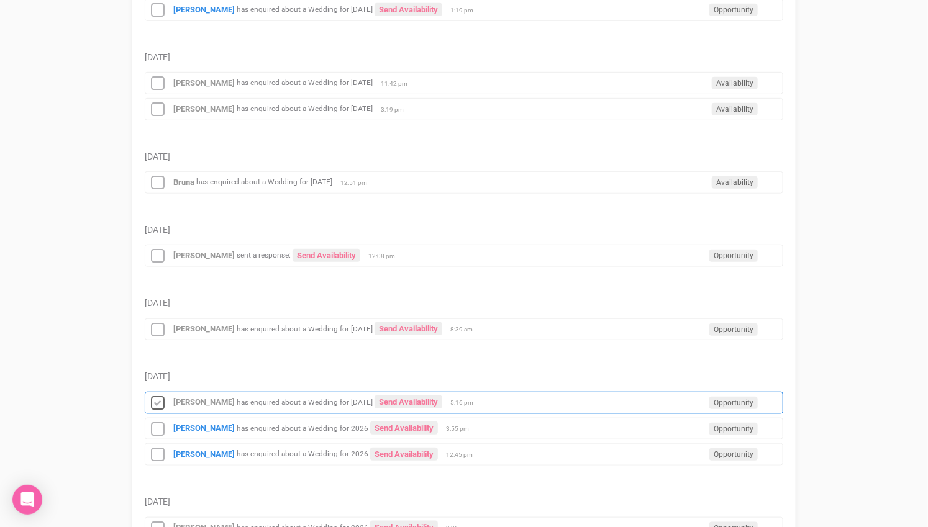
click at [161, 398] on icon at bounding box center [157, 404] width 19 height 16
click at [183, 424] on strong "[PERSON_NAME]" at bounding box center [203, 428] width 61 height 9
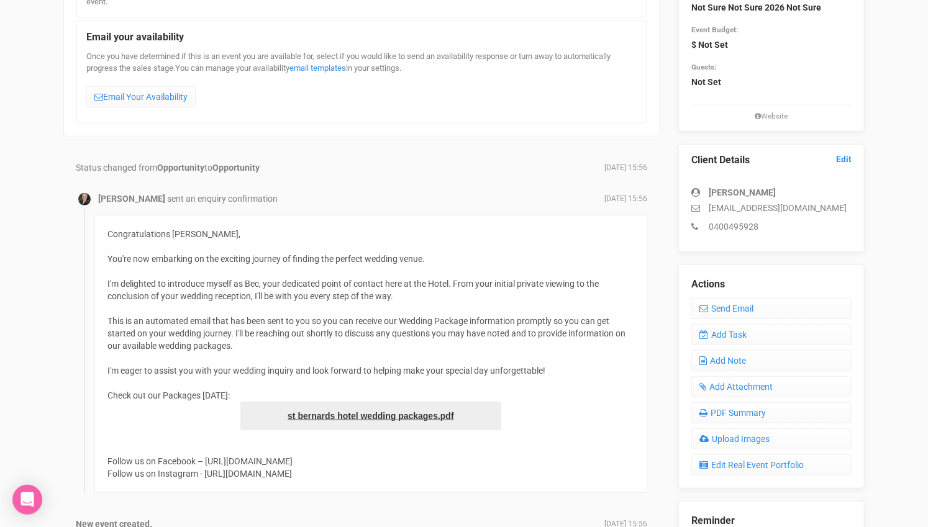
scroll to position [207, 0]
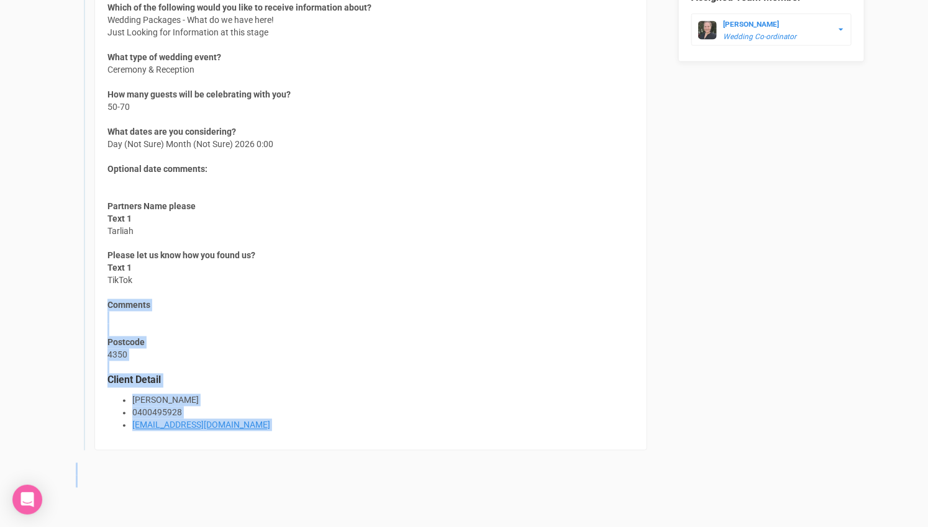
drag, startPoint x: 825, startPoint y: 200, endPoint x: 444, endPoint y: 304, distance: 394.6
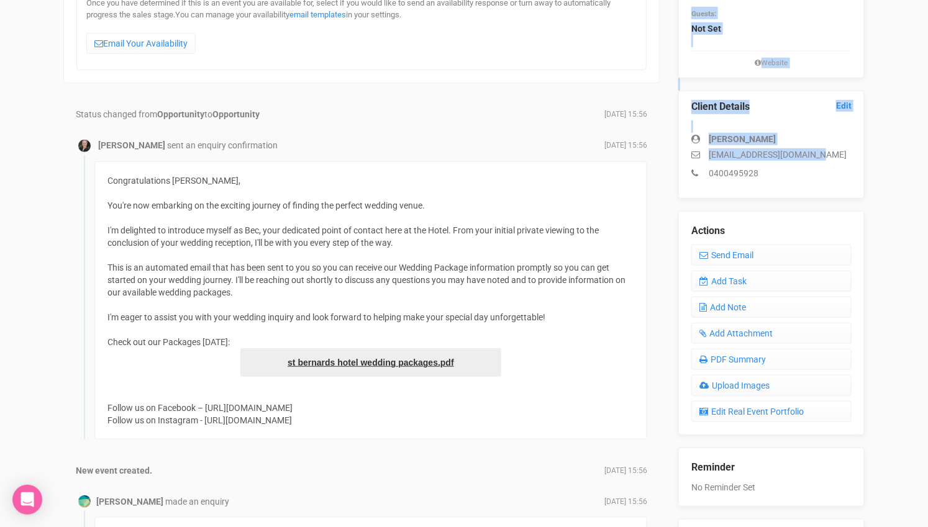
scroll to position [176, 0]
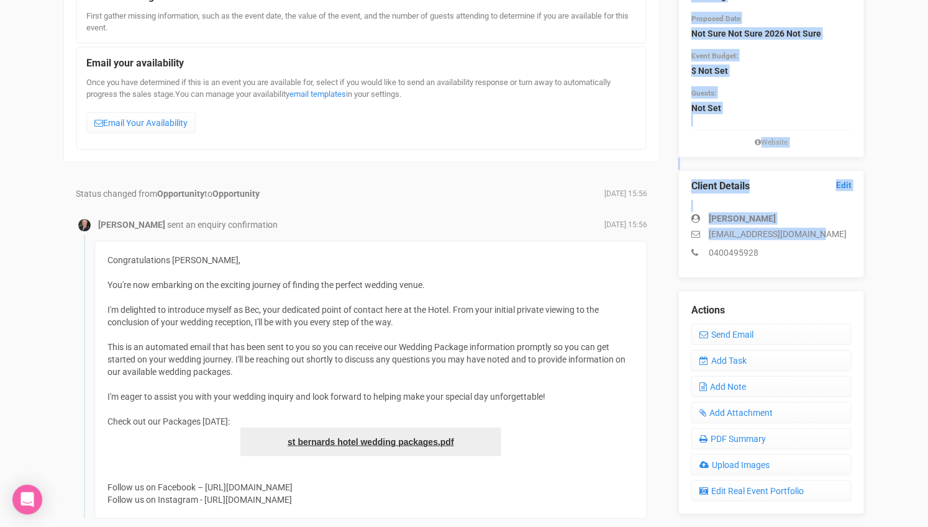
click at [802, 230] on p "[EMAIL_ADDRESS][DOMAIN_NAME]" at bounding box center [771, 234] width 160 height 12
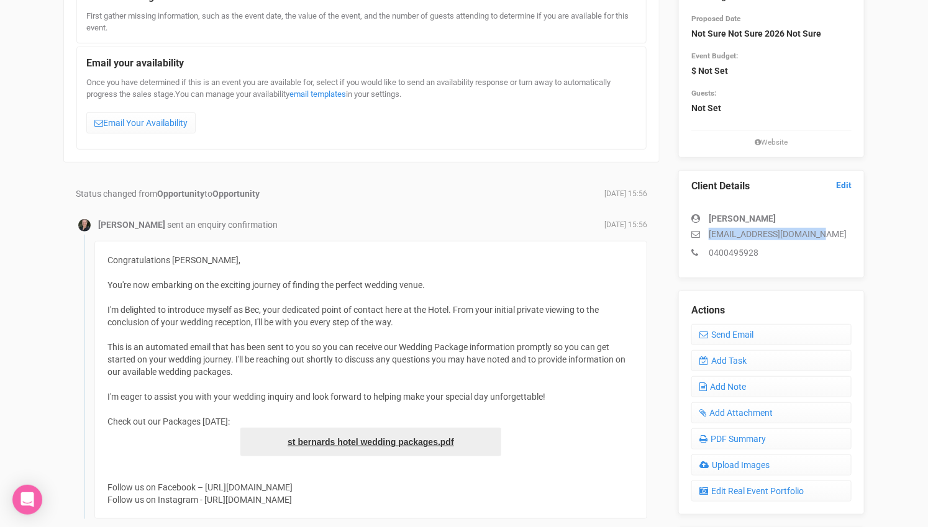
drag, startPoint x: 823, startPoint y: 231, endPoint x: 711, endPoint y: 236, distance: 112.5
click at [711, 236] on p "[EMAIL_ADDRESS][DOMAIN_NAME]" at bounding box center [771, 234] width 160 height 12
copy p "[EMAIL_ADDRESS][DOMAIN_NAME]"
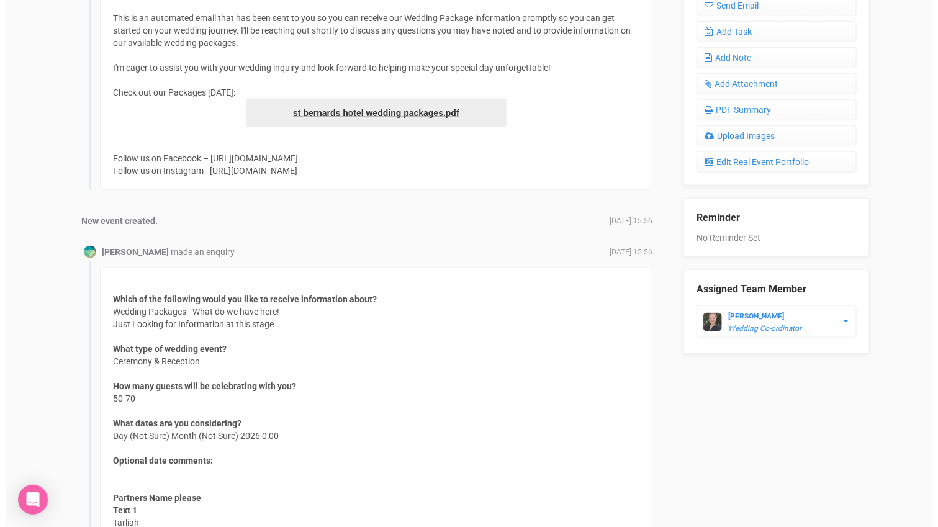
scroll to position [314, 0]
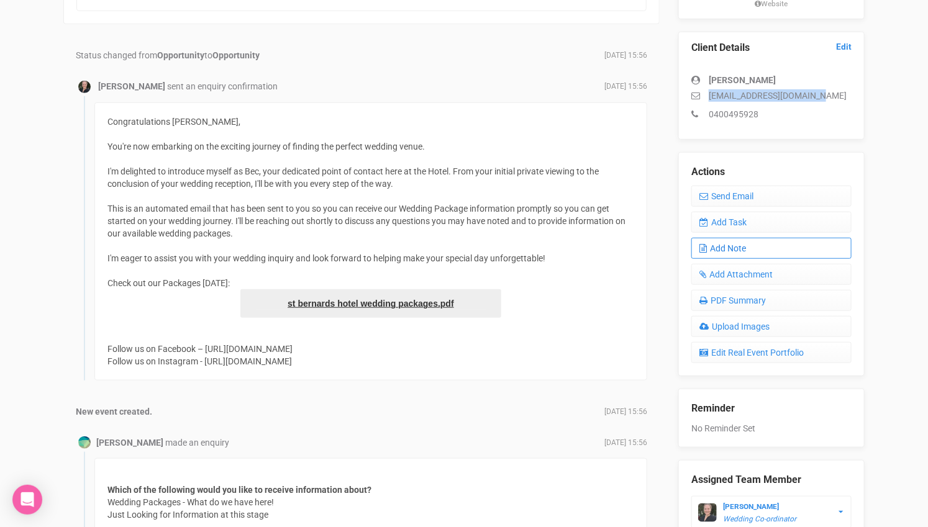
click at [740, 242] on link "Add Note" at bounding box center [771, 248] width 160 height 21
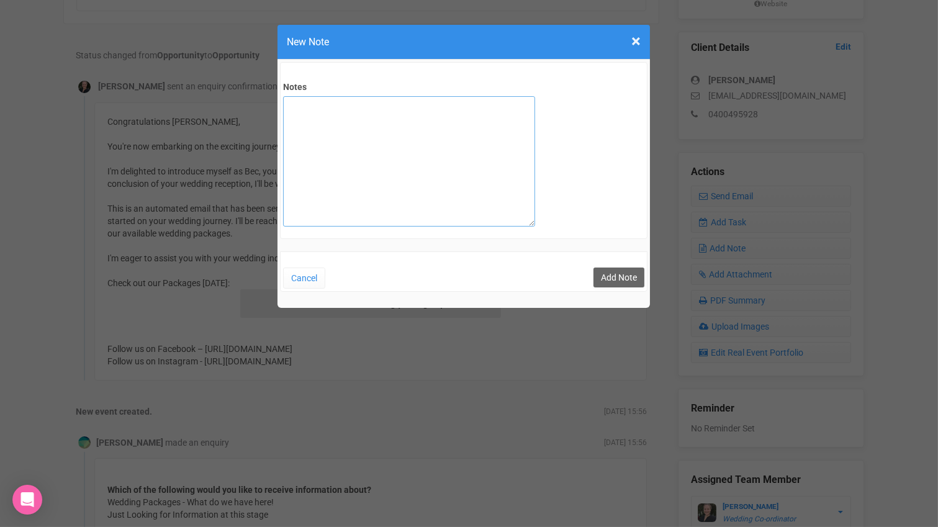
click at [373, 105] on textarea "Notes" at bounding box center [409, 161] width 252 height 130
type textarea "private email sent"
click at [606, 271] on button "Add Note" at bounding box center [619, 278] width 51 height 20
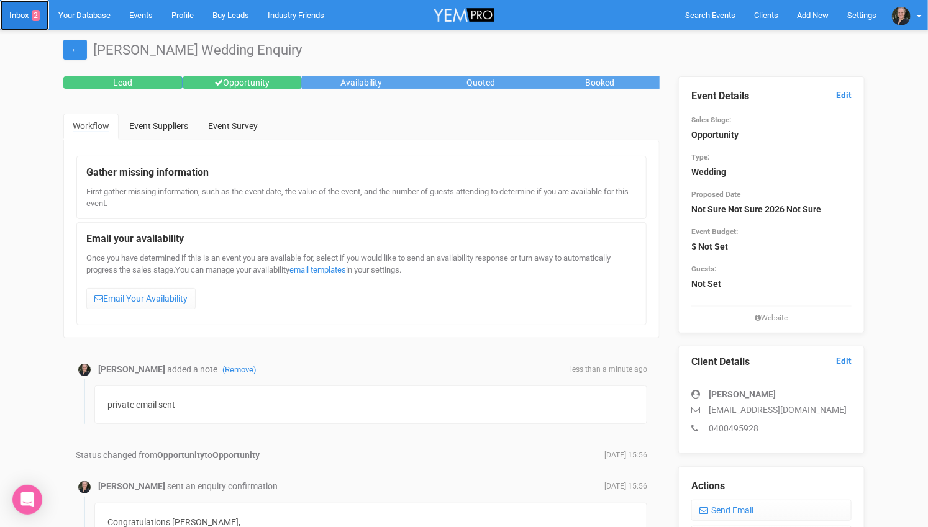
click at [19, 15] on link "Inbox 2" at bounding box center [24, 15] width 49 height 30
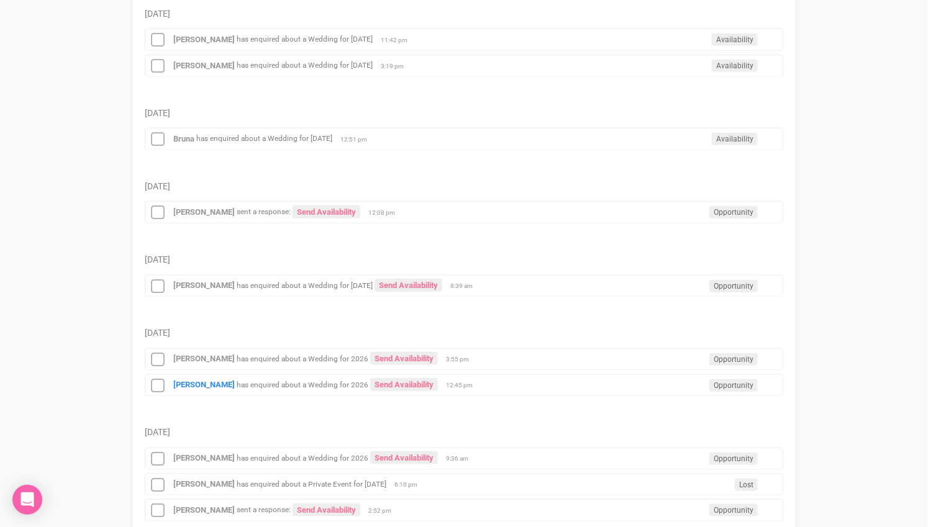
scroll to position [345, 0]
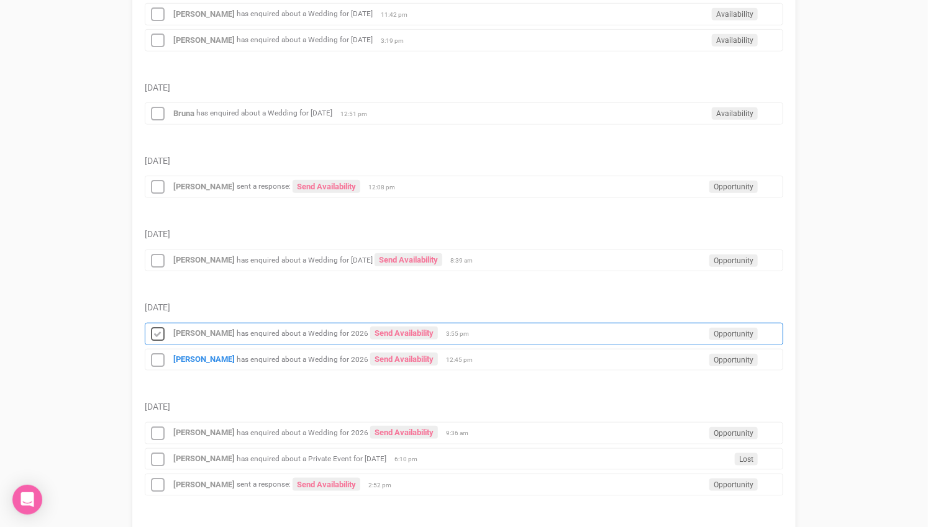
click at [158, 327] on icon at bounding box center [157, 335] width 19 height 16
click at [186, 355] on strong "[PERSON_NAME]" at bounding box center [203, 359] width 61 height 9
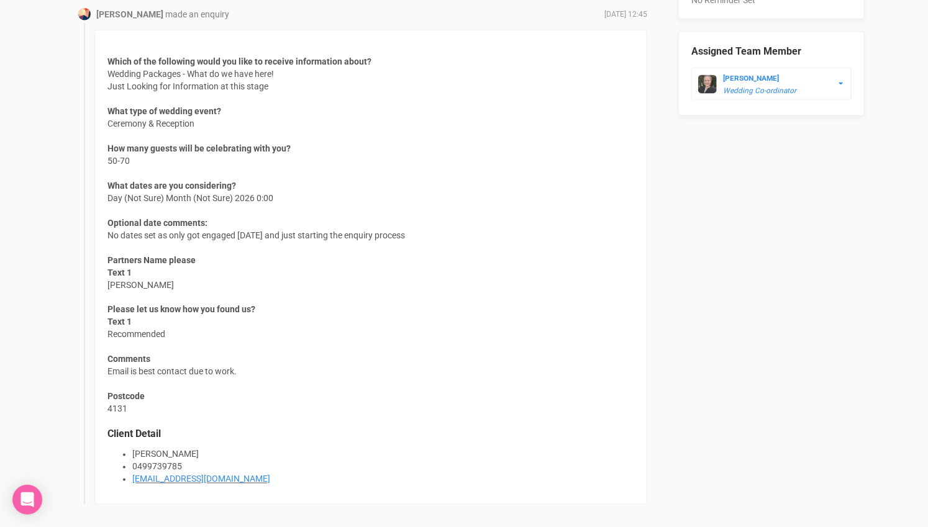
scroll to position [759, 0]
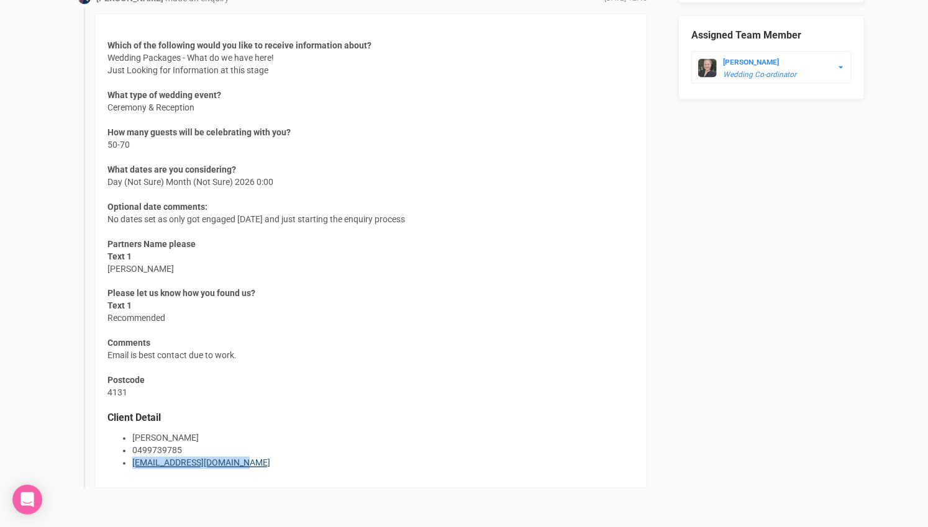
drag, startPoint x: 240, startPoint y: 457, endPoint x: 133, endPoint y: 461, distance: 106.9
click at [133, 461] on li "[EMAIL_ADDRESS][DOMAIN_NAME]" at bounding box center [383, 463] width 502 height 12
copy link "[EMAIL_ADDRESS][DOMAIN_NAME]"
click at [296, 265] on div "Which of the following would you like to receive information about? Wedding Pac…" at bounding box center [370, 251] width 553 height 475
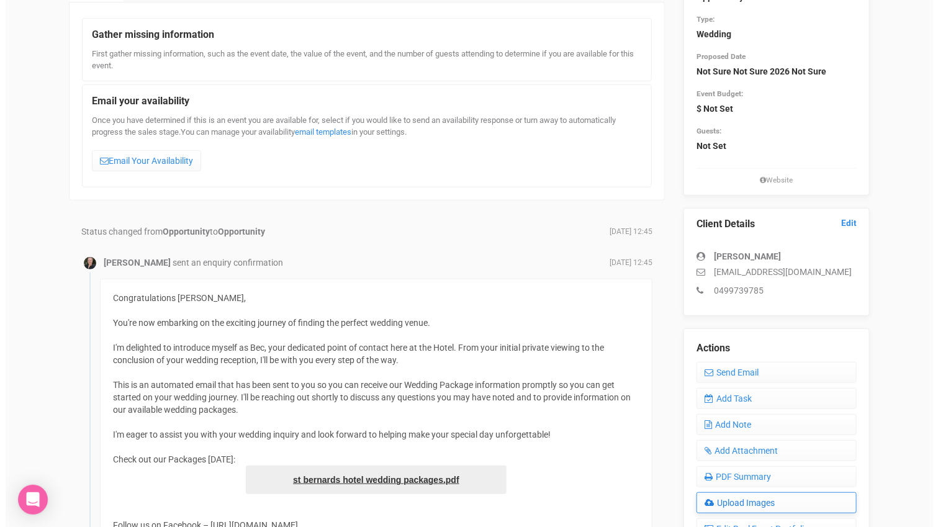
scroll to position [207, 0]
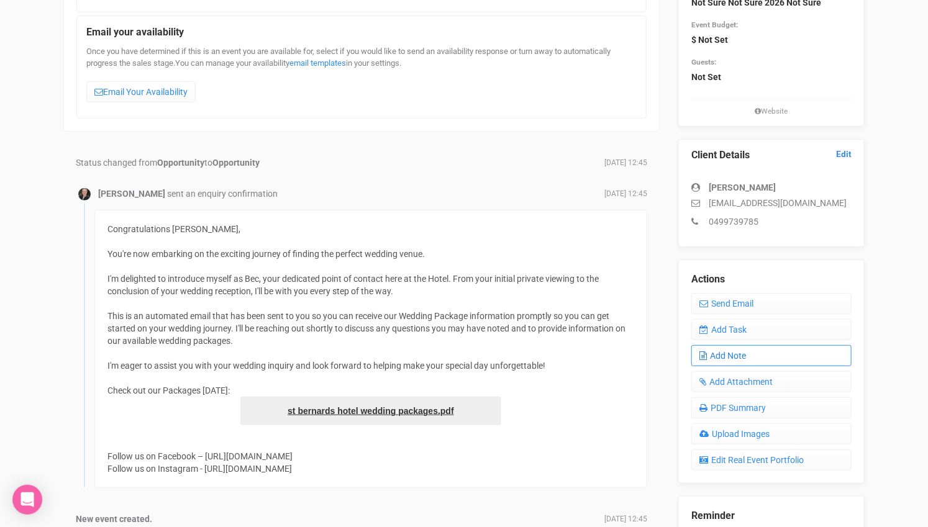
click at [723, 345] on link "Add Note" at bounding box center [771, 355] width 160 height 21
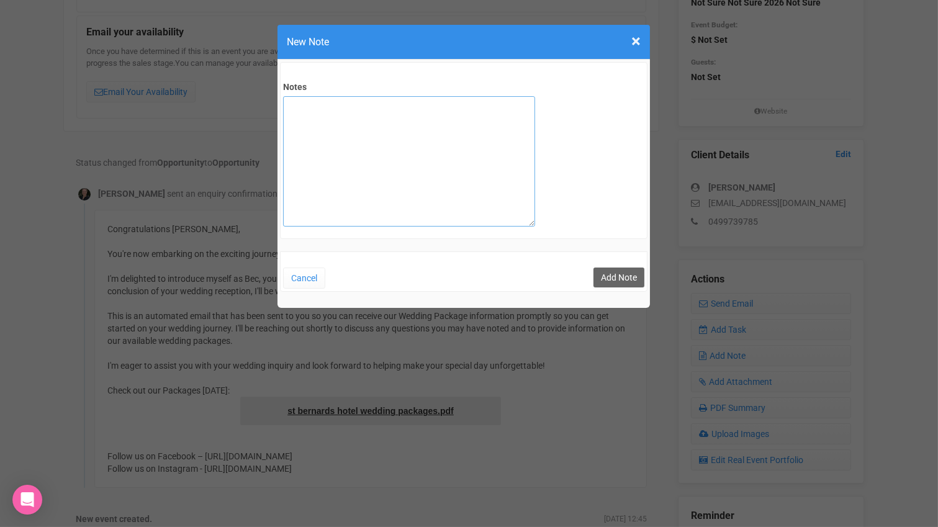
click at [403, 140] on textarea "Notes" at bounding box center [409, 161] width 252 height 130
type textarea "private email sent"
click at [632, 274] on button "Add Note" at bounding box center [619, 278] width 51 height 20
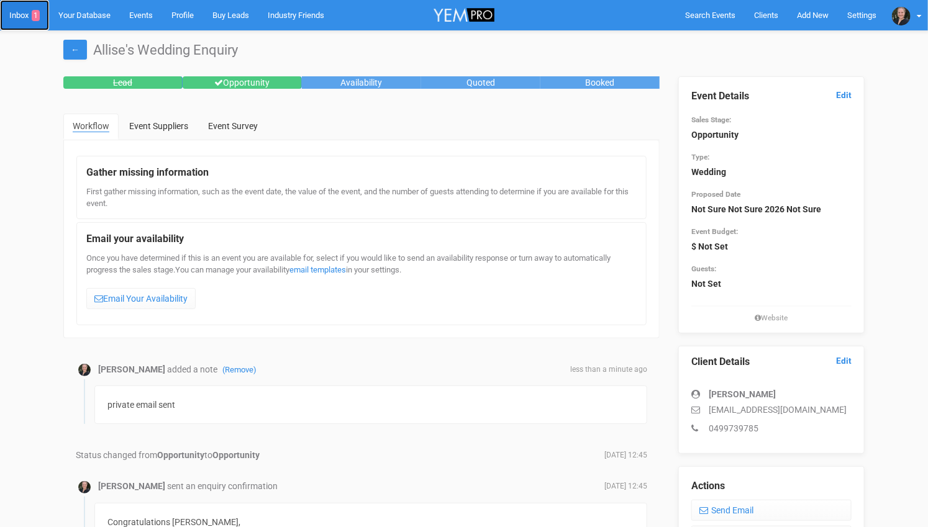
click at [25, 13] on link "Inbox 1" at bounding box center [24, 15] width 49 height 30
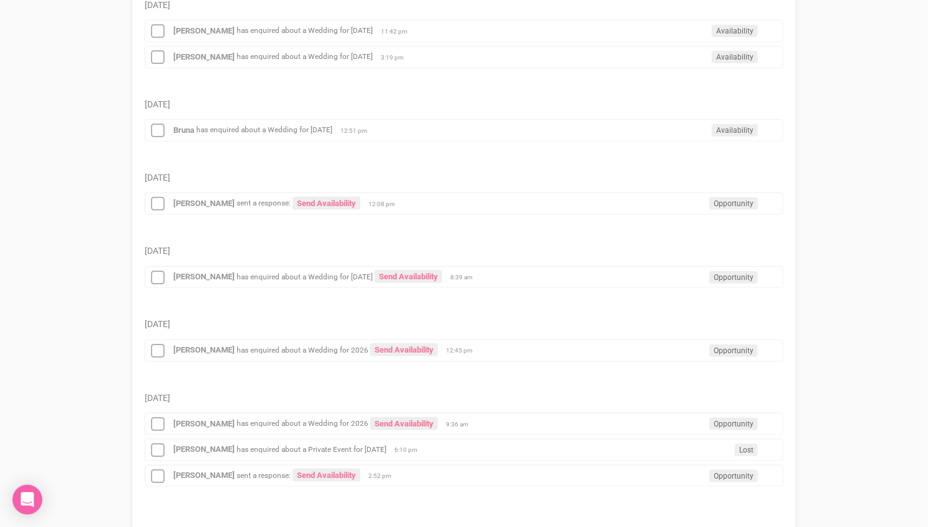
scroll to position [345, 0]
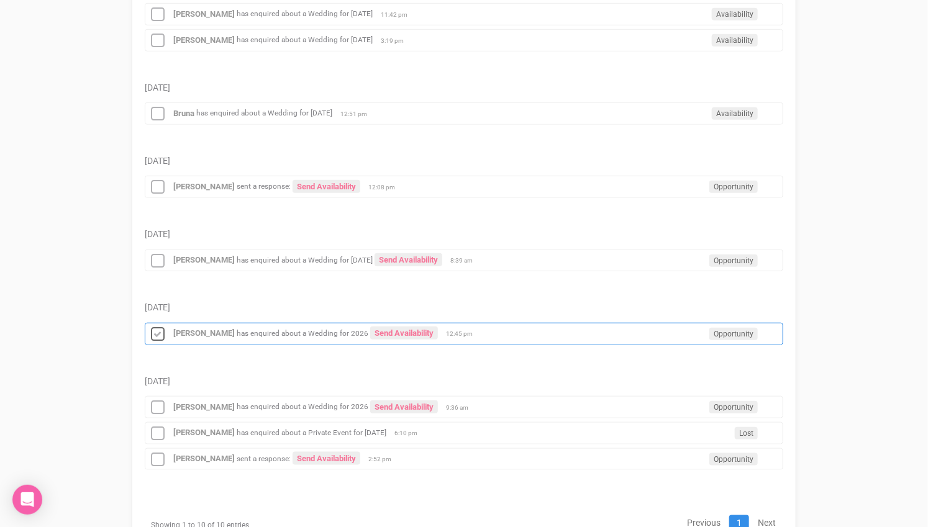
click at [157, 327] on icon at bounding box center [157, 335] width 19 height 16
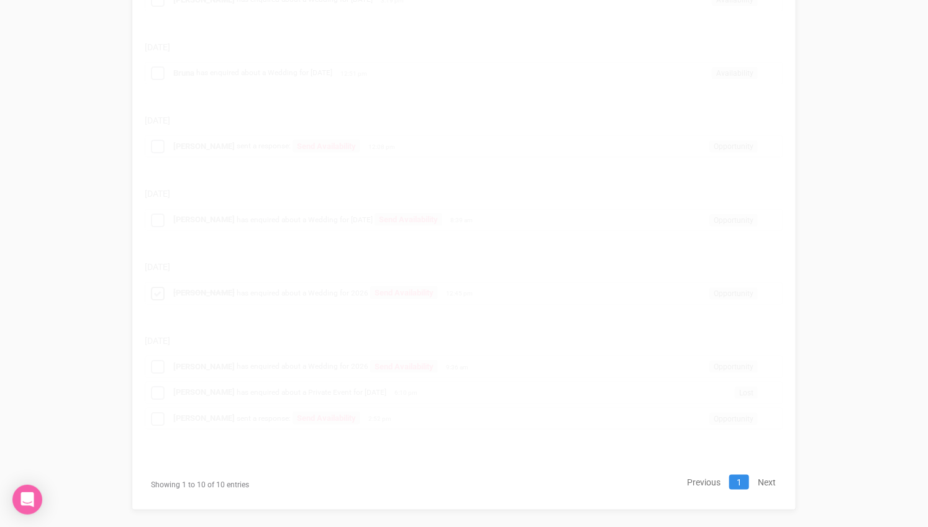
scroll to position [312, 0]
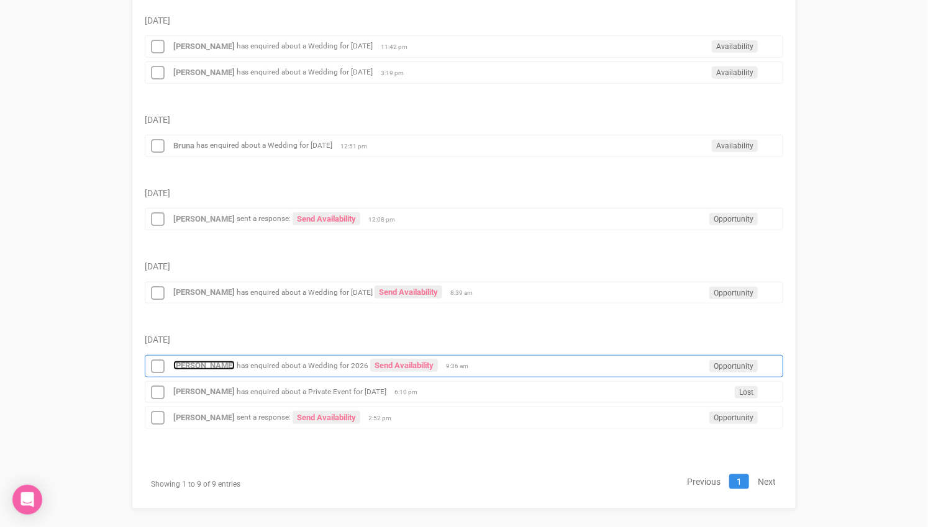
click at [183, 361] on strong "[PERSON_NAME]" at bounding box center [203, 365] width 61 height 9
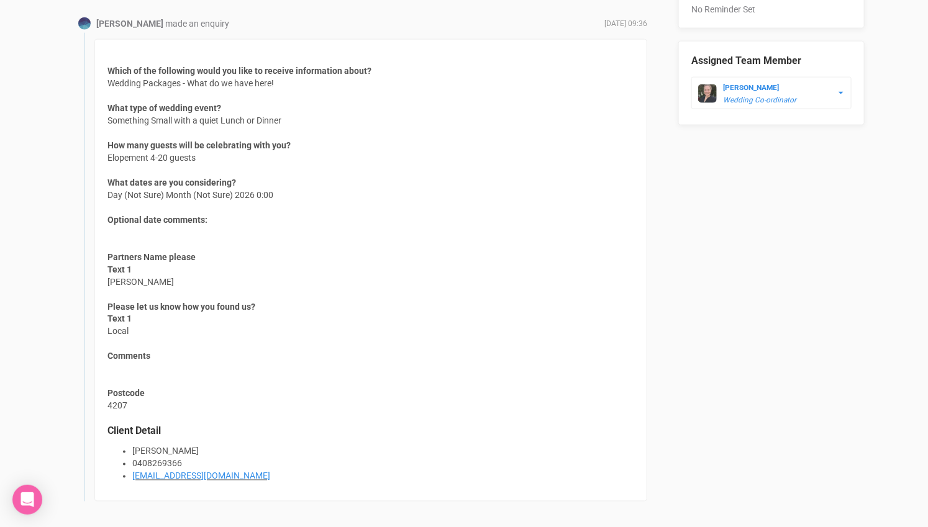
scroll to position [759, 0]
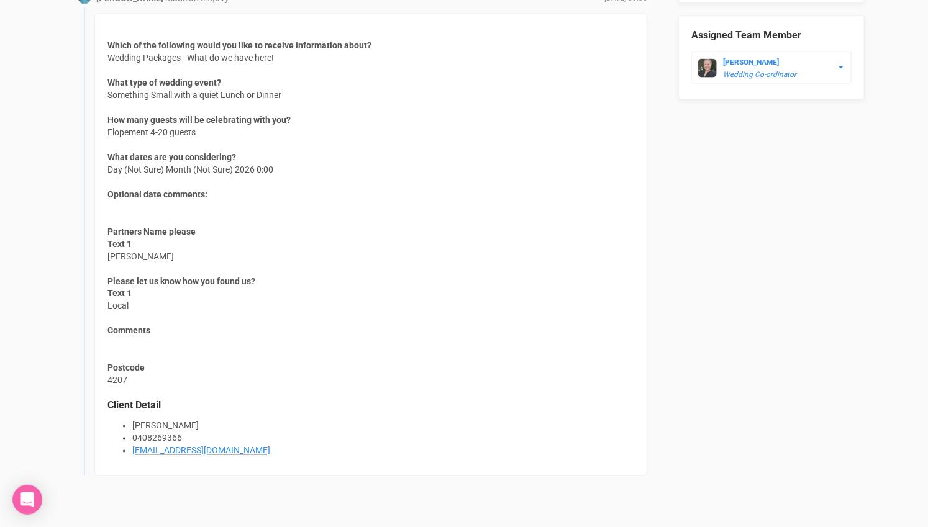
drag, startPoint x: 255, startPoint y: 448, endPoint x: 131, endPoint y: 455, distance: 124.4
click at [131, 455] on div "Which of the following would you like to receive information about? Wedding Pac…" at bounding box center [370, 245] width 553 height 463
copy link "[EMAIL_ADDRESS][DOMAIN_NAME]"
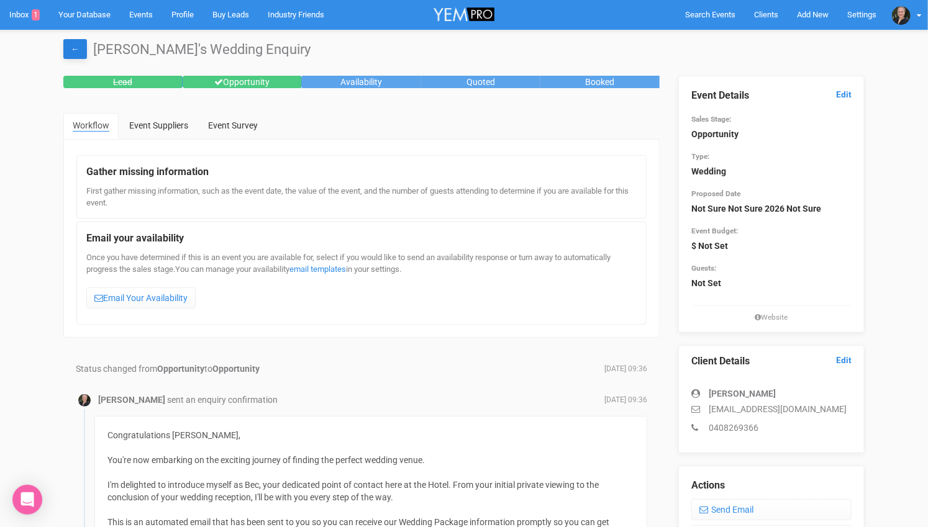
scroll to position [0, 0]
click at [25, 16] on link "Inbox 1" at bounding box center [24, 15] width 49 height 30
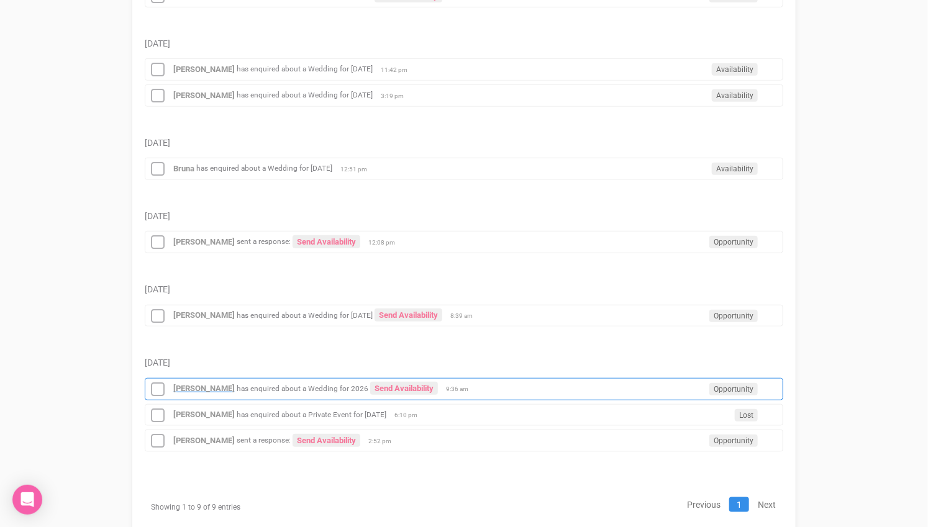
scroll to position [312, 0]
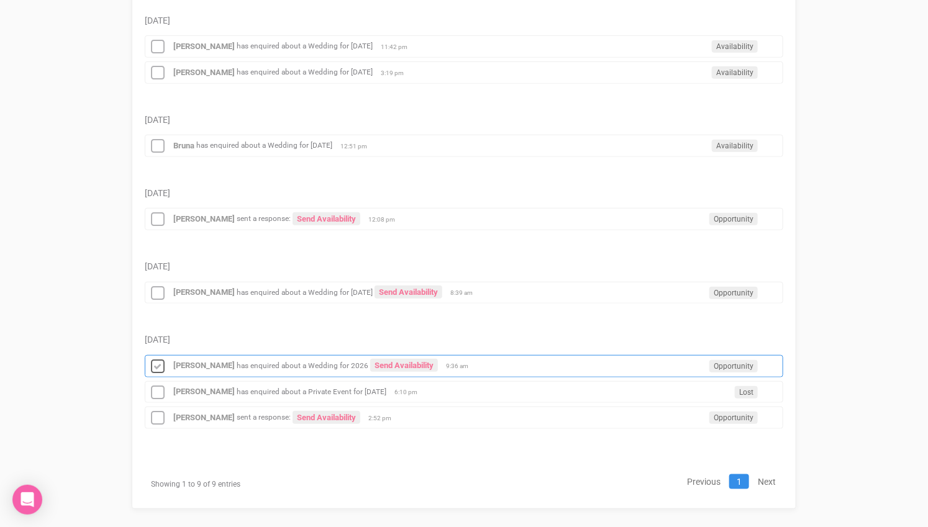
click at [157, 359] on icon at bounding box center [157, 367] width 19 height 16
click at [154, 385] on icon at bounding box center [157, 393] width 19 height 16
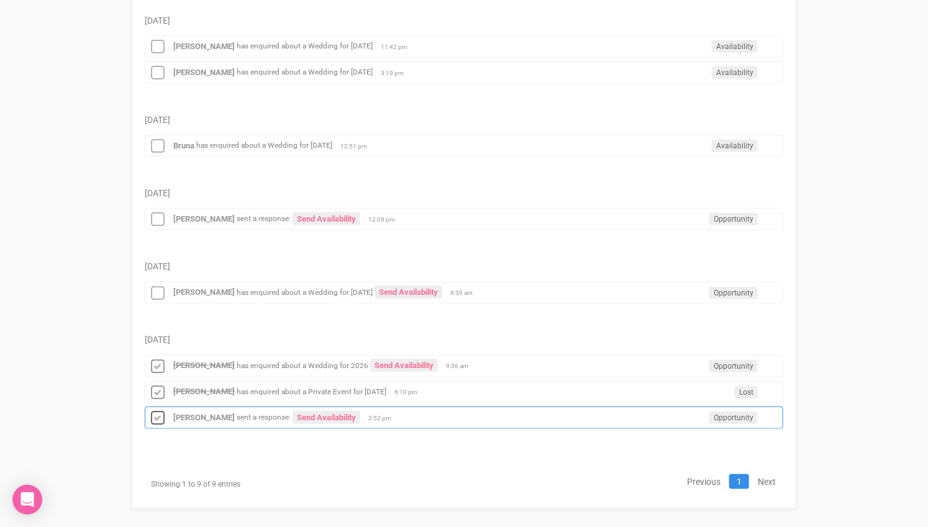
click at [160, 411] on icon at bounding box center [157, 419] width 19 height 16
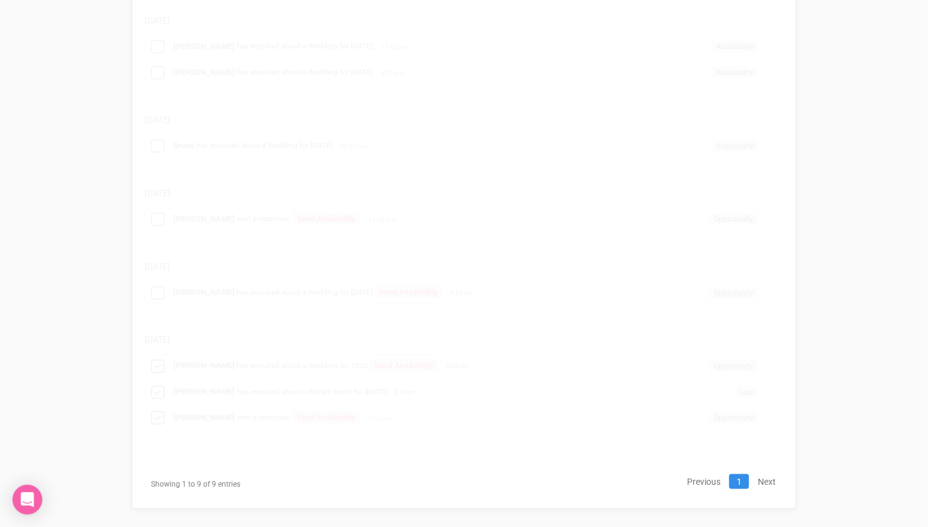
scroll to position [190, 0]
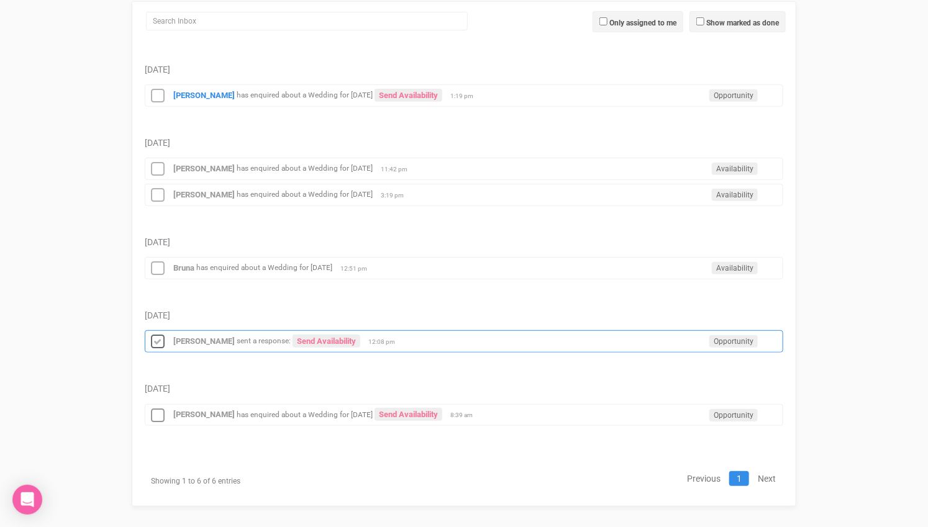
click at [163, 339] on icon at bounding box center [157, 342] width 19 height 16
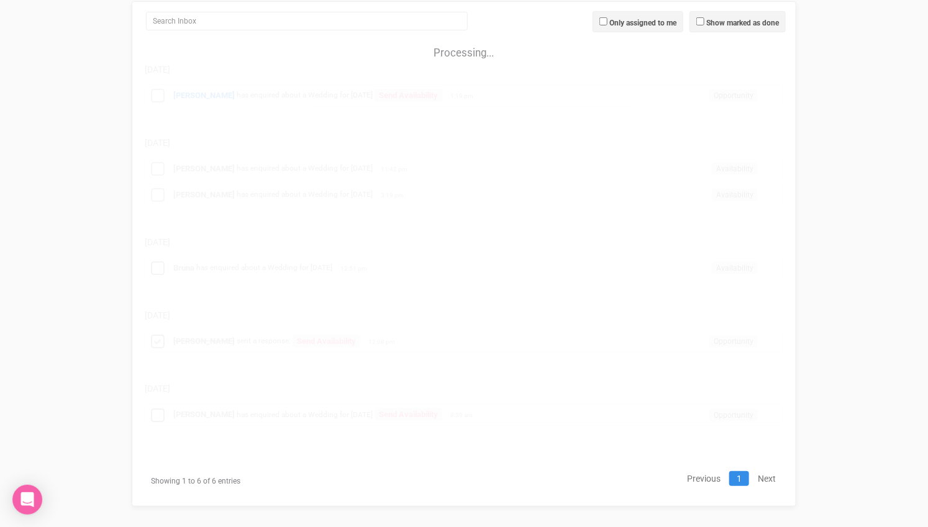
scroll to position [118, 0]
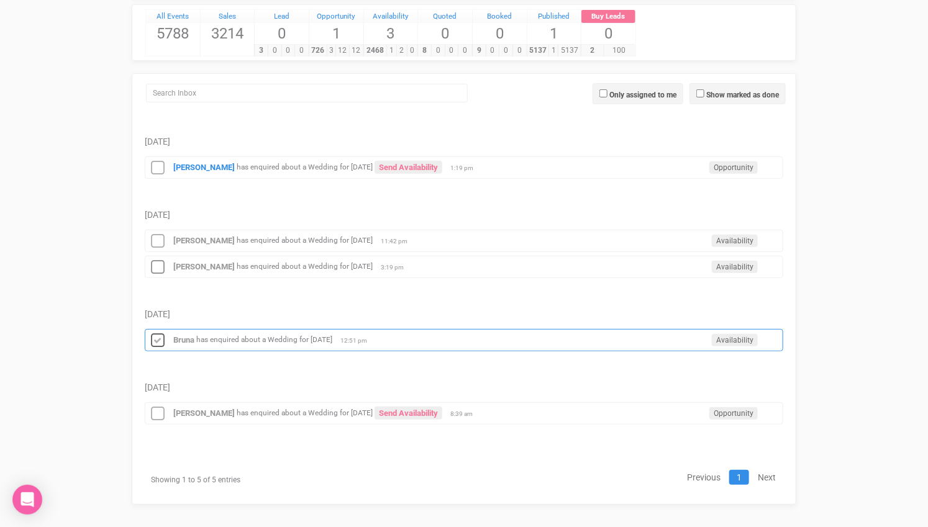
click at [155, 333] on icon at bounding box center [157, 341] width 19 height 16
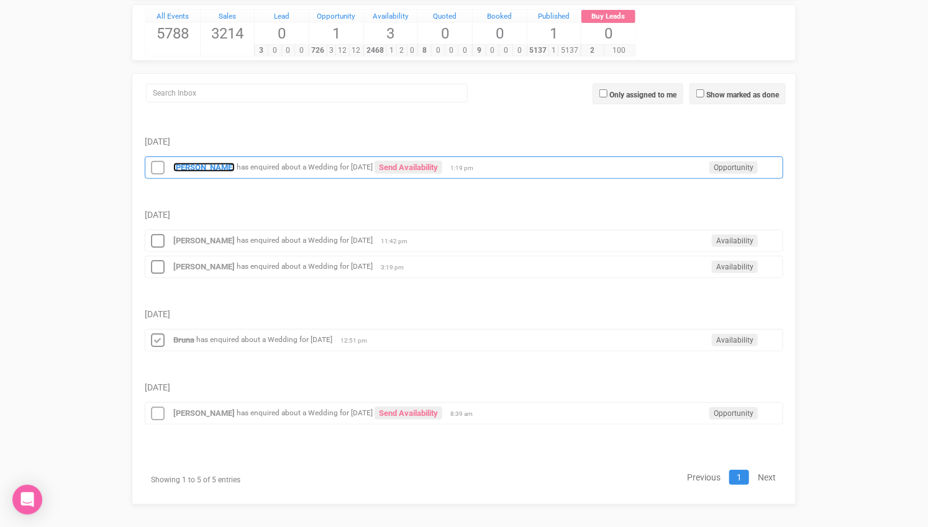
click at [193, 163] on strong "[PERSON_NAME]" at bounding box center [203, 167] width 61 height 9
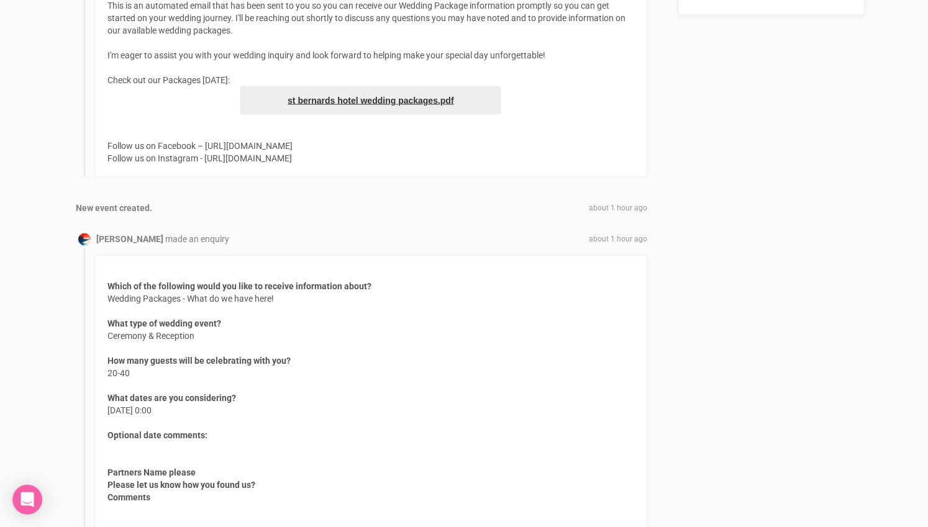
scroll to position [966, 0]
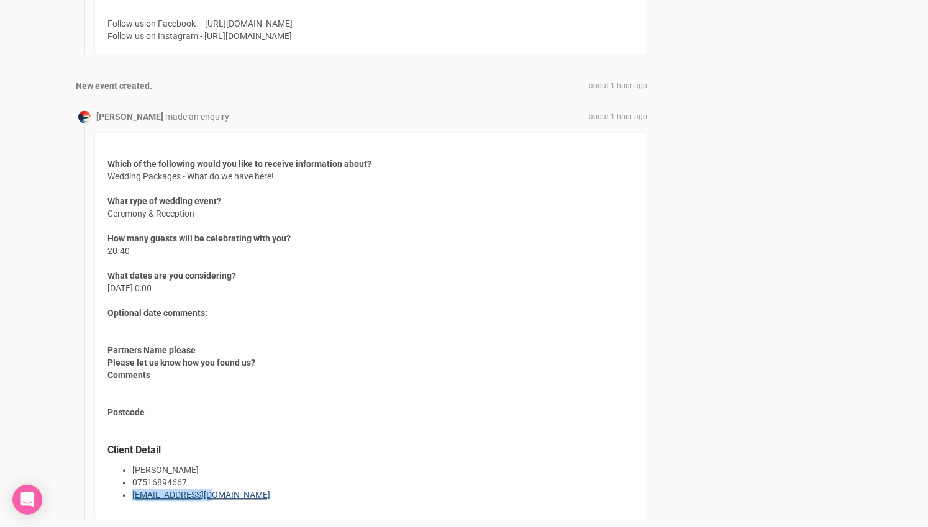
drag, startPoint x: 216, startPoint y: 491, endPoint x: 134, endPoint y: 489, distance: 82.0
click at [134, 489] on li "[EMAIL_ADDRESS][DOMAIN_NAME]" at bounding box center [383, 495] width 502 height 12
copy link "[EMAIL_ADDRESS][DOMAIN_NAME]"
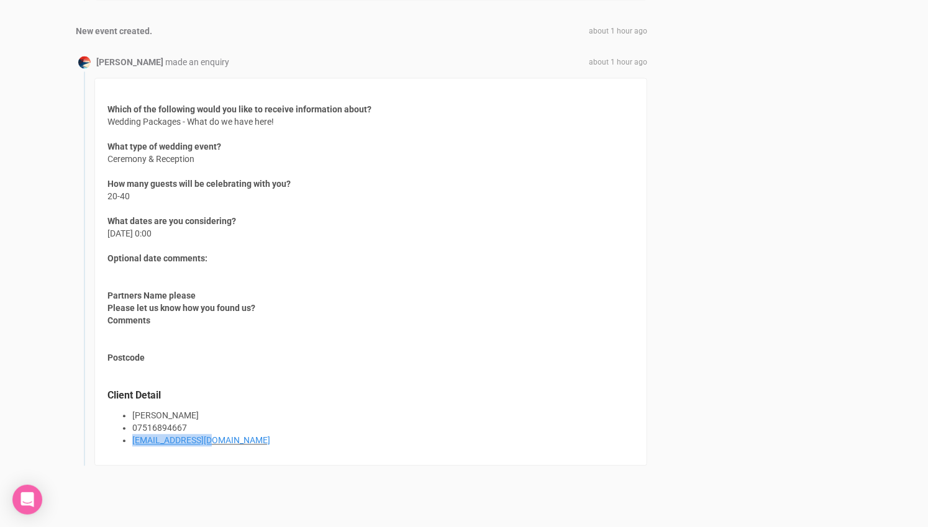
scroll to position [1033, 0]
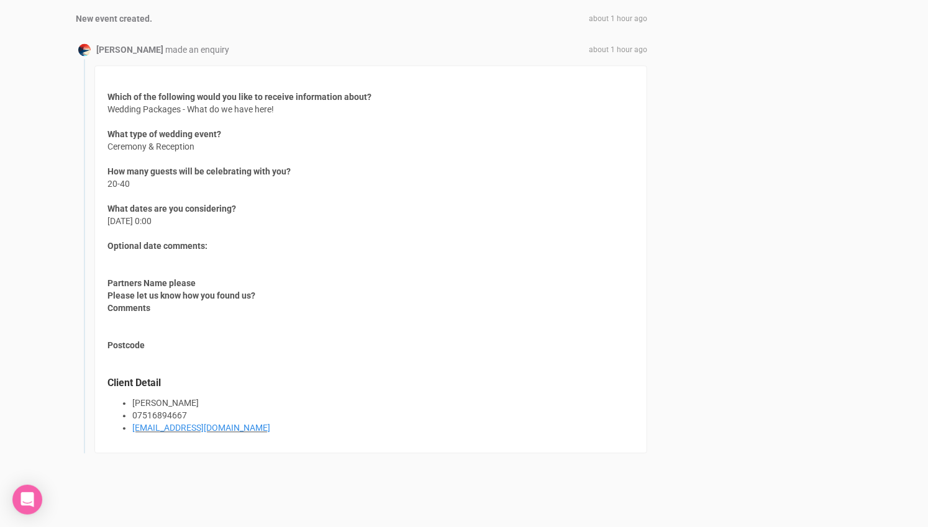
click at [377, 228] on div "Which of the following would you like to receive information about? Wedding Pac…" at bounding box center [370, 260] width 553 height 388
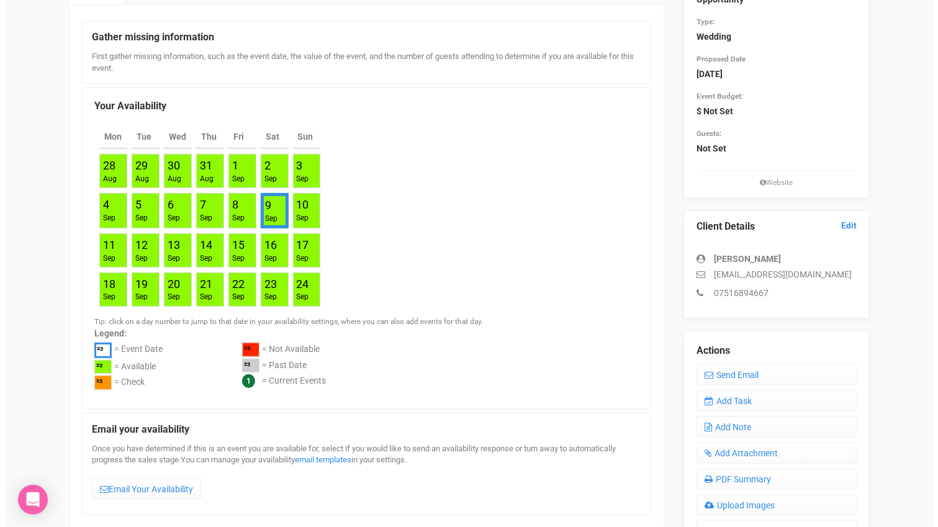
scroll to position [0, 0]
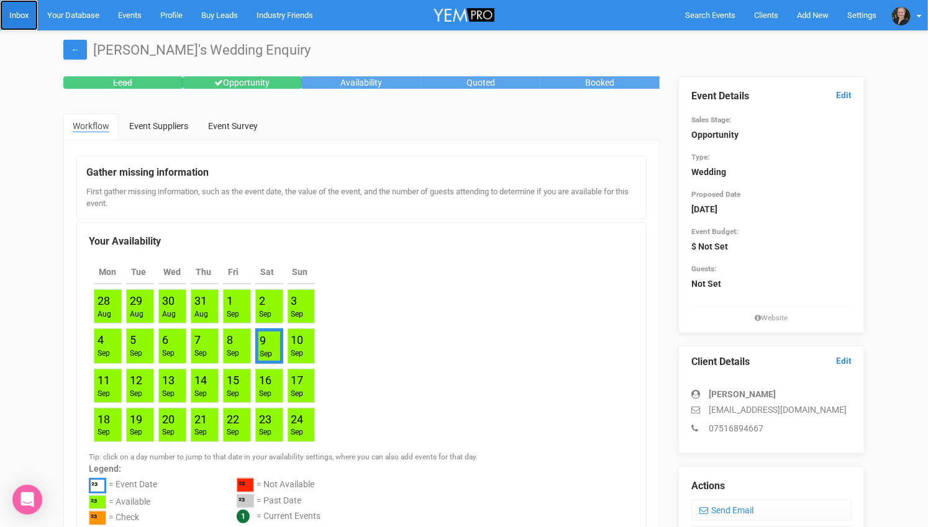
click at [19, 20] on link "Inbox" at bounding box center [19, 15] width 38 height 30
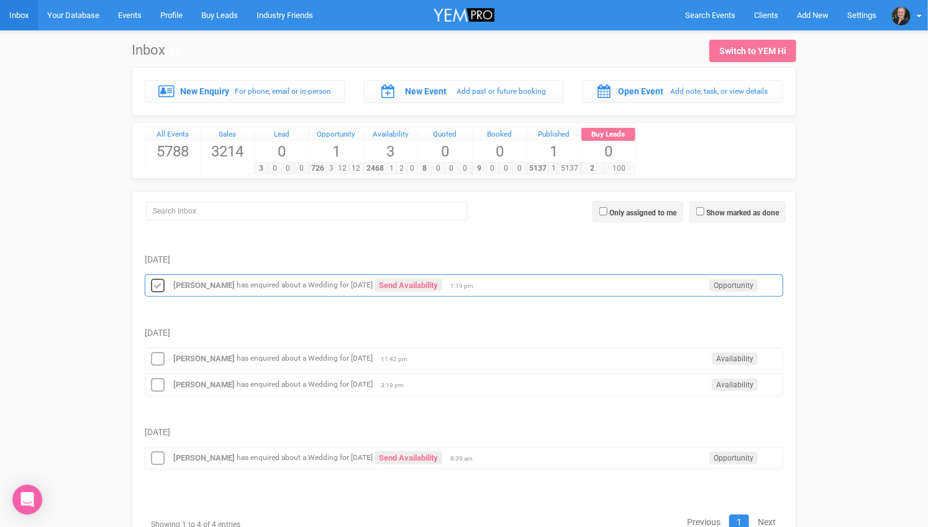
click at [158, 279] on icon at bounding box center [157, 286] width 19 height 16
